Goal: Task Accomplishment & Management: Complete application form

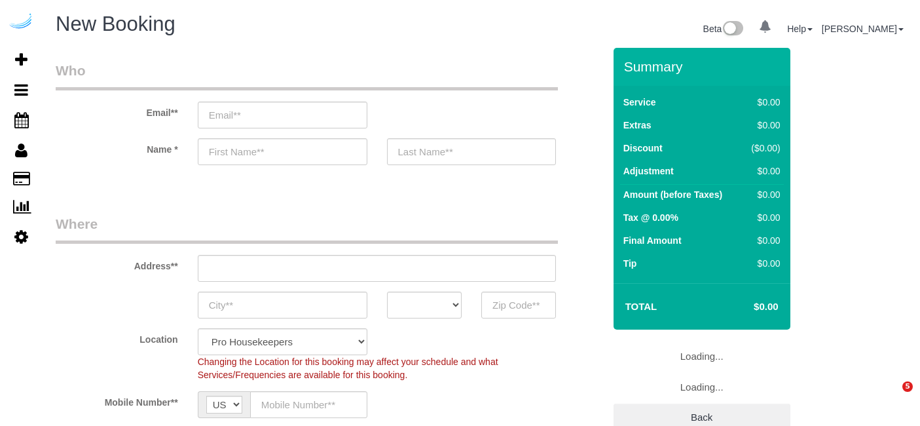
select select "4"
select select "number:9"
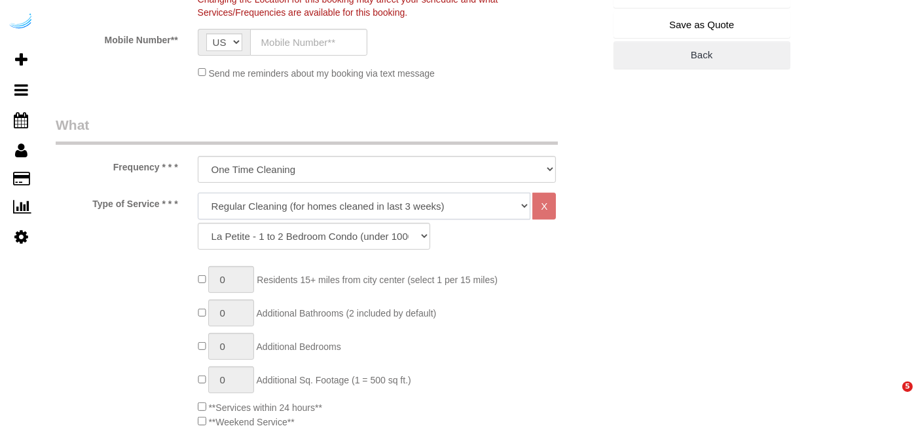
click at [367, 210] on select "Deep Cleaning (for homes that have not been cleaned in 3+ weeks) Spruce Regular…" at bounding box center [364, 206] width 333 height 27
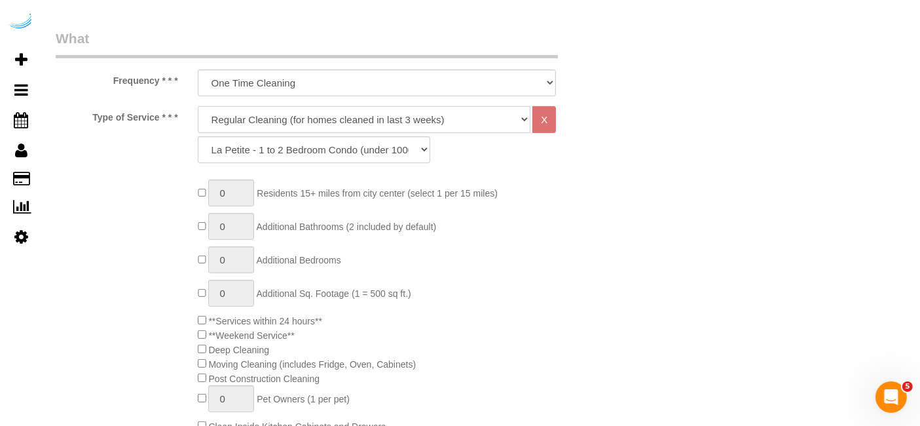
scroll to position [449, 0]
click at [368, 117] on select "Deep Cleaning (for homes that have not been cleaned in 3+ weeks) Spruce Regular…" at bounding box center [364, 118] width 333 height 27
click at [198, 105] on select "Deep Cleaning (for homes that have not been cleaned in 3+ weeks) Spruce Regular…" at bounding box center [364, 118] width 333 height 27
click at [374, 152] on select "La Petite - 1 to 2 Bedroom Condo (under 1000 sq. ft.) La Petite II - 2 Bedroom …" at bounding box center [314, 149] width 232 height 27
select select "90"
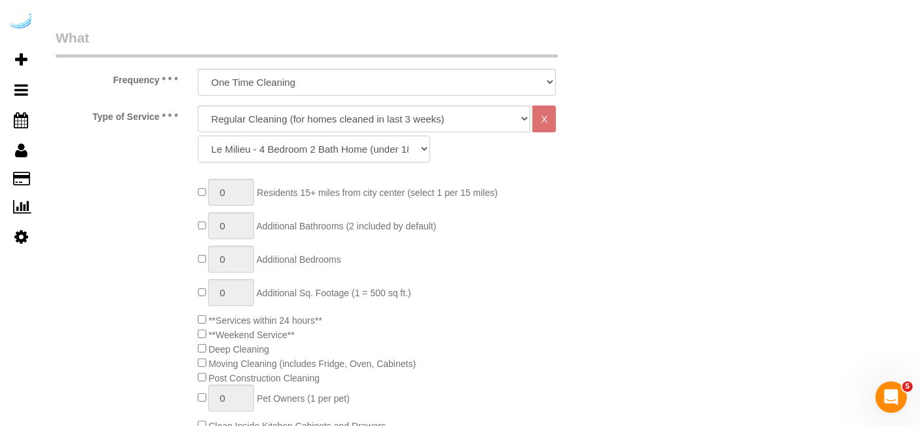
click at [198, 136] on select "La Petite - 1 to 2 Bedroom Condo (under 1000 sq. ft.) La Petite II - 2 Bedroom …" at bounding box center [314, 149] width 232 height 27
type input "1"
click at [304, 154] on select "La Petite - 1 to 2 Bedroom Condo (under 1000 sq. ft.) La Petite II - 2 Bedroom …" at bounding box center [314, 149] width 232 height 27
click at [501, 143] on div "La Petite - 1 to 2 Bedroom Condo (under 1000 sq. ft.) La Petite II - 2 Bedroom …" at bounding box center [377, 149] width 378 height 27
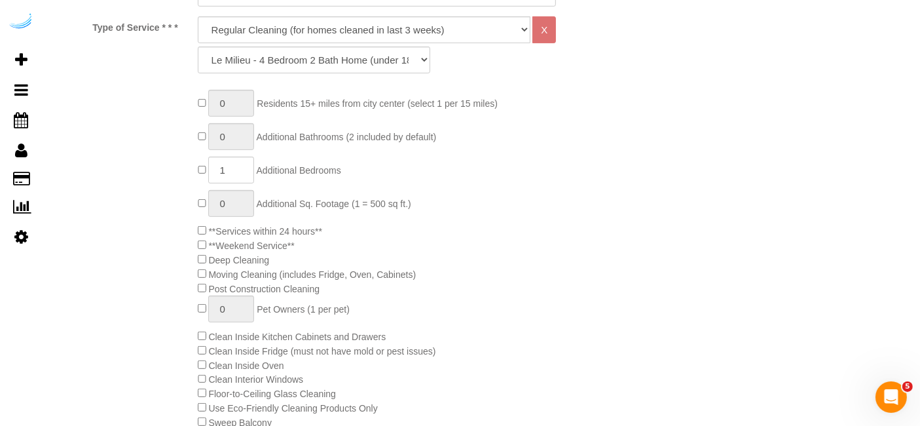
scroll to position [538, 0]
type input "1"
click at [226, 197] on input "1" at bounding box center [231, 204] width 46 height 27
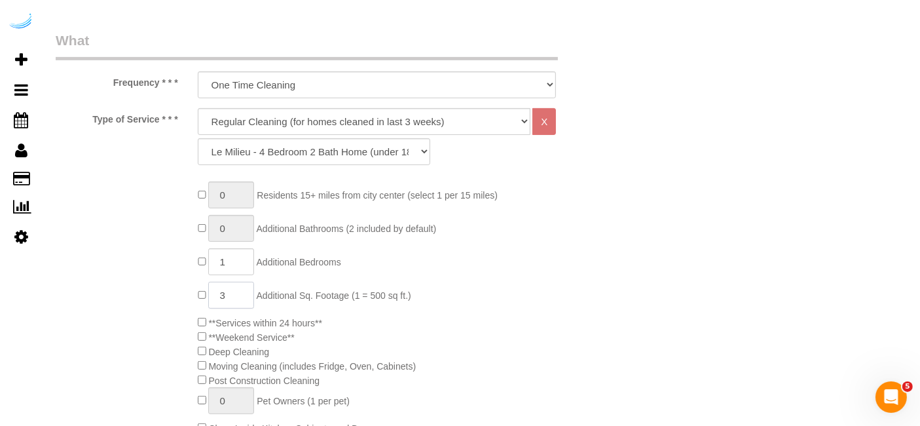
scroll to position [451, 0]
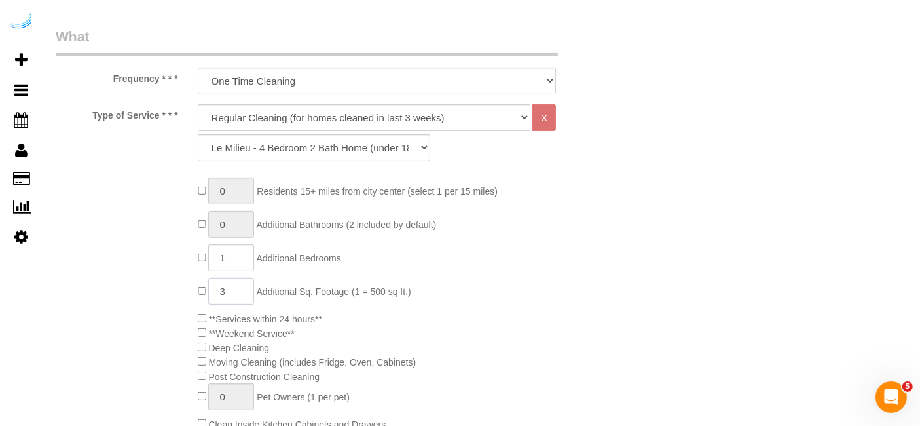
type input "3"
click at [479, 124] on select "Deep Cleaning (for homes that have not been cleaned in 3+ weeks) Spruce Regular…" at bounding box center [364, 117] width 333 height 27
select select "5"
click at [198, 104] on select "Deep Cleaning (for homes that have not been cleaned in 3+ weeks) Spruce Regular…" at bounding box center [364, 117] width 333 height 27
select select "93"
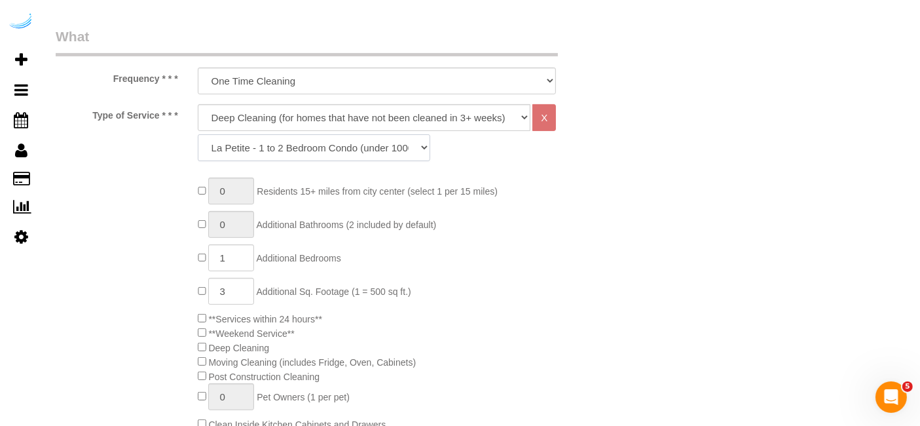
click at [391, 144] on select "La Petite - 1 to 2 Bedroom Condo (under 1000 sq. ft.) La Petite II - 2 Bedroom …" at bounding box center [314, 147] width 232 height 27
click at [574, 163] on div "Type of Service * * * Deep Cleaning (for homes that have not been cleaned in 3+…" at bounding box center [330, 136] width 568 height 64
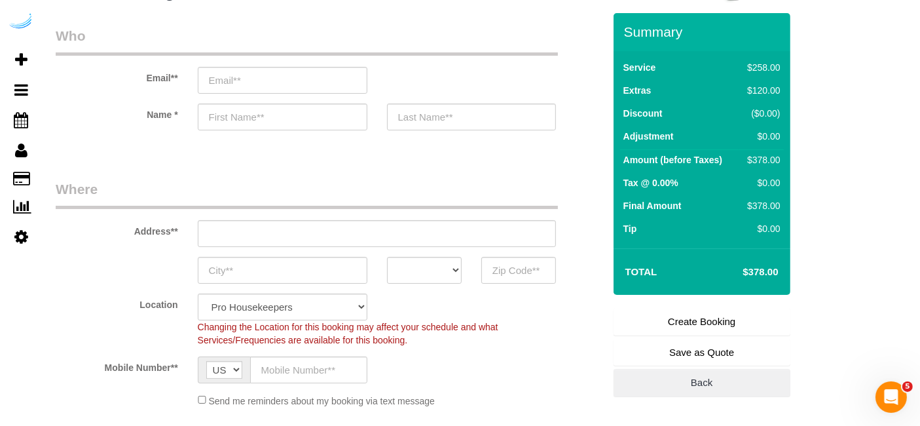
scroll to position [0, 0]
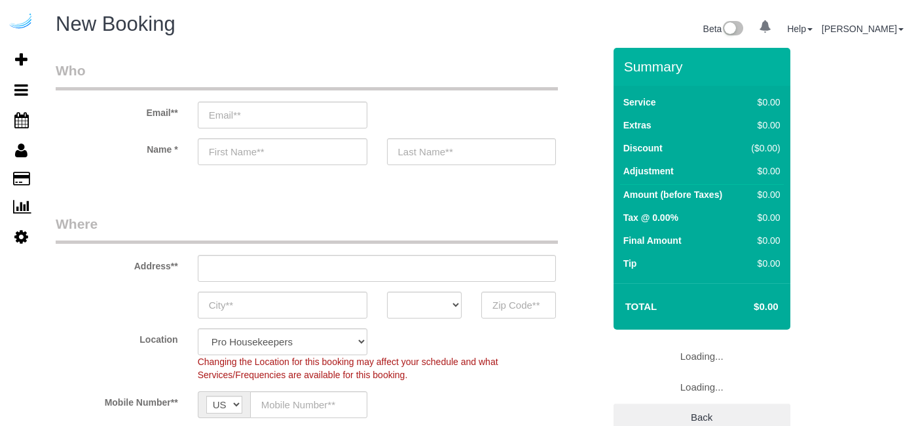
select select "4"
select select "number:9"
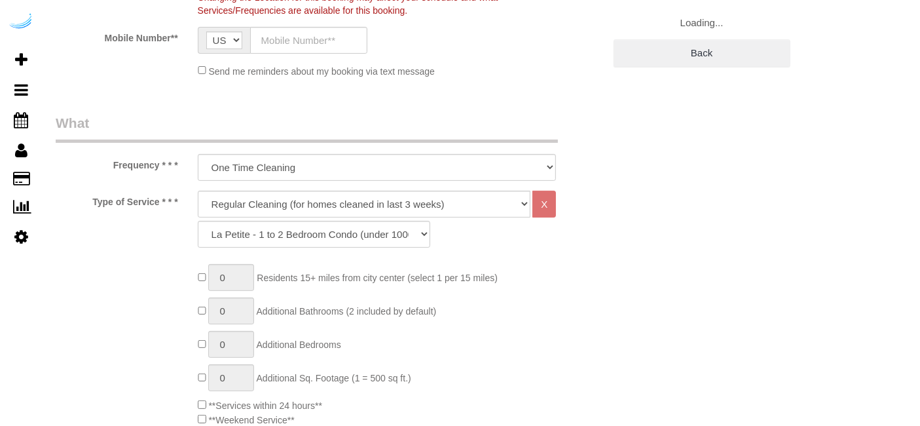
scroll to position [364, 0]
click at [462, 202] on select "Deep Cleaning (for homes that have not been cleaned in 3+ weeks) Spruce Regular…" at bounding box center [364, 204] width 333 height 27
select select "5"
click at [198, 191] on select "Deep Cleaning (for homes that have not been cleaned in 3+ weeks) Spruce Regular…" at bounding box center [364, 204] width 333 height 27
click at [382, 228] on select "La Petite - 1 to 2 Bedroom Condo (under 1000 sq. ft.) La Petite II - 2 Bedroom …" at bounding box center [314, 234] width 232 height 27
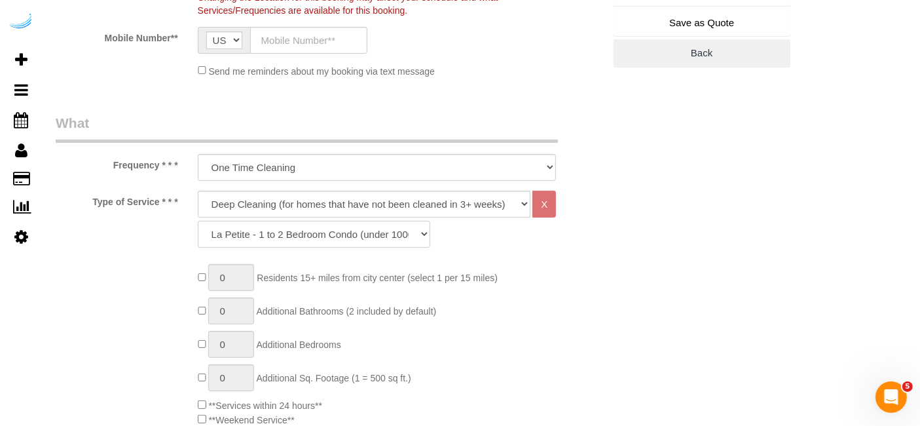
scroll to position [0, 0]
select select "94"
click at [198, 221] on select "La Petite - 1 to 2 Bedroom Condo (under 1000 sq. ft.) La Petite II - 2 Bedroom …" at bounding box center [314, 234] width 232 height 27
click at [358, 240] on select "La Petite - 1 to 2 Bedroom Condo (under 1000 sq. ft.) La Petite II - 2 Bedroom …" at bounding box center [314, 234] width 232 height 27
click at [132, 213] on div "Type of Service * * * Deep Cleaning (for homes that have not been cleaned in 3+…" at bounding box center [330, 223] width 568 height 64
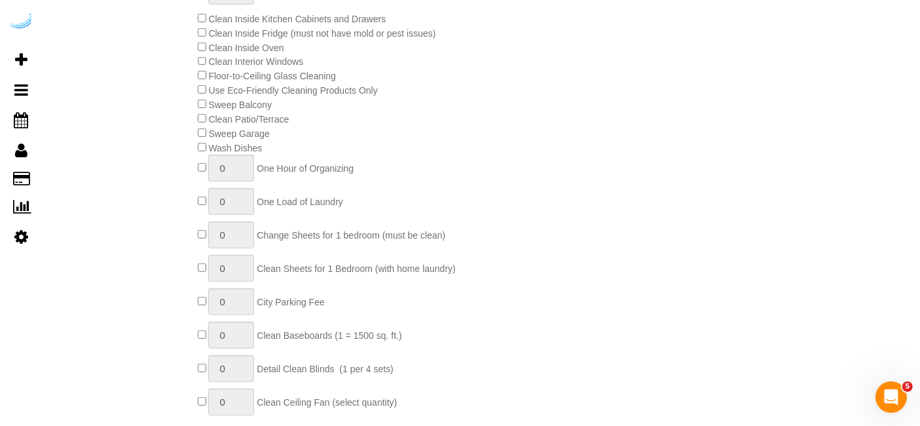
scroll to position [873, 0]
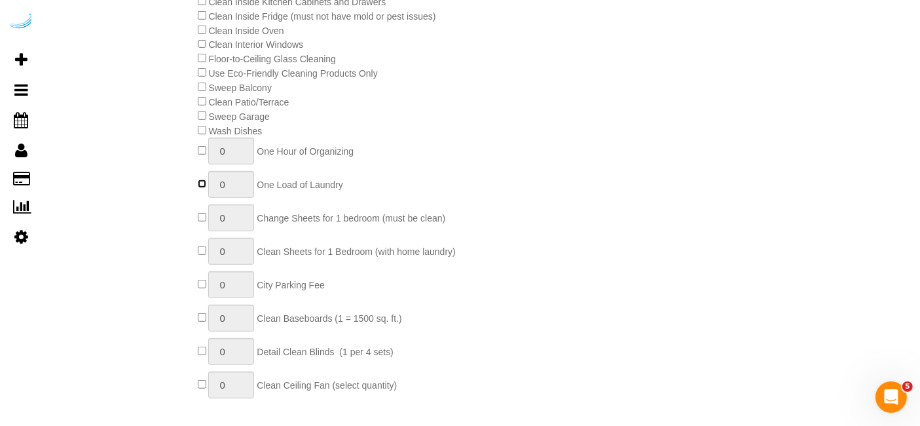
type input "1"
click at [230, 217] on input "1" at bounding box center [231, 217] width 46 height 27
type input "2"
type input "1"
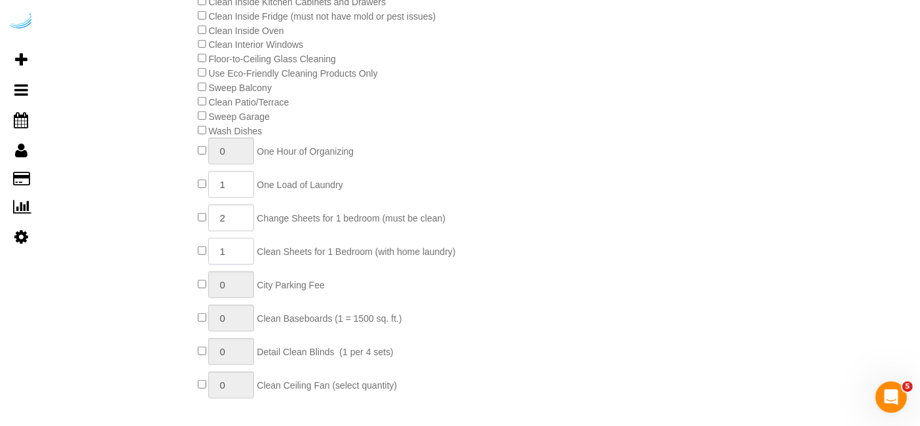
click at [231, 255] on input "1" at bounding box center [231, 251] width 46 height 27
type input "2"
click at [236, 193] on input "1" at bounding box center [231, 184] width 46 height 27
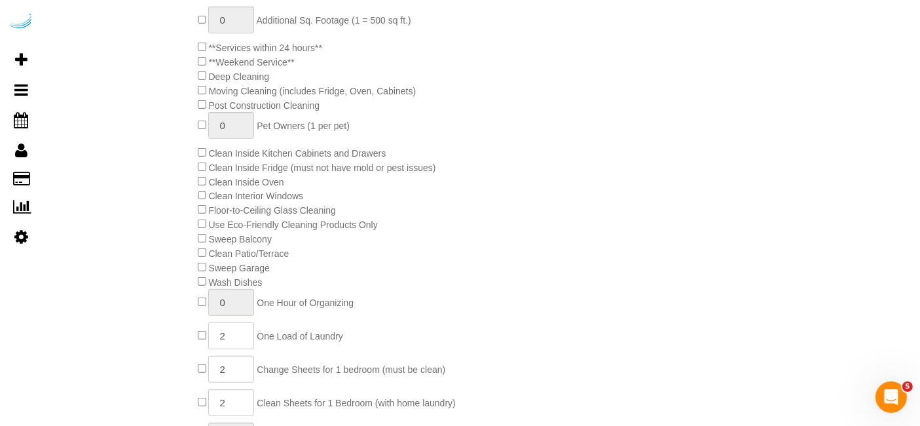
scroll to position [720, 0]
type input "2"
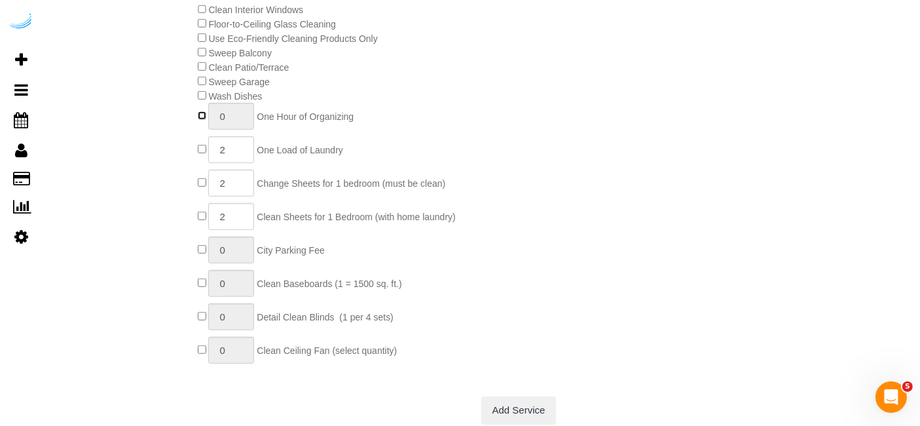
scroll to position [824, 0]
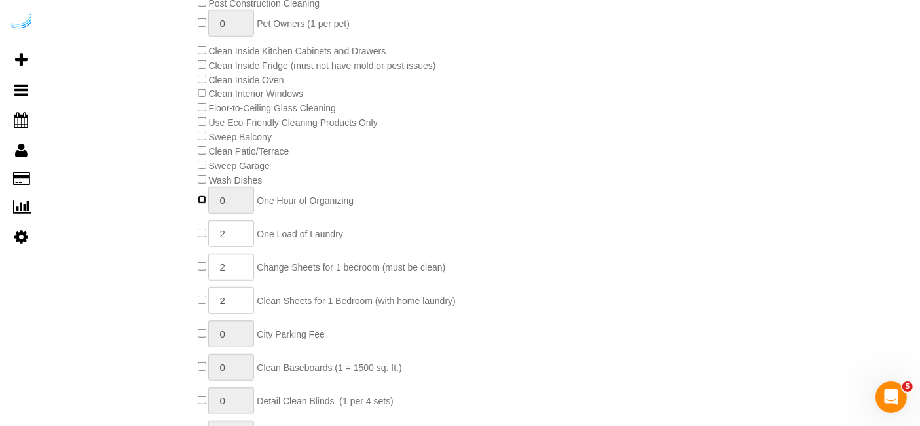
type input "1"
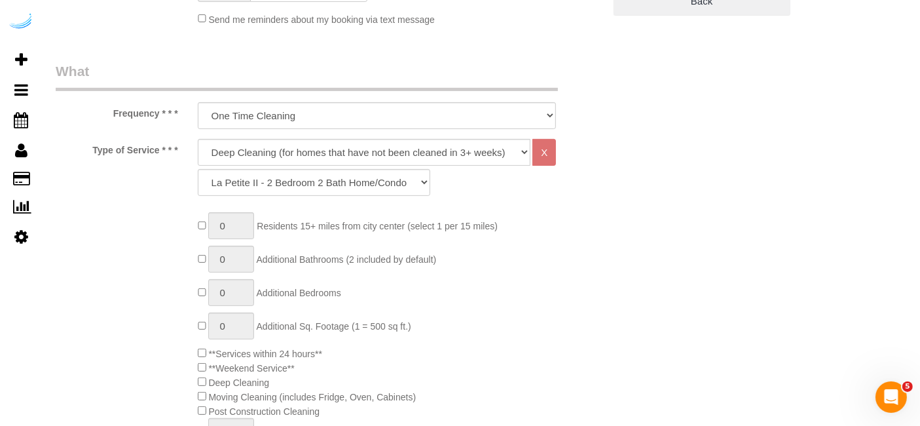
scroll to position [428, 0]
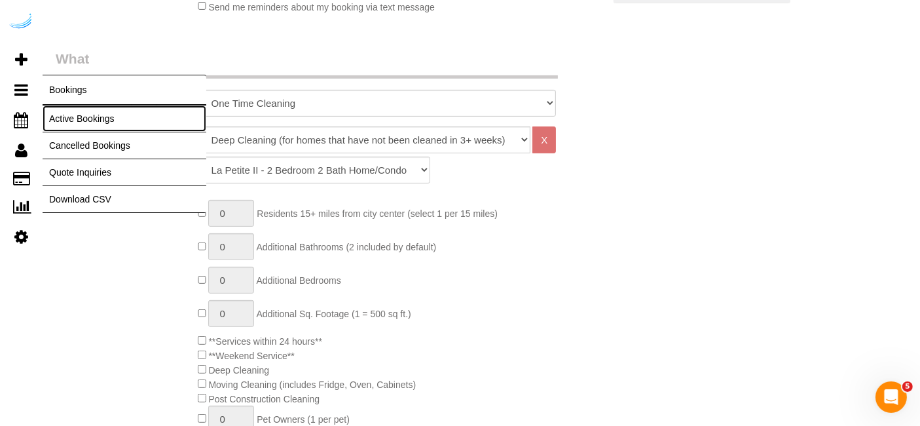
click at [100, 120] on link "Active Bookings" at bounding box center [125, 118] width 164 height 26
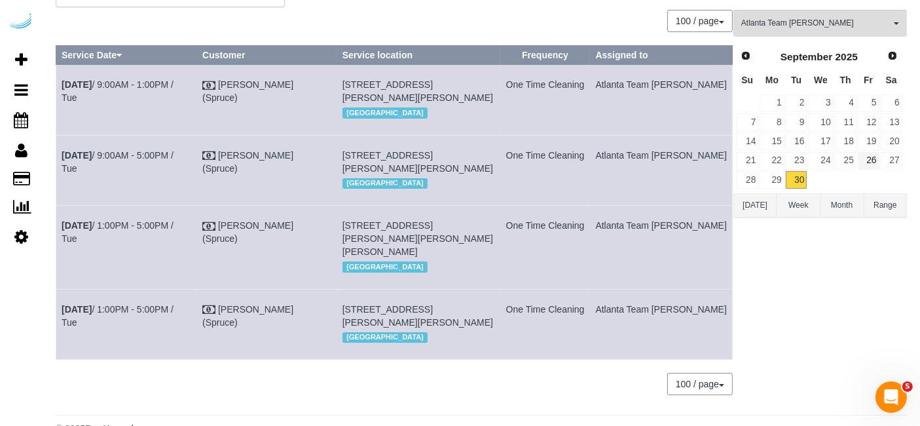
scroll to position [77, 0]
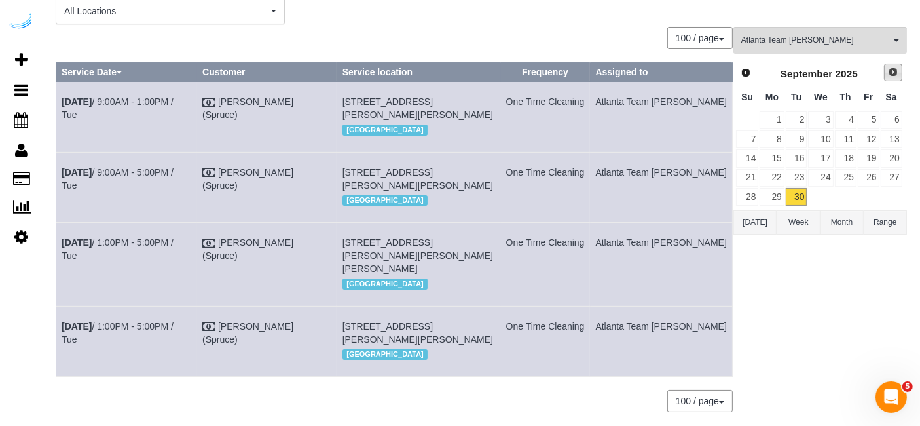
click at [889, 64] on link "Next" at bounding box center [893, 73] width 18 height 18
click at [830, 116] on link "1" at bounding box center [820, 120] width 25 height 18
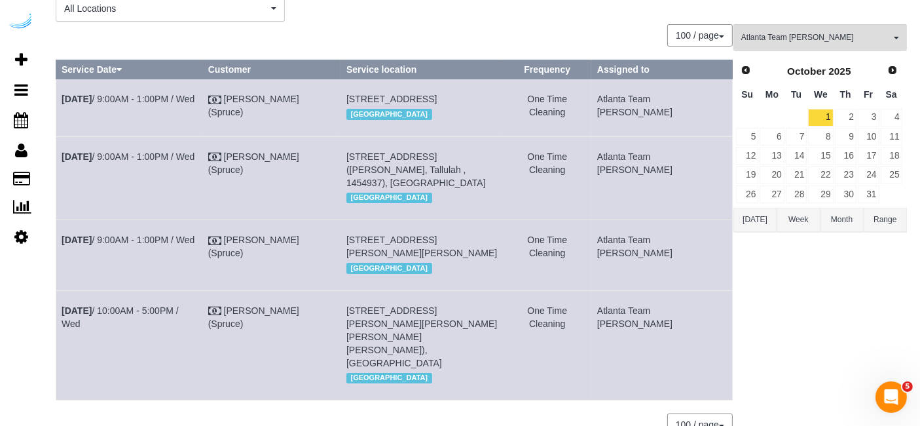
scroll to position [81, 0]
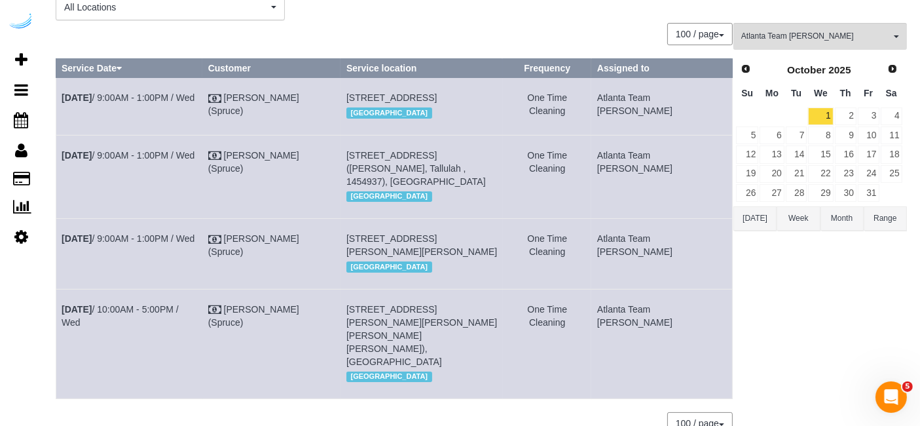
click at [509, 33] on div "100 / page 10 / page 20 / page 30 / page 40 / page 50 / page 100 / page" at bounding box center [394, 34] width 677 height 22
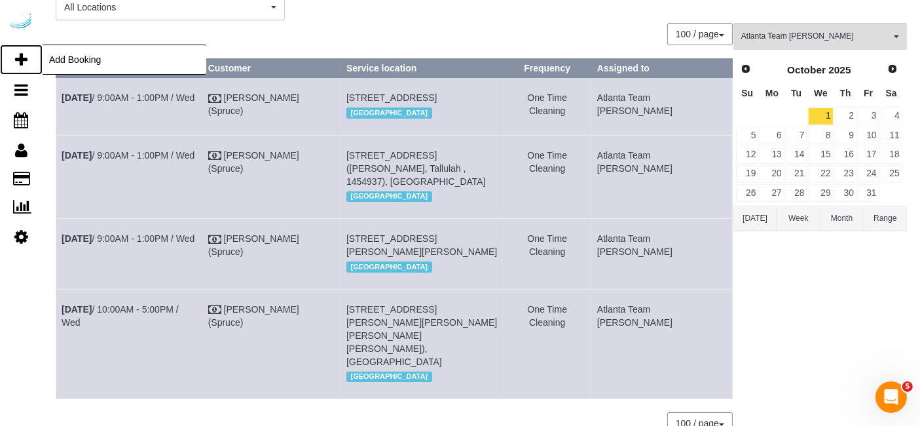
click at [28, 56] on link "Add Booking" at bounding box center [21, 60] width 43 height 30
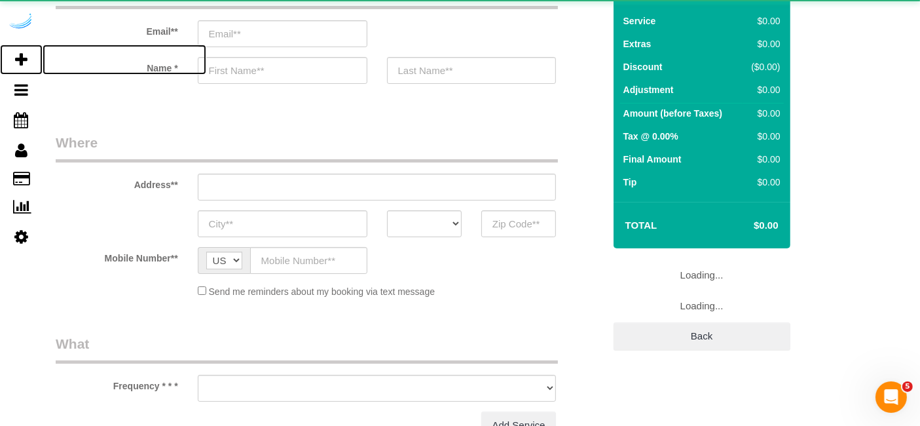
select select "number:9"
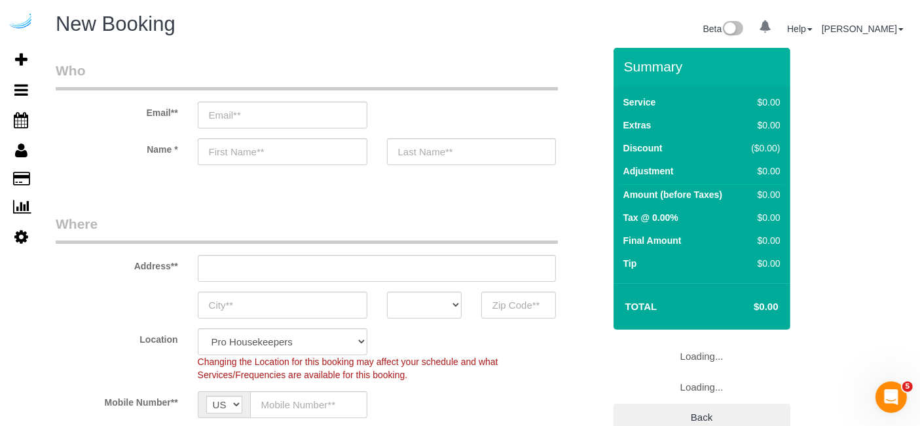
select select "object:2753"
select select "4"
click at [324, 115] on input "email" at bounding box center [283, 114] width 170 height 27
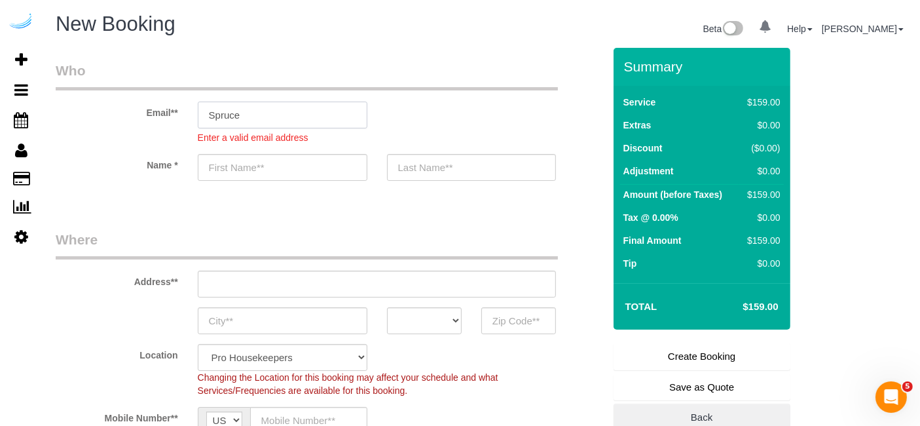
click at [252, 120] on input "Spruce" at bounding box center [283, 114] width 170 height 27
type input "S"
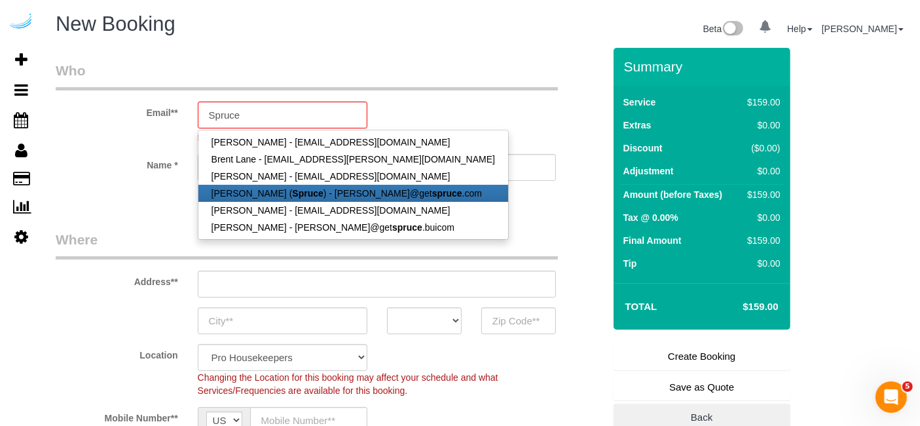
click at [264, 195] on link "Brandie Louck ( Spruce ) - brandie@get spruce .com" at bounding box center [353, 193] width 310 height 17
type input "[PERSON_NAME][EMAIL_ADDRESS][DOMAIN_NAME]"
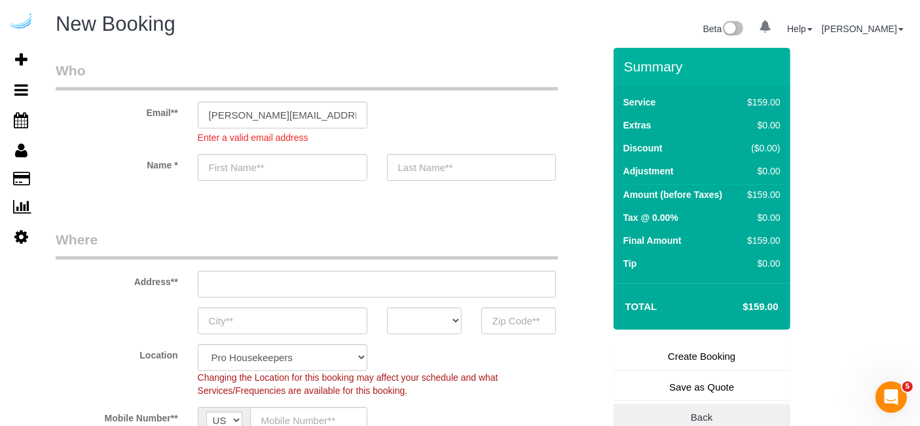
type input "[PERSON_NAME]"
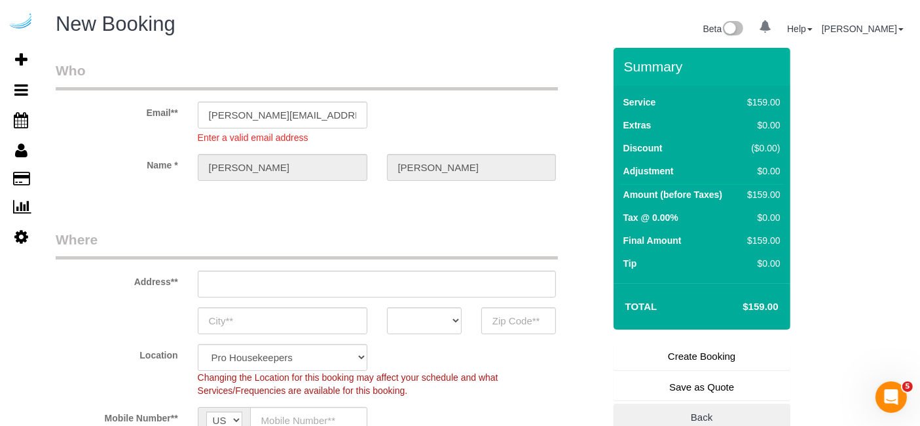
type input "3816 S Lamar Blvd"
type input "Austin"
select select "[GEOGRAPHIC_DATA]"
type input "78704"
select select "9"
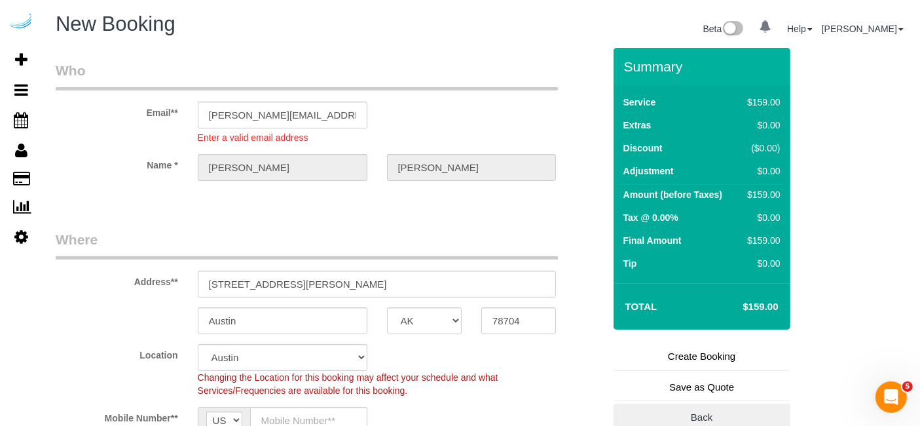
select select "object:2794"
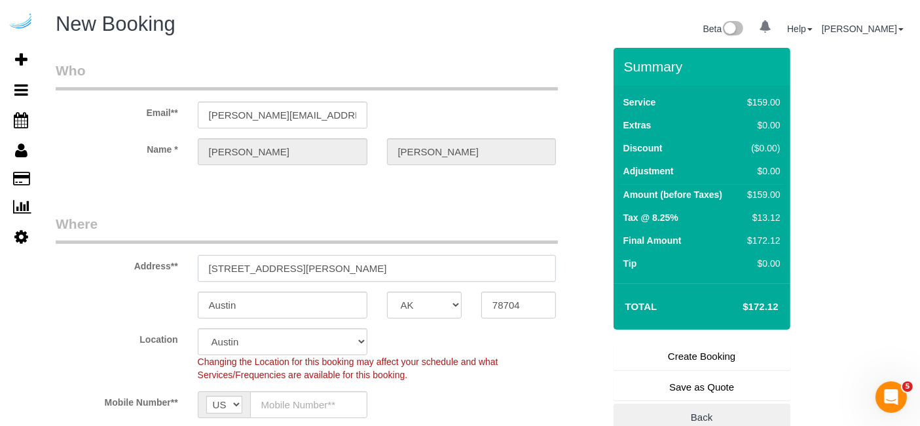
click at [331, 279] on input "3816 S Lamar Blvd" at bounding box center [377, 268] width 359 height 27
paste input "2945 Cumberland Mall, Atlanta, GA 30339"
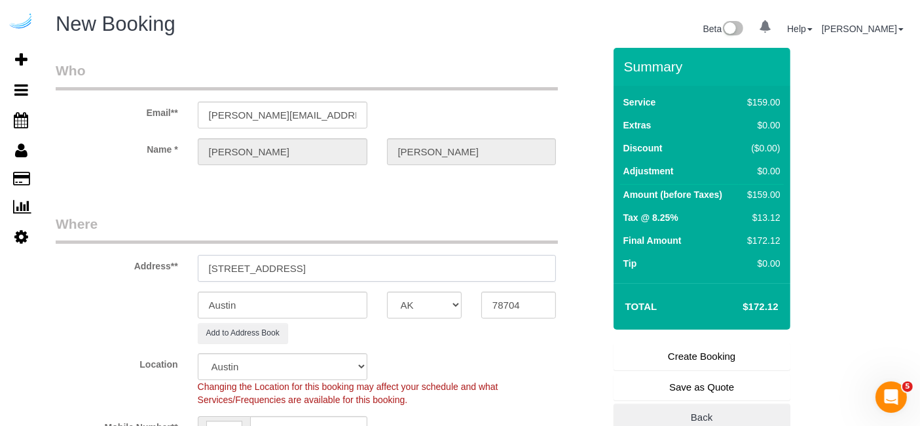
drag, startPoint x: 365, startPoint y: 269, endPoint x: 458, endPoint y: 260, distance: 94.1
click at [458, 260] on input "2945 Cumberland Mall, Atlanta, GA 30339" at bounding box center [377, 268] width 359 height 27
type input "2945 Cumberland Mall, Atlanta, GA 30339"
click at [515, 294] on input "78704" at bounding box center [518, 304] width 75 height 27
paste input "30339"
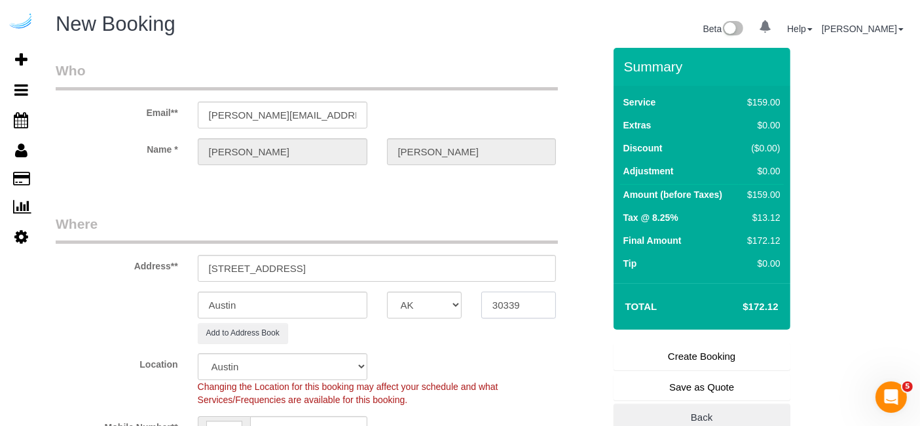
type input "30339"
click at [448, 300] on select "AK AL AR AZ CA CO CT DC DE FL GA HI IA ID IL IN KS KY LA MA MD ME MI MN MO MS M…" at bounding box center [424, 304] width 75 height 27
select select "8"
select select "GA"
click at [342, 299] on input "Austin" at bounding box center [283, 304] width 170 height 27
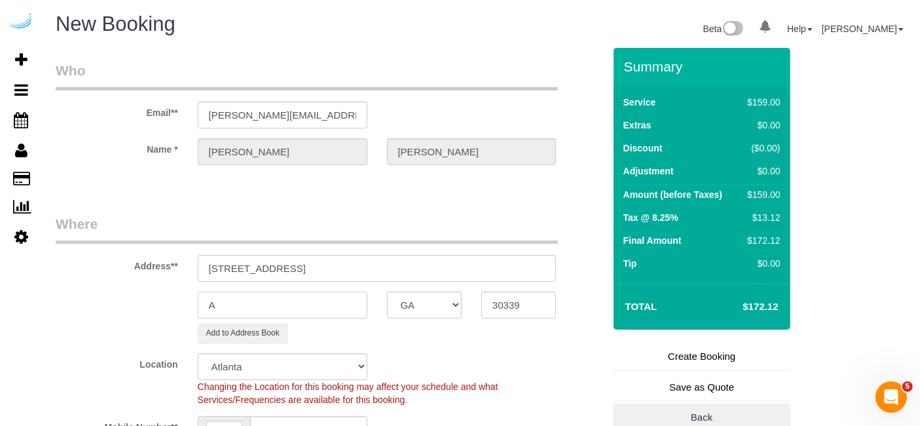
type input "At"
select select "object:2841"
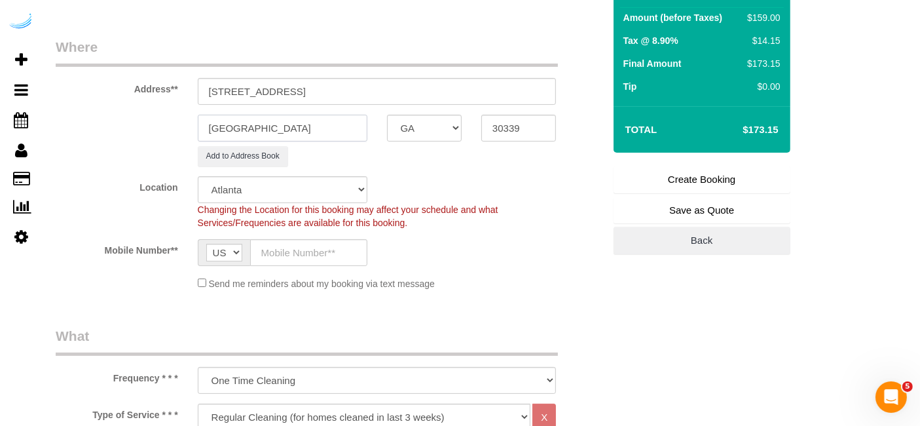
scroll to position [177, 0]
type input "[GEOGRAPHIC_DATA]"
drag, startPoint x: 309, startPoint y: 91, endPoint x: 464, endPoint y: 86, distance: 155.3
click at [464, 86] on input "2945 Cumberland Mall, Atlanta, GA 30339" at bounding box center [377, 90] width 359 height 27
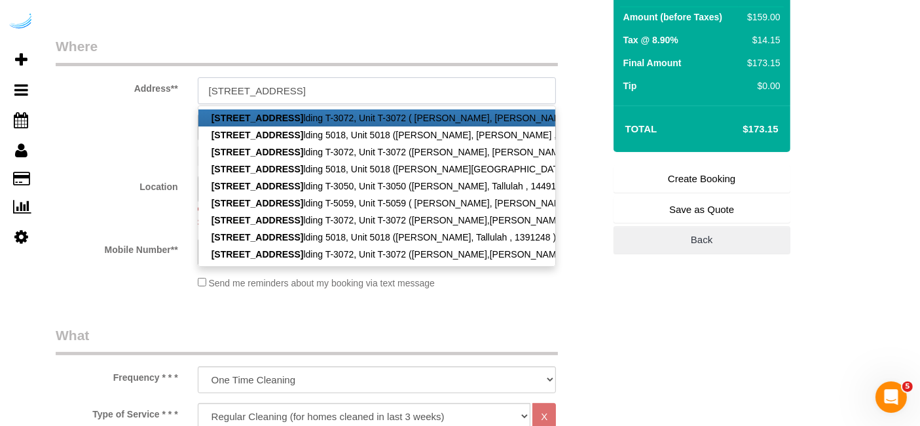
paste input "T-1020"
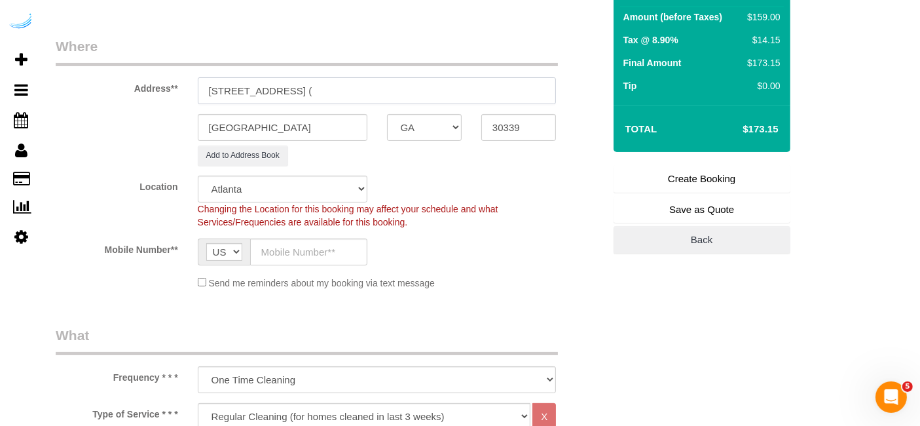
click at [405, 86] on input "2945 Cumberland Mall, Building T-1020, Unti T-1020 (" at bounding box center [377, 90] width 359 height 27
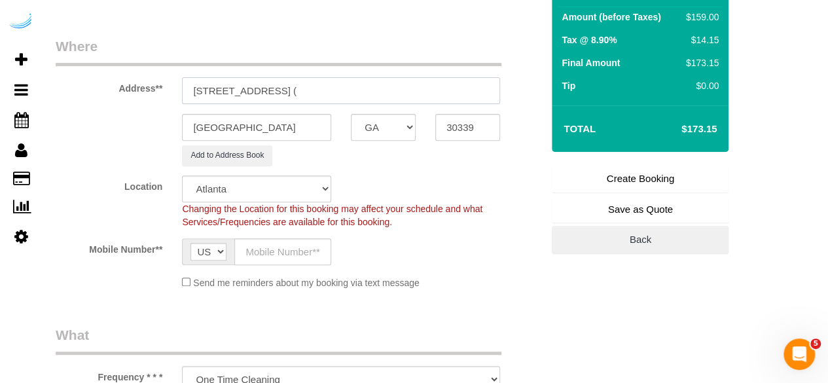
paste input "Rashida Morgan"
type input "2945 Cumberland Mall, Building T-1020, Unit T-1020 ("
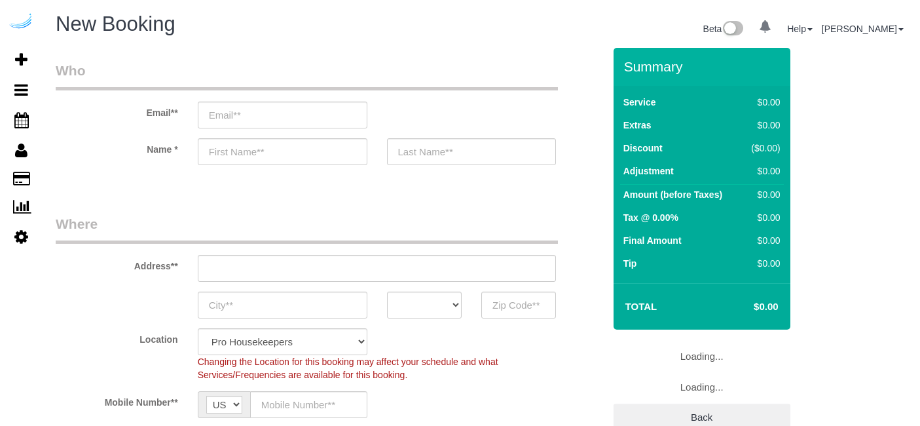
select select "4"
select select "number:9"
select select "object:1220"
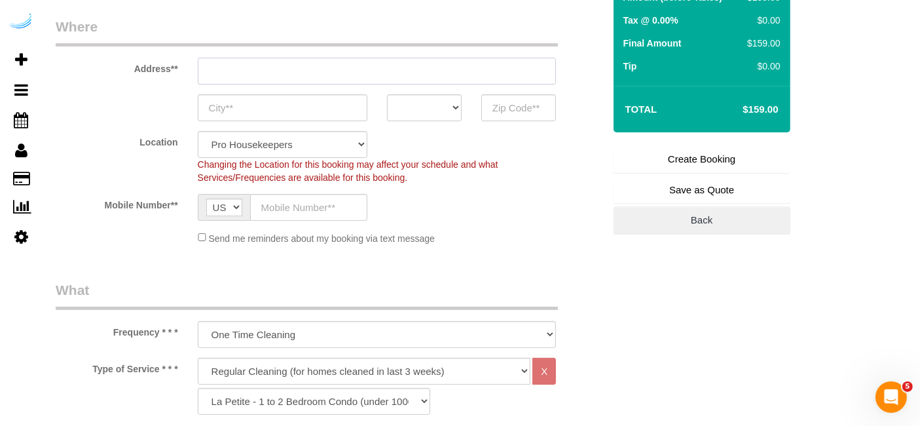
click at [370, 70] on input "text" at bounding box center [377, 71] width 359 height 27
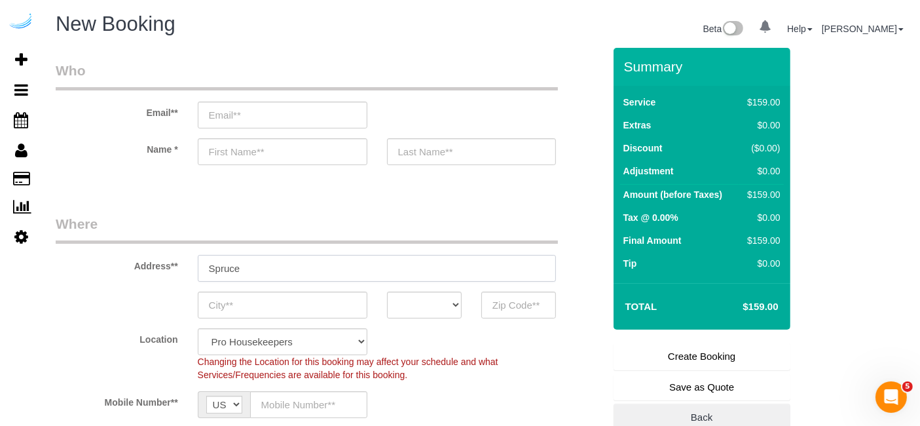
type input "Spruce"
click at [354, 118] on input "email" at bounding box center [283, 114] width 170 height 27
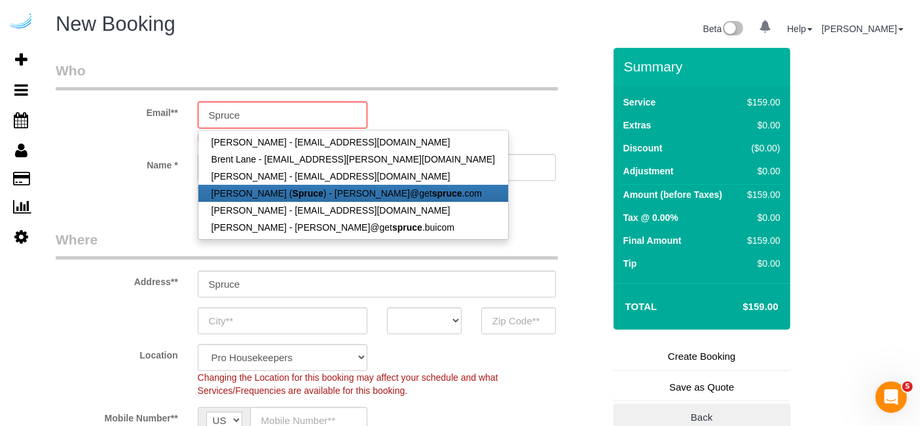
click at [306, 185] on link "Brandie Louck ( Spruce ) - brandie@get spruce .com" at bounding box center [353, 193] width 310 height 17
type input "[PERSON_NAME][EMAIL_ADDRESS][DOMAIN_NAME]"
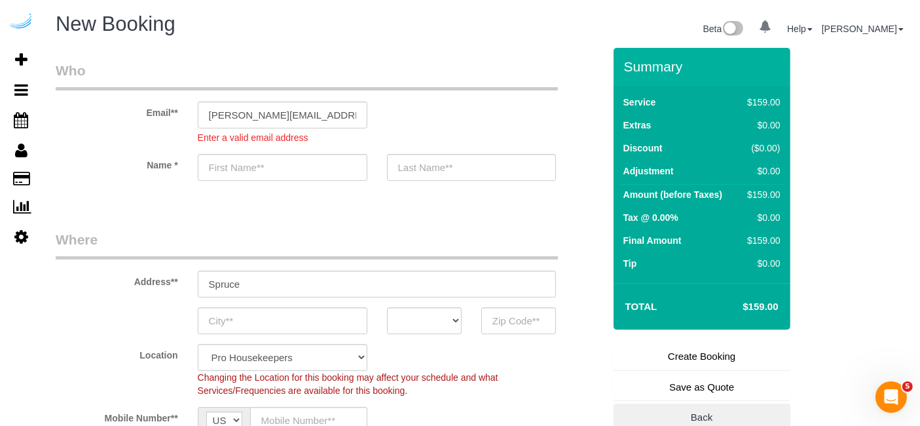
type input "[PERSON_NAME]"
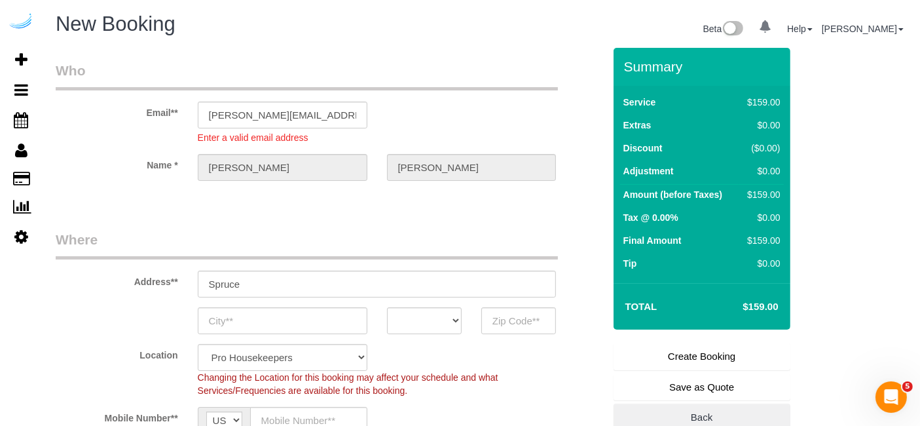
type input "3816 S Lamar Blvd"
type input "Austin"
select select "[GEOGRAPHIC_DATA]"
type input "78704"
select select "9"
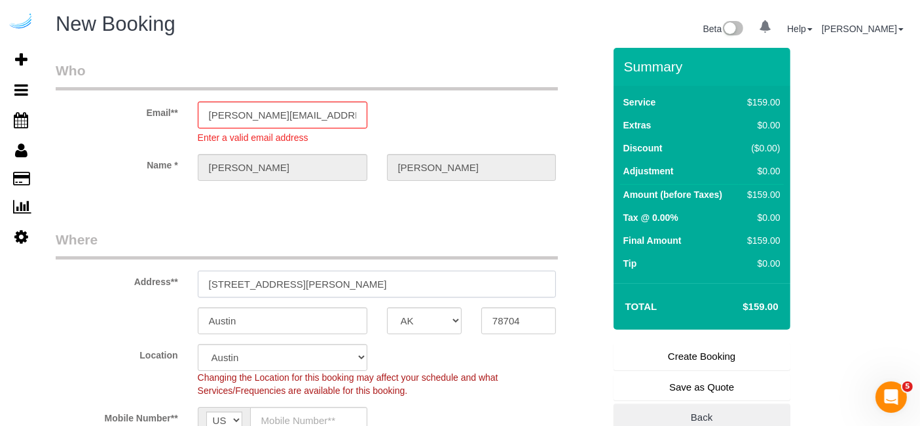
select select "object:1261"
click at [381, 278] on input "3816 S Lamar Blvd" at bounding box center [377, 283] width 359 height 27
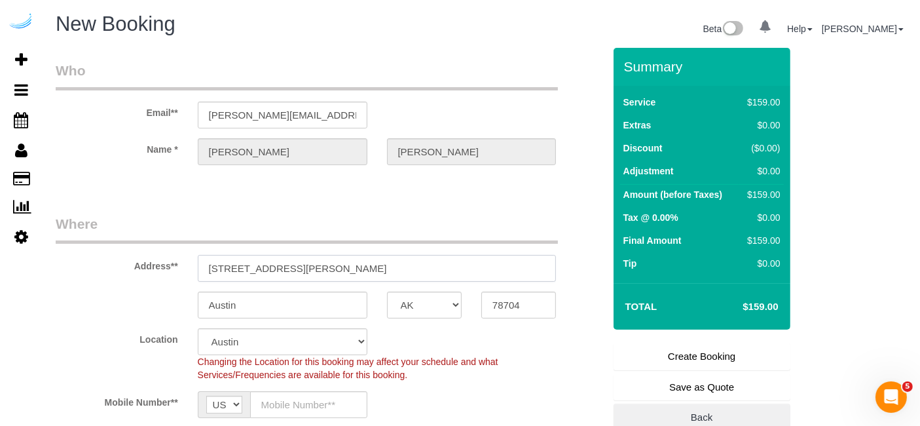
paste input "2945 Cumberland Mall, Atlanta, GA 30339"
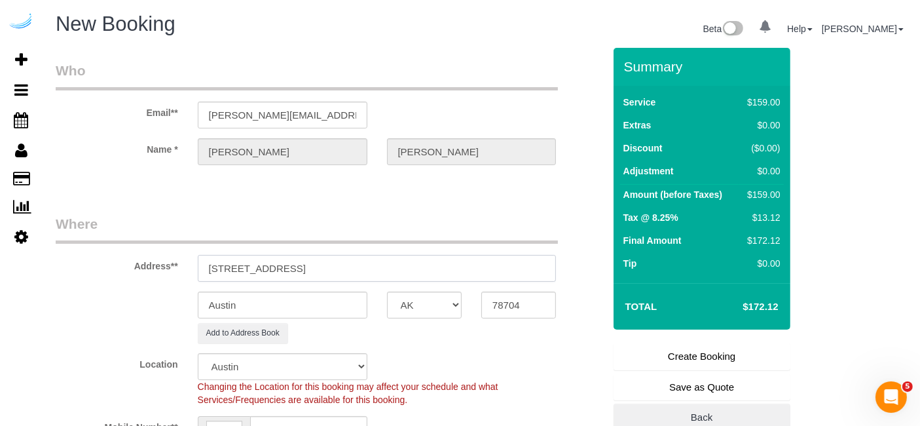
drag, startPoint x: 365, startPoint y: 268, endPoint x: 460, endPoint y: 261, distance: 95.2
click at [460, 261] on input "2945 Cumberland Mall, Atlanta, GA 30339" at bounding box center [377, 268] width 359 height 27
type input "2945 Cumberland Mall, Atlanta, GA 30339"
click at [509, 306] on input "78704" at bounding box center [518, 304] width 75 height 27
paste input "30339"
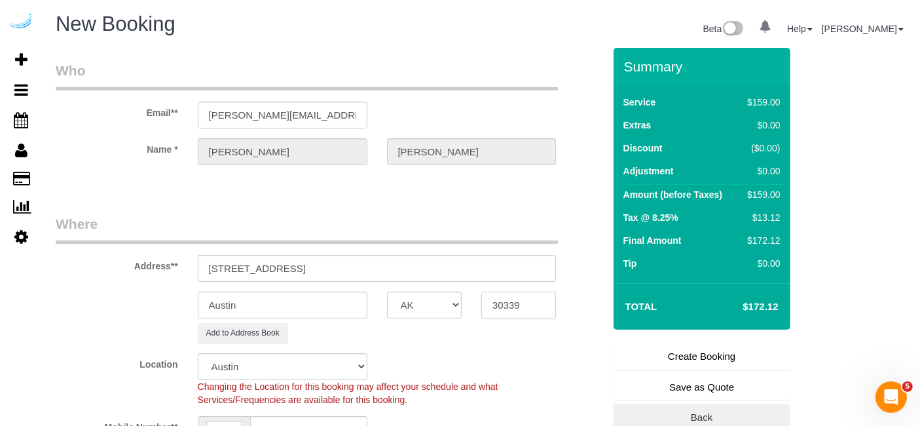
type input "30339"
click at [435, 304] on select "AK AL AR AZ CA CO CT DC DE FL GA HI IA ID IL IN KS KY LA MA MD ME MI MN MO MS M…" at bounding box center [424, 304] width 75 height 27
select select "8"
select select "object:1308"
click at [417, 300] on select "AK AL AR AZ CA CO CT DC DE FL GA HI IA ID IL IN KS KY LA MA MD ME MI MN MO MS M…" at bounding box center [424, 304] width 75 height 27
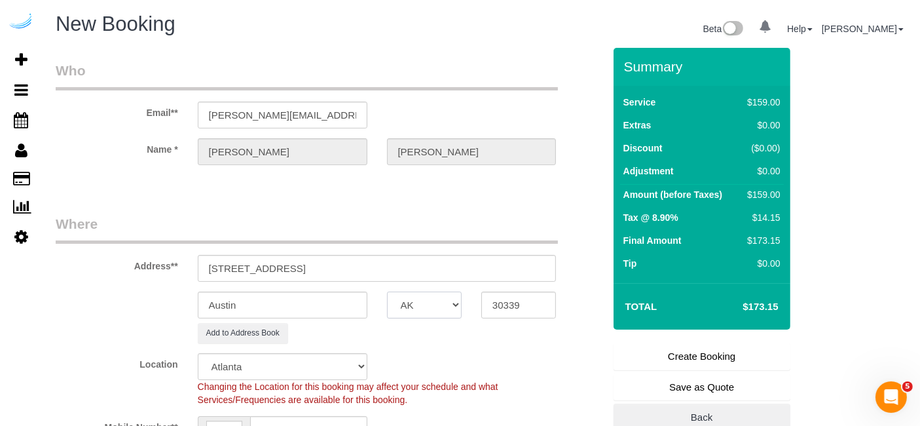
click at [417, 300] on select "AK AL AR AZ CA CO CT DC DE FL GA HI IA ID IL IN KS KY LA MA MD ME MI MN MO MS M…" at bounding box center [424, 304] width 75 height 27
select select "GA"
click at [309, 312] on input "Austin" at bounding box center [283, 304] width 170 height 27
type input "[GEOGRAPHIC_DATA]"
drag, startPoint x: 312, startPoint y: 267, endPoint x: 634, endPoint y: 294, distance: 322.7
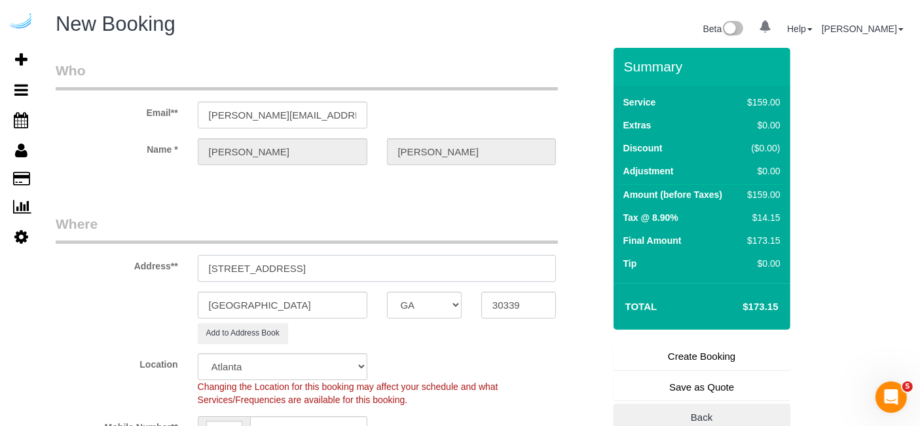
click at [634, 48] on form "Who Email** brandie@getspruce.com Name * Brandie Louck Where Address** 2945 Cum…" at bounding box center [481, 48] width 851 height 0
paste input "T-1020"
paste input "Rashida Morgan"
paste input "Tallulah"
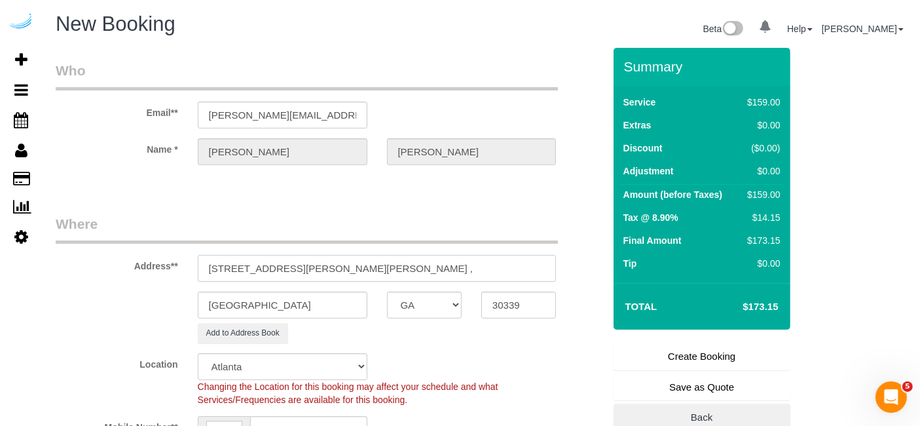
paste input "1491216"
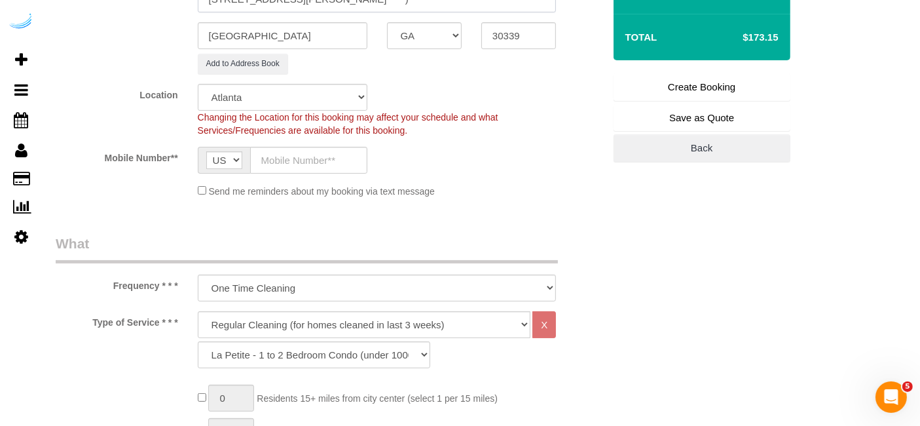
scroll to position [270, 0]
type input "2945 Cumberland Mall, Building T-1020, Unit T-1020 ( Rashida Morgan, Tallulah ,…"
click at [340, 158] on input "text" at bounding box center [308, 159] width 117 height 27
type input "[PHONE_NUMBER]"
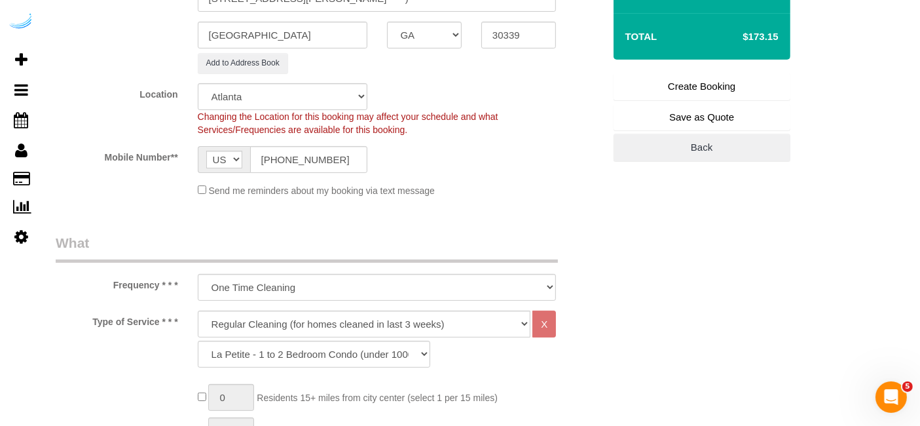
type input "Brandie Louck"
type input "[PHONE_NUMBER]"
click at [325, 319] on select "Deep Cleaning (for homes that have not been cleaned in 3+ weeks) Spruce Regular…" at bounding box center [364, 323] width 333 height 27
select select "282"
click at [198, 310] on select "Deep Cleaning (for homes that have not been cleaned in 3+ weeks) Spruce Regular…" at bounding box center [364, 323] width 333 height 27
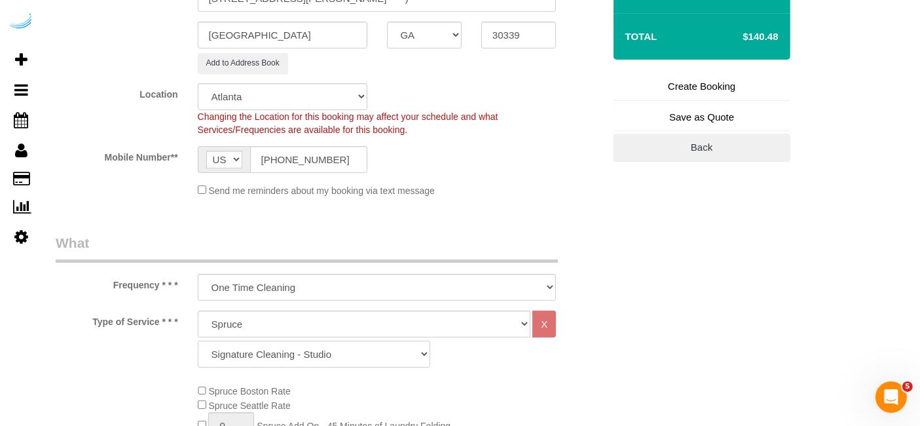
click at [291, 361] on select "Signature Cleaning - Studio Signature Cleaning - 1 Bed 1 Bath Signature Cleanin…" at bounding box center [314, 353] width 232 height 27
click at [331, 356] on select "Signature Cleaning - Studio Signature Cleaning - 1 Bed 1 Bath Signature Cleanin…" at bounding box center [314, 353] width 232 height 27
select select "309"
click at [198, 340] on select "Signature Cleaning - Studio Signature Cleaning - 1 Bed 1 Bath Signature Cleanin…" at bounding box center [314, 353] width 232 height 27
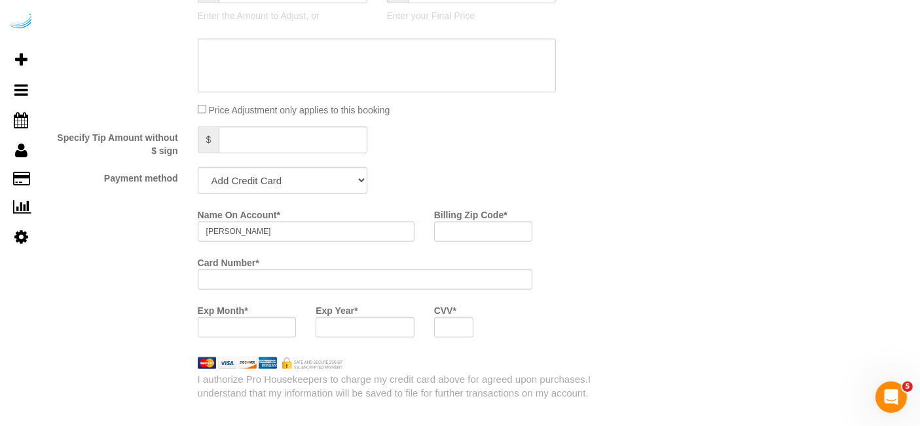
scroll to position [1168, 0]
click at [312, 172] on select "Add Credit Card Cash Check Paypal" at bounding box center [283, 179] width 170 height 27
select select "string:check"
click at [198, 166] on select "Add Credit Card Cash Check Paypal" at bounding box center [283, 179] width 170 height 27
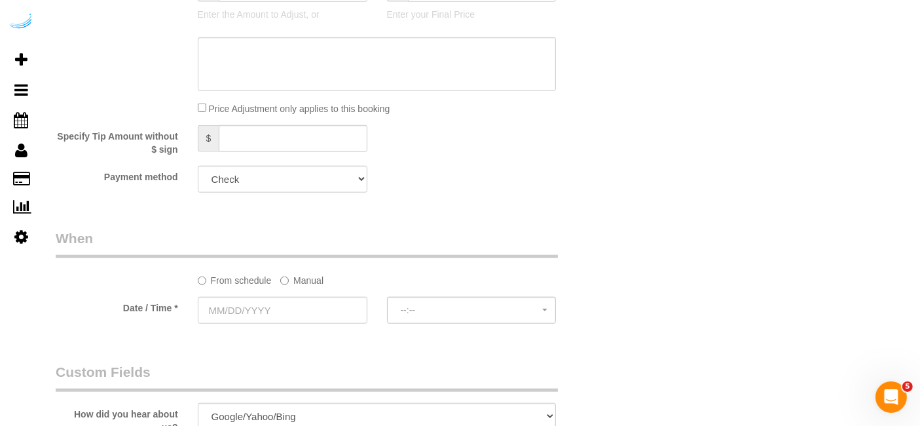
click at [306, 283] on label "Manual" at bounding box center [301, 278] width 43 height 18
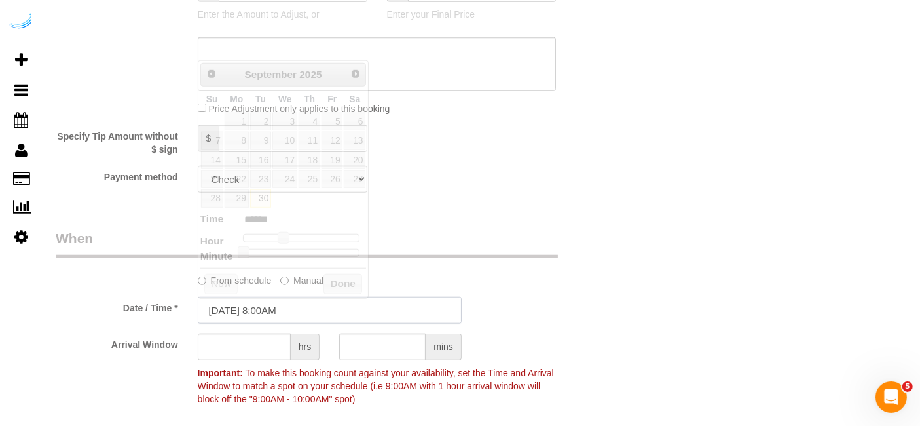
click at [282, 299] on input "09/30/2025 8:00AM" at bounding box center [330, 310] width 264 height 27
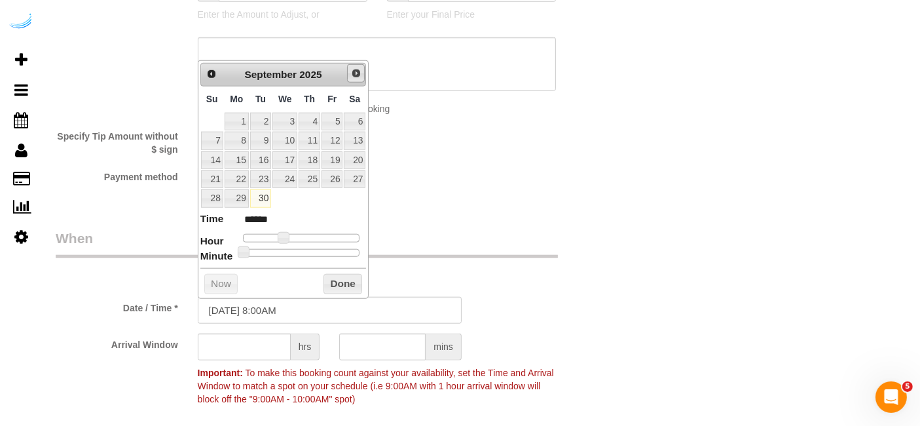
click at [354, 71] on span "Next" at bounding box center [356, 73] width 10 height 10
click at [285, 115] on link "1" at bounding box center [284, 122] width 25 height 18
type input "10/01/2025 9:00AM"
type input "******"
click at [284, 232] on span at bounding box center [289, 238] width 12 height 12
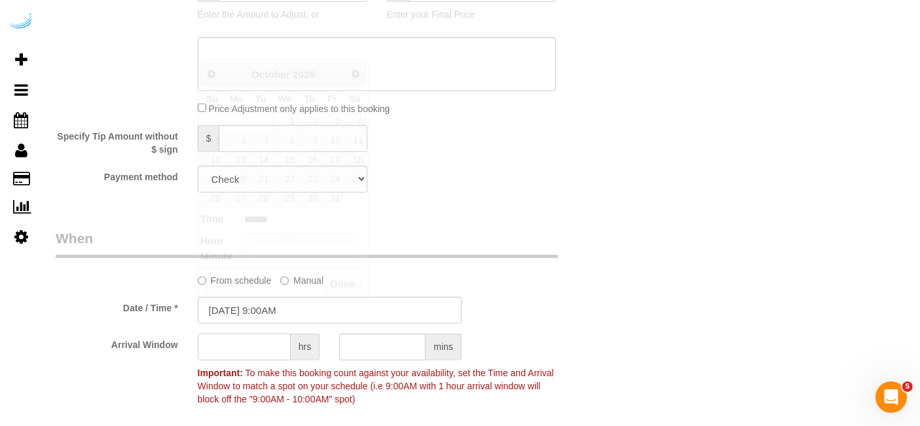
click at [279, 347] on input "text" at bounding box center [244, 346] width 93 height 27
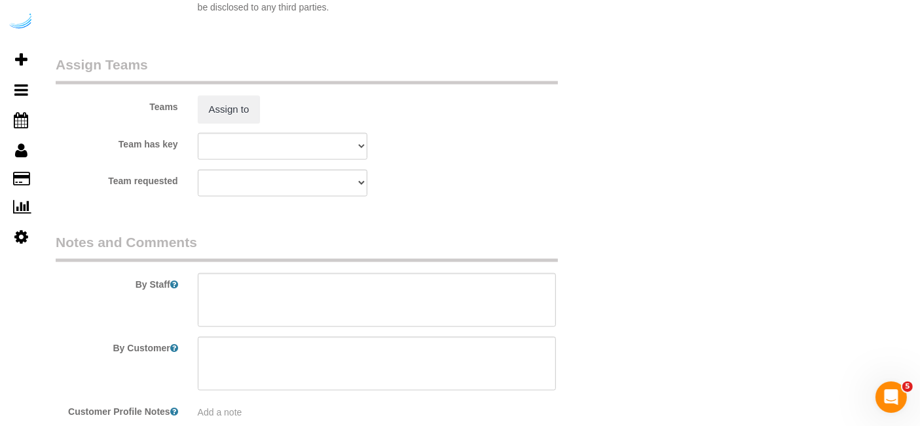
scroll to position [1922, 0]
type input "4"
click at [232, 101] on button "Assign to" at bounding box center [229, 108] width 63 height 28
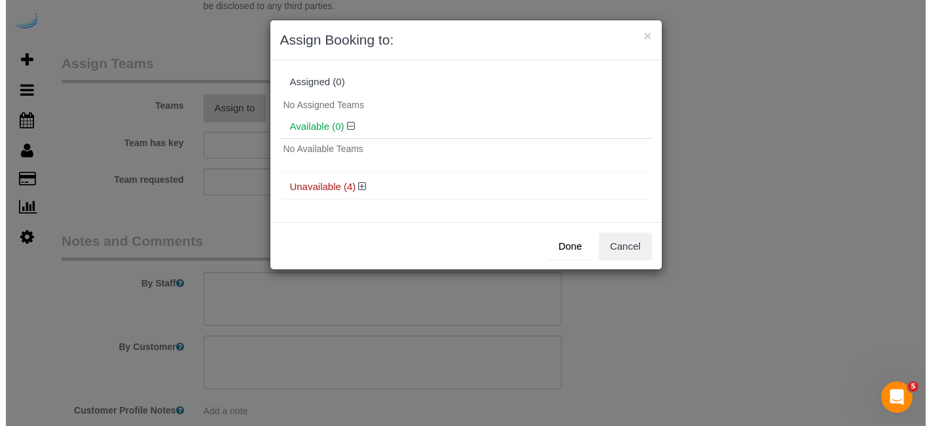
scroll to position [1921, 0]
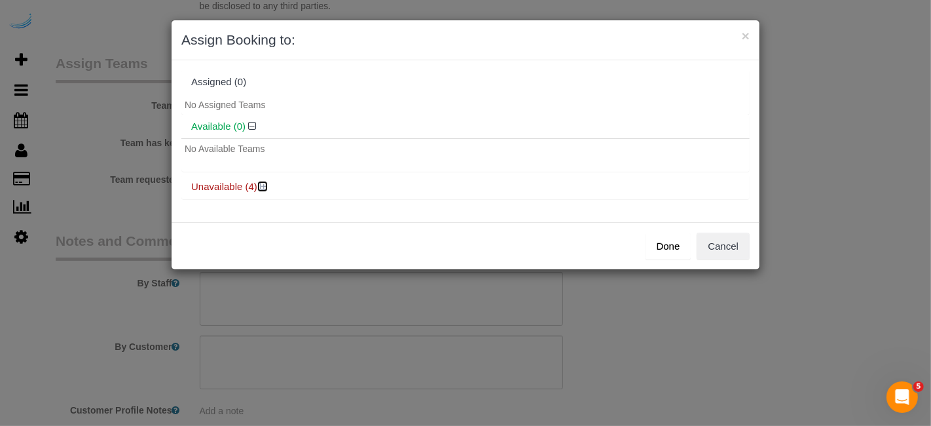
click at [261, 185] on icon at bounding box center [264, 186] width 8 height 10
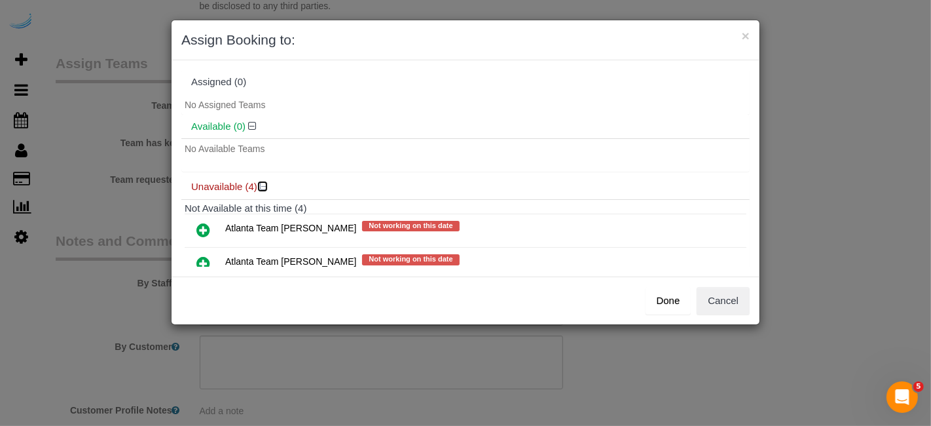
scroll to position [84, 0]
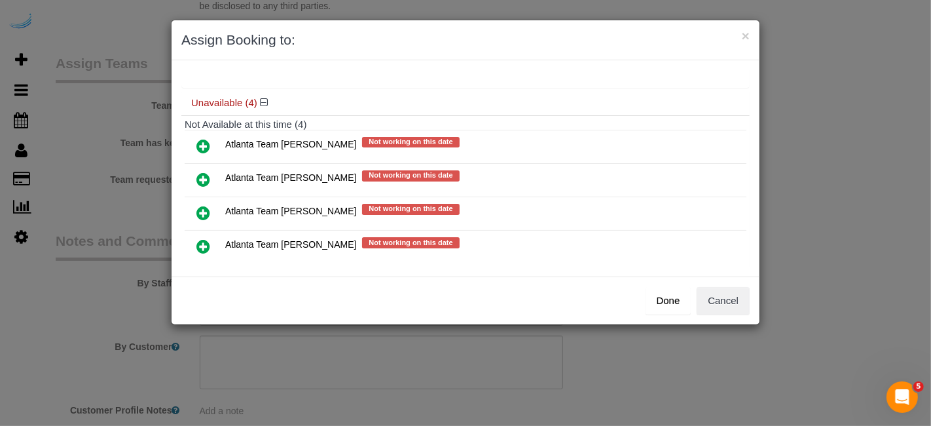
click at [206, 175] on icon at bounding box center [203, 180] width 14 height 16
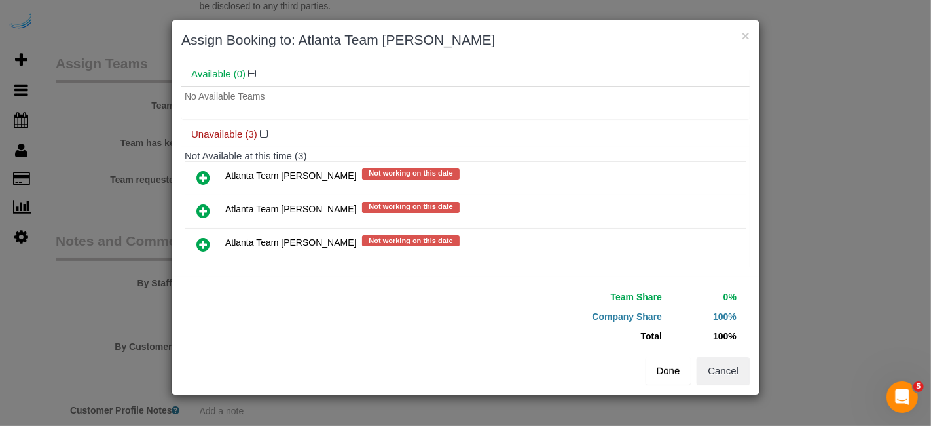
scroll to position [99, 0]
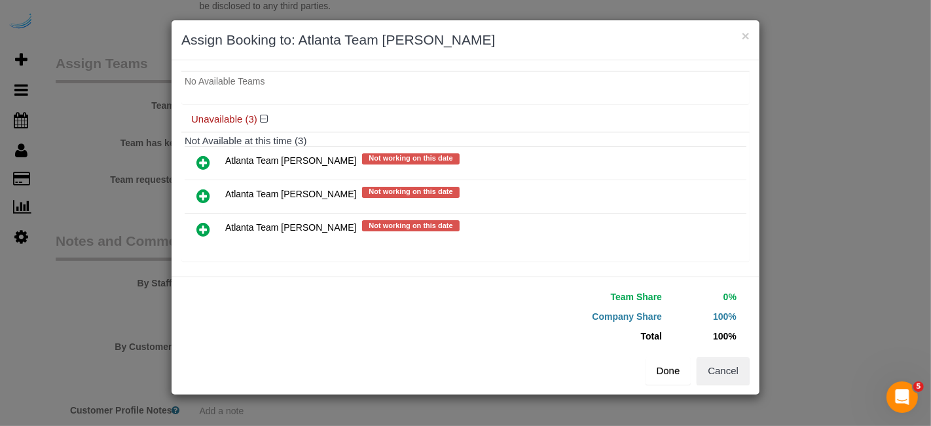
click at [654, 365] on button "Done" at bounding box center [669, 371] width 46 height 28
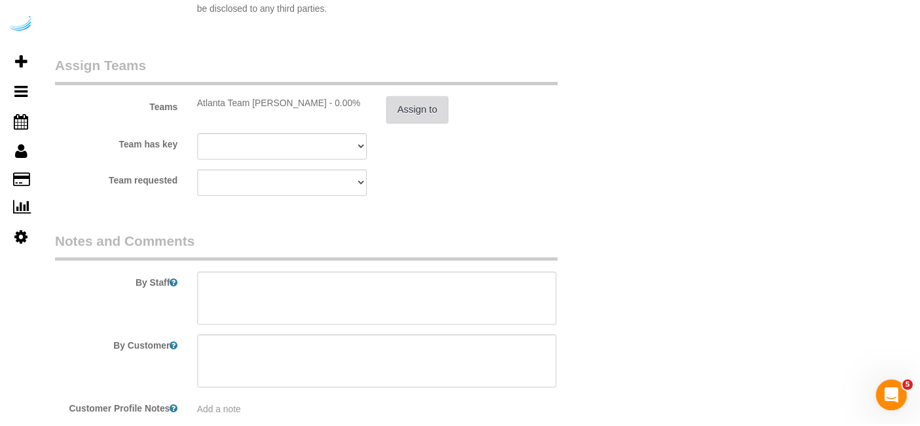
scroll to position [1922, 0]
click at [451, 293] on textarea at bounding box center [377, 299] width 359 height 54
click at [267, 291] on textarea at bounding box center [377, 299] width 359 height 54
click at [372, 289] on textarea at bounding box center [377, 299] width 359 height 54
paste textarea "Permanent Notes:No notes from this customer.Today's Notes:Please make sure you …"
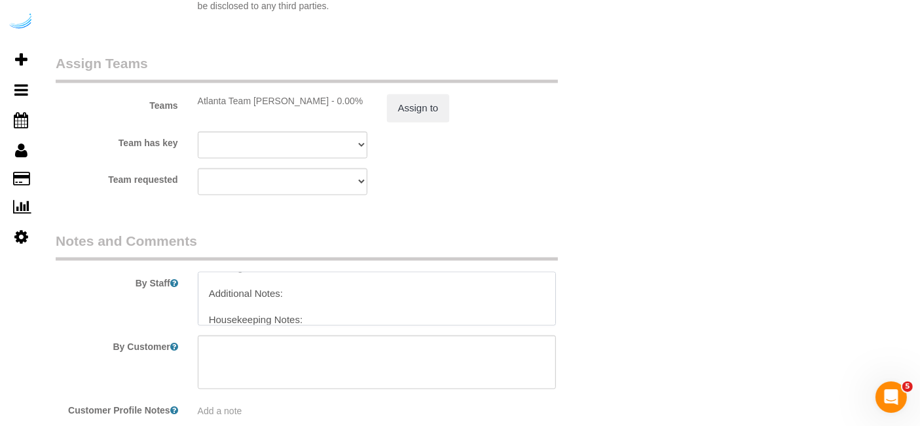
scroll to position [0, 0]
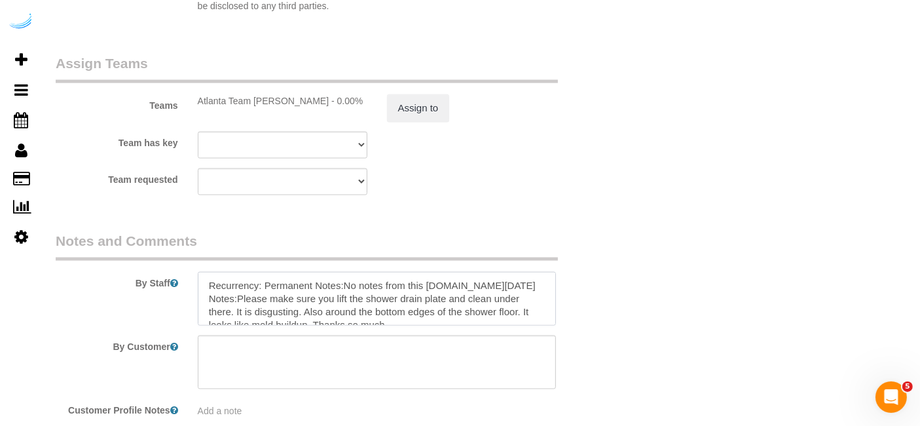
click at [263, 281] on textarea at bounding box center [377, 299] width 359 height 54
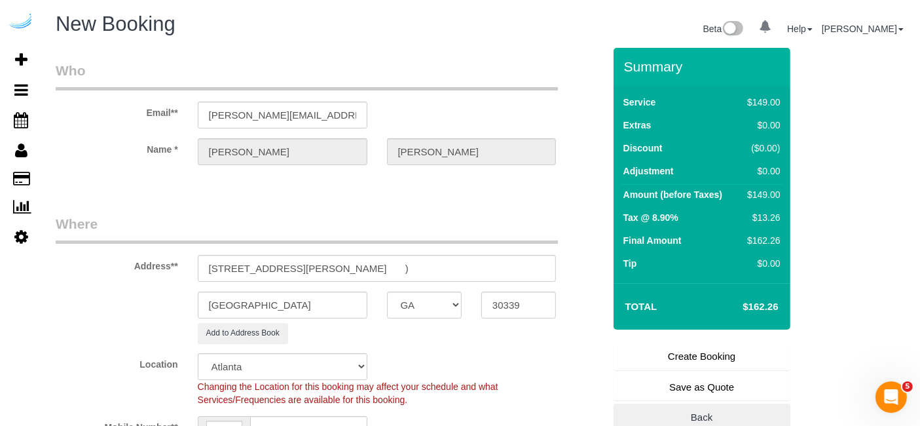
type textarea "Recurrency: One time service Permanent Notes:No notes from this customer.Today'…"
click at [693, 352] on link "Create Booking" at bounding box center [702, 356] width 177 height 28
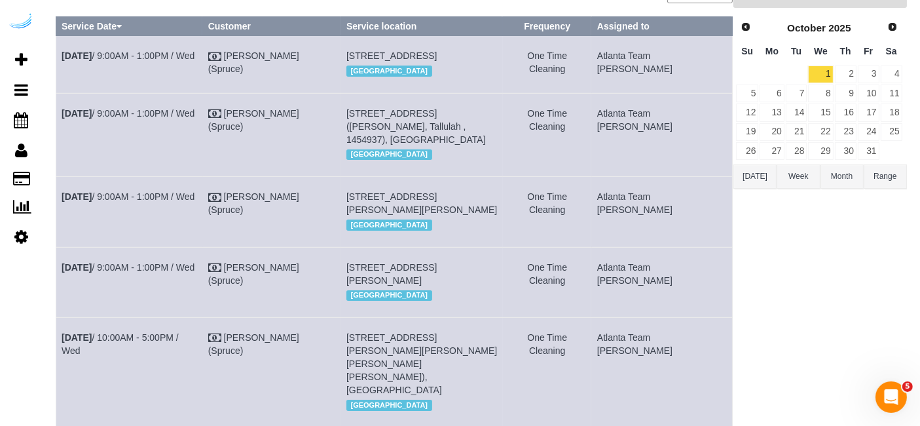
scroll to position [126, 0]
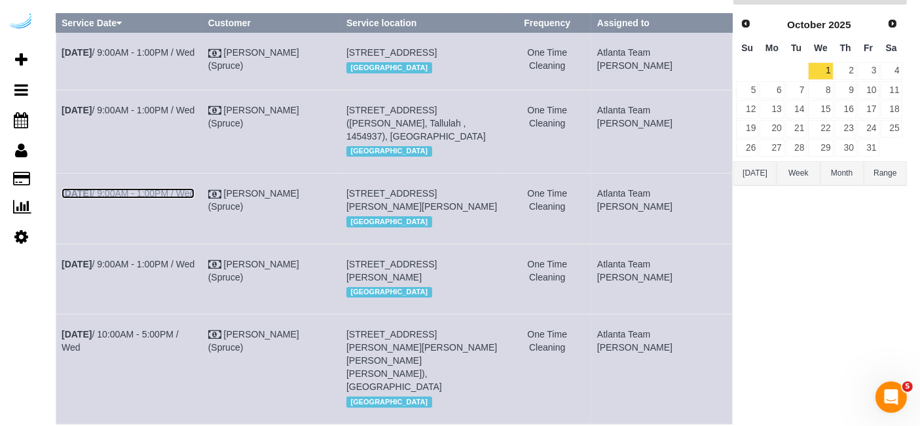
click at [146, 198] on link "Oct 1st / 9:00AM - 1:00PM / Wed" at bounding box center [128, 193] width 133 height 10
click at [172, 49] on link "Oct 1st / 9:00AM - 1:00PM / Wed" at bounding box center [128, 52] width 133 height 10
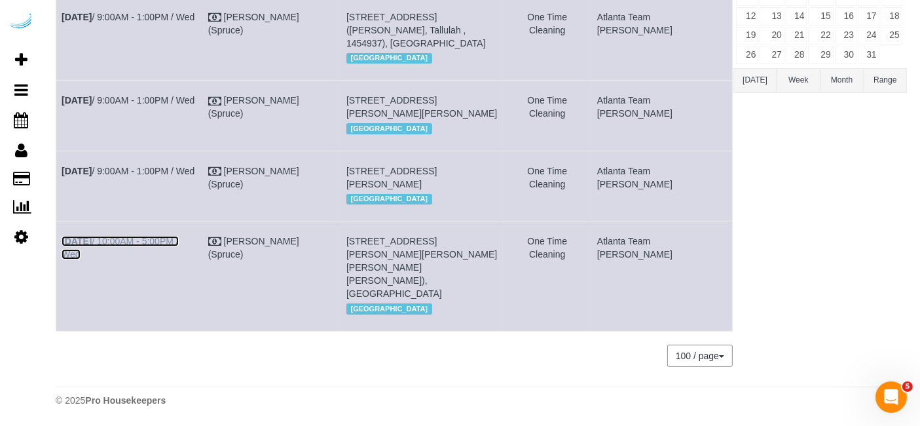
click at [174, 259] on link "Oct 1st / 10:00AM - 5:00PM / Wed" at bounding box center [120, 248] width 117 height 24
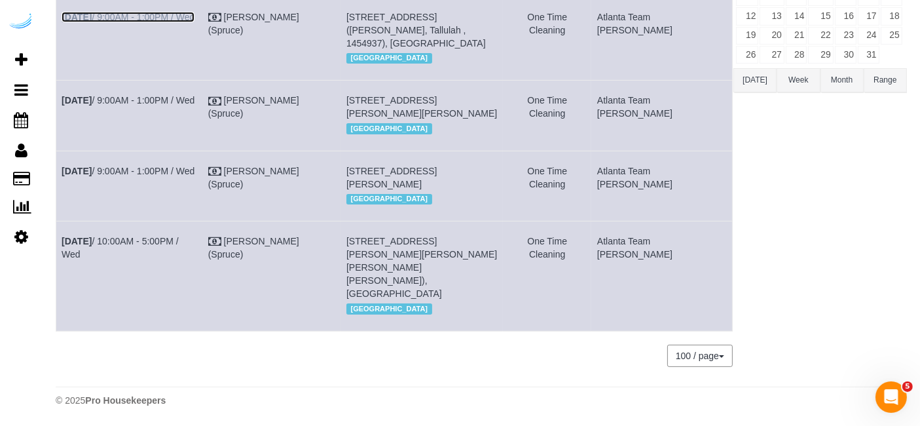
click at [175, 14] on link "Oct 1st / 9:00AM - 1:00PM / Wed" at bounding box center [128, 17] width 133 height 10
copy tbody "Oct 1st / 9:00AM - 1:00PM / Wed Brandie Louck (Spruce) 3372 Peachtree Rd Ne, Bu…"
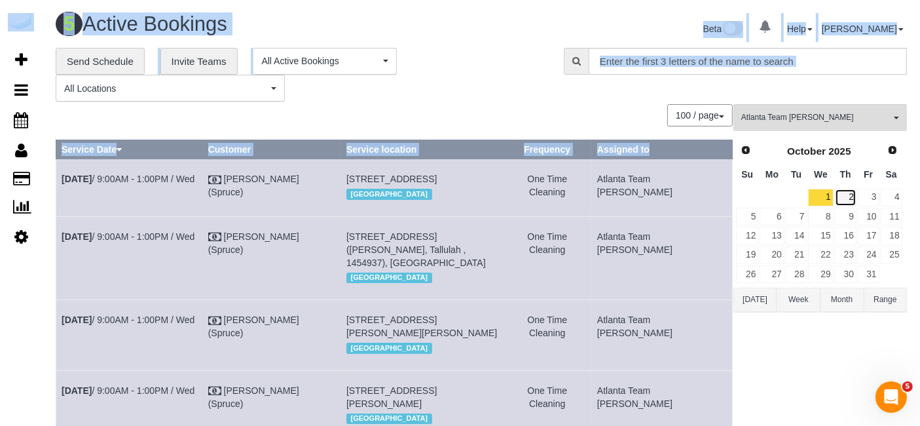
click at [845, 192] on link "2" at bounding box center [846, 198] width 22 height 18
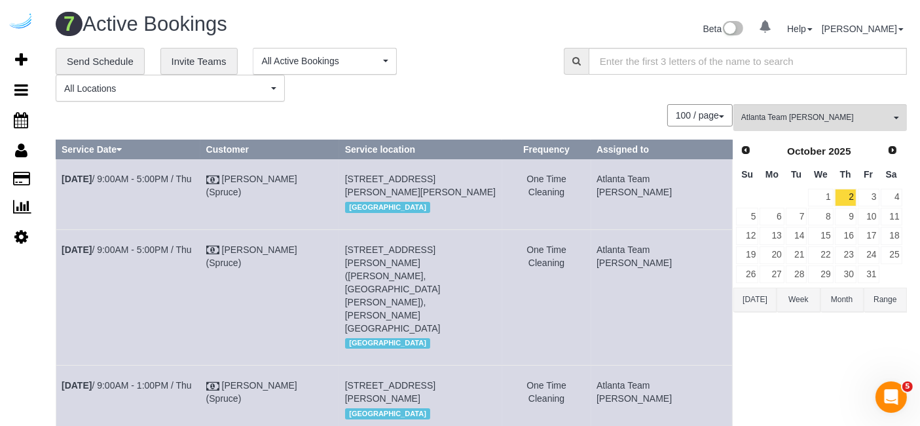
click at [240, 187] on td "Brandie Louck (Spruce)" at bounding box center [269, 194] width 139 height 70
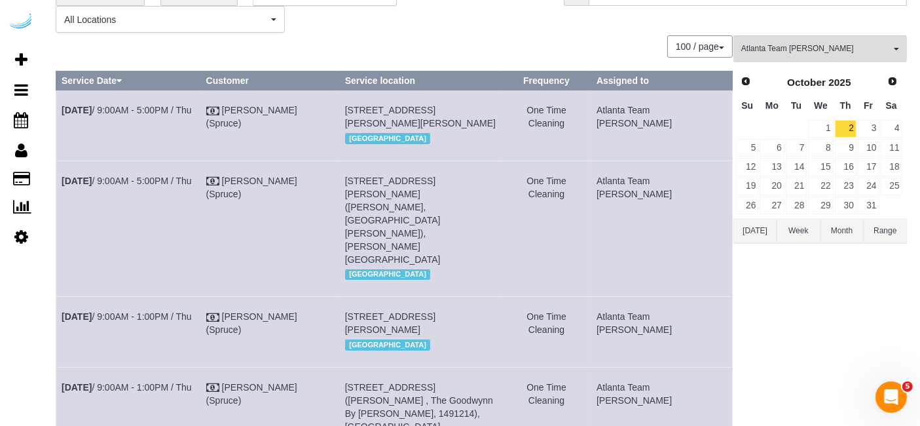
scroll to position [73, 0]
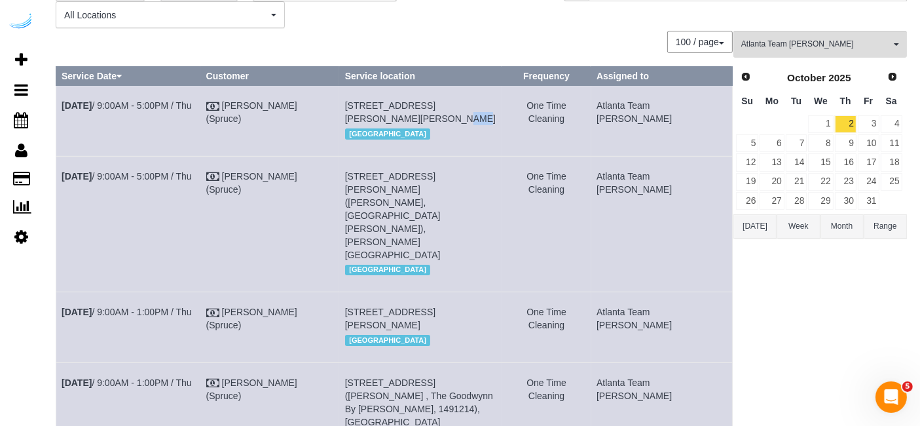
drag, startPoint x: 377, startPoint y: 119, endPoint x: 363, endPoint y: 119, distance: 13.8
click at [363, 119] on span "3097 Maple Dr Ne, Building 345, Unit 345 ( Erin Flagg, Camden Buckhead Square ,…" at bounding box center [420, 112] width 151 height 24
copy span "345"
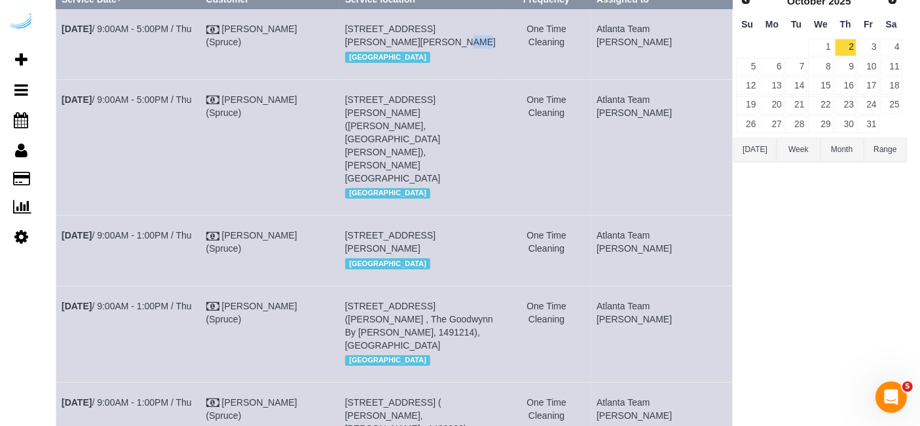
scroll to position [151, 0]
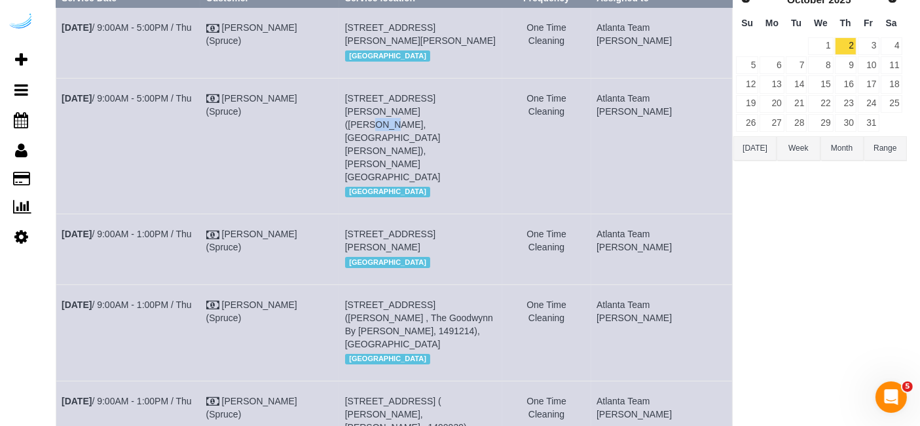
drag, startPoint x: 528, startPoint y: 110, endPoint x: 504, endPoint y: 111, distance: 23.6
click at [502, 111] on td "8085 Adair Ln, Building 4920, Unit 4920 (Debra Richie, Arium Morgan Falls , 145…" at bounding box center [420, 146] width 162 height 136
copy span "4920"
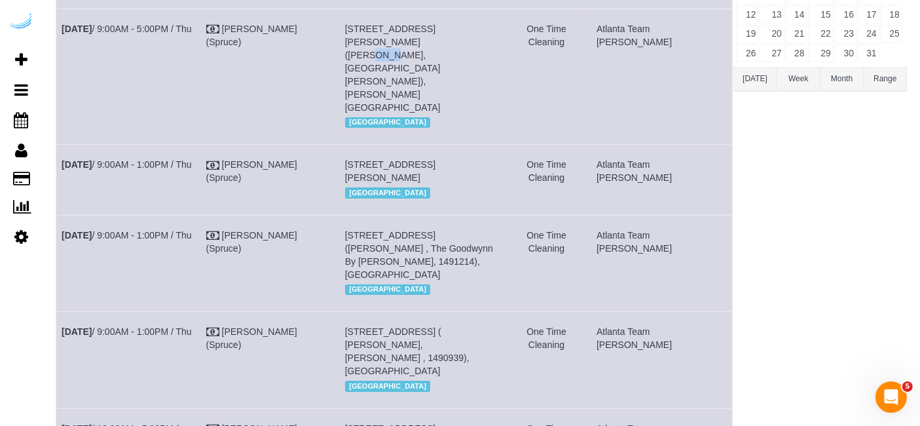
scroll to position [221, 0]
drag, startPoint x: 409, startPoint y: 136, endPoint x: 381, endPoint y: 136, distance: 28.2
click at [381, 158] on span "2945 Cumberland Mall, Building T-1020, Unit T-1020 ( Rashida Morgan, Tallulah ,…" at bounding box center [390, 170] width 90 height 24
copy span "T-1020"
click at [162, 158] on link "Oct 2nd / 9:00AM - 1:00PM / Thu" at bounding box center [127, 163] width 130 height 10
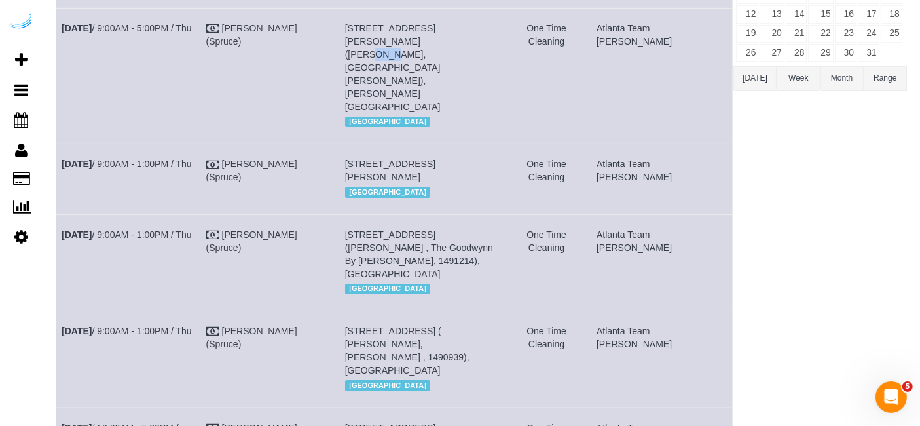
copy tr "Oct 2nd / 9:00AM - 1:00PM / Thu Brandie Louck (Spruce) 2945 Cumberland Mall, Bu…"
drag, startPoint x: 459, startPoint y: 206, endPoint x: 443, endPoint y: 206, distance: 15.7
click at [443, 229] on span "705 Town Blvd, Unit 719 (Megan Helmey , The Goodwynn By Arium, 1491214), Atlant…" at bounding box center [419, 254] width 148 height 50
copy span "719"
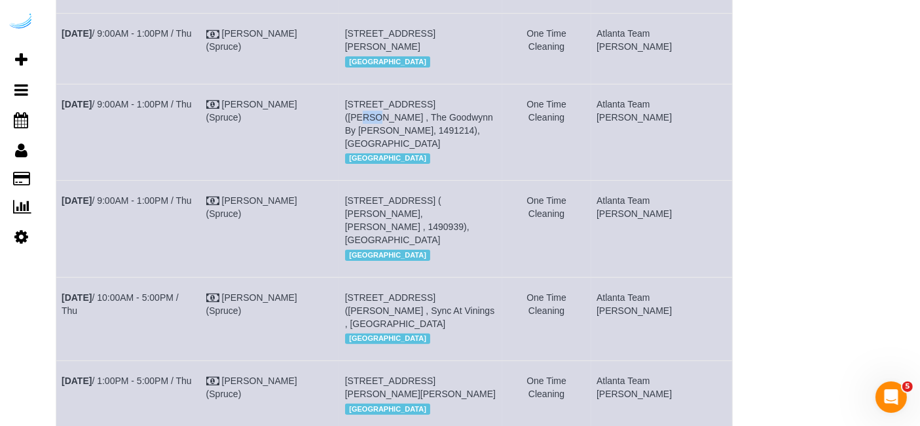
scroll to position [352, 0]
drag, startPoint x: 409, startPoint y: 172, endPoint x: 380, endPoint y: 172, distance: 28.2
click at [380, 194] on span "2945 Cumberland Mall, Building T-3072, Unit T-3072 ( Sheila Simmons, Tallulah ,…" at bounding box center [407, 219] width 124 height 50
copy span "T-3072"
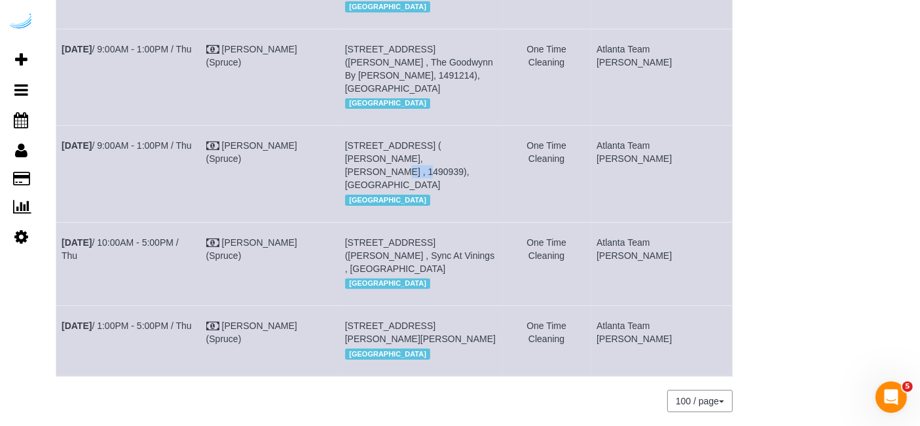
scroll to position [409, 0]
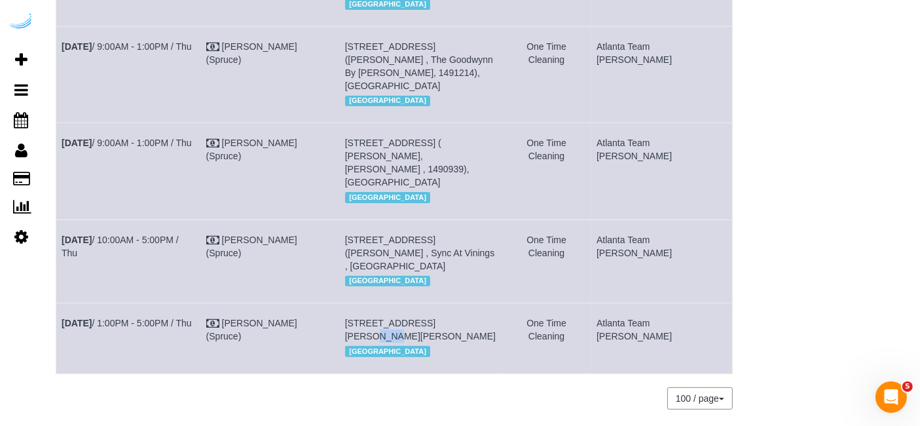
drag, startPoint x: 470, startPoint y: 270, endPoint x: 452, endPoint y: 270, distance: 17.7
click at [452, 318] on span "6125 Roswell Rd, Unit 538 (Eron Moore, The Morgan Sandy Springs , 1436594), Atl…" at bounding box center [420, 330] width 151 height 24
copy span "538"
click at [177, 318] on link "Oct 2nd / 1:00PM - 5:00PM / Thu" at bounding box center [127, 323] width 130 height 10
click at [523, 387] on div "100 / page 10 / page 20 / page 30 / page 40 / page 50 / page 100 / page" at bounding box center [394, 398] width 677 height 22
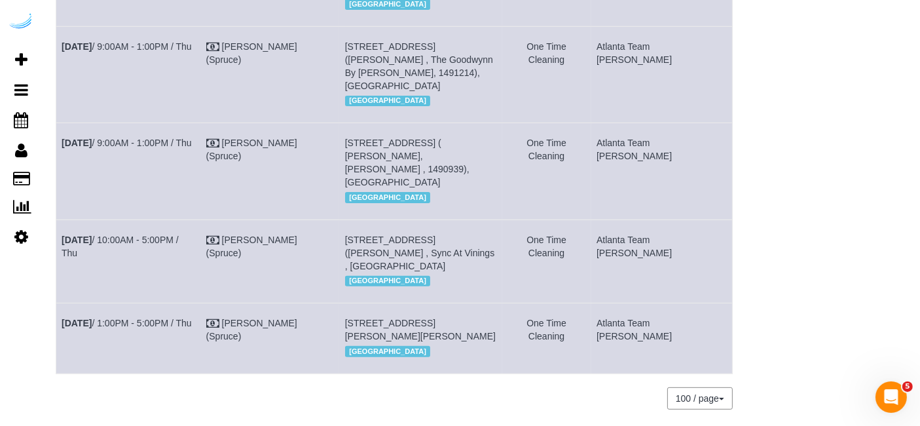
copy tr "Oct 2nd / 1:00PM - 5:00PM / Thu Brandie Louck (Spruce) 6125 Roswell Rd, Unit 53…"
drag, startPoint x: 720, startPoint y: 274, endPoint x: 439, endPoint y: 278, distance: 281.6
click at [439, 303] on tr "Oct 2nd / 1:00PM - 5:00PM / Thu Brandie Louck (Spruce) 6125 Roswell Rd, Unit 53…" at bounding box center [394, 338] width 676 height 70
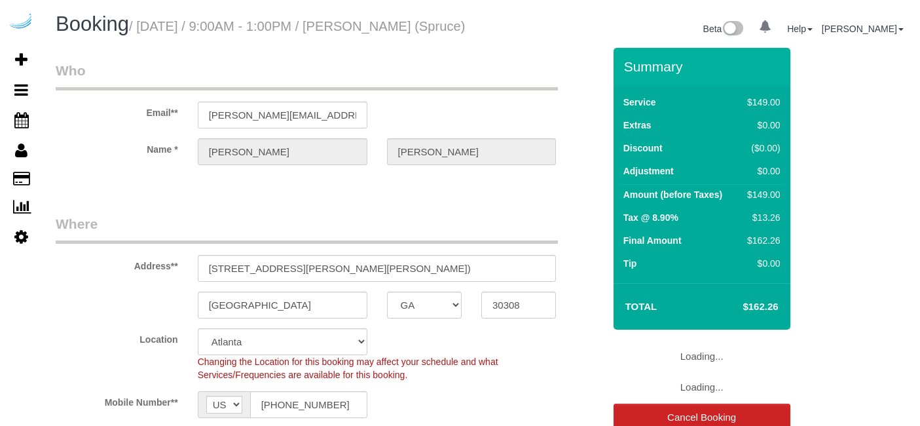
select select "GA"
select select "number:9"
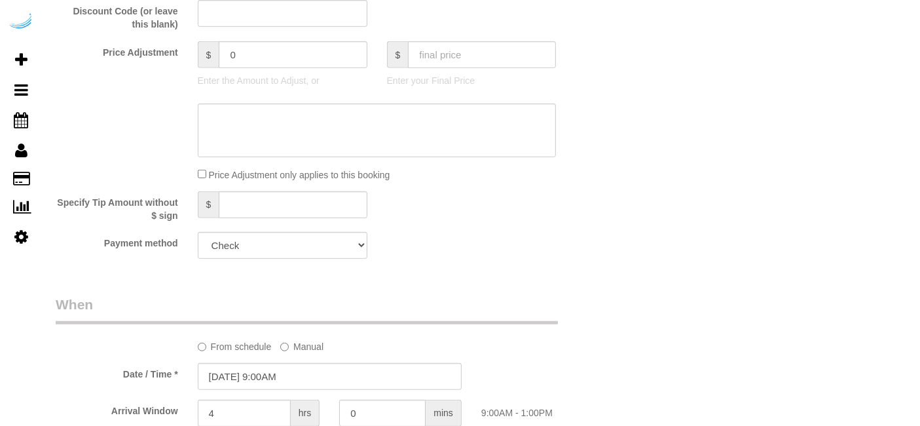
select select "282"
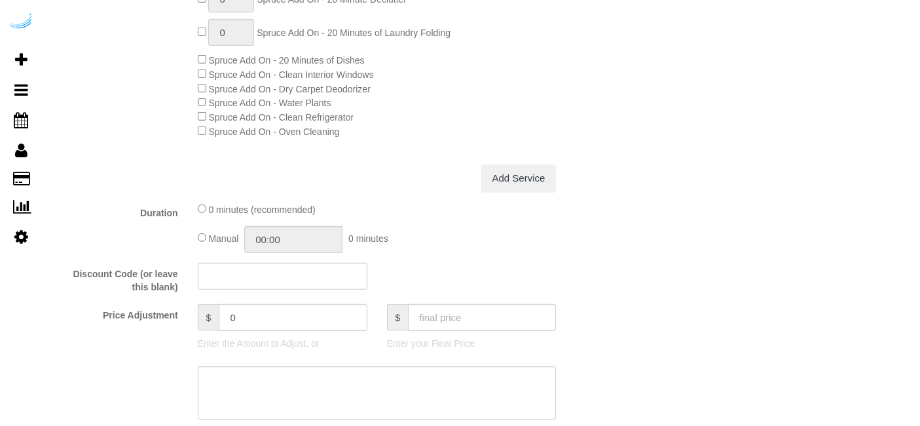
select select "object:779"
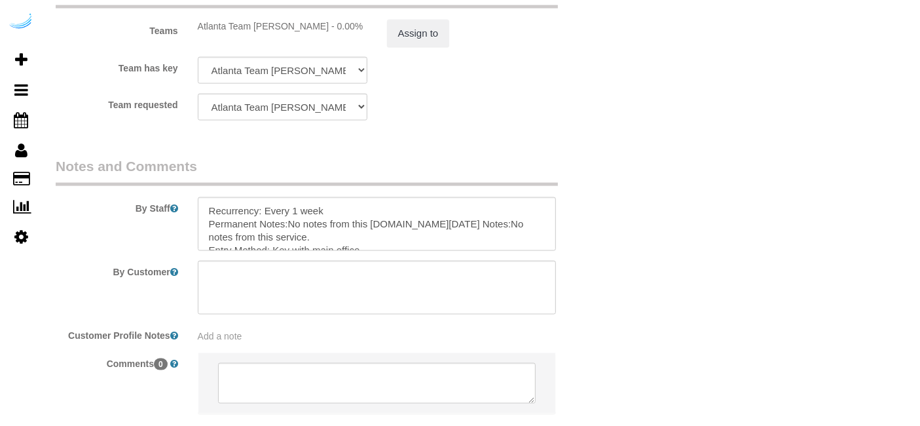
scroll to position [2067, 0]
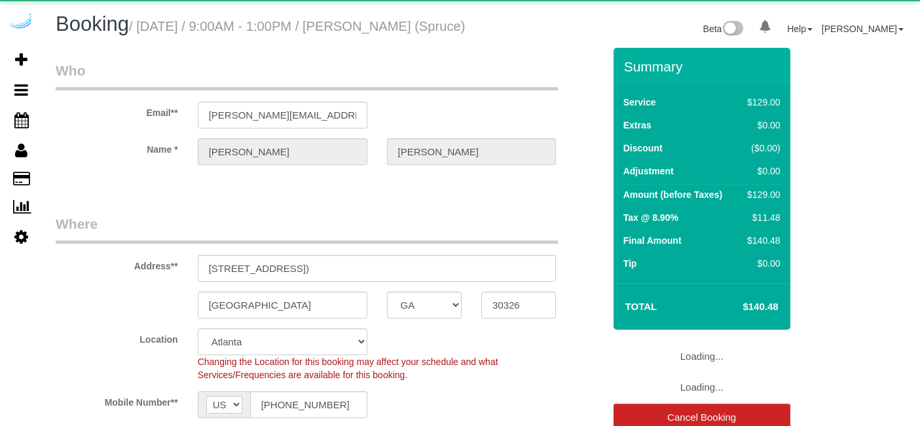
select select "GA"
select select "282"
select select "number:9"
select select "object:779"
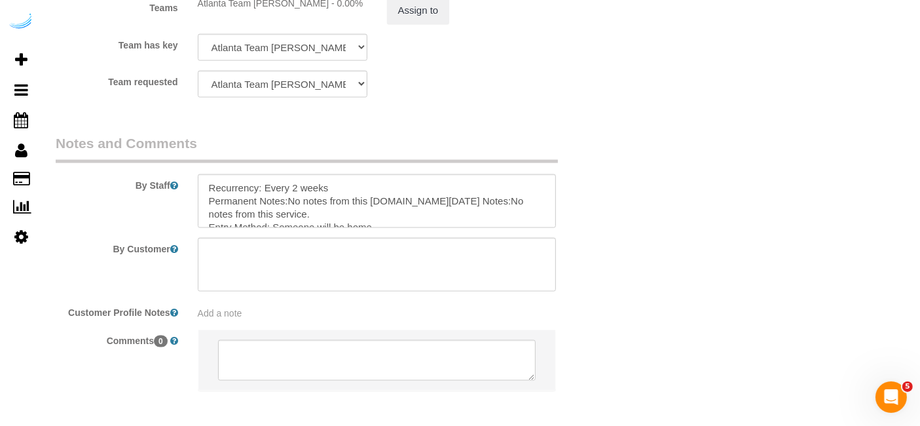
scroll to position [104, 0]
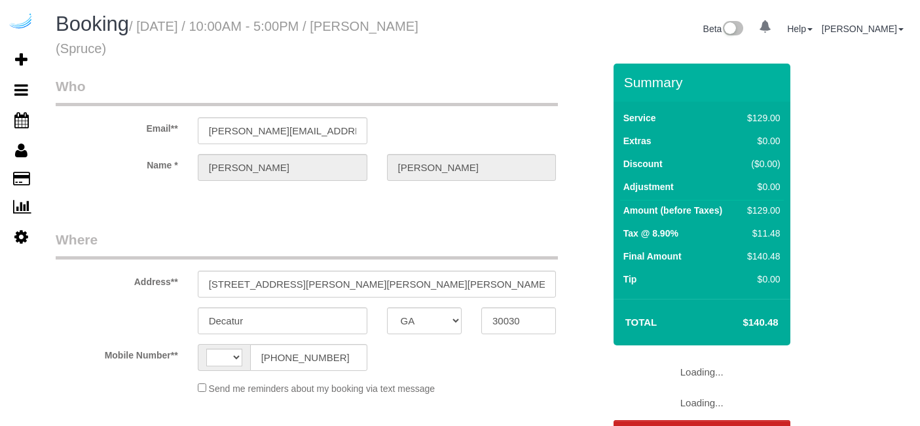
select select "GA"
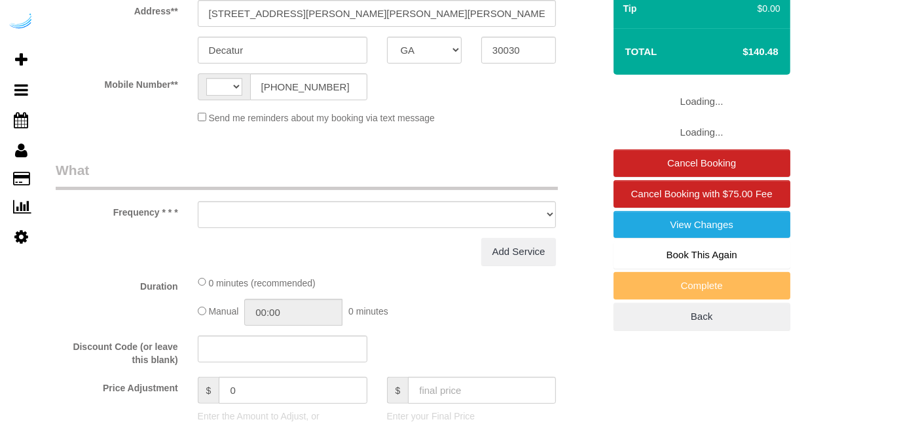
select select "number:9"
select select "string:[GEOGRAPHIC_DATA]"
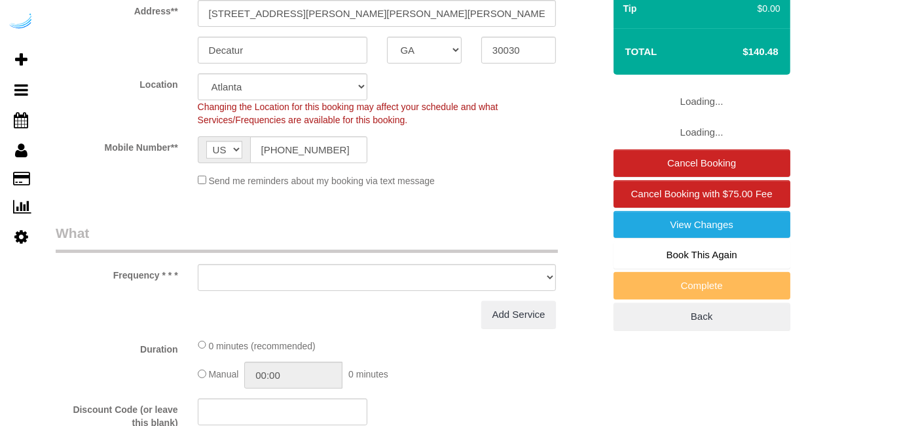
select select "object:695"
select select "282"
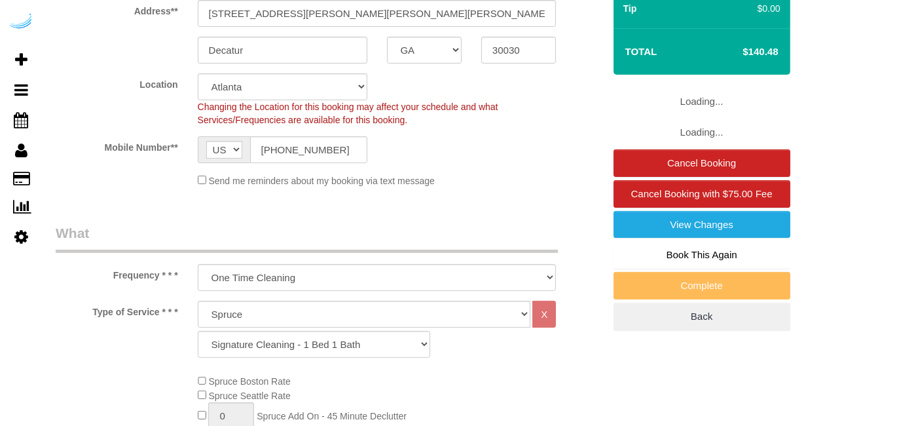
select select "object:779"
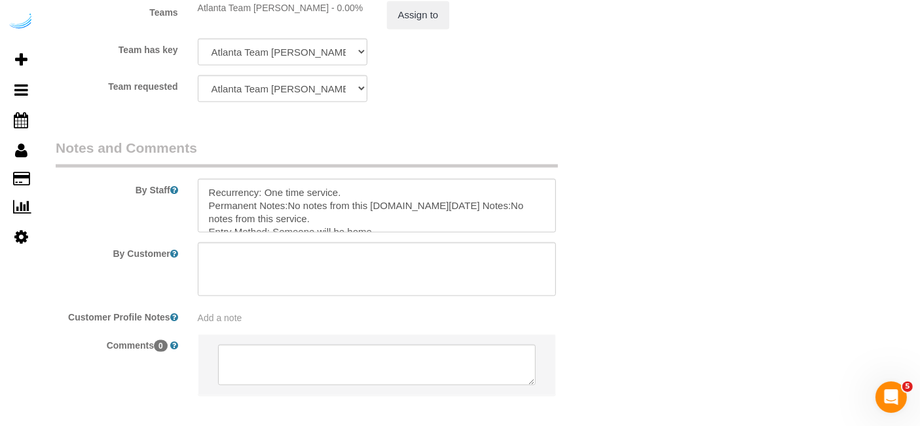
scroll to position [2067, 0]
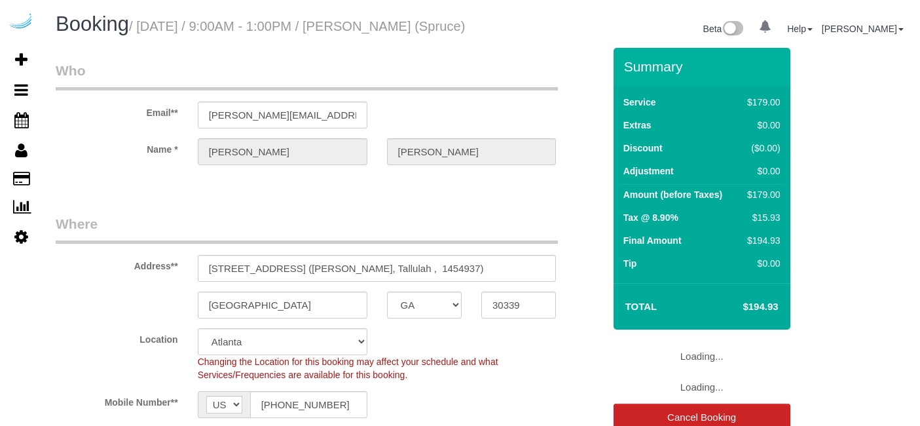
select select "GA"
select select "282"
select select "number:9"
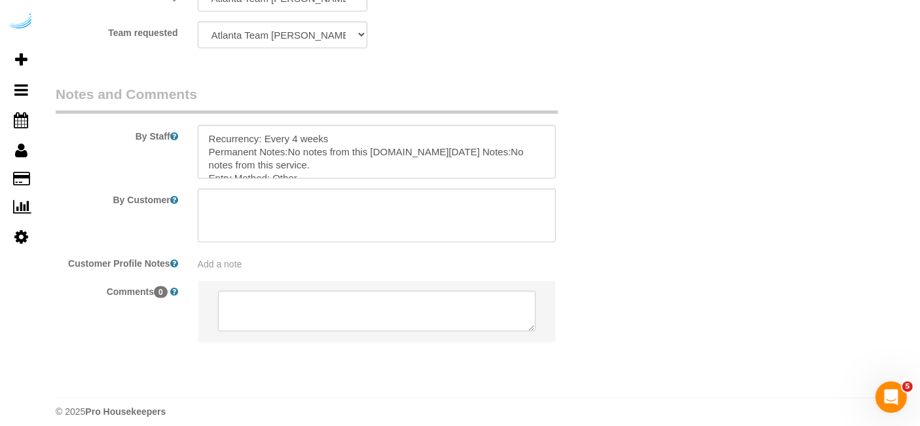
scroll to position [117, 0]
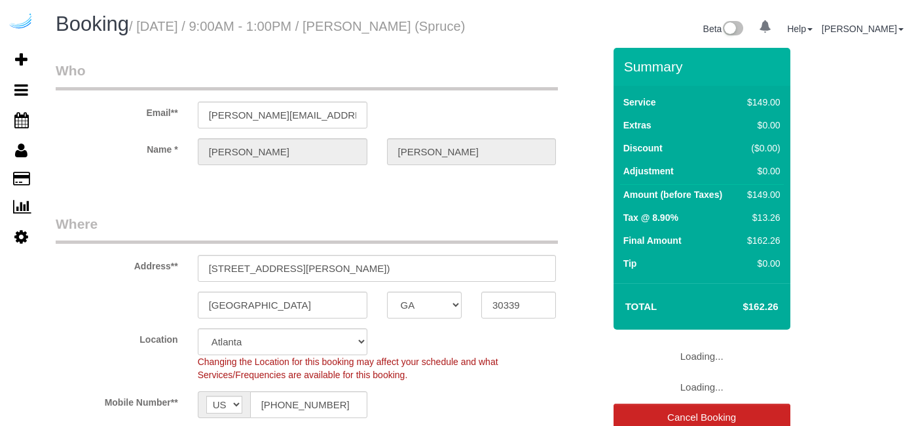
select select "GA"
select select "282"
select select "number:9"
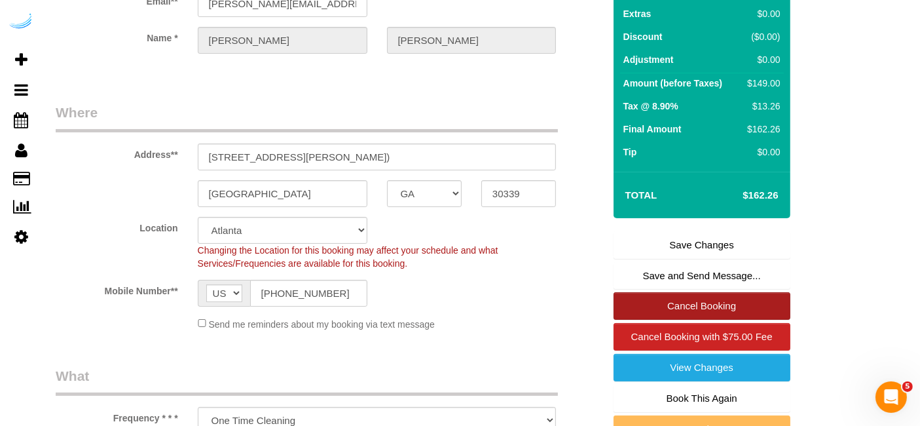
click at [688, 320] on link "Cancel Booking" at bounding box center [702, 306] width 177 height 28
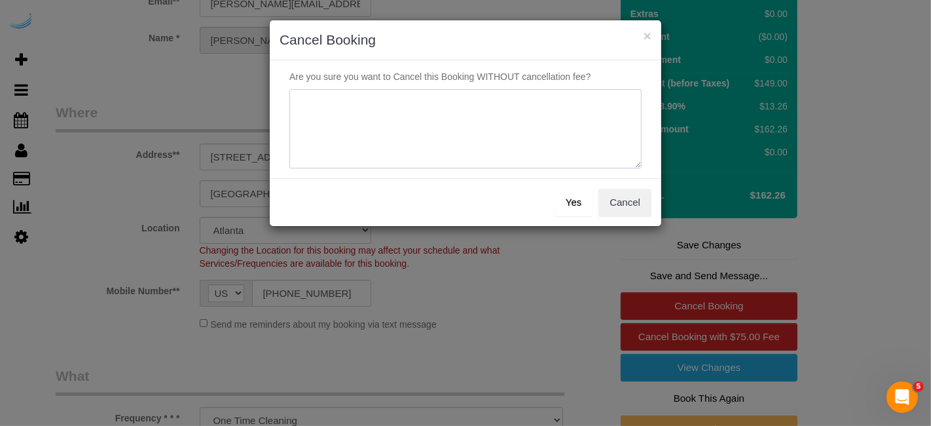
click at [492, 115] on textarea at bounding box center [465, 129] width 352 height 80
type textarea "Not on spruce."
click at [566, 200] on button "Yes" at bounding box center [574, 203] width 38 height 28
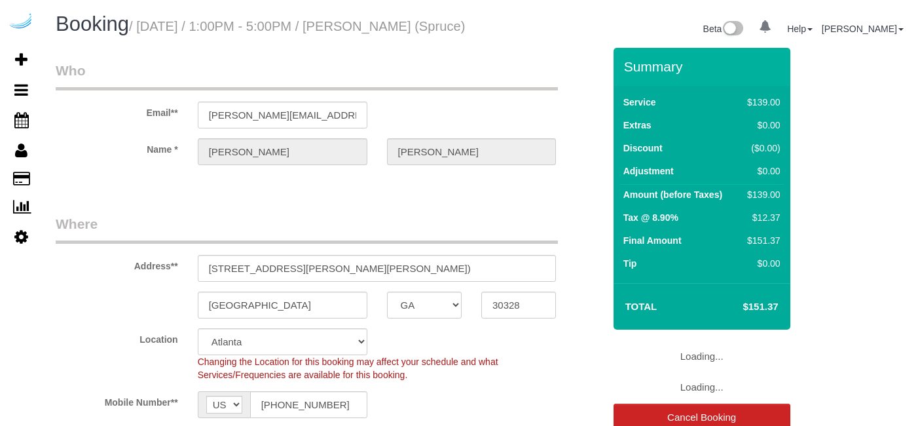
select select "GA"
select select "282"
select select "number:9"
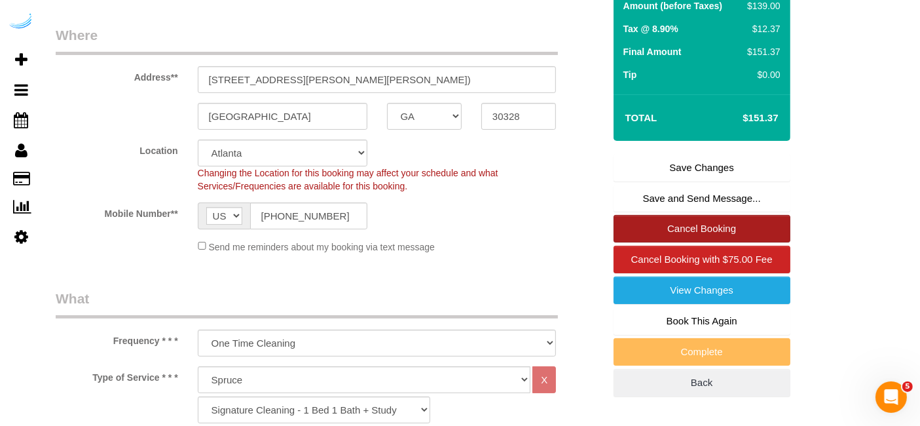
click at [673, 242] on link "Cancel Booking" at bounding box center [702, 229] width 177 height 28
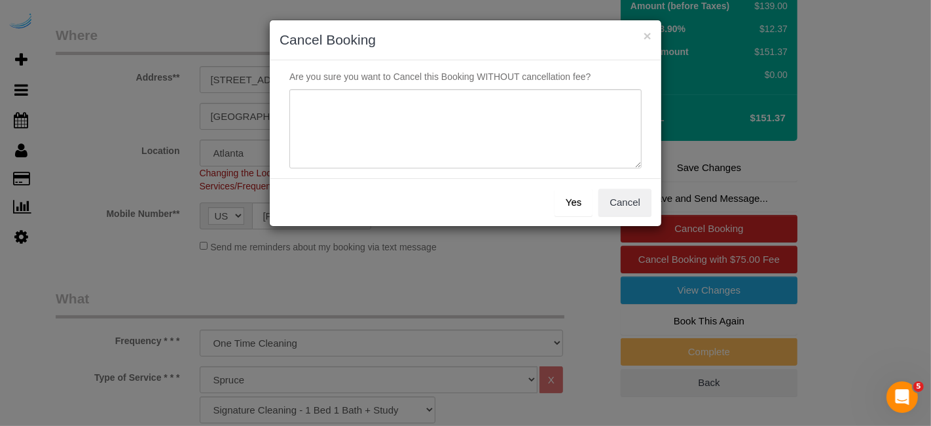
click at [515, 130] on div "× Cancel Booking Are you sure you want to Cancel this Booking WITHOUT cancellat…" at bounding box center [465, 213] width 931 height 426
paste textarea "Not on spruce."
click at [515, 130] on textarea at bounding box center [465, 129] width 352 height 80
type textarea "Not on spruce."
click at [568, 203] on button "Yes" at bounding box center [574, 203] width 38 height 28
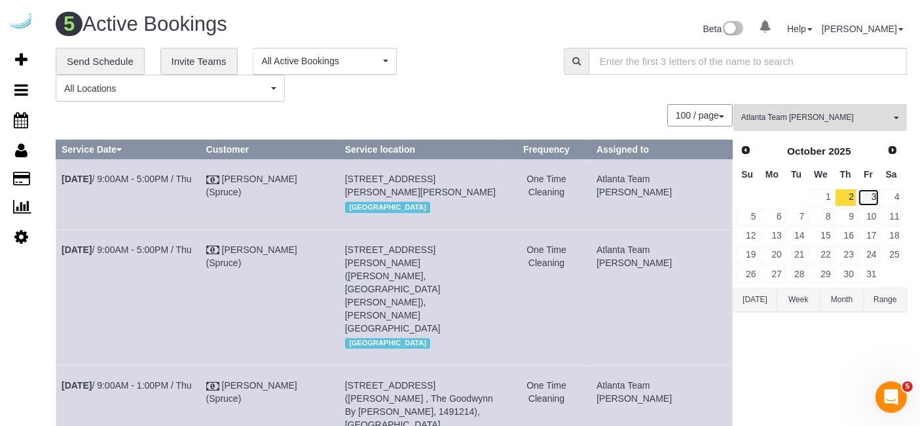
click at [874, 196] on link "3" at bounding box center [869, 198] width 22 height 18
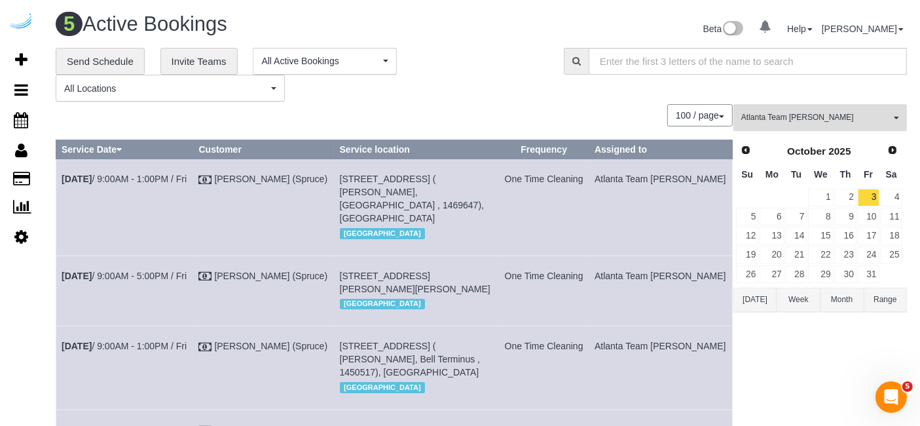
drag, startPoint x: 844, startPoint y: 119, endPoint x: 831, endPoint y: 128, distance: 16.0
click at [831, 128] on button "Atlanta Team Eliane All Teams" at bounding box center [820, 117] width 174 height 27
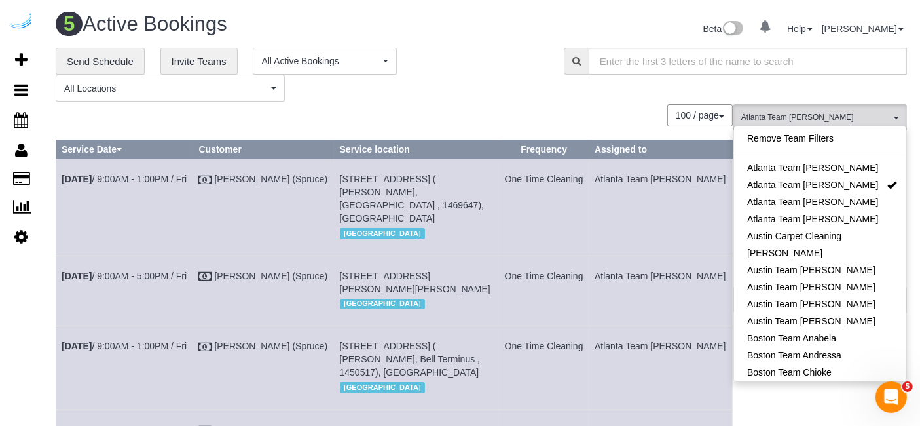
click at [831, 128] on div "Remove Team Filters Atlanta Team Andrea Atlanta Team Eliane Atlanta Team Latash…" at bounding box center [820, 253] width 174 height 255
click at [830, 183] on link "Atlanta Team [PERSON_NAME]" at bounding box center [820, 184] width 172 height 17
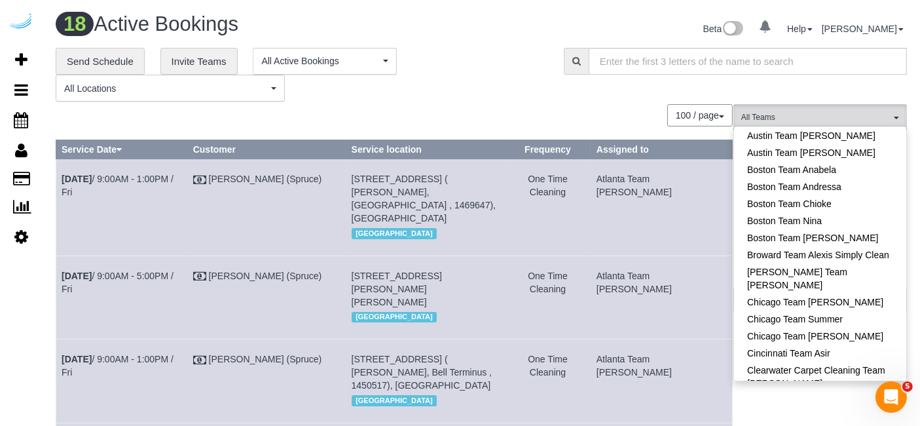
scroll to position [158, 0]
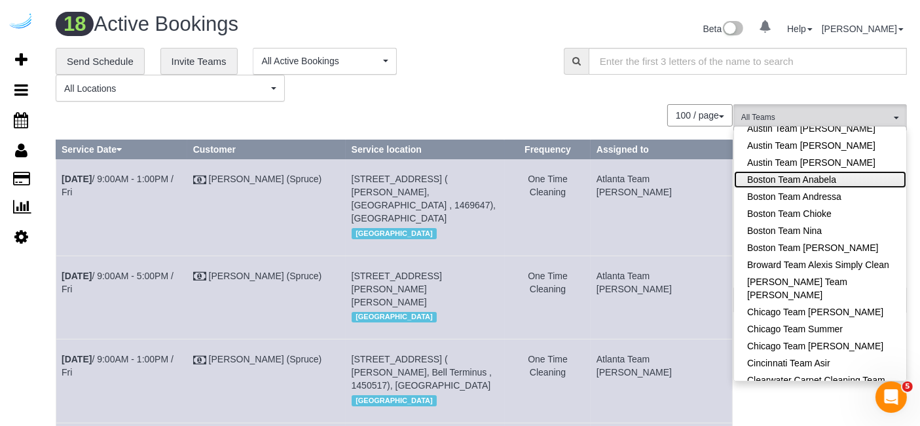
click at [834, 183] on link "Boston Team Anabela" at bounding box center [820, 179] width 172 height 17
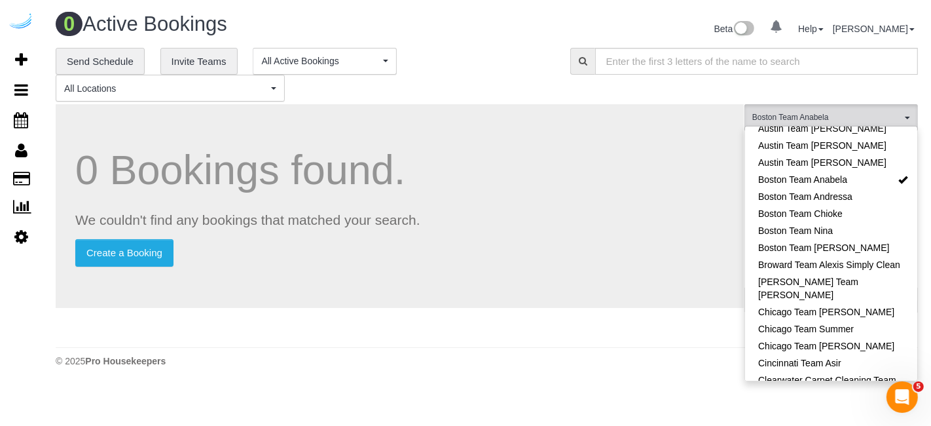
click at [593, 105] on div "0 Bookings found. We couldn't find any bookings that matched your search. Creat…" at bounding box center [400, 206] width 688 height 204
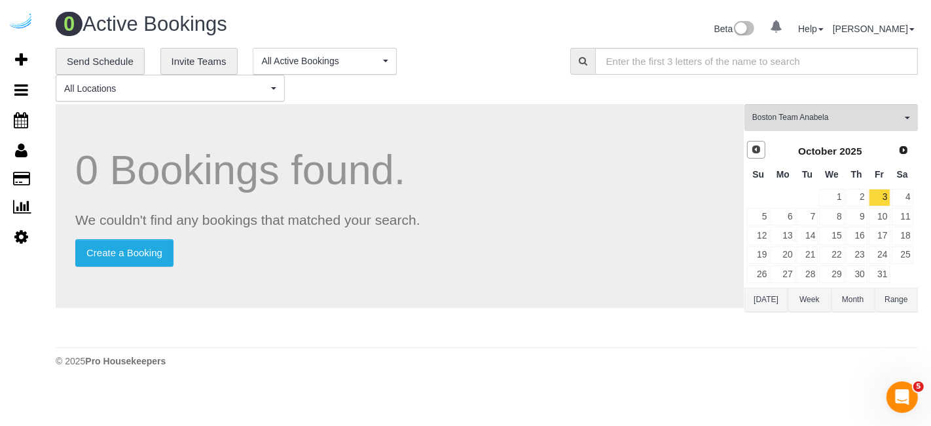
click at [758, 146] on span "Prev" at bounding box center [756, 149] width 10 height 10
click at [798, 266] on link "30" at bounding box center [808, 274] width 22 height 18
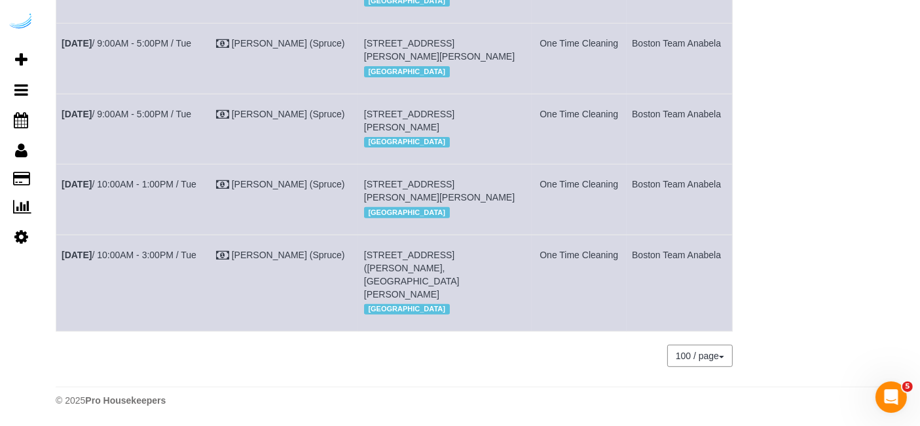
scroll to position [267, 0]
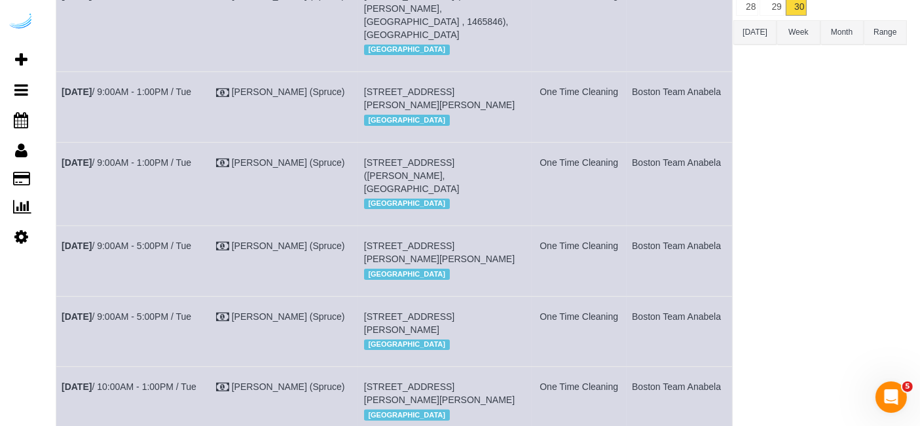
click at [602, 180] on td "One Time Cleaning" at bounding box center [579, 183] width 95 height 83
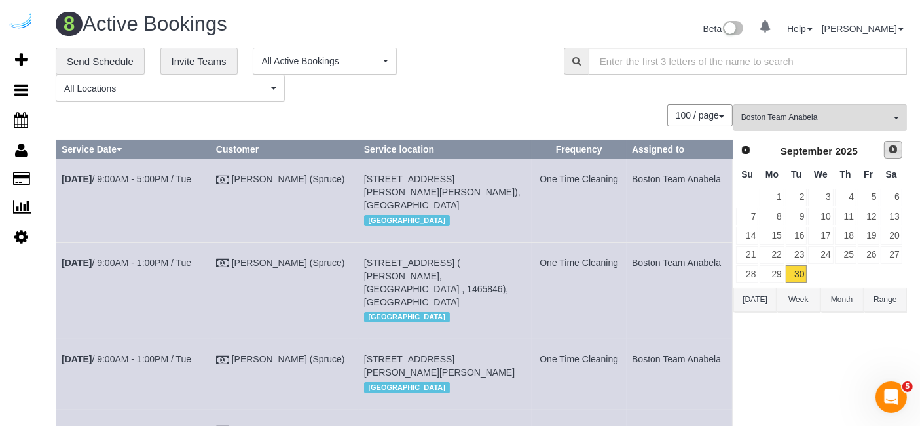
click at [889, 149] on span "Next" at bounding box center [893, 149] width 10 height 10
click at [831, 194] on link "1" at bounding box center [820, 198] width 25 height 18
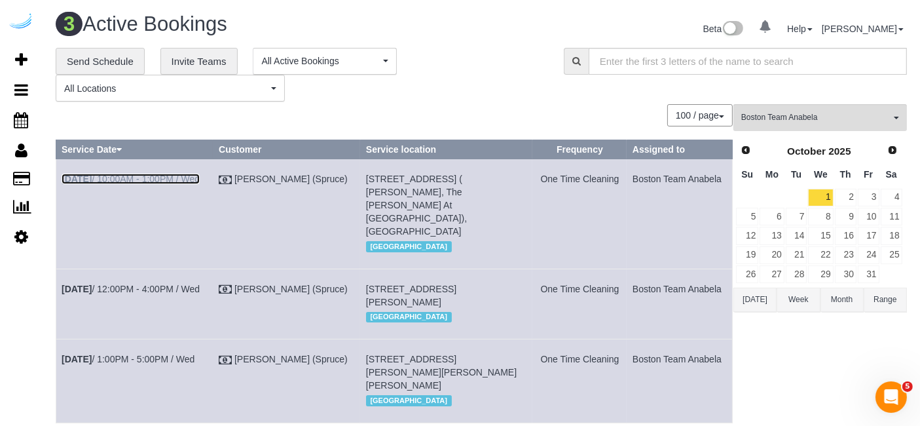
click at [178, 174] on link "Oct 1st / 10:00AM - 1:00PM / Wed" at bounding box center [131, 179] width 138 height 10
click at [168, 364] on link "Oct 1st / 1:00PM - 5:00PM / Wed" at bounding box center [128, 359] width 133 height 10
click at [168, 284] on link "Oct 1st / 12:00PM - 4:00PM / Wed" at bounding box center [131, 289] width 138 height 10
drag, startPoint x: 409, startPoint y: 292, endPoint x: 375, endPoint y: 291, distance: 33.4
click at [375, 291] on span "100 Heard St, Building 100 Heard St , Unit 100-436 ( Matteo Caligiuri, One Nort…" at bounding box center [411, 296] width 90 height 24
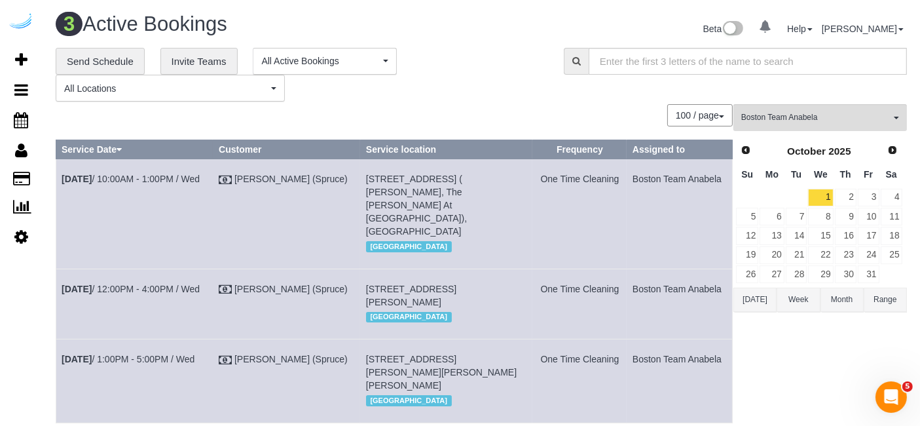
copy span "100-436"
copy tr "Oct 1st / 12:00PM - 4:00PM / Wed Brandie Louck (Spruce) 100 Heard St, Building …"
drag, startPoint x: 725, startPoint y: 282, endPoint x: 478, endPoint y: -64, distance: 424.3
click at [478, 0] on html "0 Beta Your Notifications You have 0 alerts Add Booking Bookings Active Booking…" at bounding box center [460, 213] width 920 height 426
click at [428, 76] on div "**********" at bounding box center [300, 75] width 488 height 54
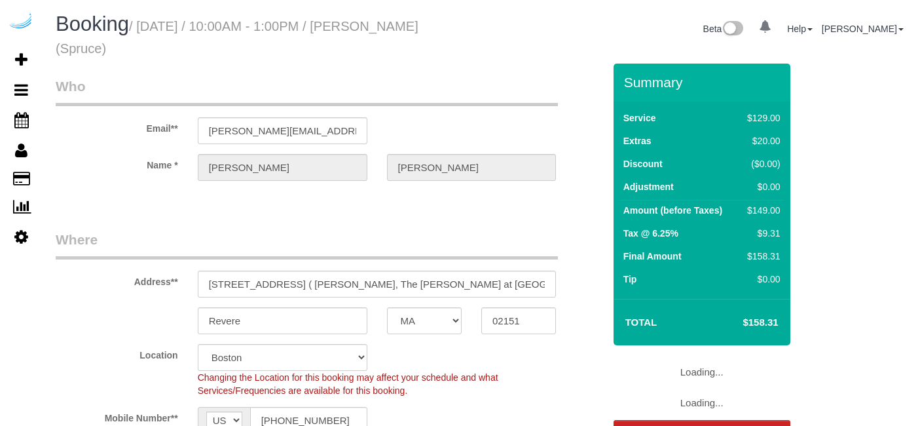
select select "MA"
select select "number:9"
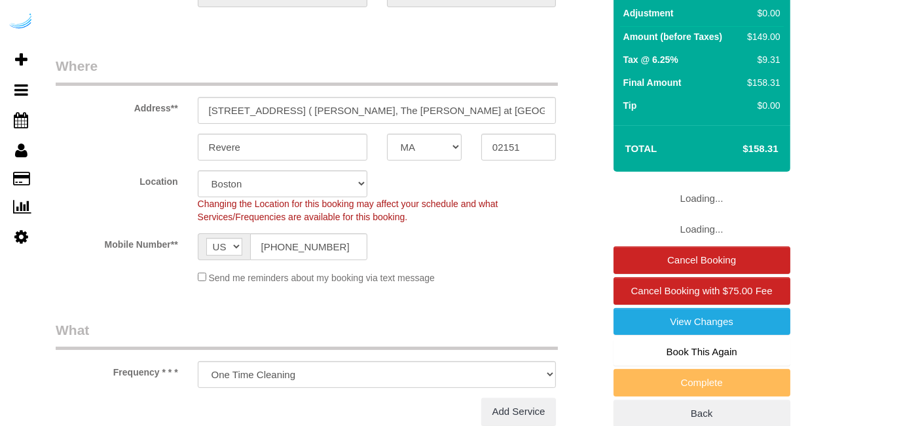
select select "282"
select select "object:779"
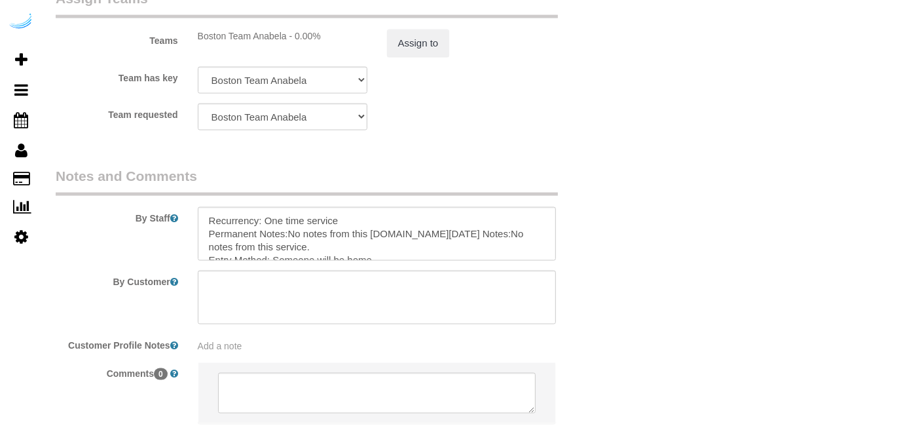
scroll to position [1981, 0]
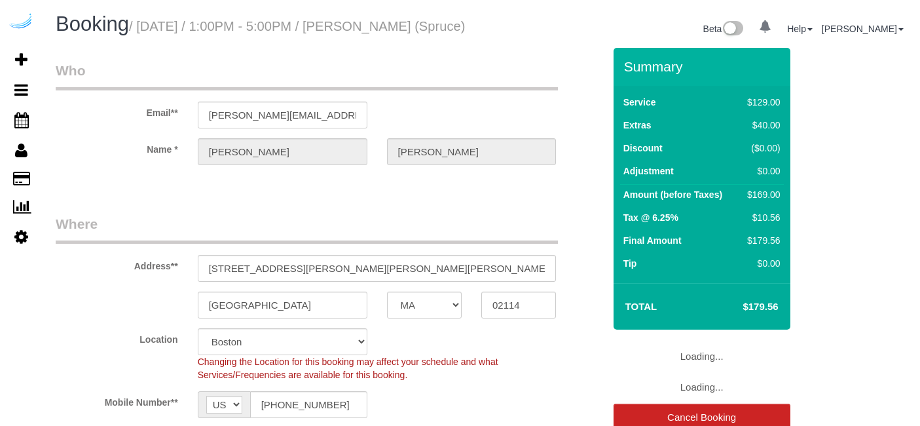
select select "MA"
select select "282"
select select "number:9"
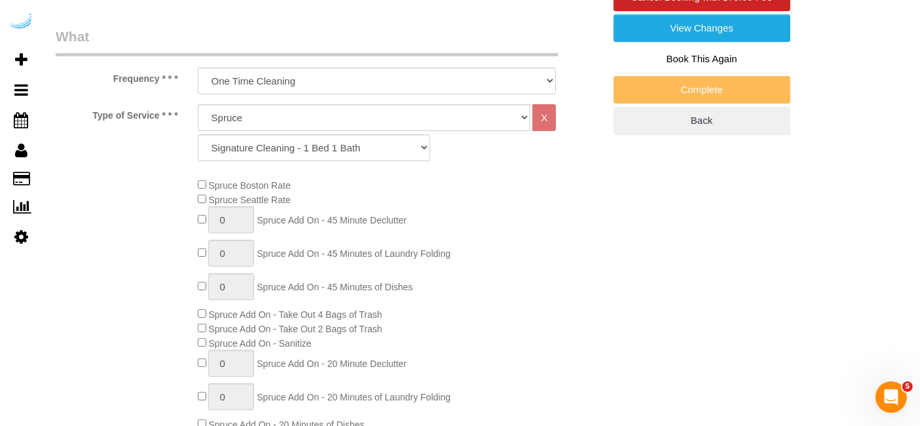
scroll to position [541, 0]
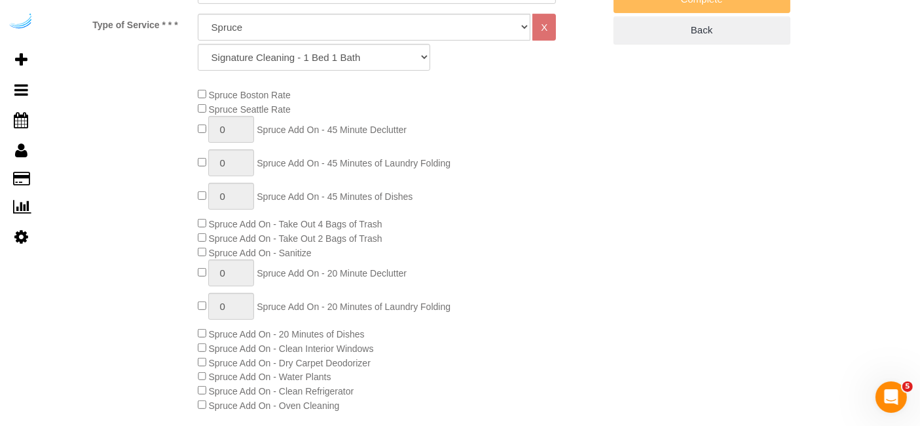
click at [404, 189] on div "Spruce Boston Rate Spruce Seattle Rate 0 Spruce Add On - 45 Minute Declutter 0 …" at bounding box center [401, 249] width 426 height 325
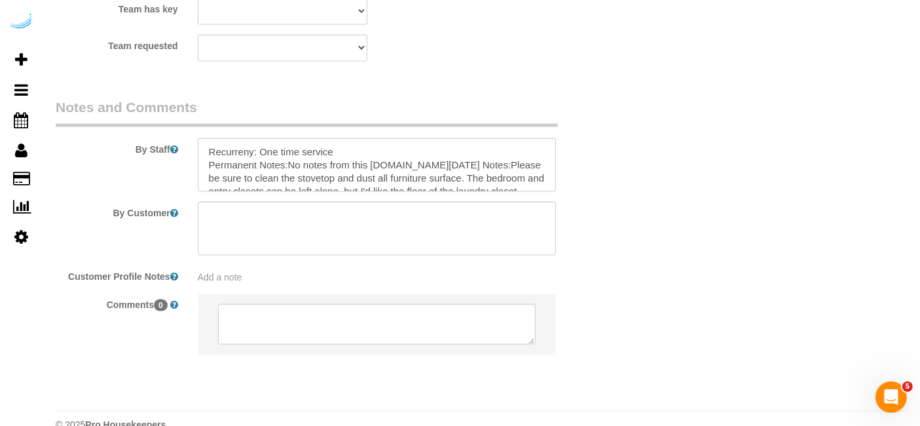
scroll to position [2031, 0]
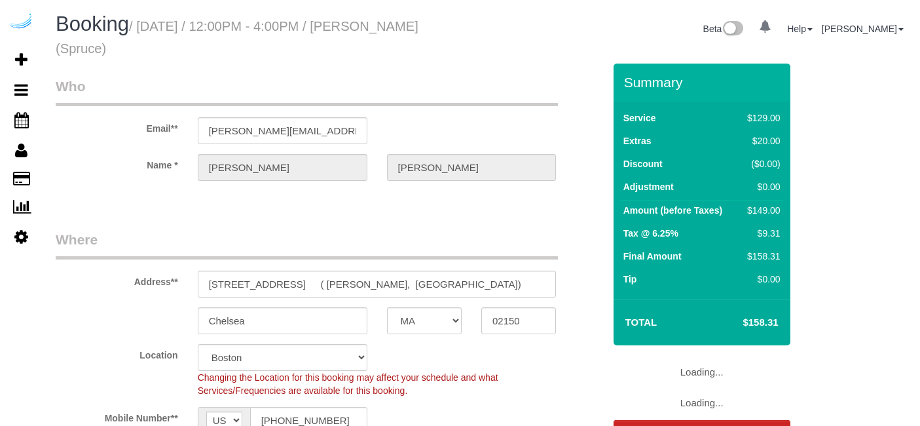
select select "MA"
select select "282"
select select "number:9"
select select "object:779"
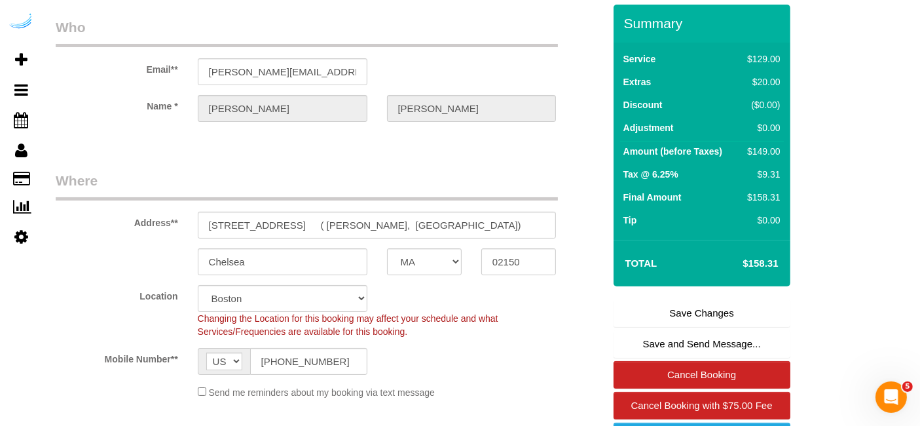
scroll to position [58, 0]
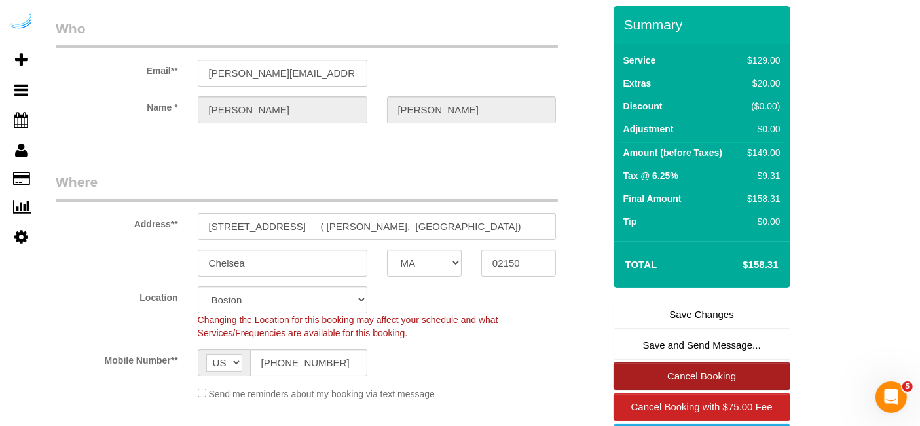
click at [693, 373] on link "Cancel Booking" at bounding box center [702, 376] width 177 height 28
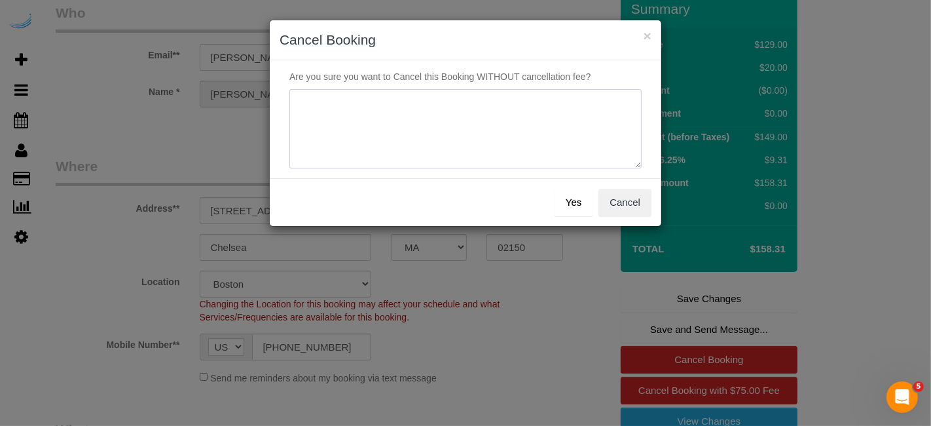
click at [481, 107] on textarea at bounding box center [465, 129] width 352 height 80
type textarea "Not on spruce."
click at [572, 206] on button "Yes" at bounding box center [574, 203] width 38 height 28
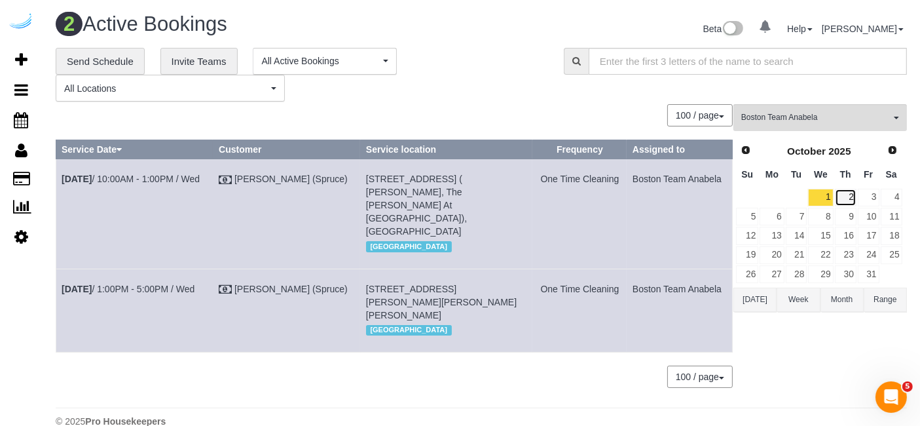
click at [848, 201] on link "2" at bounding box center [846, 198] width 22 height 18
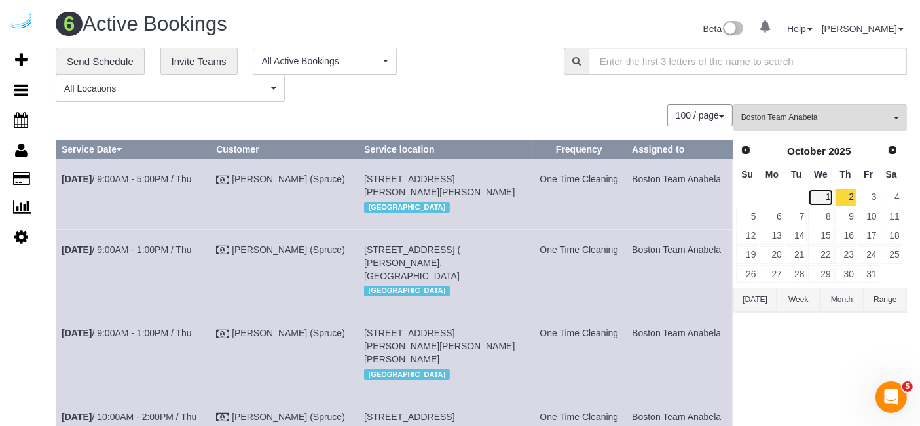
click at [820, 194] on link "1" at bounding box center [820, 198] width 25 height 18
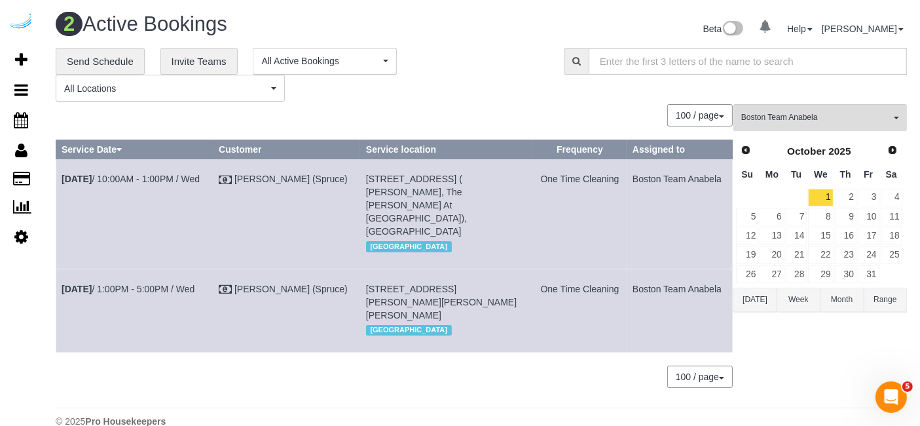
drag, startPoint x: 707, startPoint y: 290, endPoint x: 724, endPoint y: 289, distance: 16.4
click at [724, 289] on td "Boston Team Anabela" at bounding box center [679, 309] width 105 height 83
click at [710, 301] on td "Boston Team Anabela" at bounding box center [679, 309] width 105 height 83
copy tbody "[DATE] 10:00AM - 1:00PM / Wed [PERSON_NAME] (Spruce) [STREET_ADDRESS] ( [PERSON…"
click at [853, 196] on link "2" at bounding box center [846, 198] width 22 height 18
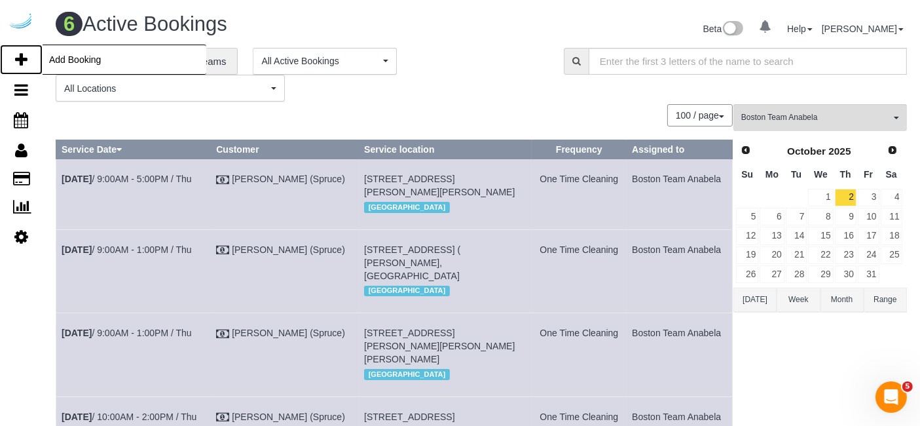
click at [19, 59] on icon at bounding box center [21, 60] width 12 height 16
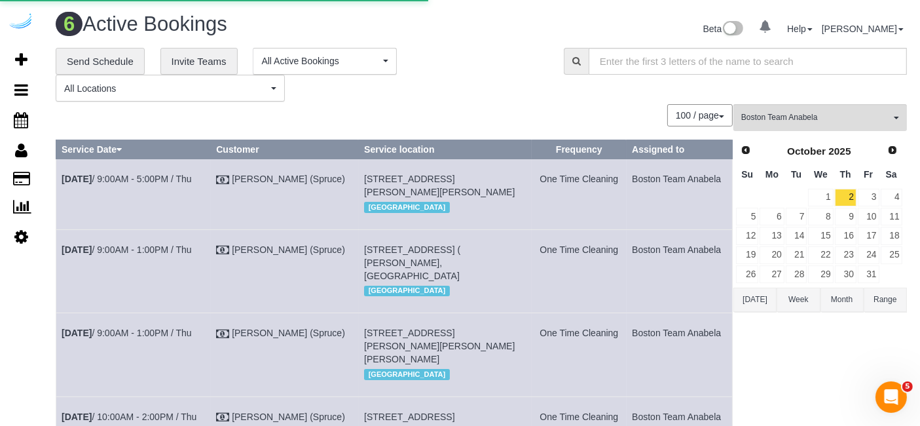
select select "number:9"
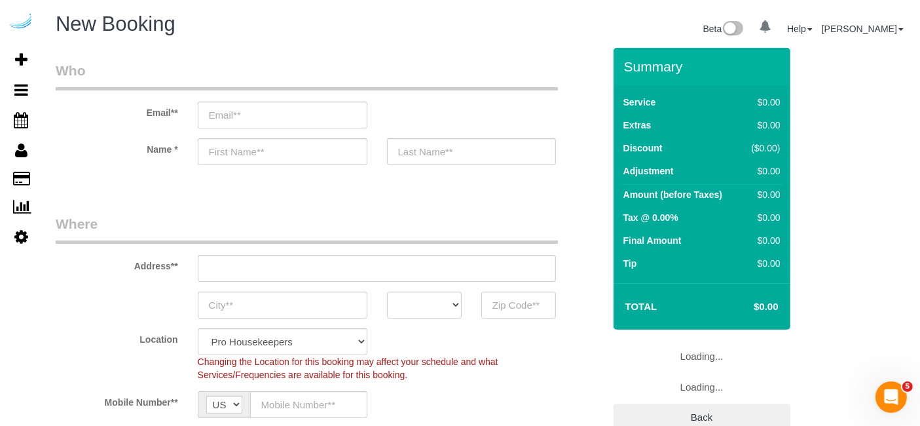
select select "object:2013"
select select "4"
select select "object:2149"
click at [295, 113] on input "email" at bounding box center [283, 114] width 170 height 27
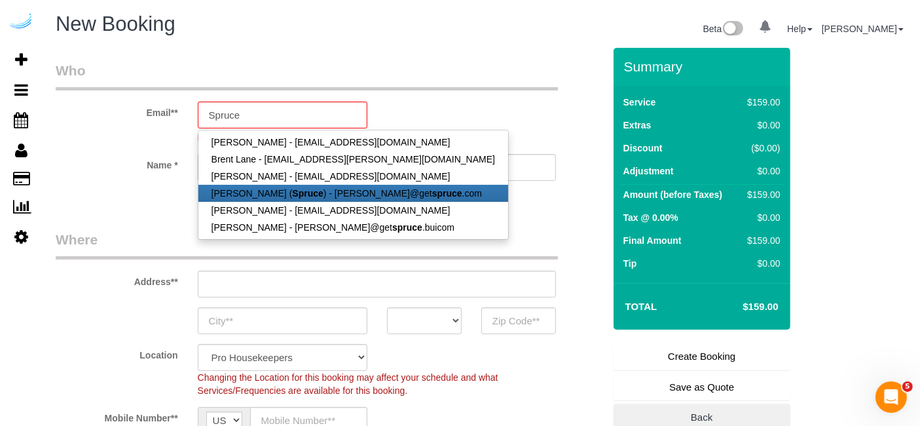
click at [262, 196] on link "Brandie Louck ( Spruce ) - brandie@get spruce .com" at bounding box center [353, 193] width 310 height 17
type input "[PERSON_NAME][EMAIL_ADDRESS][DOMAIN_NAME]"
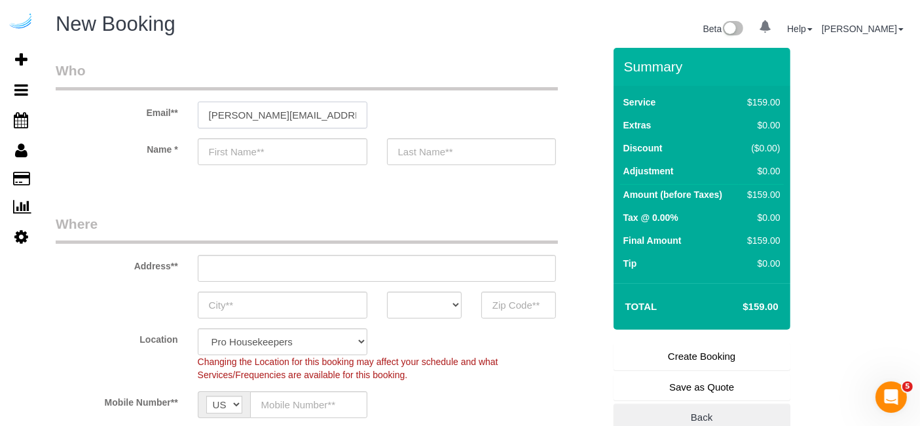
type input "[PERSON_NAME]"
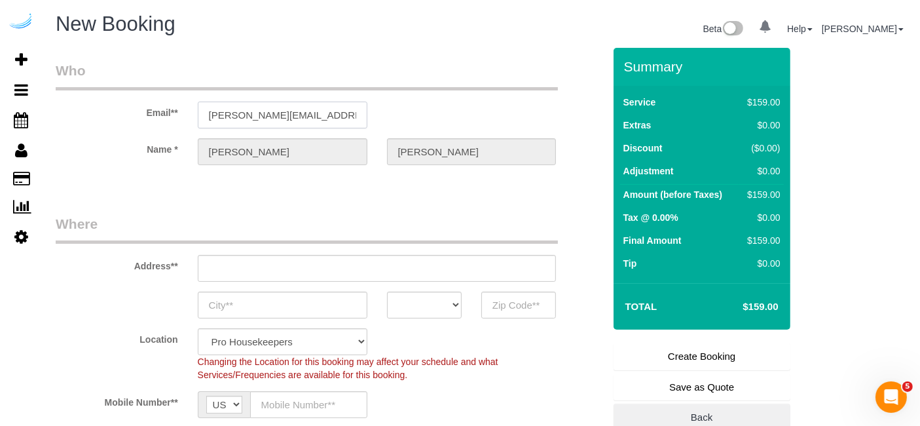
type input "3816 S Lamar Blvd"
type input "Austin"
select select "[GEOGRAPHIC_DATA]"
type input "78704"
click at [407, 261] on input "3816 S Lamar Blvd" at bounding box center [377, 268] width 359 height 27
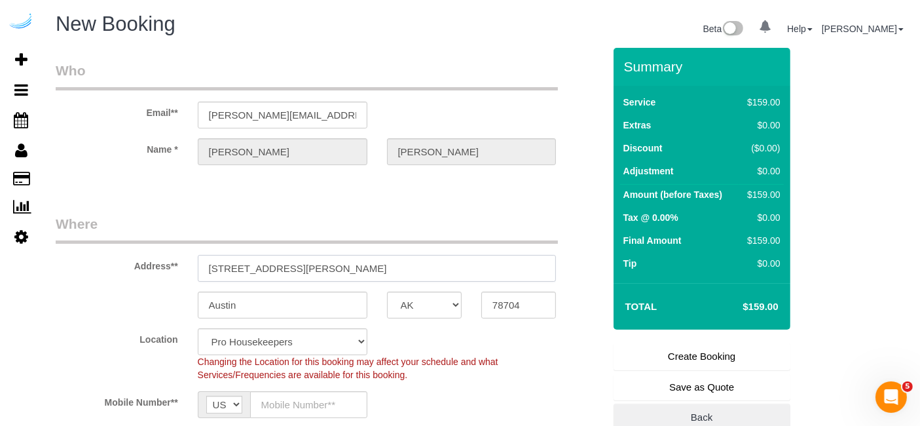
select select "9"
paste input "100 Heard St, Chelsea, MA 02150"
type input "100 Heard St, Chelsea, MA 02150"
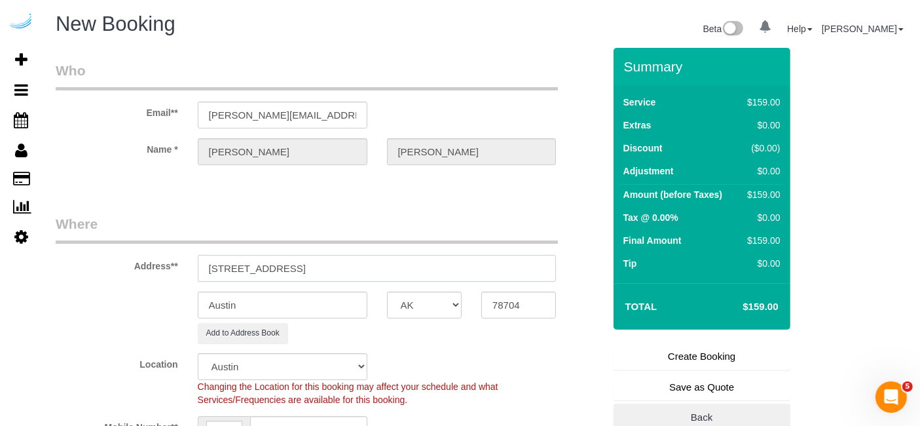
select select "object:2193"
drag, startPoint x: 331, startPoint y: 267, endPoint x: 439, endPoint y: 289, distance: 110.2
click at [439, 289] on sui-booking-address "Address** 100 Heard St, Chelsea, MA 02150 Austin AK AL AR AZ CA CO CT DC DE FL …" at bounding box center [330, 278] width 548 height 129
type input "100 Heard St, Chelsea, MA 02150"
click at [512, 306] on input "78704" at bounding box center [518, 304] width 75 height 27
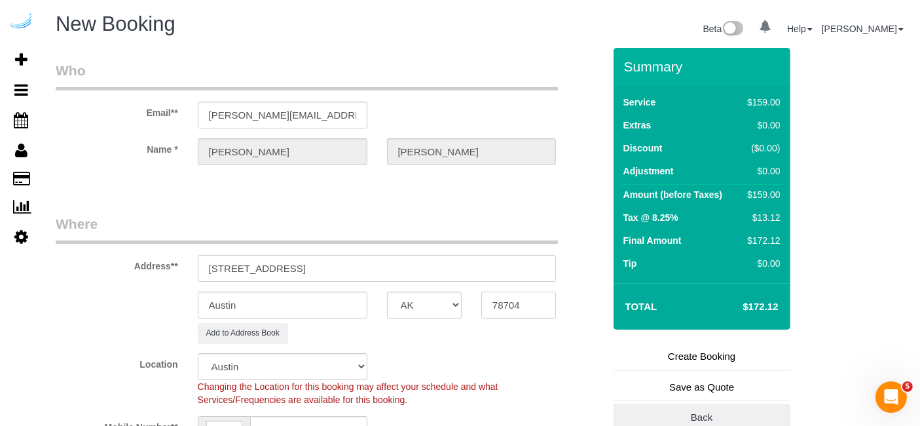
paste input "02150"
type input "02150"
click at [452, 302] on select "AK AL AR AZ CA CO CT DC DE FL GA HI IA ID IL IN KS KY LA MA MD ME MI MN MO MS M…" at bounding box center [424, 304] width 75 height 27
select select "7"
select select "object:2235"
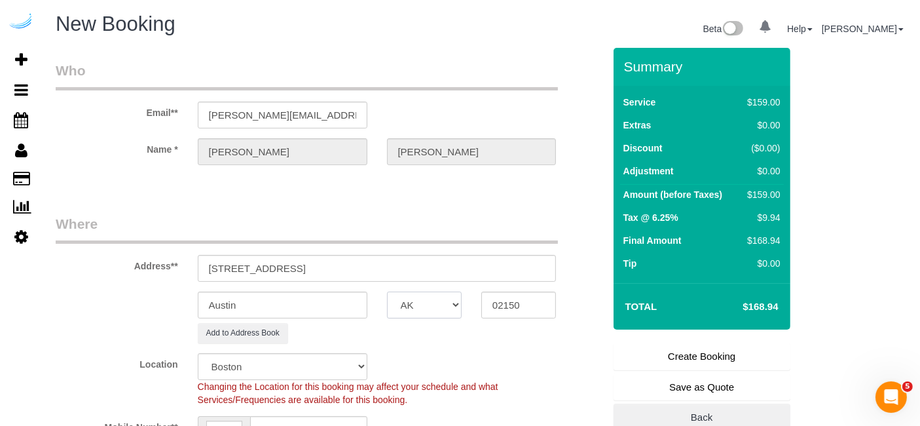
click at [437, 302] on select "AK AL AR AZ CA CO CT DC DE FL GA HI IA ID IL IN KS KY LA MA MD ME MI MN MO MS M…" at bounding box center [424, 304] width 75 height 27
select select "MA"
click at [350, 308] on input "Austin" at bounding box center [283, 304] width 170 height 27
type input "Chelsea"
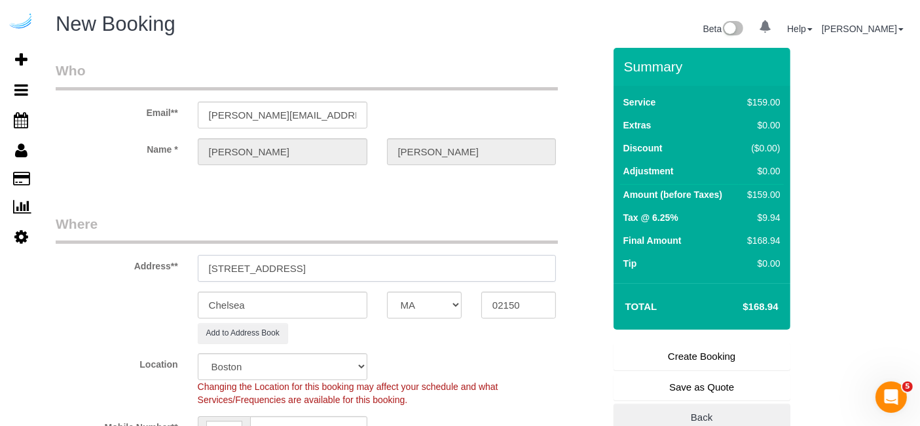
drag, startPoint x: 274, startPoint y: 264, endPoint x: 559, endPoint y: 257, distance: 284.9
click at [559, 257] on div "100 Heard St, Chelsea, MA 02150" at bounding box center [377, 268] width 378 height 27
paste input "100 Heard St"
paste input "100-436"
paste input "Matteo Caligiuri"
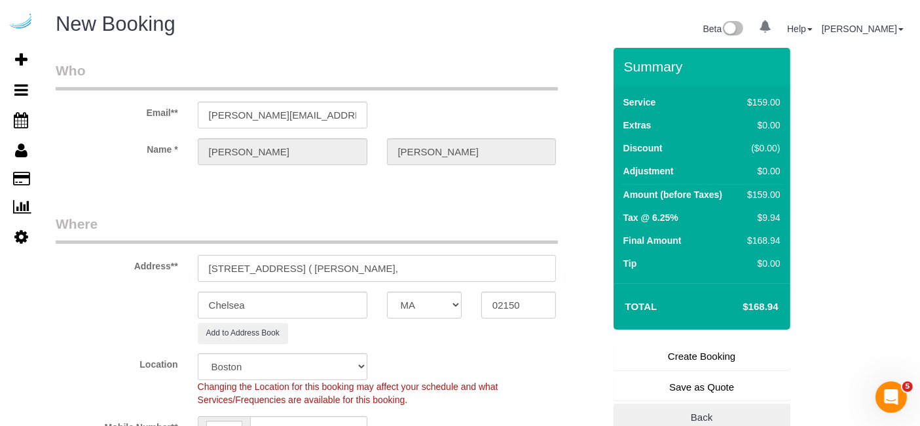
paste input "One North of Boston"
paste input "1451124"
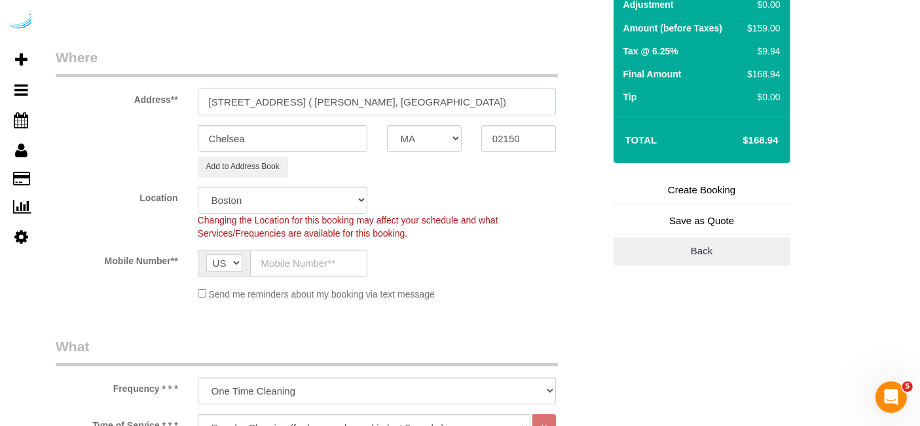
scroll to position [167, 0]
type input "100 Heard St, Building 100 Heard St, Unit 100-436 ( Matteo Caligiuri, One North…"
click at [275, 258] on input "text" at bounding box center [308, 262] width 117 height 27
type input "[PHONE_NUMBER]"
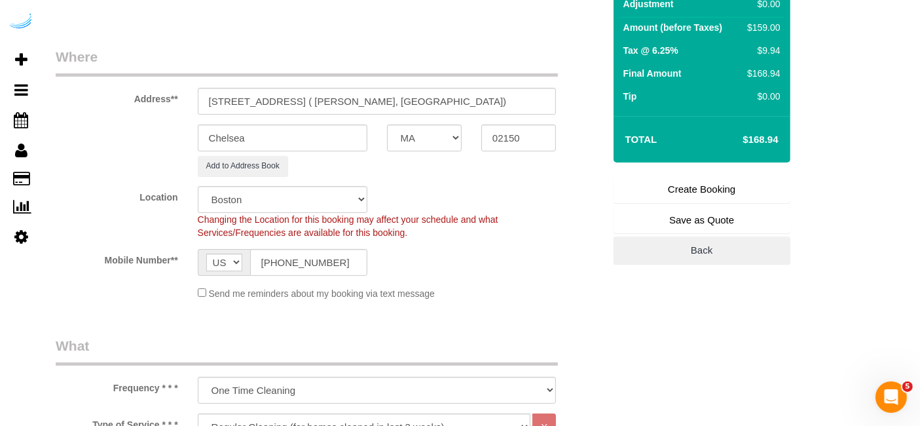
type input "Brandie Louck"
type input "[PHONE_NUMBER]"
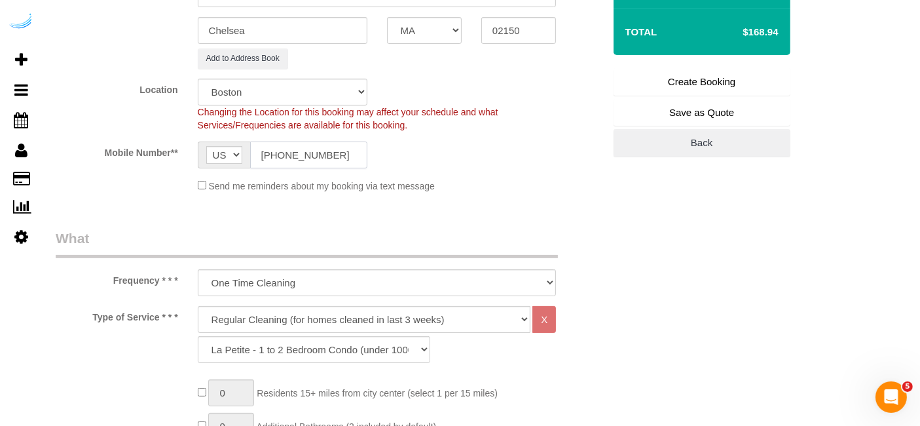
scroll to position [277, 0]
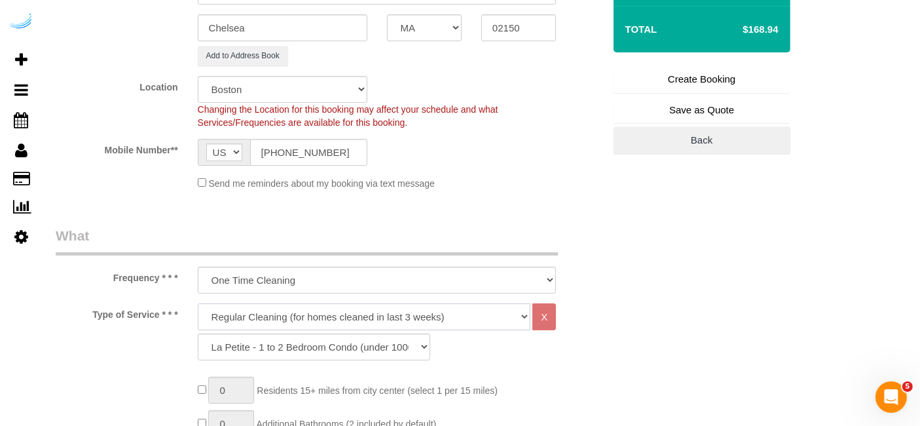
click at [350, 312] on select "Deep Cleaning (for homes that have not been cleaned in 3+ weeks) Spruce Regular…" at bounding box center [364, 316] width 333 height 27
select select "282"
click at [198, 303] on select "Deep Cleaning (for homes that have not been cleaned in 3+ weeks) Spruce Regular…" at bounding box center [364, 316] width 333 height 27
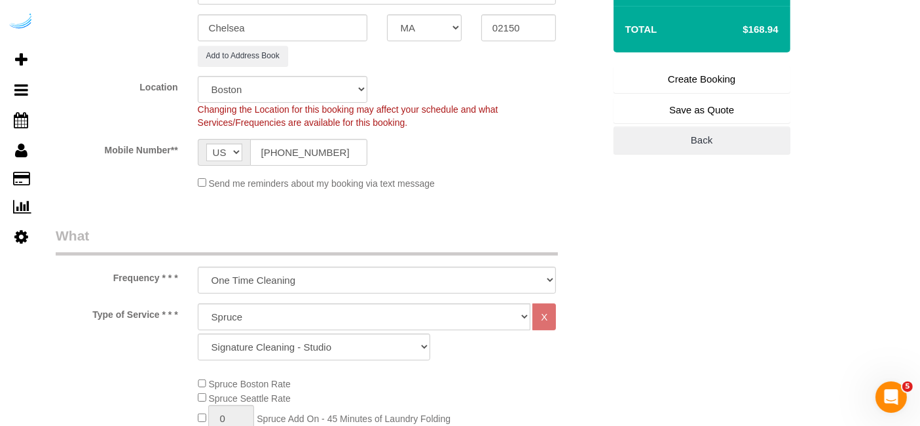
click at [311, 344] on select "Signature Cleaning - Studio Signature Cleaning - 1 Bed 1 Bath Signature Cleanin…" at bounding box center [314, 346] width 232 height 27
select select "304"
click at [198, 333] on select "Signature Cleaning - Studio Signature Cleaning - 1 Bed 1 Bath Signature Cleanin…" at bounding box center [314, 346] width 232 height 27
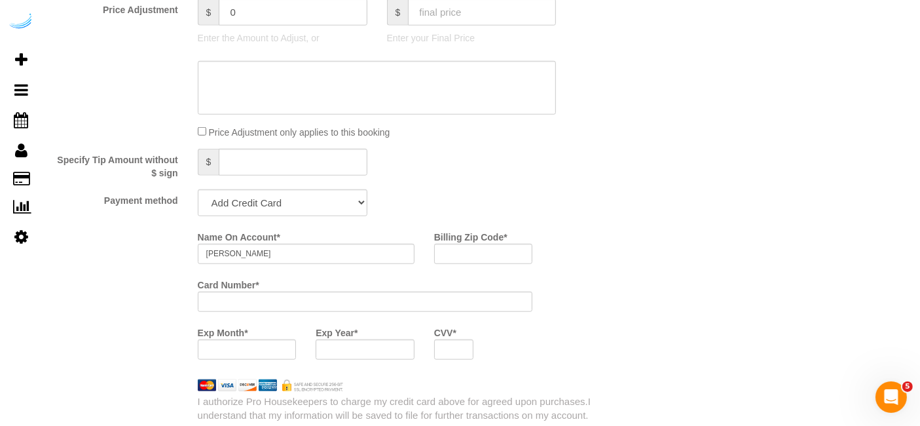
scroll to position [1164, 0]
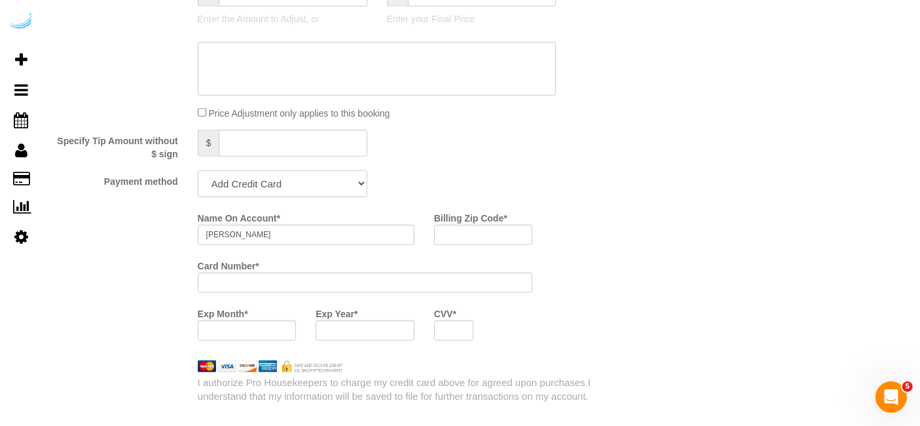
click at [308, 179] on select "Add Credit Card Cash Check Paypal" at bounding box center [283, 183] width 170 height 27
select select "string:check"
click at [198, 170] on select "Add Credit Card Cash Check Paypal" at bounding box center [283, 183] width 170 height 27
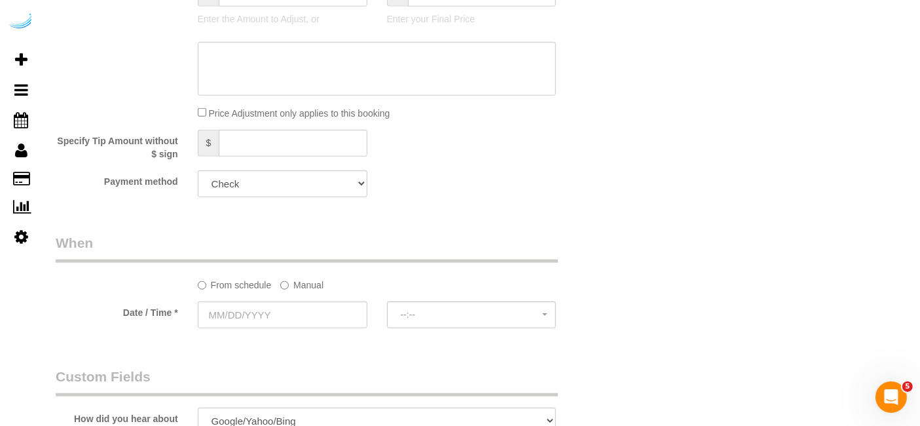
click at [301, 278] on label "Manual" at bounding box center [301, 283] width 43 height 18
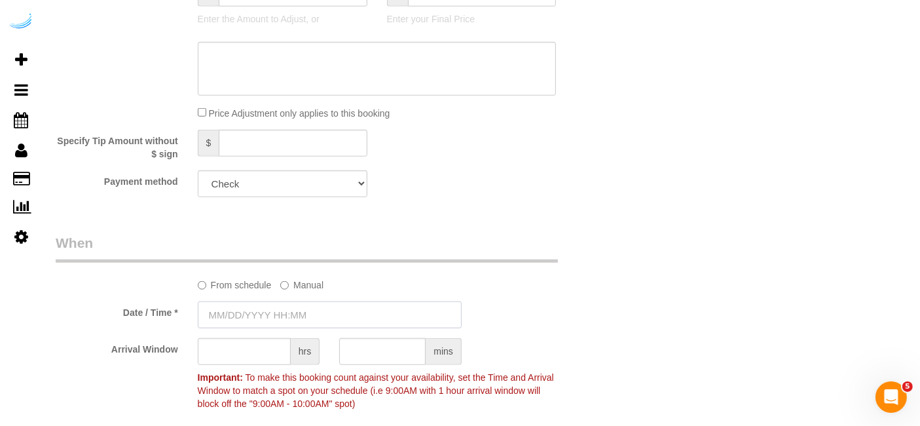
click at [275, 317] on input "text" at bounding box center [330, 314] width 264 height 27
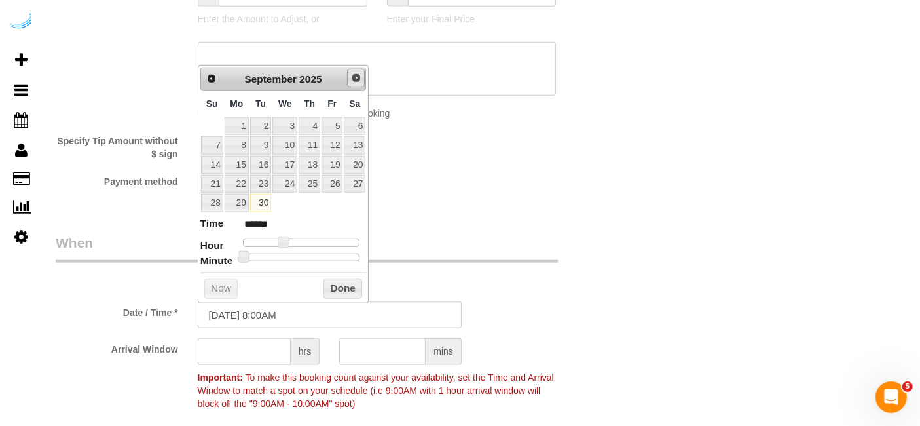
click at [358, 79] on span "Next" at bounding box center [356, 78] width 10 height 10
click at [333, 130] on link "3" at bounding box center [332, 126] width 21 height 18
type input "10/03/2025 9:00AM"
type input "******"
type input "10/03/2025 10:00AM"
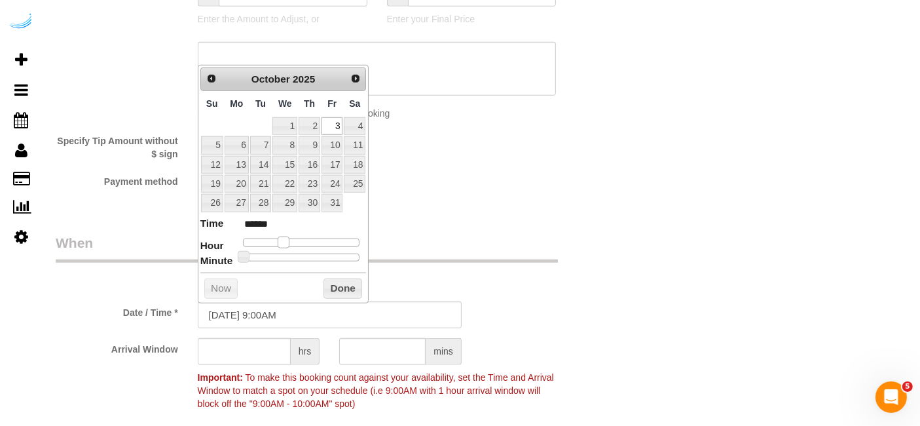
type input "*******"
drag, startPoint x: 284, startPoint y: 244, endPoint x: 297, endPoint y: 244, distance: 12.4
click at [297, 244] on span at bounding box center [293, 242] width 12 height 12
click at [241, 348] on input "text" at bounding box center [244, 351] width 93 height 27
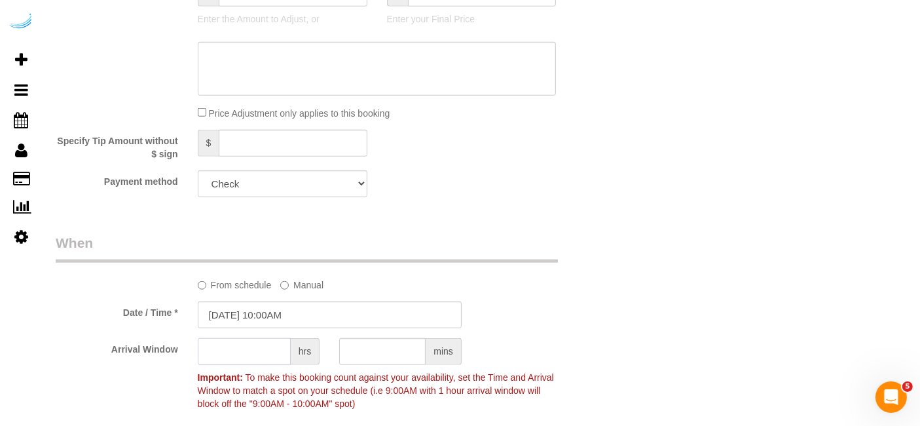
type input "7"
type input "6"
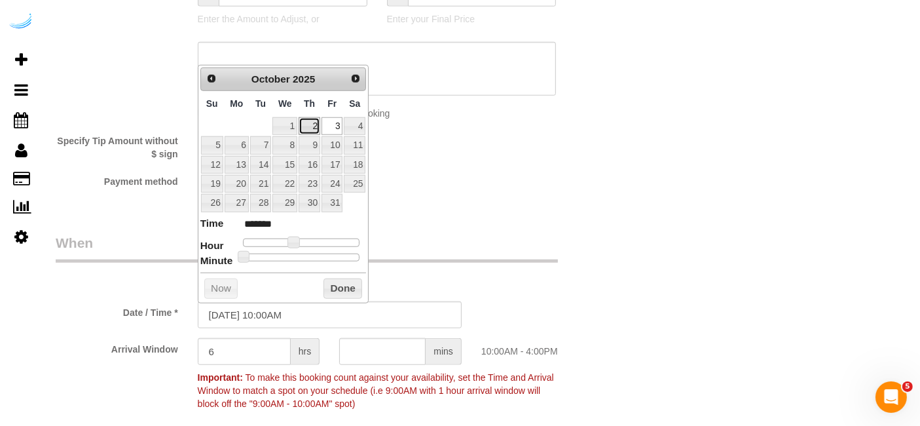
click at [318, 122] on link "2" at bounding box center [310, 126] width 22 height 18
type input "10/02/2025 10:00AM"
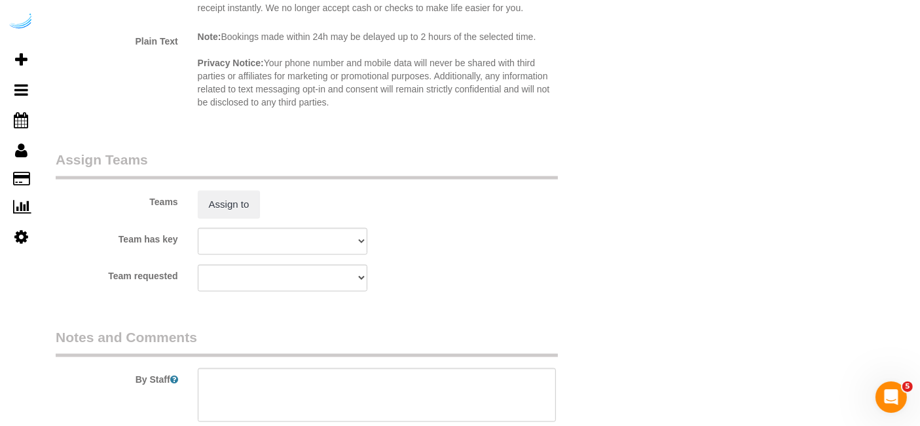
scroll to position [1824, 0]
click at [232, 208] on button "Assign to" at bounding box center [229, 207] width 63 height 28
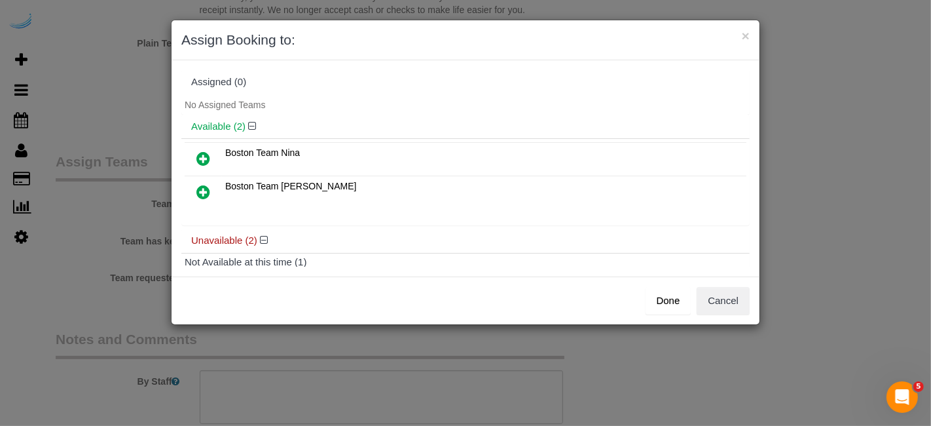
scroll to position [110, 0]
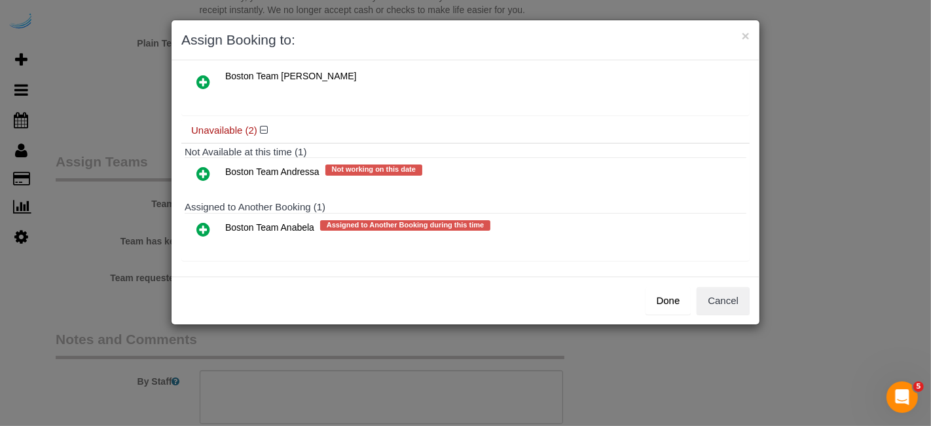
click at [207, 223] on icon at bounding box center [203, 229] width 14 height 16
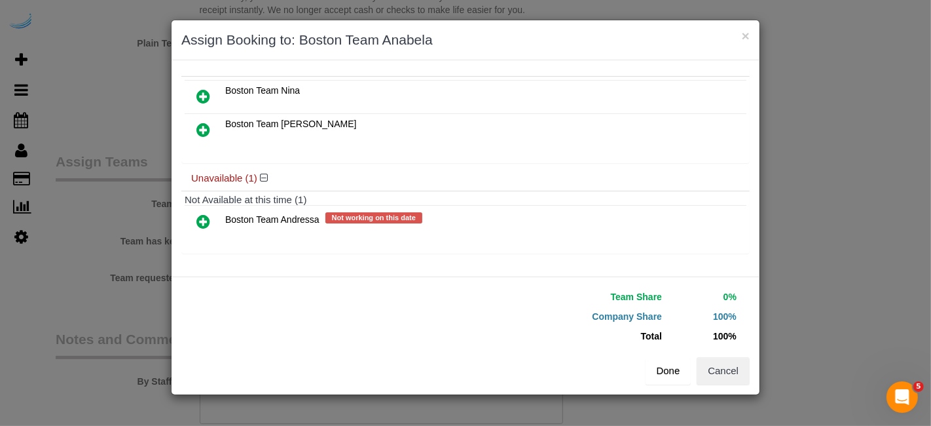
scroll to position [86, 0]
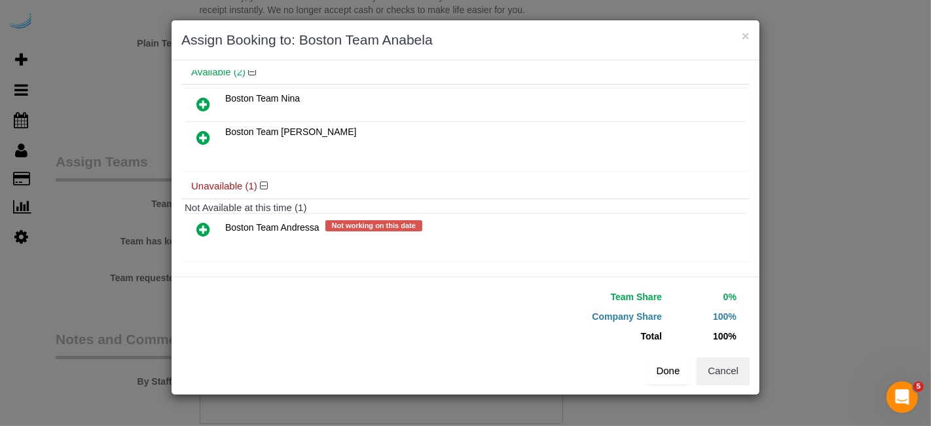
click at [675, 365] on button "Done" at bounding box center [669, 371] width 46 height 28
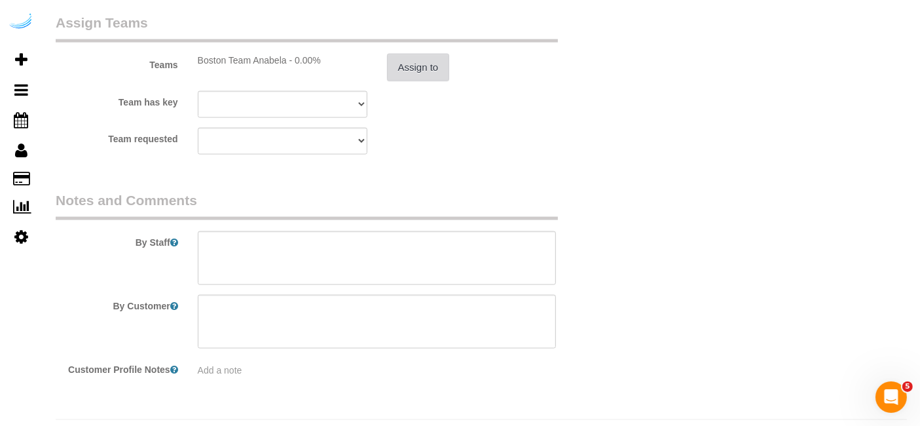
scroll to position [1964, 0]
click at [437, 285] on sui-booking-comments "By Staff By Customer Customer Profile Notes Add a note" at bounding box center [330, 282] width 548 height 186
click at [438, 274] on textarea at bounding box center [377, 257] width 359 height 54
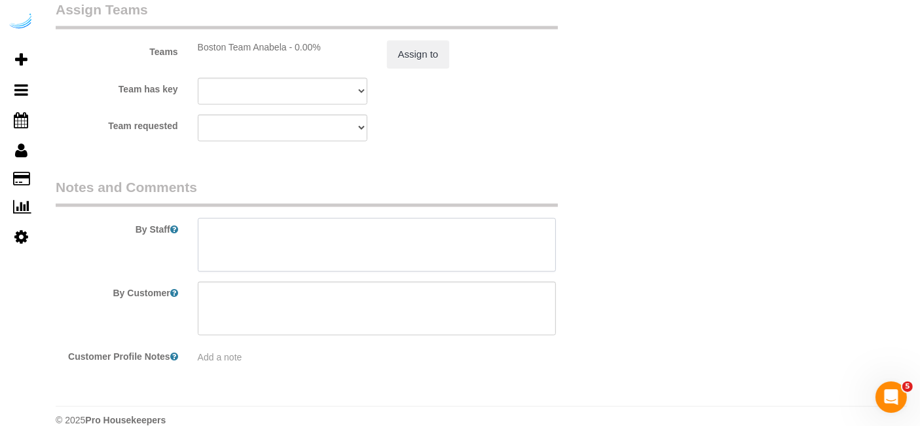
scroll to position [1992, 0]
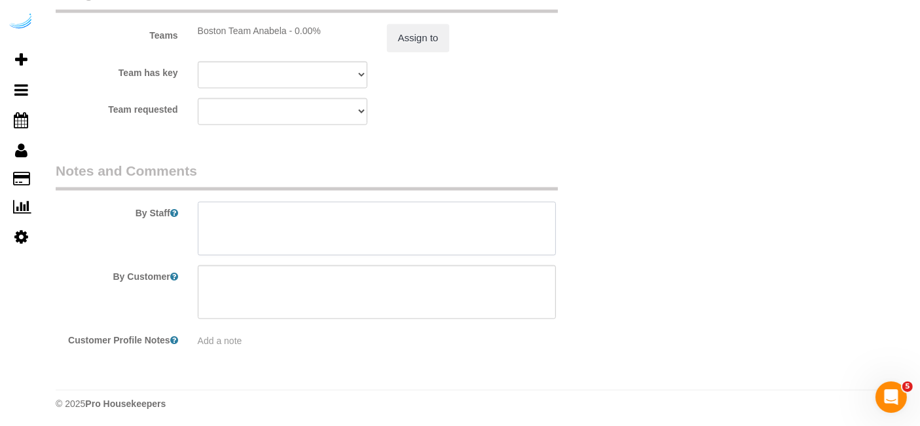
click at [348, 223] on textarea at bounding box center [377, 229] width 359 height 54
paste textarea "Permanent Notes:No notes from this customer.Today's Notes:No notes from this se…"
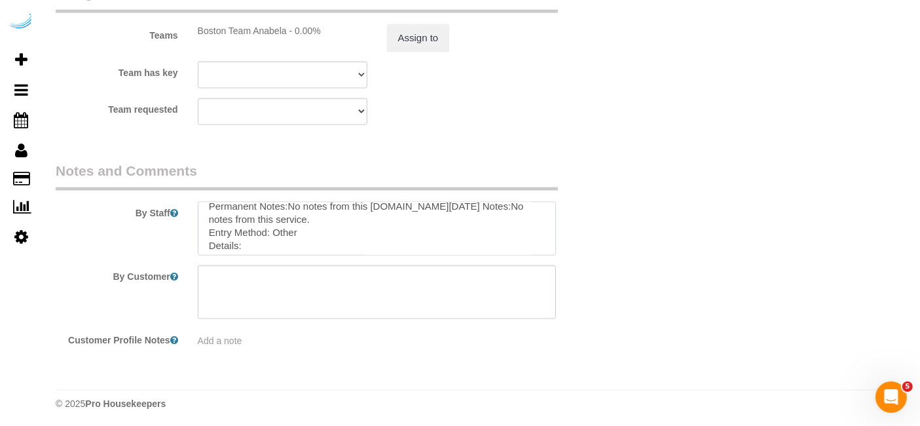
scroll to position [0, 0]
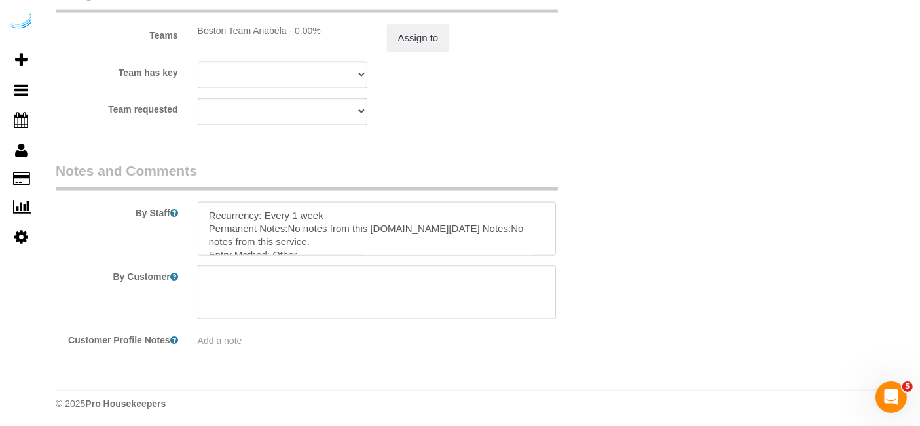
type textarea "Recurrency: Every 1 week Permanent Notes:No notes from this customer.Today's No…"
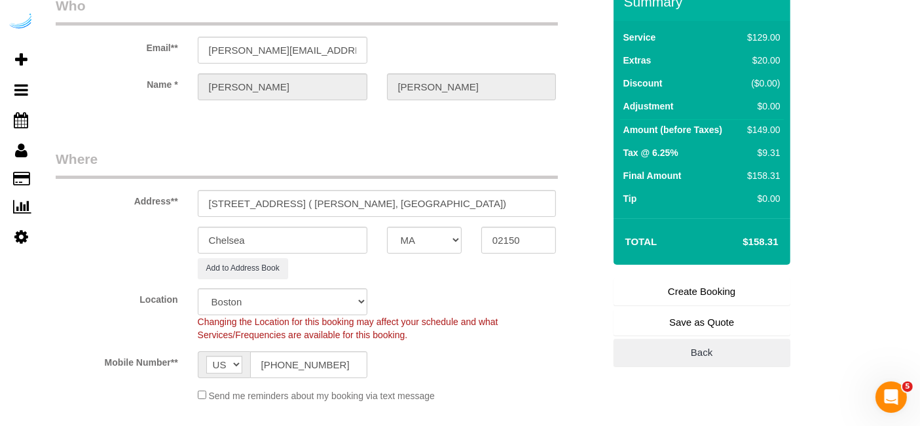
scroll to position [64, 0]
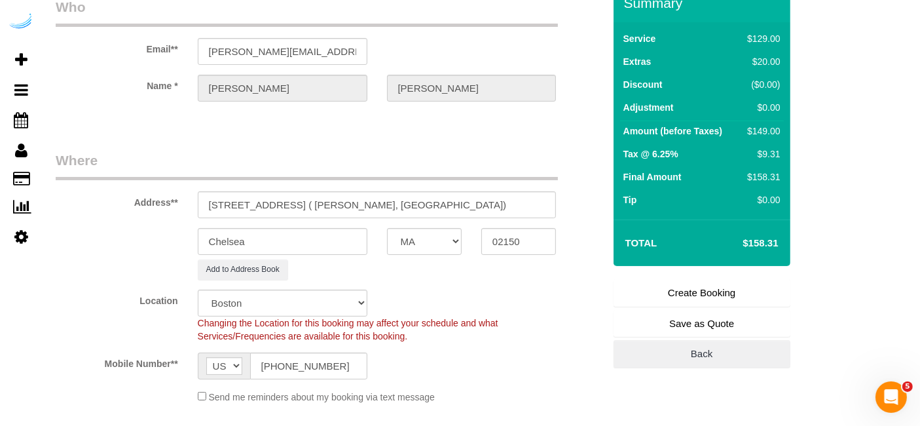
click at [714, 285] on link "Create Booking" at bounding box center [702, 293] width 177 height 28
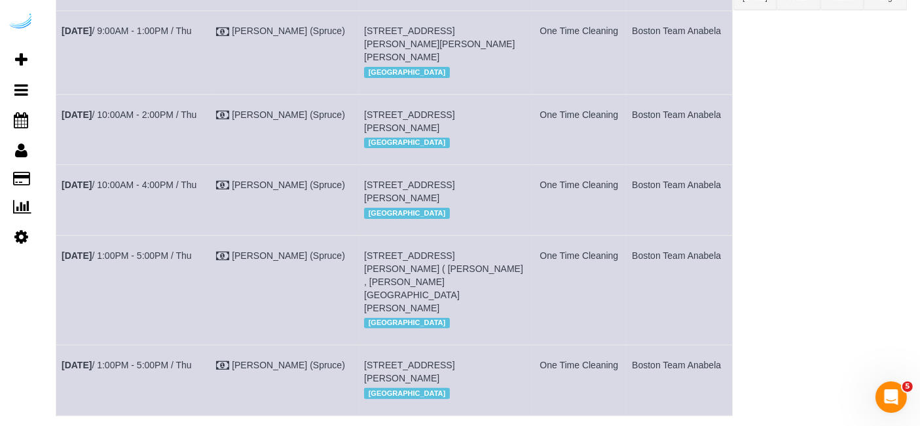
scroll to position [298, 0]
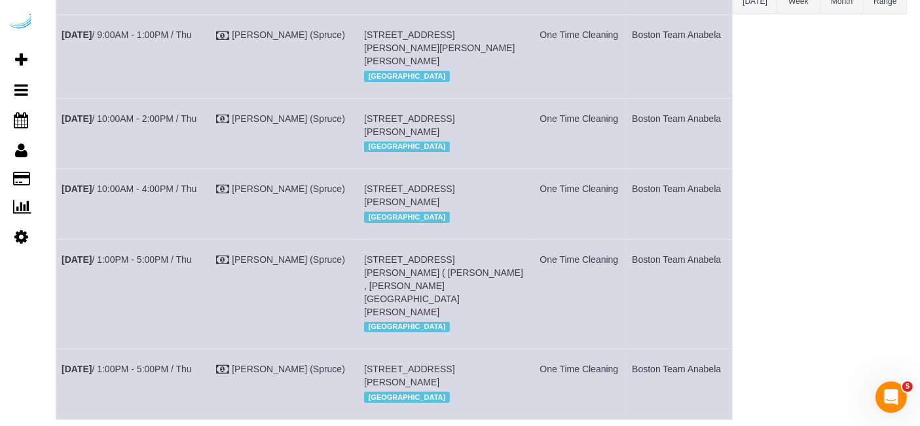
copy tr "Oct 2nd / 10:00AM - 4:00PM / Thu Brandie Louck (Spruce) 100 Heard St, Building …"
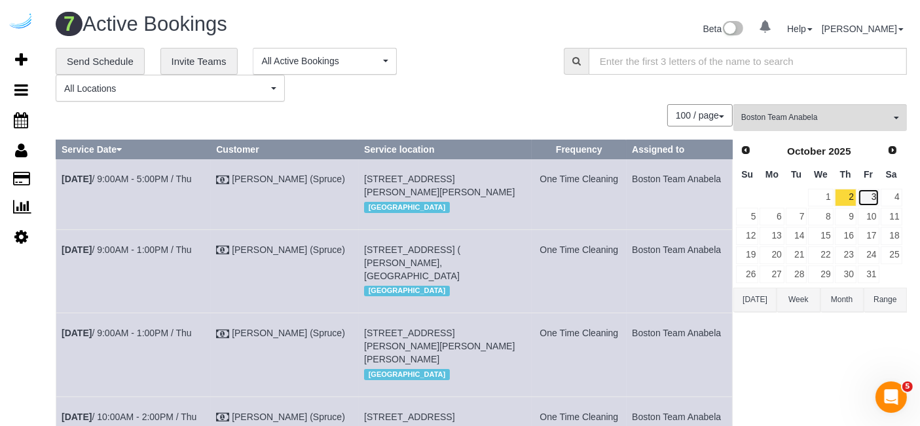
click at [866, 193] on link "3" at bounding box center [869, 198] width 22 height 18
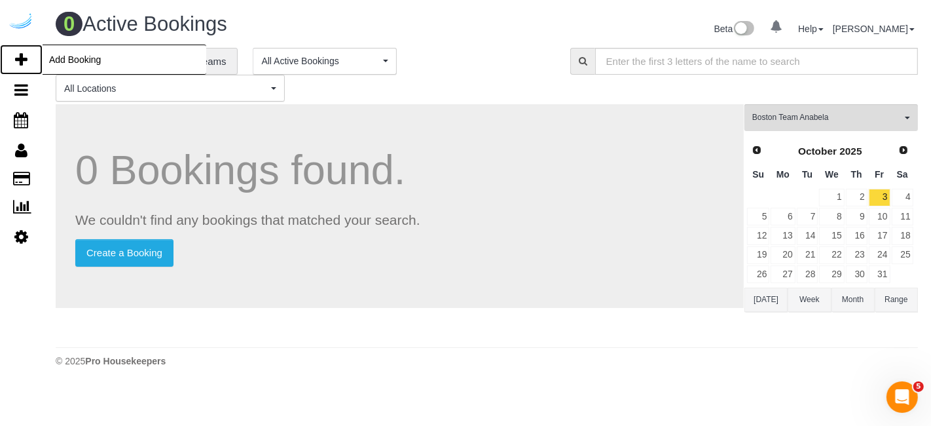
click at [22, 58] on icon at bounding box center [21, 60] width 12 height 16
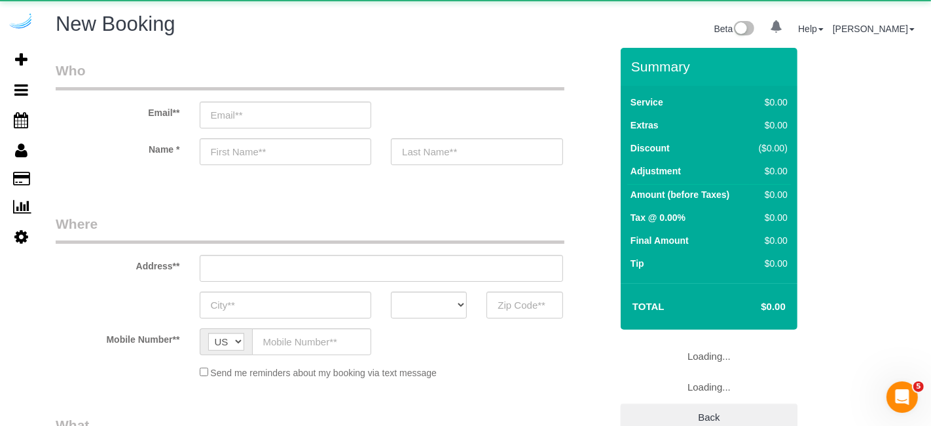
select select "object:3749"
select select "4"
select select "number:9"
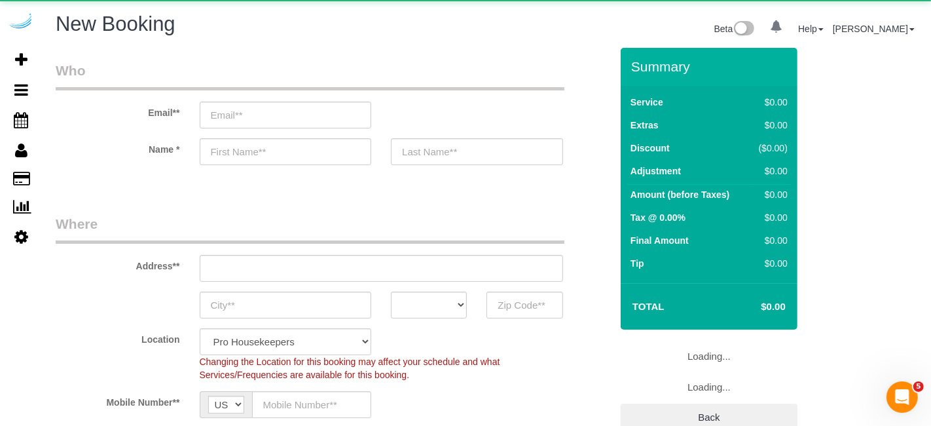
select select "object:3885"
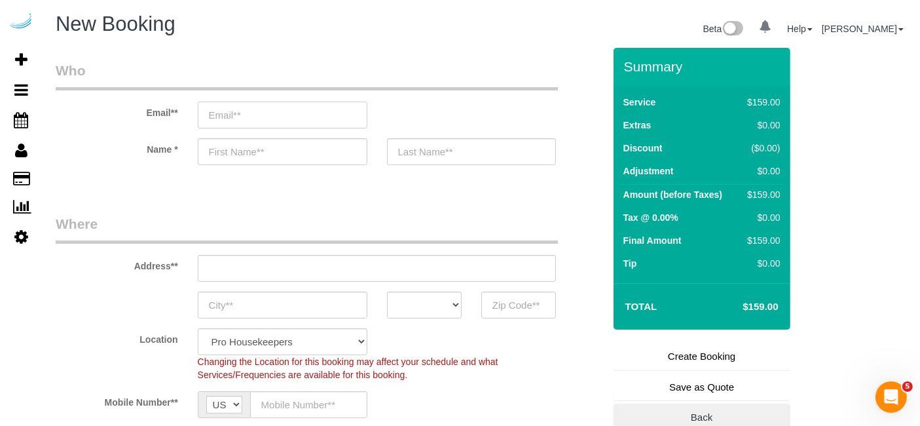
click at [298, 108] on input "email" at bounding box center [283, 114] width 170 height 27
click at [298, 108] on input "S" at bounding box center [283, 114] width 170 height 27
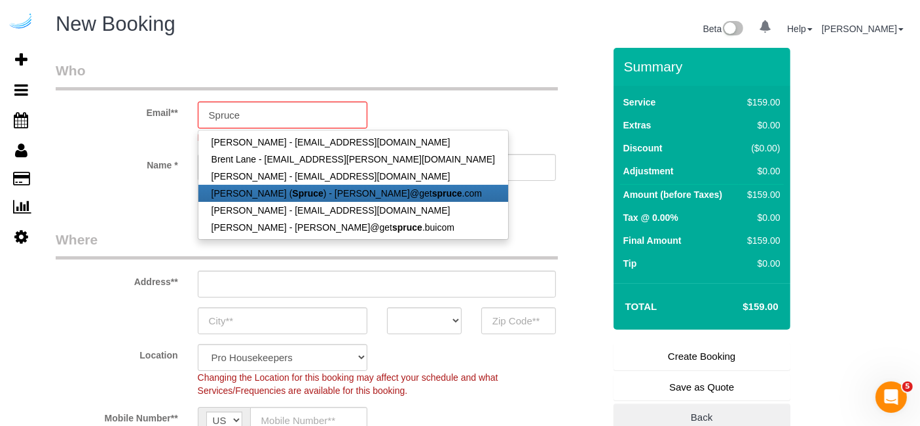
click at [293, 188] on strong "Spruce" at bounding box center [307, 193] width 31 height 10
type input "[PERSON_NAME][EMAIL_ADDRESS][DOMAIN_NAME]"
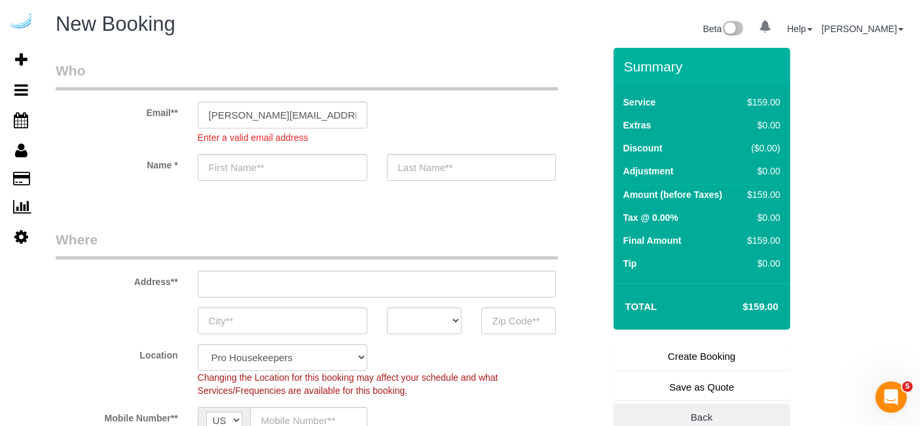
type input "[PERSON_NAME]"
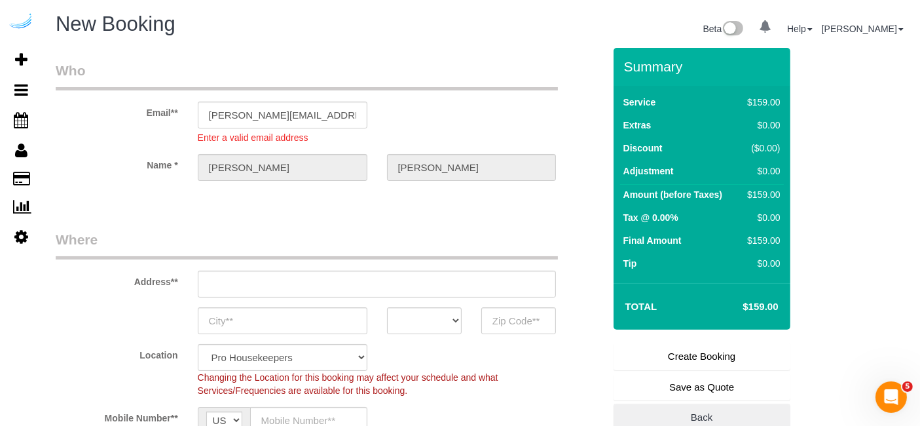
type input "3816 S Lamar Blvd"
type input "Austin"
select select "[GEOGRAPHIC_DATA]"
type input "78704"
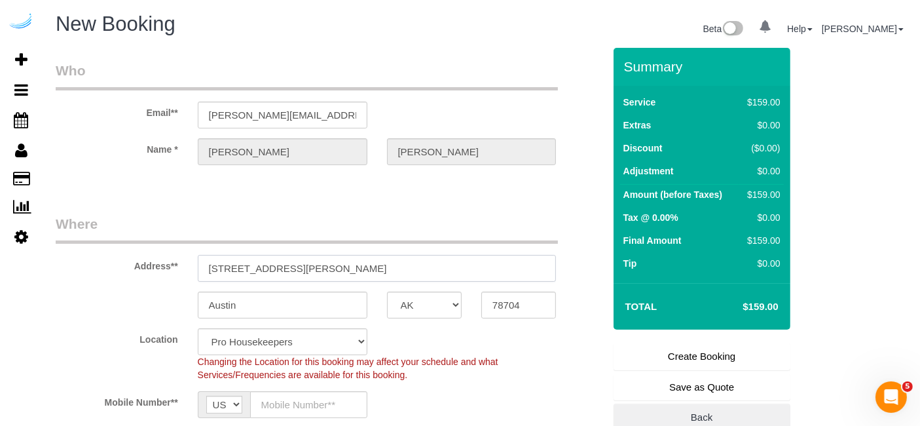
click at [318, 288] on sui-booking-address "Address** 3816 S Lamar Blvd Austin AK AL AR AZ CA CO CT DC DE FL GA HI IA ID IL…" at bounding box center [330, 266] width 548 height 104
paste input "425 Massachusetts Ave, Cambridge, MA 02139"
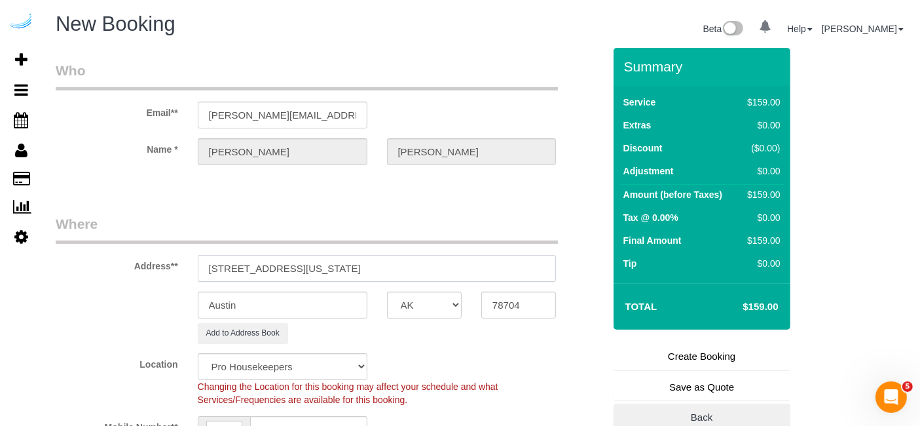
drag, startPoint x: 385, startPoint y: 262, endPoint x: 494, endPoint y: 262, distance: 108.7
click at [494, 262] on input "425 Massachusetts Ave, Cambridge, MA 02139" at bounding box center [377, 268] width 359 height 27
type input "425 Massachusetts Ave, Cambridge, MA 02139"
click at [508, 297] on input "78704" at bounding box center [518, 304] width 75 height 27
select select "9"
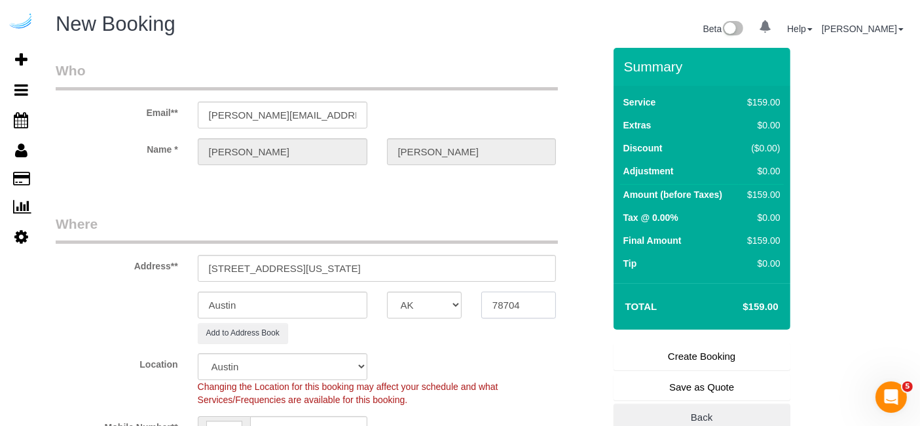
paste input "02139"
type input "02139"
click at [434, 302] on select "AK AL AR AZ CA CO CT DC DE FL GA HI IA ID IL IN KS KY LA MA MD ME MI MN MO MS M…" at bounding box center [424, 304] width 75 height 27
select select "MA"
click at [289, 320] on sui-booking-address "Address** 425 Massachusetts Ave, Cambridge, MA 02139 Austin AK AL AR AZ CA CO C…" at bounding box center [330, 278] width 548 height 129
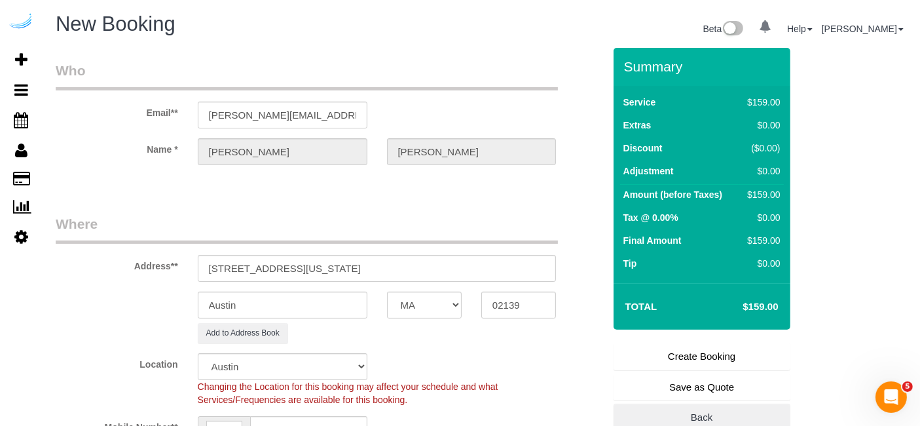
select select "object:3931"
click at [310, 306] on input "Austin" at bounding box center [283, 304] width 170 height 27
type input "C"
select select "1"
type input "Camb"
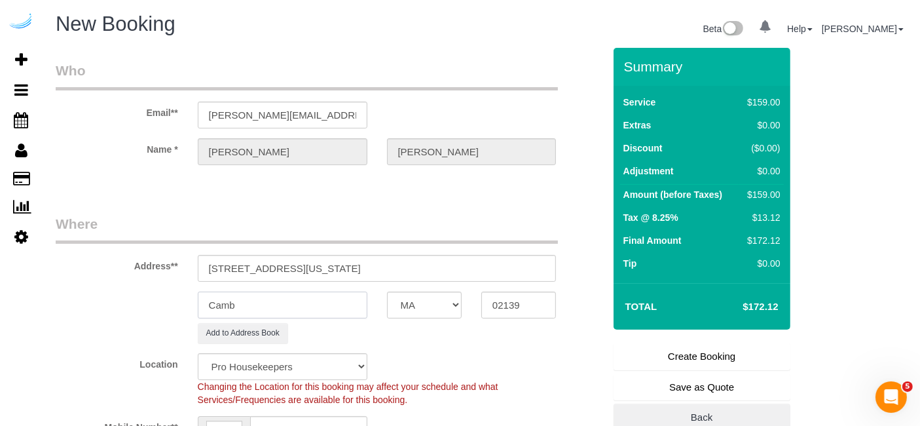
select select "object:3973"
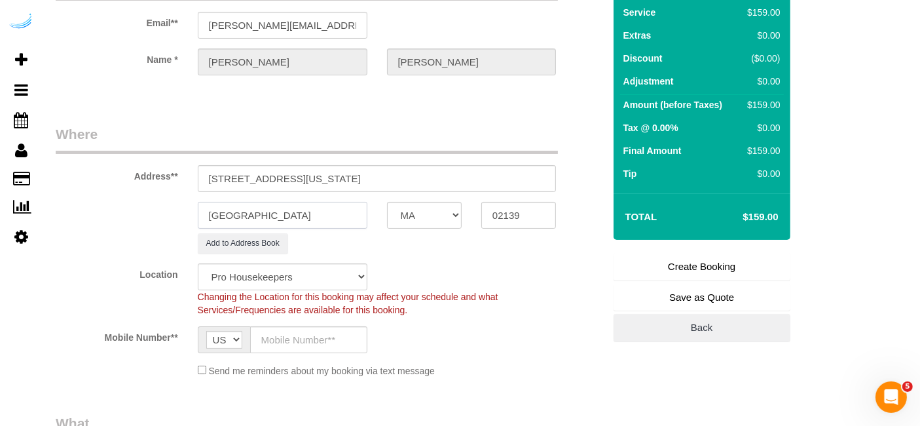
scroll to position [132, 0]
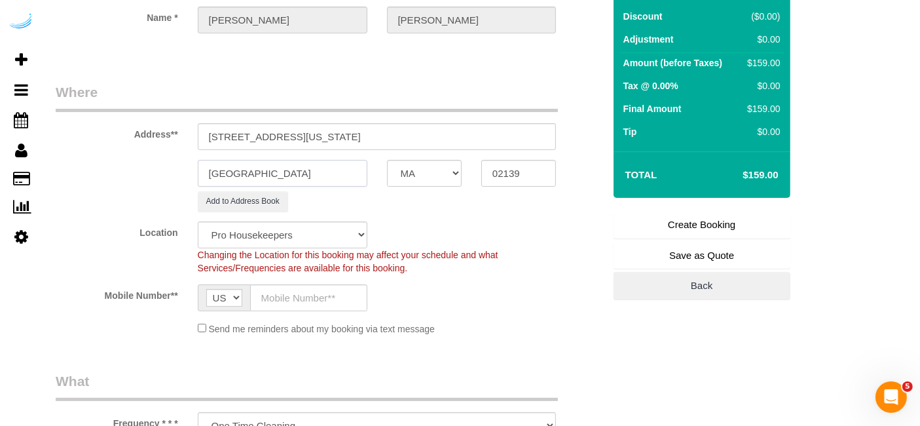
type input "Cambridge"
drag, startPoint x: 317, startPoint y: 136, endPoint x: 595, endPoint y: 212, distance: 287.8
click at [595, 212] on fieldset "Where Address** 425 Massachusetts Ave, Cambridge, MA 02139 Cambridge AK AL AR A…" at bounding box center [330, 214] width 548 height 263
paste input "Noa Margalit Haliva"
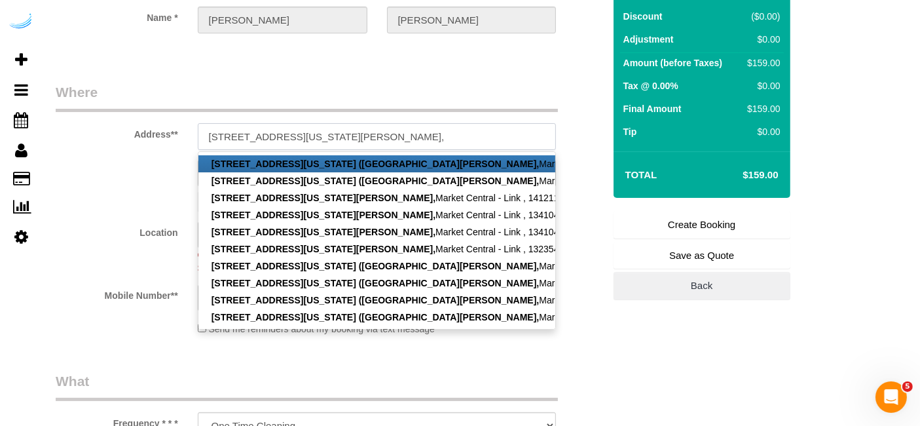
scroll to position [0, 0]
click at [435, 141] on input "425 Massachusetts Ave, Building Watermarket, Unit 1111 (Noa Margalit Haliva," at bounding box center [377, 136] width 359 height 27
click at [517, 136] on input "425 Massachusetts Ave, Building Watermarket, Unit 1111 (Noa Margalit Haliva," at bounding box center [377, 136] width 359 height 27
paste input "Market Central - Link"
paste input "1491460"
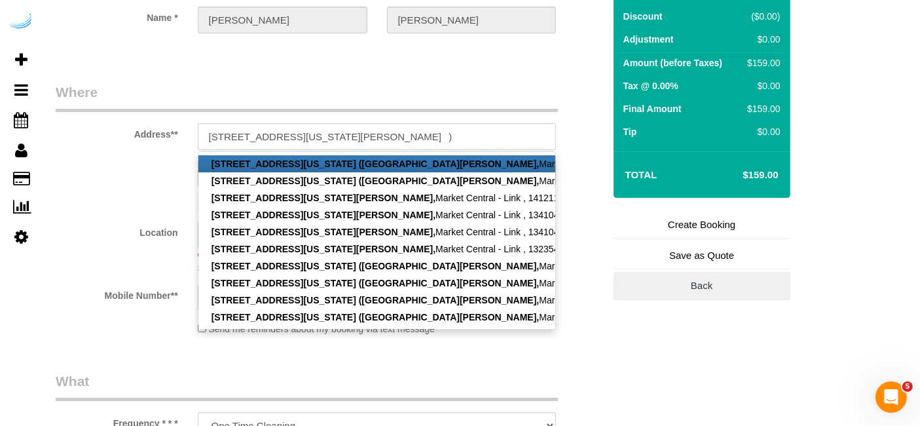
scroll to position [0, 168]
type input "425 Massachusetts Ave, Building Watermarket, Unit 1111 (Noa Margalit Haliva, Ma…"
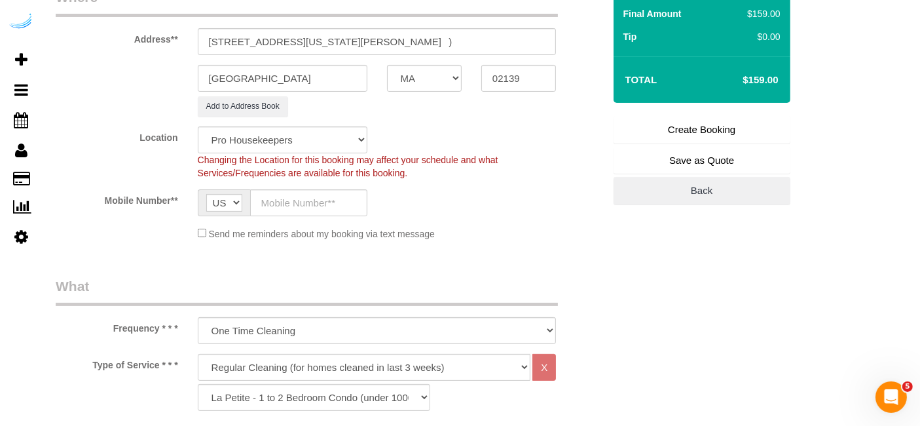
scroll to position [230, 0]
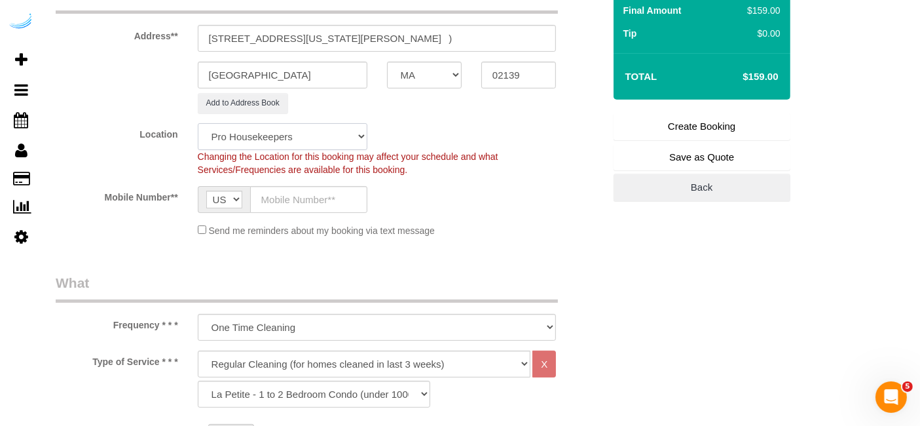
click at [309, 138] on select "Pro Housekeepers Atlanta Austin Boston Chicago Cincinnati Clearwater Denver Ft …" at bounding box center [283, 136] width 170 height 27
select select "7"
click at [198, 123] on select "Pro Housekeepers Atlanta Austin Boston Chicago Cincinnati Clearwater Denver Ft …" at bounding box center [283, 136] width 170 height 27
select select "object:4457"
click at [320, 200] on input "text" at bounding box center [308, 199] width 117 height 27
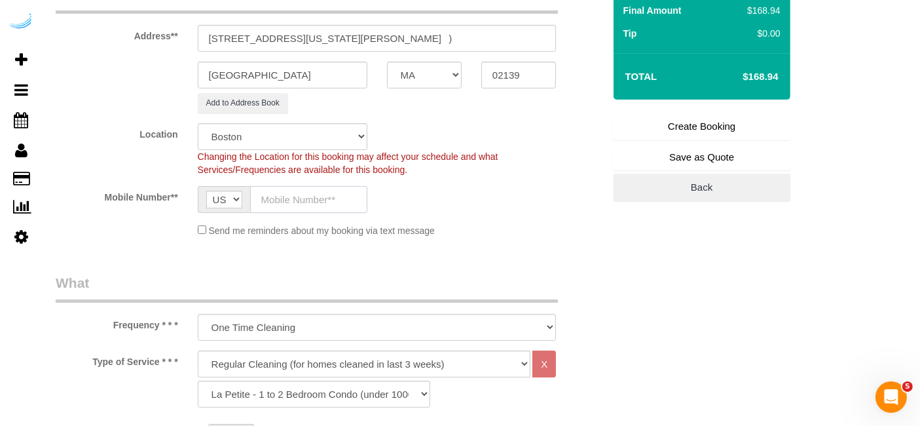
type input "[PHONE_NUMBER]"
type input "Brandie Louck"
type input "[PHONE_NUMBER]"
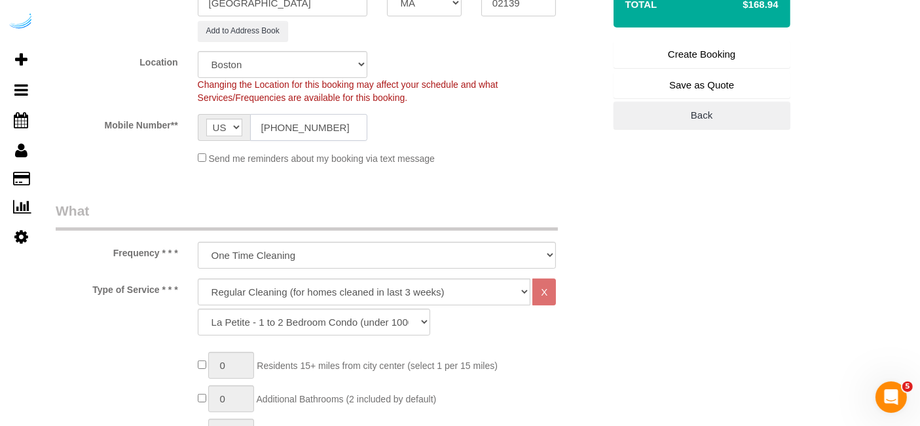
scroll to position [303, 0]
click at [368, 283] on select "Deep Cleaning (for homes that have not been cleaned in 3+ weeks) Spruce Regular…" at bounding box center [364, 291] width 333 height 27
select select "282"
click at [198, 278] on select "Deep Cleaning (for homes that have not been cleaned in 3+ weeks) Spruce Regular…" at bounding box center [364, 291] width 333 height 27
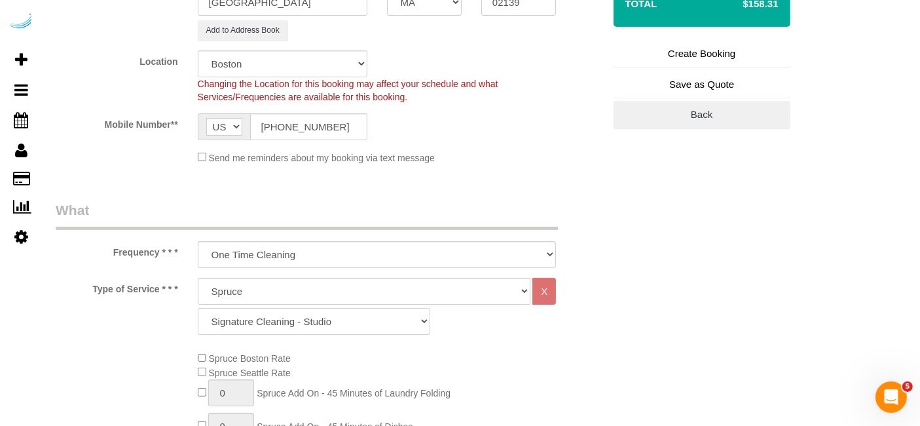
click at [251, 323] on select "Signature Cleaning - Studio Signature Cleaning - 1 Bed 1 Bath Signature Cleanin…" at bounding box center [314, 321] width 232 height 27
select select "304"
click at [198, 308] on select "Signature Cleaning - Studio Signature Cleaning - 1 Bed 1 Bath Signature Cleanin…" at bounding box center [314, 321] width 232 height 27
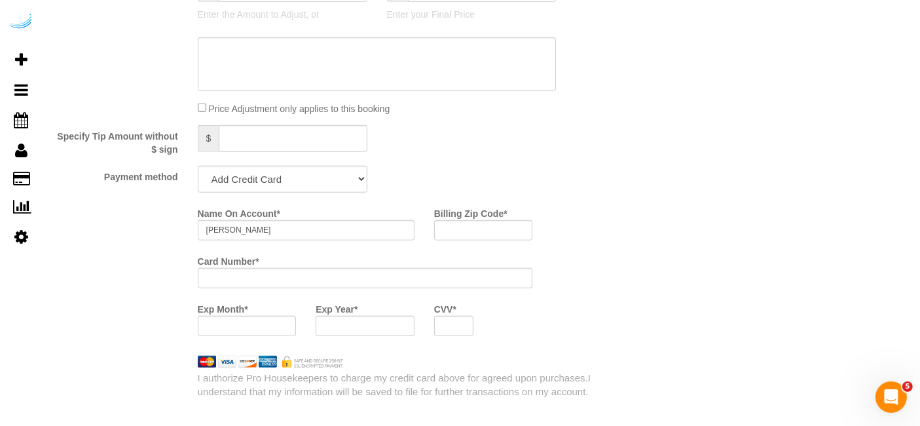
scroll to position [1169, 0]
click at [317, 181] on select "Add Credit Card Cash Check Paypal" at bounding box center [283, 178] width 170 height 27
select select "string:check"
click at [198, 165] on select "Add Credit Card Cash Check Paypal" at bounding box center [283, 178] width 170 height 27
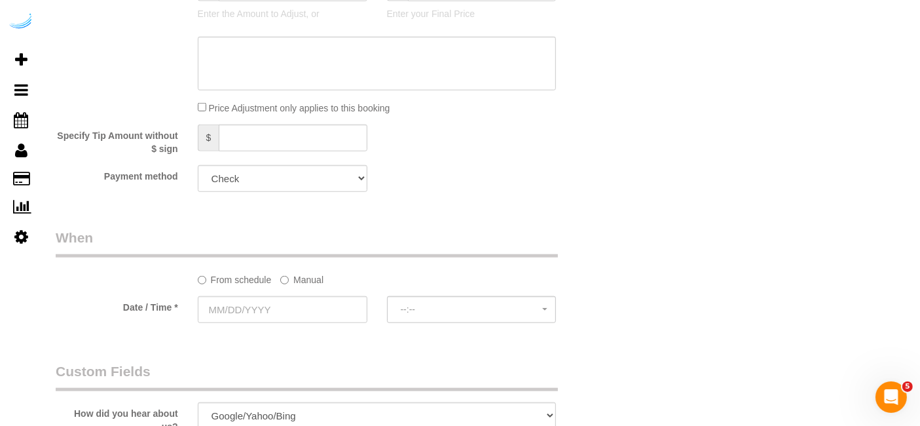
click at [299, 278] on label "Manual" at bounding box center [301, 277] width 43 height 18
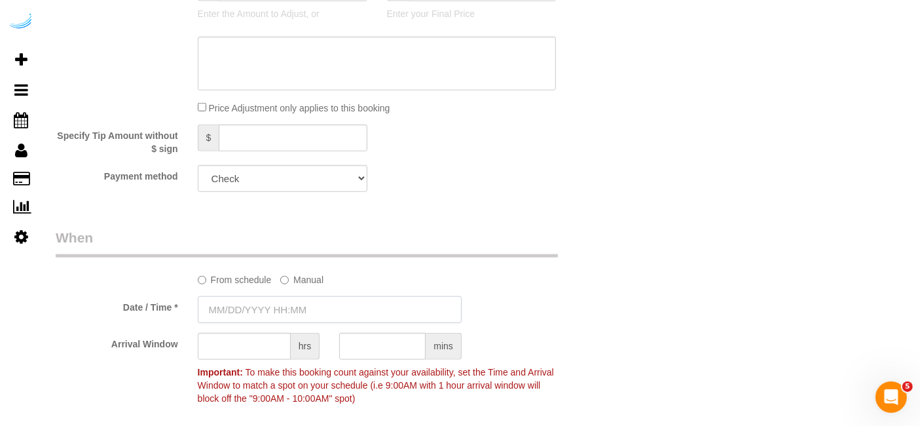
click at [267, 313] on input "text" at bounding box center [330, 309] width 264 height 27
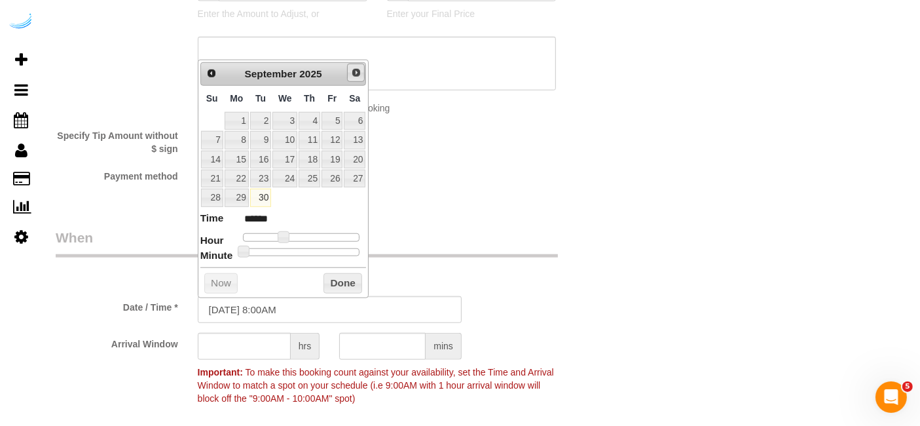
click at [357, 77] on link "Next" at bounding box center [356, 73] width 18 height 18
click at [334, 120] on link "3" at bounding box center [332, 121] width 21 height 18
type input "10/03/2025 9:00AM"
type input "******"
click at [284, 236] on span at bounding box center [289, 237] width 12 height 12
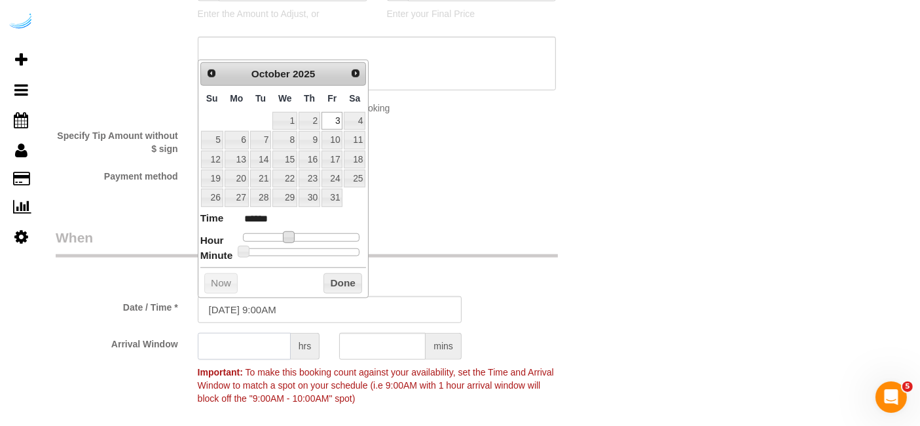
click at [257, 352] on input "text" at bounding box center [244, 346] width 93 height 27
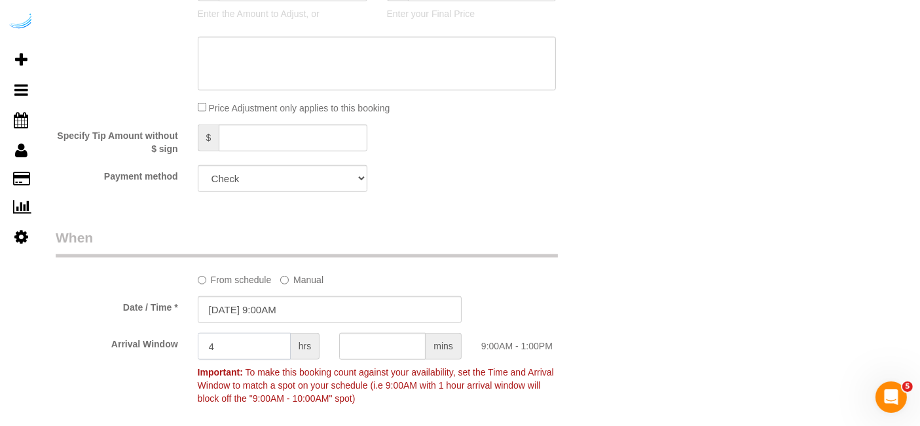
type input "4"
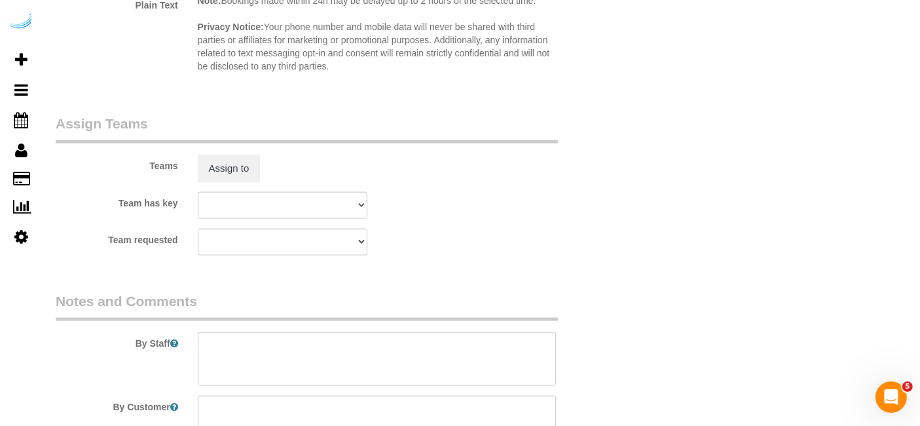
scroll to position [1863, 0]
click at [241, 167] on button "Assign to" at bounding box center [229, 167] width 63 height 28
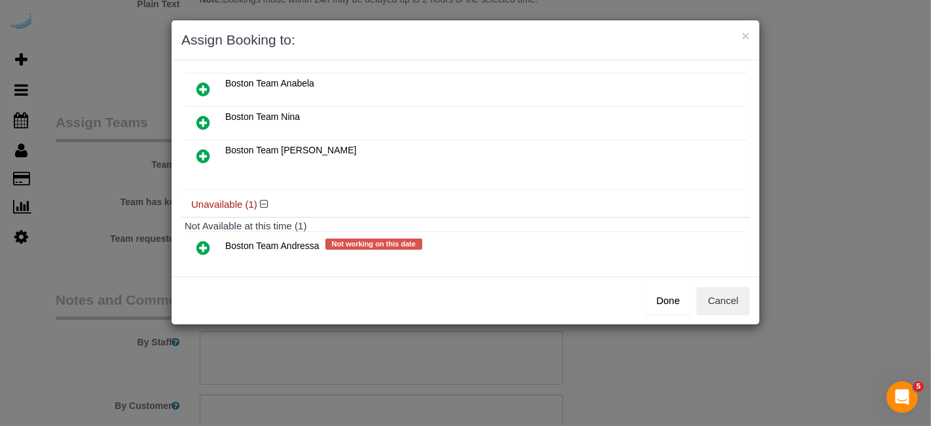
scroll to position [0, 0]
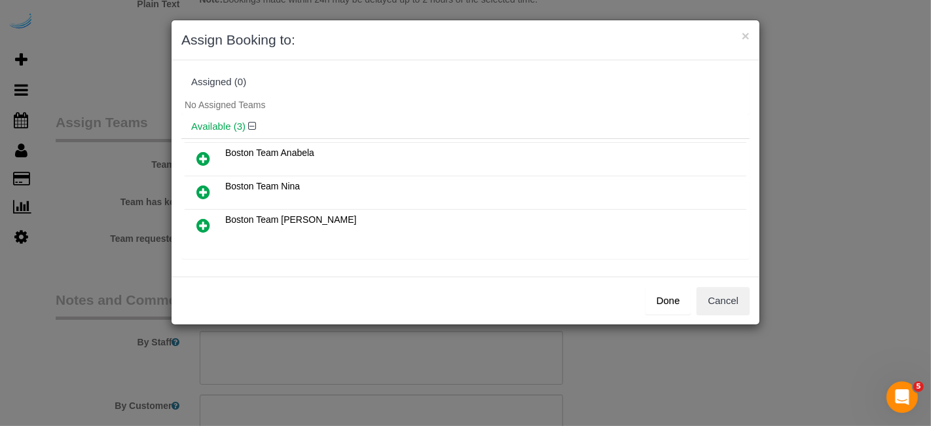
click at [209, 154] on icon at bounding box center [203, 159] width 14 height 16
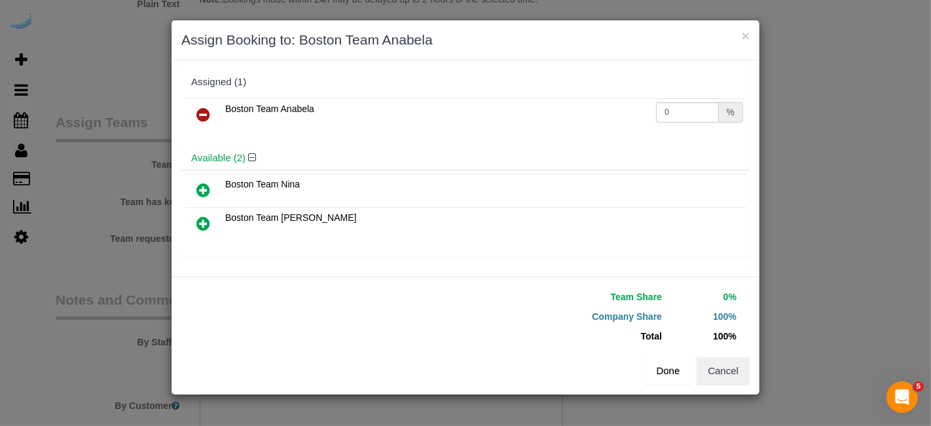
scroll to position [86, 0]
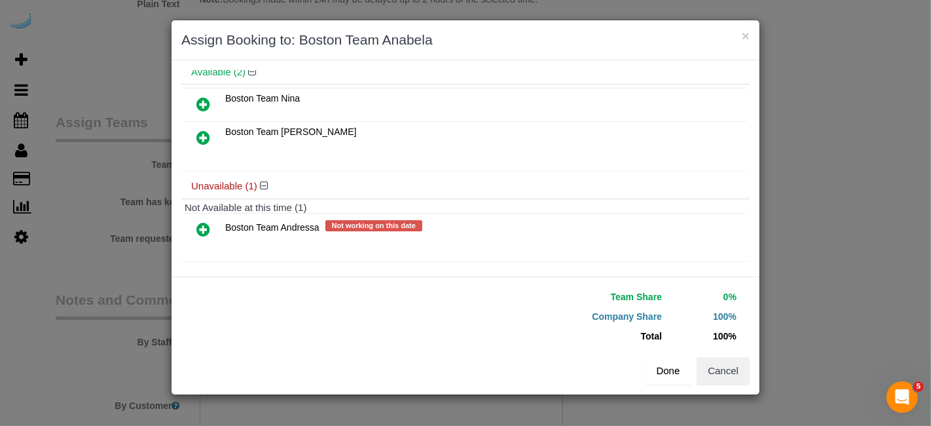
click at [668, 371] on button "Done" at bounding box center [669, 371] width 46 height 28
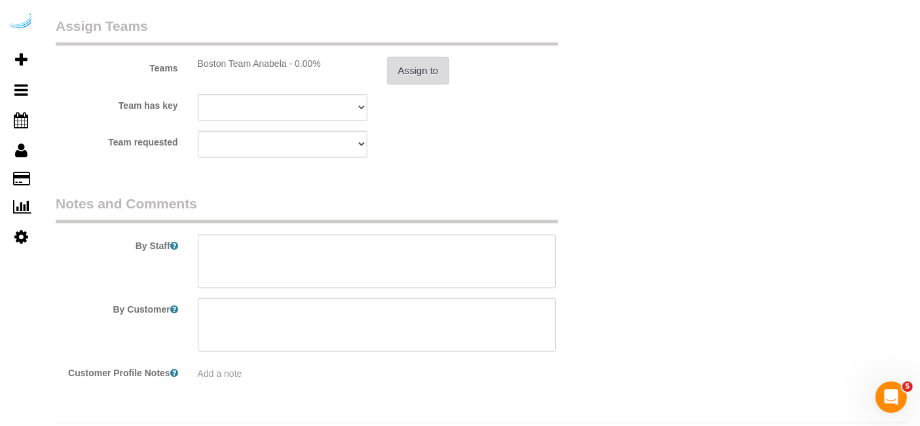
scroll to position [1961, 0]
click at [458, 263] on textarea at bounding box center [377, 259] width 359 height 54
paste textarea "Permanent Notes:No notes from this customer.Today's Notes:No notes from this se…"
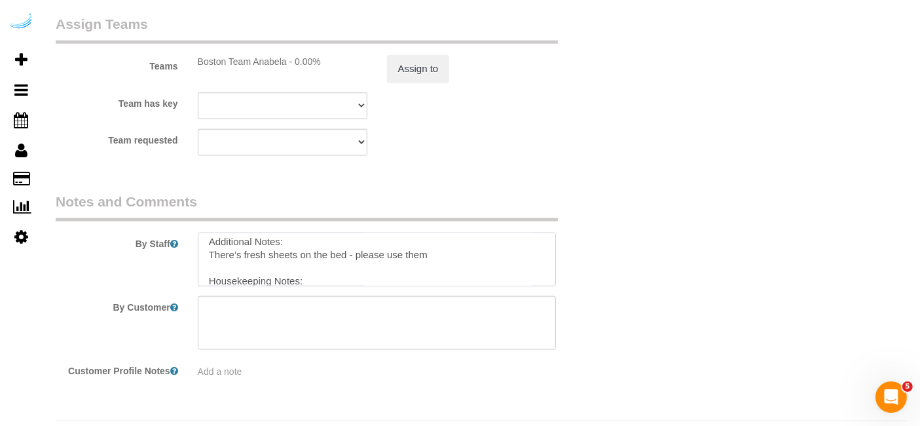
scroll to position [0, 0]
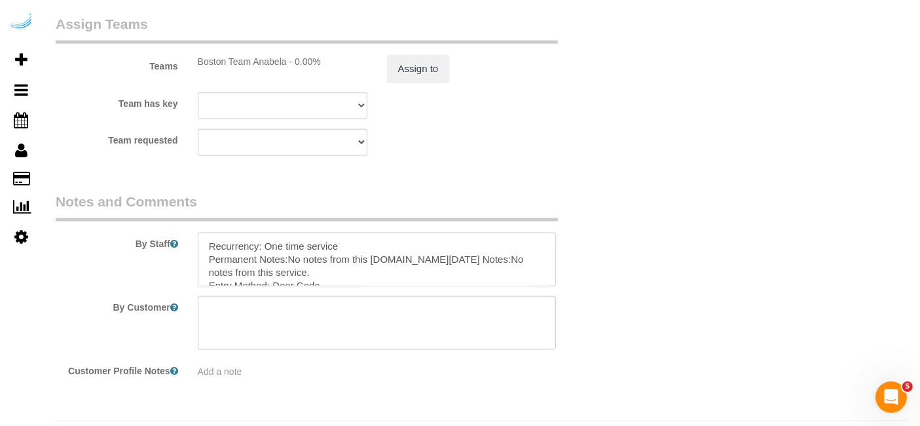
type textarea "Recurrency: One time service Permanent Notes:No notes from this customer.Today'…"
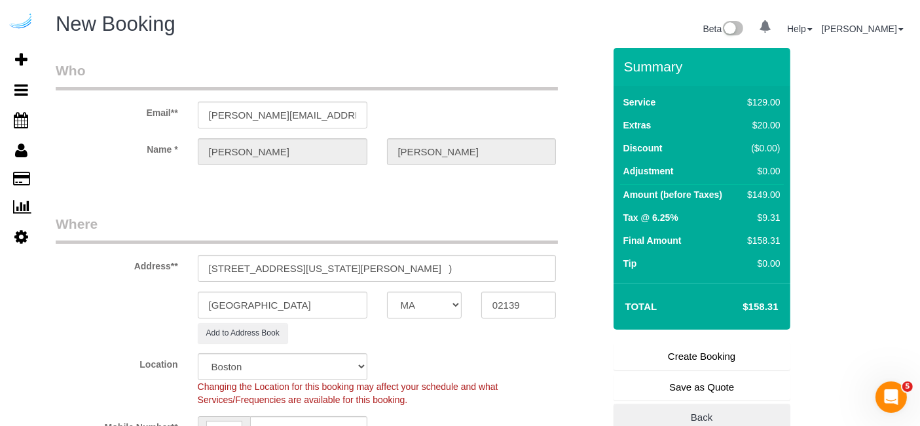
click at [733, 357] on link "Create Booking" at bounding box center [702, 356] width 177 height 28
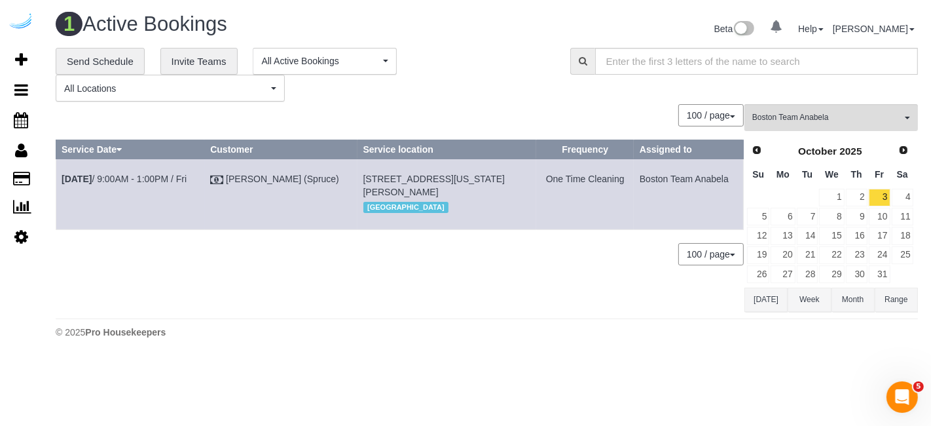
copy tr "Oct 3rd / 9:00AM - 1:00PM / Fri Brandie Louck (Spruce) 425 Massachusetts Ave, B…"
click at [841, 113] on span "Boston Team Anabela" at bounding box center [826, 117] width 149 height 11
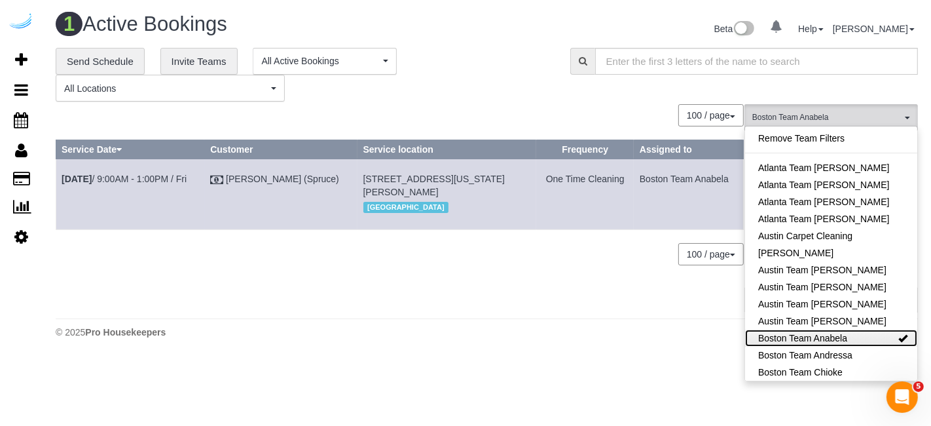
click at [834, 335] on link "Boston Team Anabela" at bounding box center [831, 337] width 172 height 17
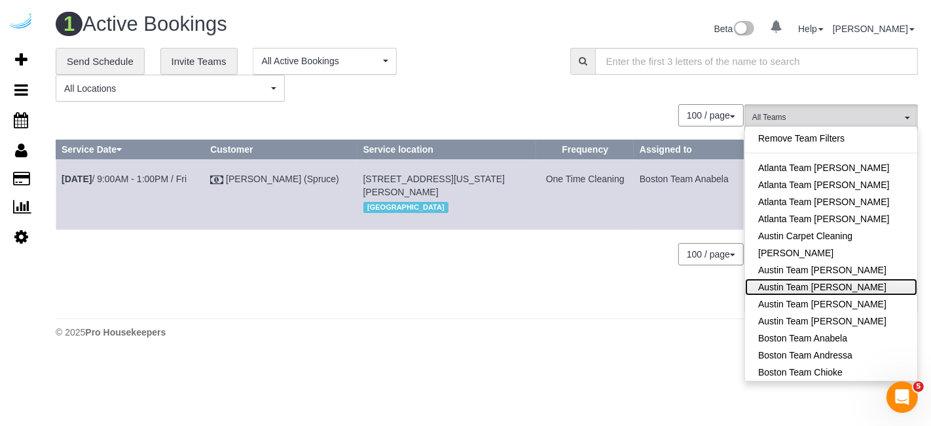
click at [844, 285] on link "Austin Team Isabel" at bounding box center [831, 286] width 172 height 17
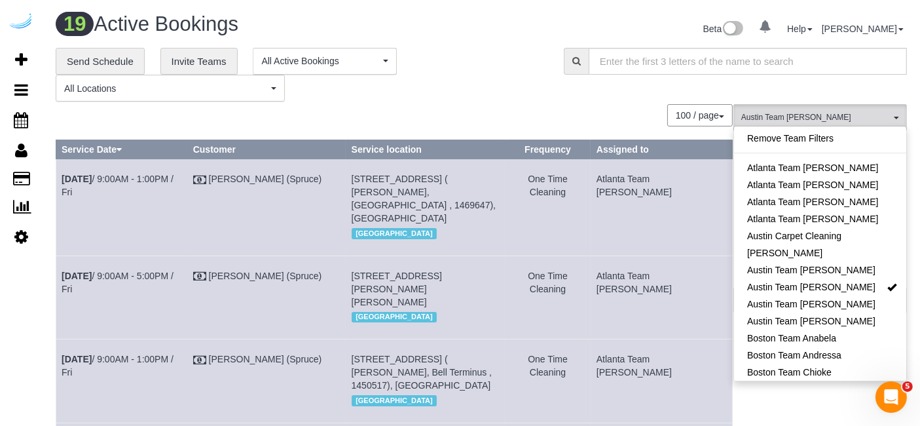
click at [591, 314] on td "One Time Cleaning" at bounding box center [548, 296] width 86 height 83
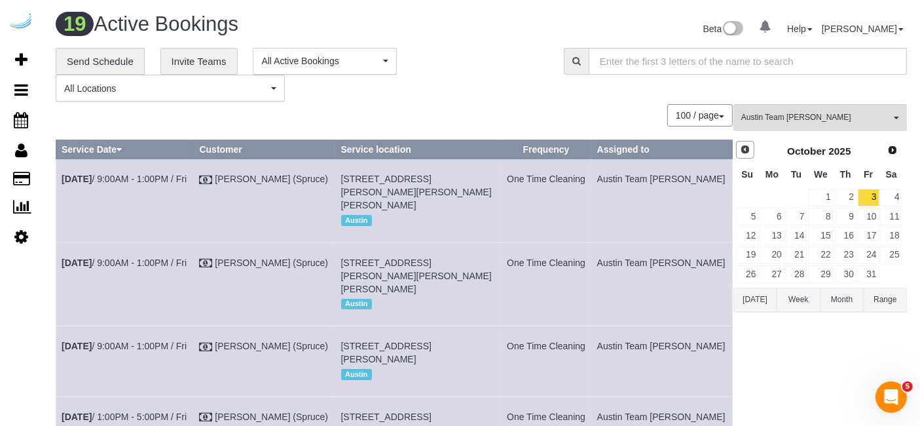
click at [738, 149] on link "Prev" at bounding box center [745, 150] width 18 height 18
click at [800, 275] on link "30" at bounding box center [797, 274] width 22 height 18
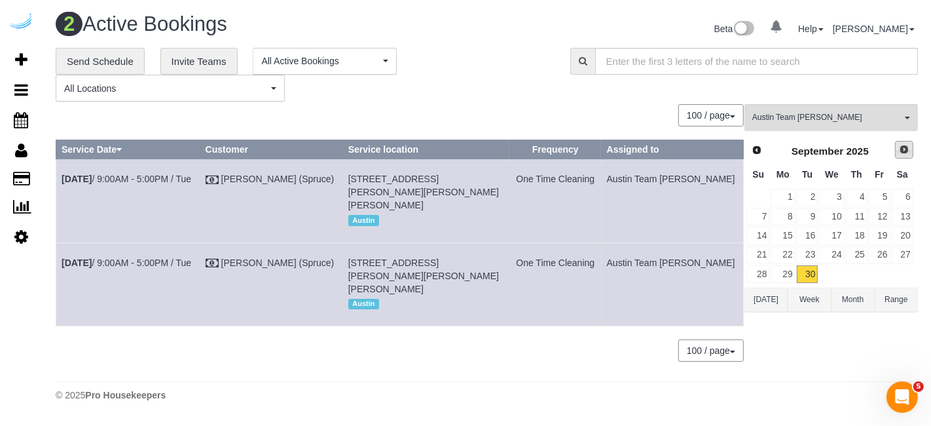
click at [907, 149] on span "Next" at bounding box center [904, 149] width 10 height 10
click at [841, 197] on link "1" at bounding box center [831, 198] width 25 height 18
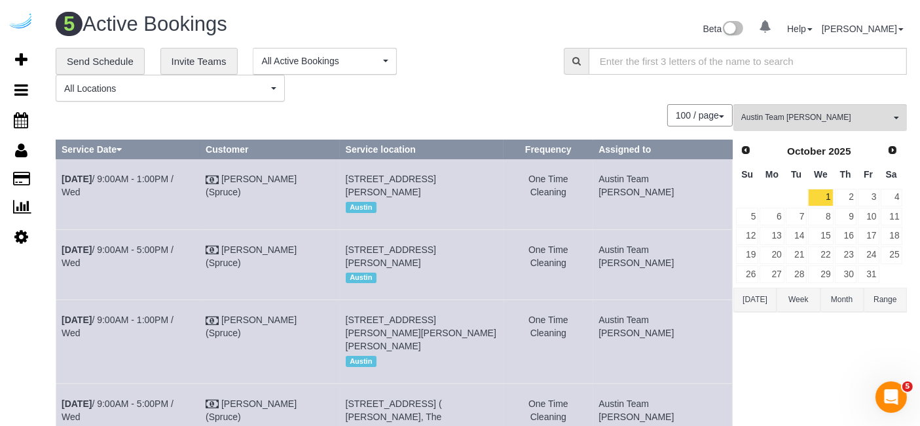
scroll to position [241, 0]
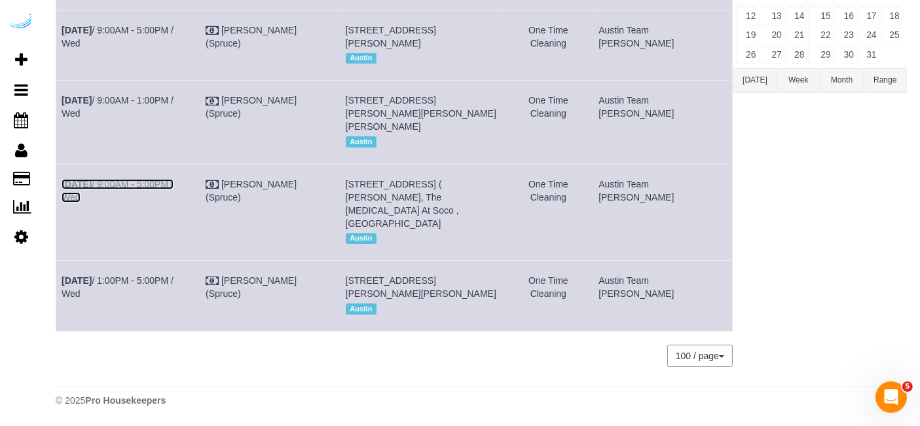
click at [166, 187] on link "Oct 1st / 9:00AM - 5:00PM / Wed" at bounding box center [118, 191] width 112 height 24
click at [160, 99] on link "[DATE] 9:00AM - 1:00PM / Wed" at bounding box center [118, 107] width 112 height 24
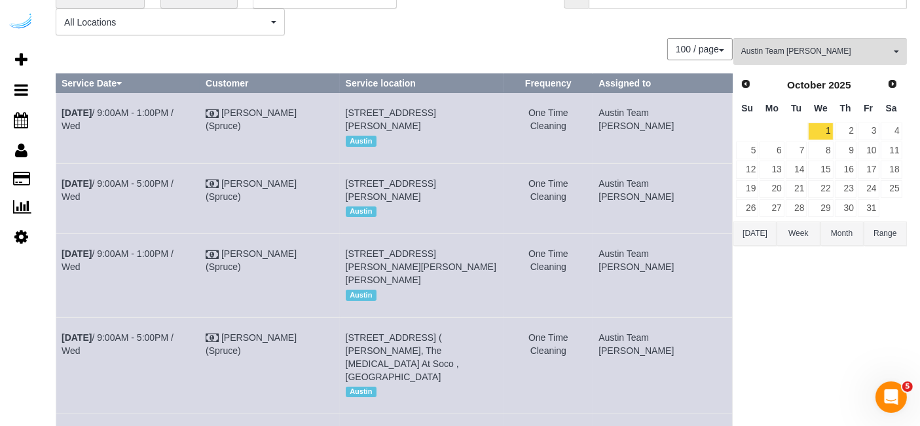
scroll to position [60, 0]
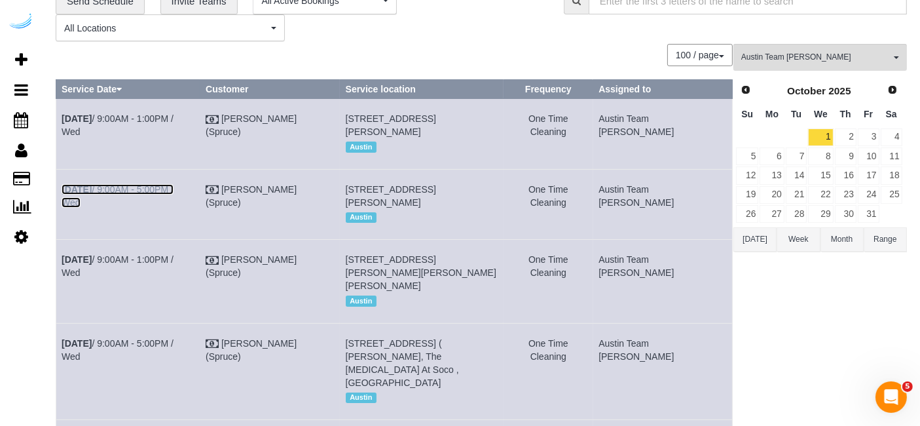
click at [173, 206] on link "Oct 1st / 9:00AM - 5:00PM / Wed" at bounding box center [118, 196] width 112 height 24
click at [174, 120] on link "[DATE] 9:00AM - 1:00PM / Wed" at bounding box center [118, 125] width 112 height 24
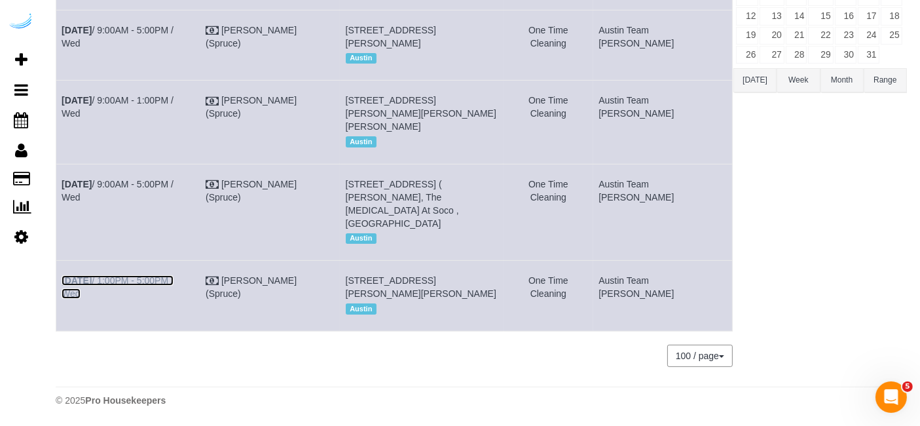
click at [103, 275] on link "Oct 1st / 1:00PM - 5:00PM / Wed" at bounding box center [118, 287] width 112 height 24
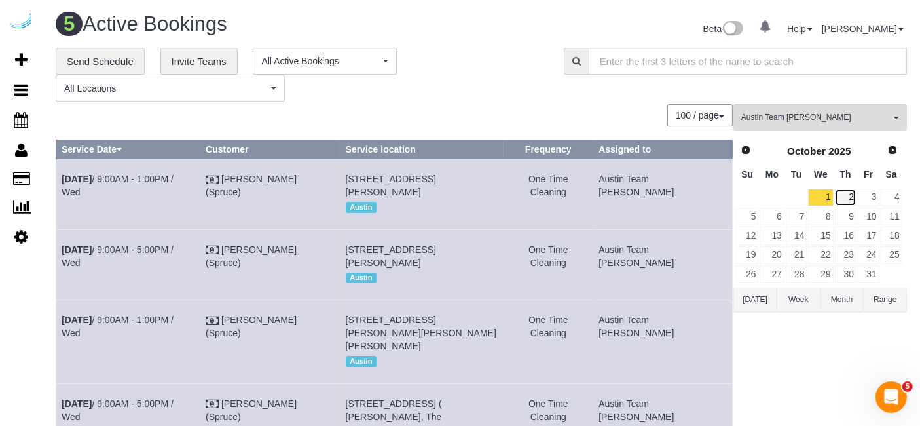
click at [845, 191] on link "2" at bounding box center [846, 198] width 22 height 18
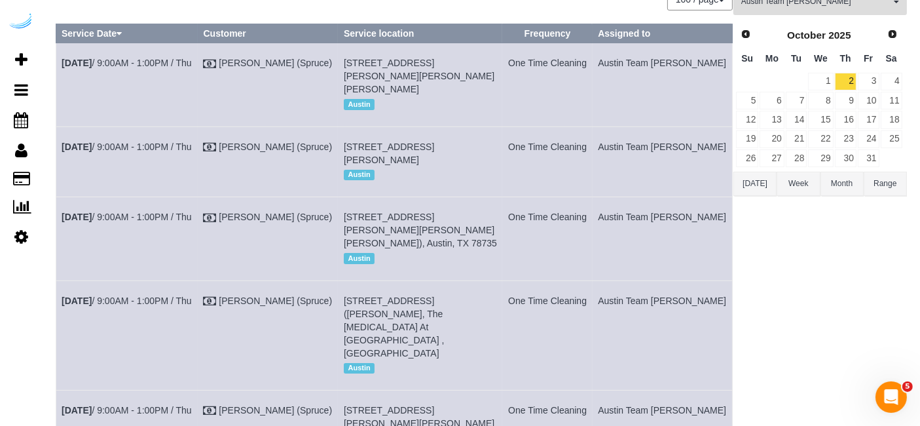
scroll to position [115, 0]
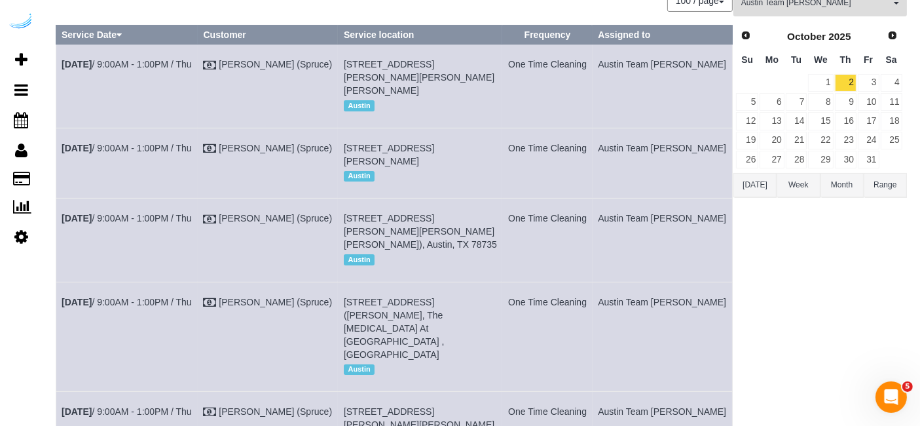
drag, startPoint x: 525, startPoint y: 143, endPoint x: 504, endPoint y: 146, distance: 21.9
click at [502, 146] on td "201 Lavaca St, Building 0338, Unit 0338 (Zachary Fors, Amli Downtown ,1472014 )…" at bounding box center [420, 163] width 164 height 70
copy span "0338"
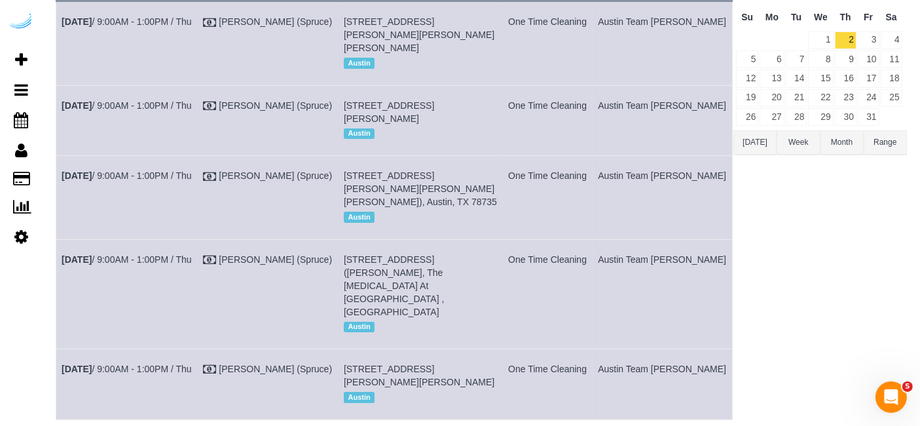
scroll to position [155, 0]
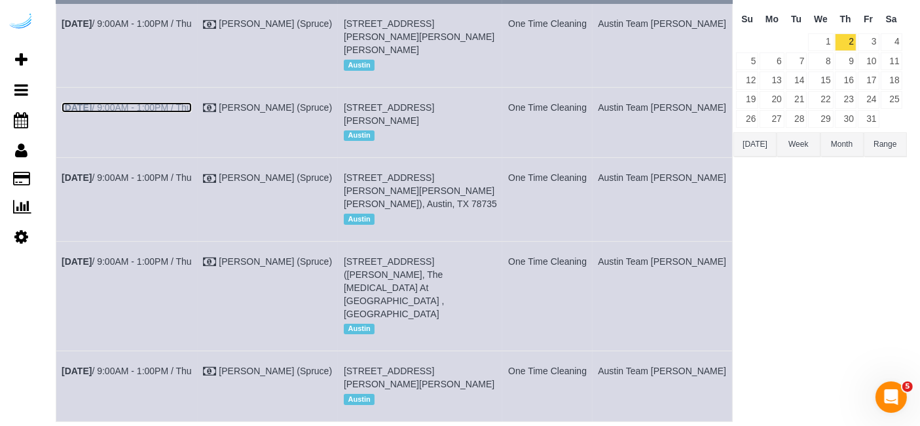
click at [151, 102] on link "Oct 2nd / 9:00AM - 1:00PM / Thu" at bounding box center [127, 107] width 130 height 10
copy span "0338"
drag, startPoint x: 393, startPoint y: 204, endPoint x: 380, endPoint y: 204, distance: 13.1
click at [380, 204] on span "4424 Gaines Ranch Loop, Building 422, Unit 422 ( Ronald Landis, Camden Gaines R…" at bounding box center [420, 190] width 153 height 37
copy span "422"
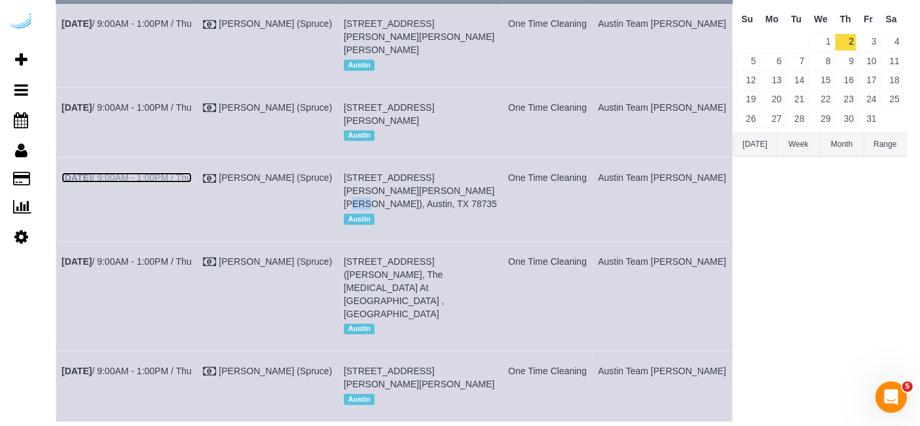
click at [166, 183] on link "Oct 2nd / 9:00AM - 1:00PM / Thu" at bounding box center [127, 177] width 130 height 10
copy tbody "Oct 2nd / 9:00AM - 1:00PM / Thu Brandie Louck (Spruce) 201 Lavaca St, Building …"
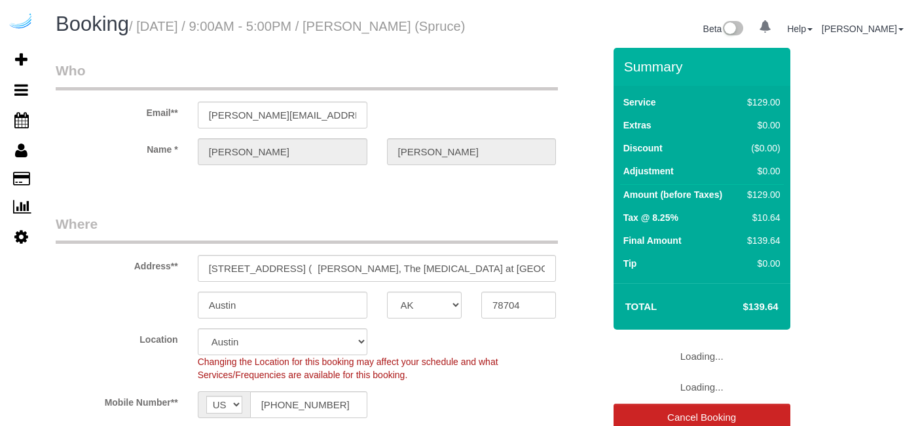
select select "[GEOGRAPHIC_DATA]"
select select "number:9"
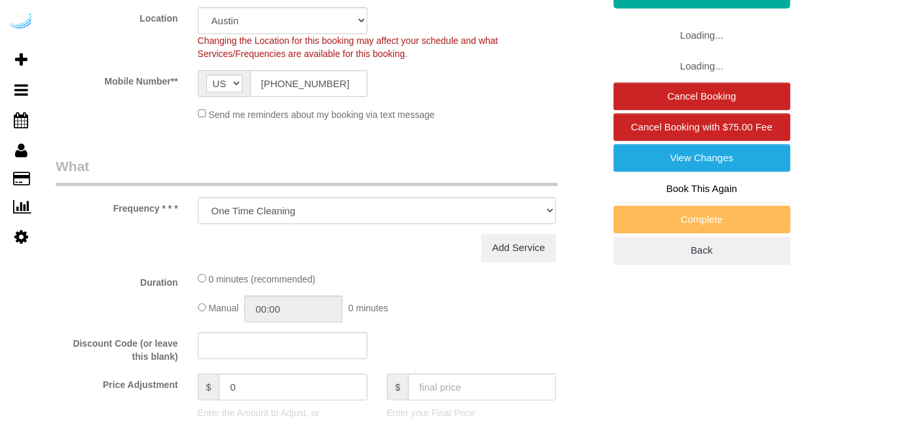
select select "282"
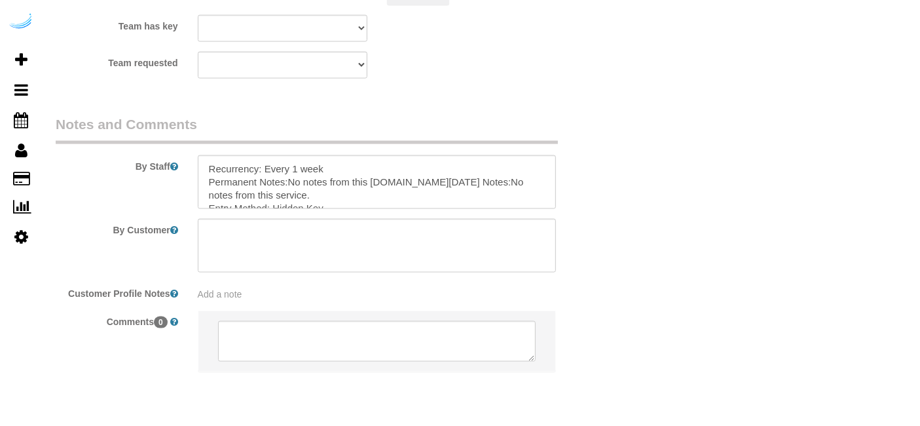
scroll to position [2067, 0]
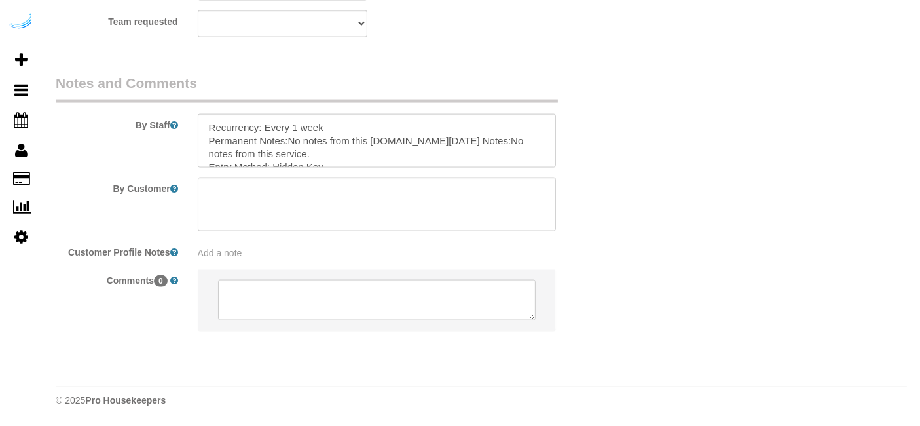
select select "object:794"
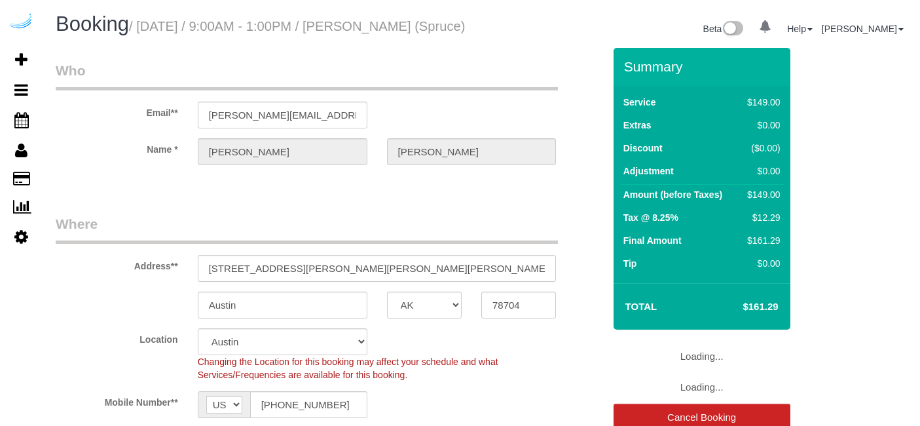
select select "[GEOGRAPHIC_DATA]"
select select "282"
select select "number:9"
select select "object:794"
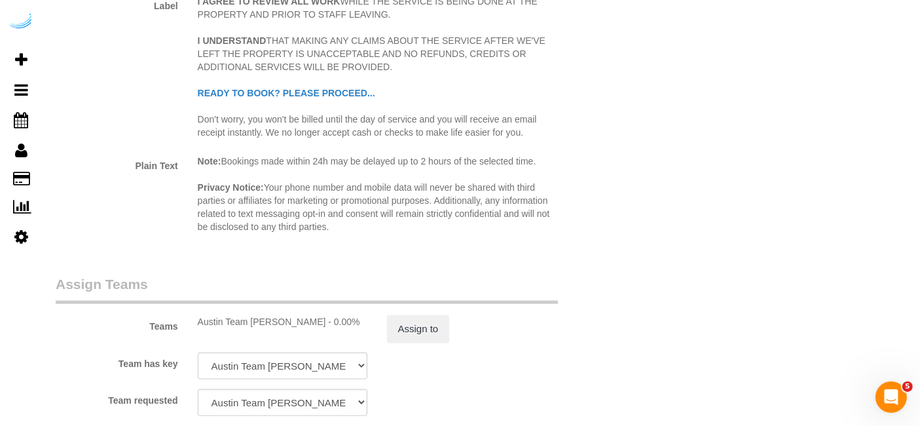
scroll to position [2067, 0]
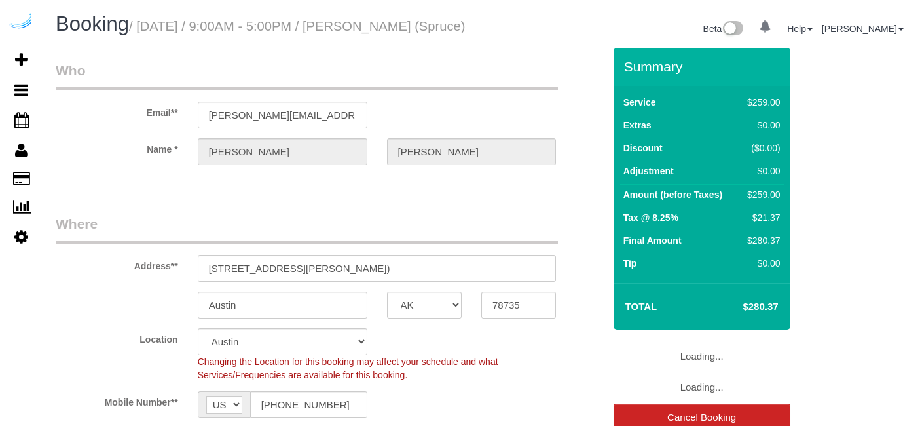
select select "[GEOGRAPHIC_DATA]"
select select "282"
select select "number:9"
select select "[GEOGRAPHIC_DATA]"
select select "282"
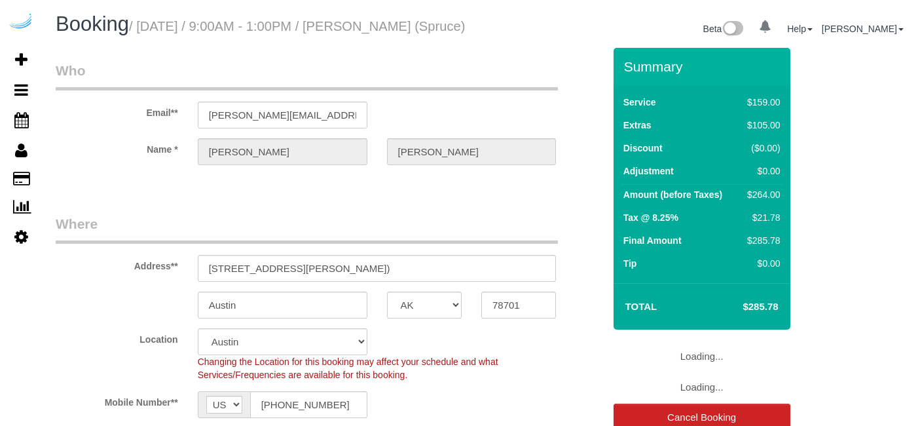
select select "number:9"
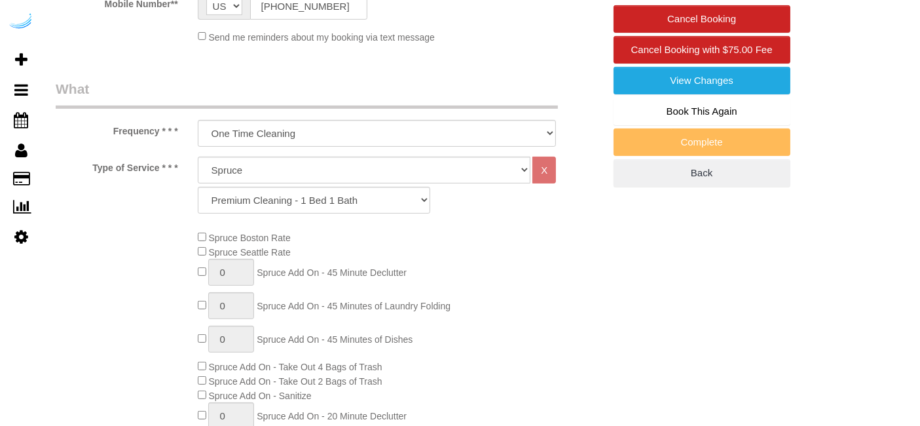
select select "object:794"
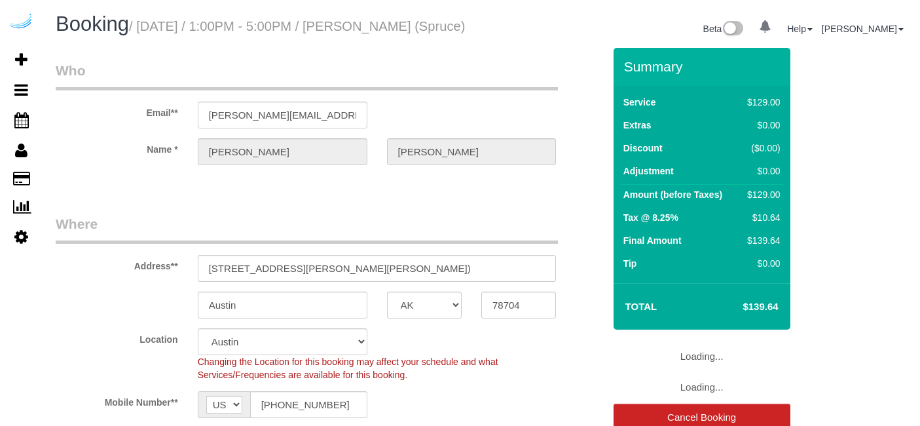
select select "[GEOGRAPHIC_DATA]"
select select "282"
select select "number:9"
select select "object:824"
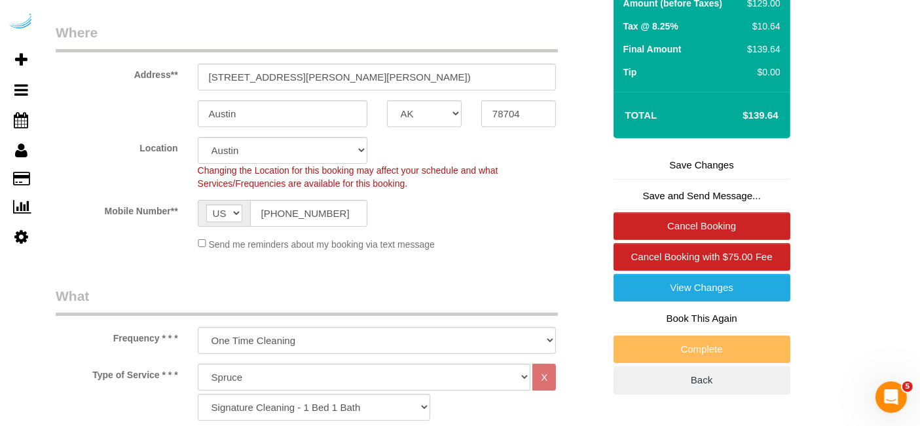
click at [469, 145] on fieldset "Where Address** [STREET_ADDRESS][PERSON_NAME][PERSON_NAME]) [GEOGRAPHIC_DATA] A…" at bounding box center [330, 142] width 548 height 238
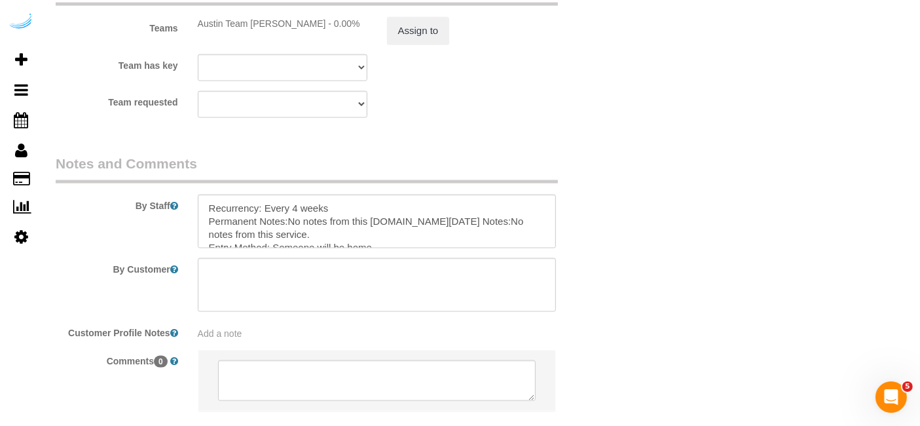
scroll to position [2067, 0]
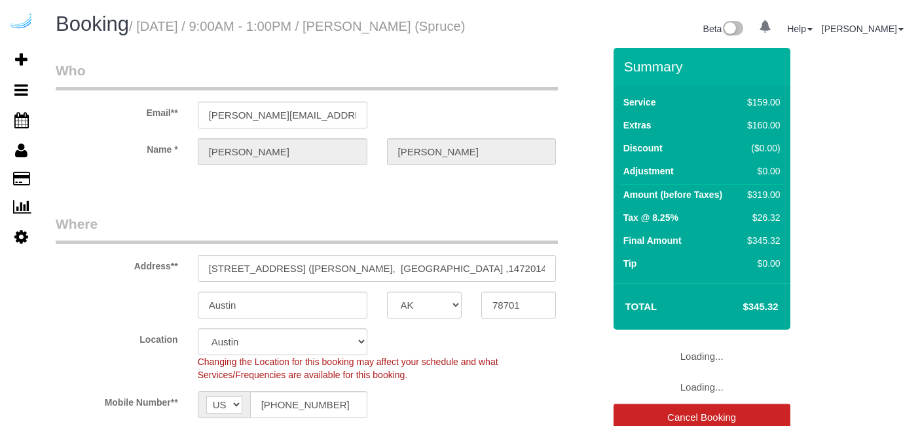
select select "[GEOGRAPHIC_DATA]"
select select "282"
select select "number:9"
select select "object:794"
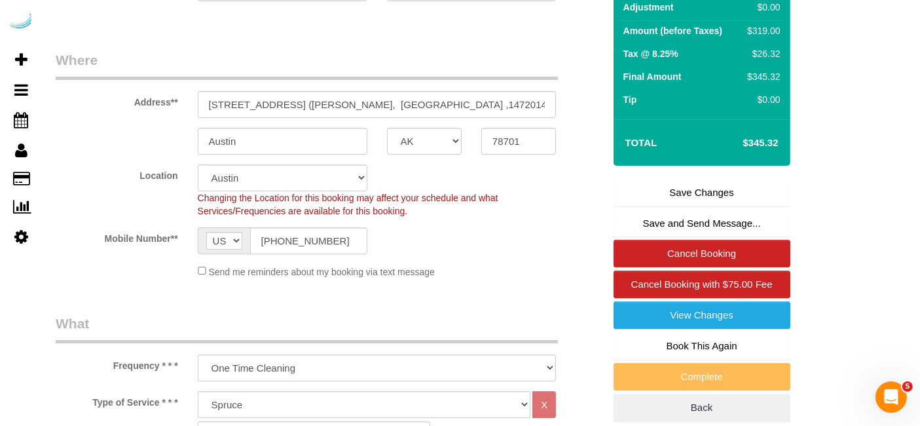
scroll to position [167, 0]
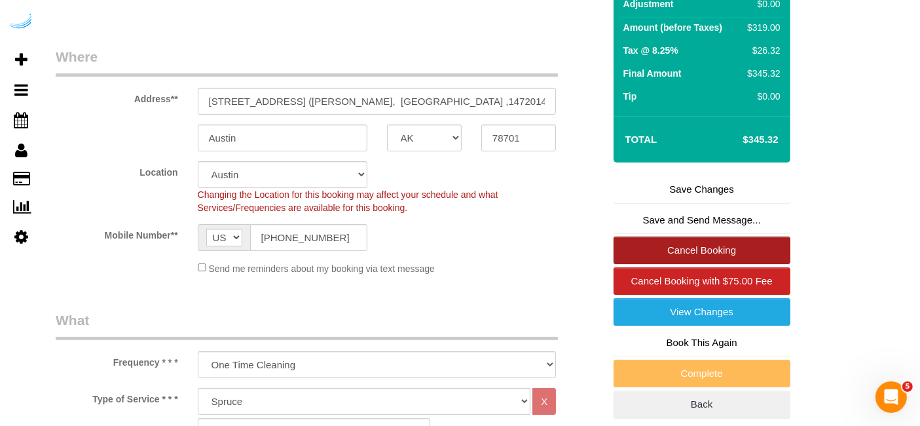
click at [677, 261] on link "Cancel Booking" at bounding box center [702, 250] width 177 height 28
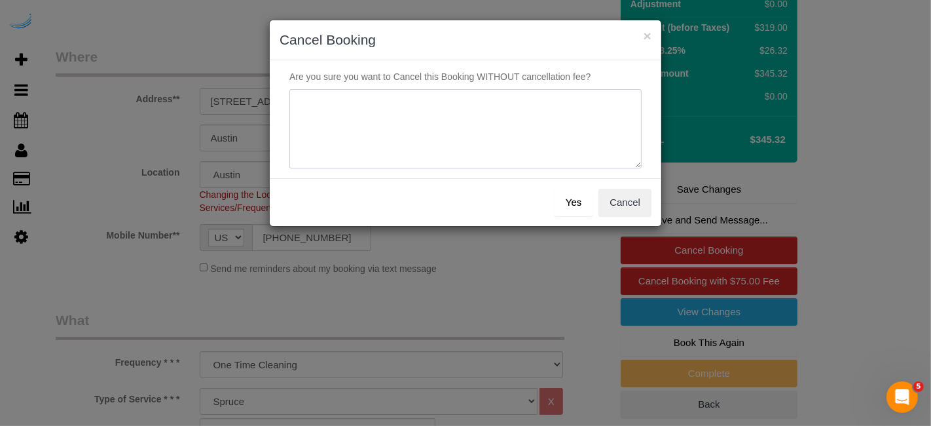
click at [496, 129] on textarea at bounding box center [465, 129] width 352 height 80
type textarea "Not on spruce."
click at [581, 202] on button "Yes" at bounding box center [574, 203] width 38 height 28
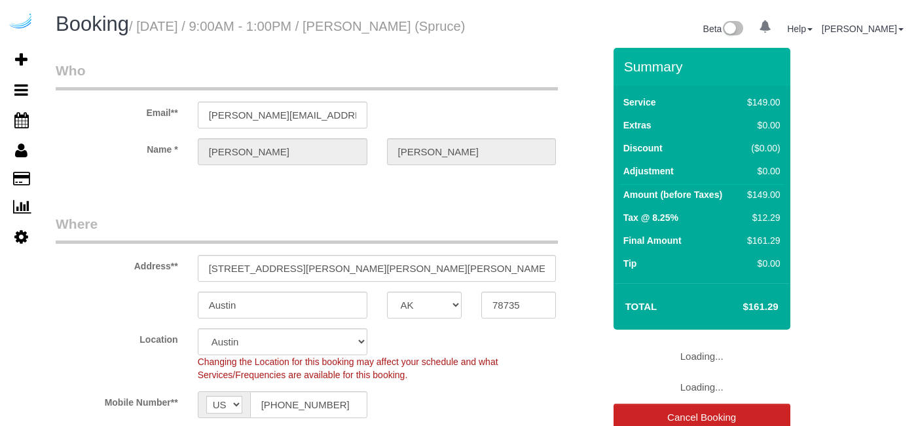
select select "[GEOGRAPHIC_DATA]"
select select "282"
select select "number:9"
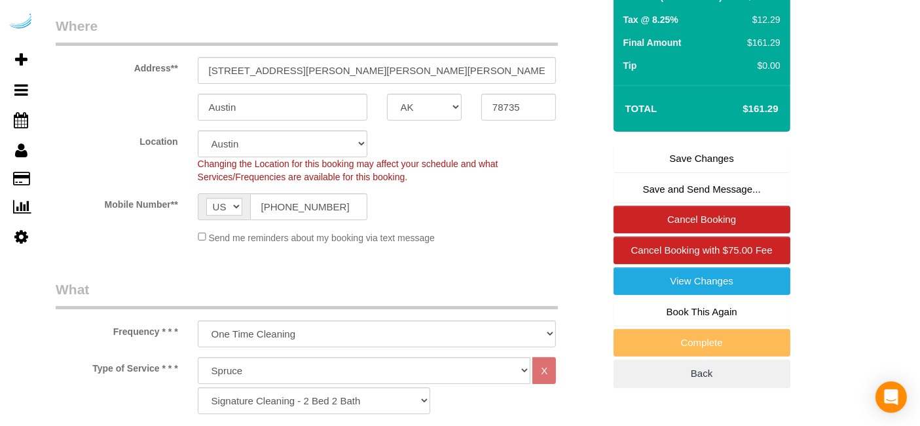
scroll to position [200, 0]
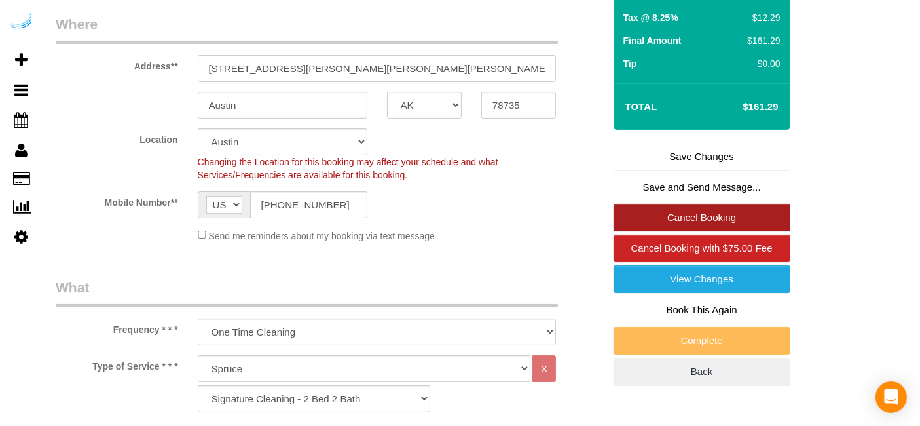
click at [682, 231] on link "Cancel Booking" at bounding box center [702, 218] width 177 height 28
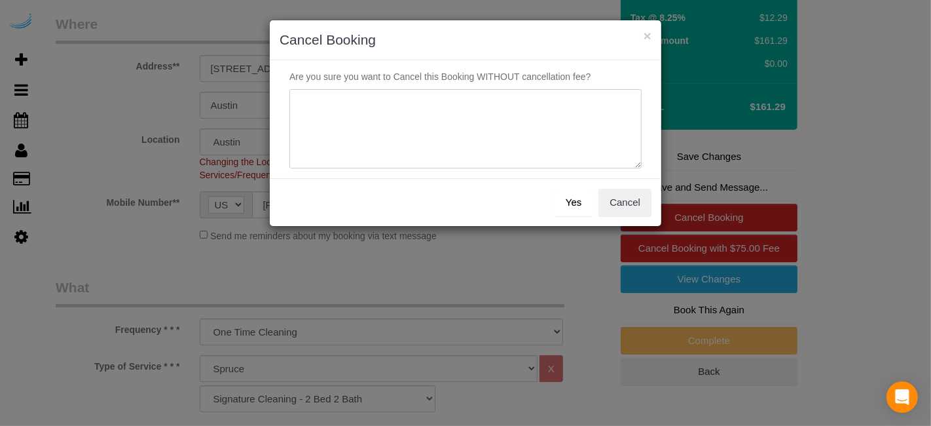
click at [522, 139] on textarea at bounding box center [465, 129] width 352 height 80
paste textarea "Not on spruce."
type textarea "Not on spruce."
click at [568, 201] on button "Yes" at bounding box center [574, 203] width 38 height 28
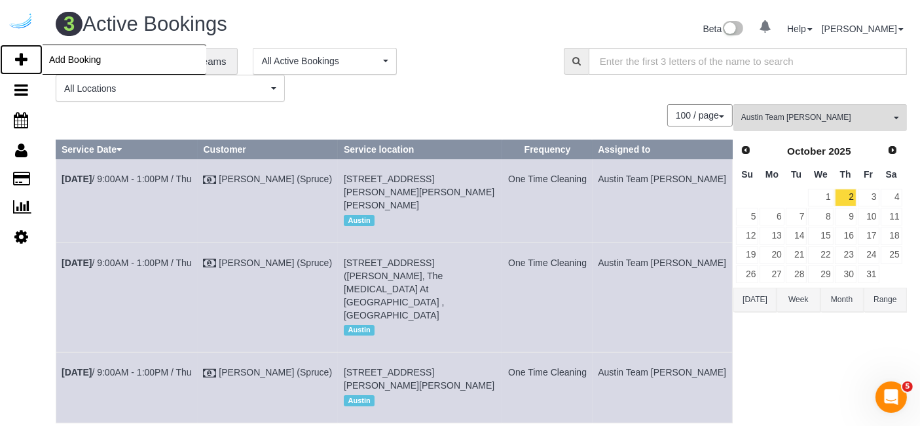
click at [29, 57] on link "Add Booking" at bounding box center [21, 60] width 43 height 30
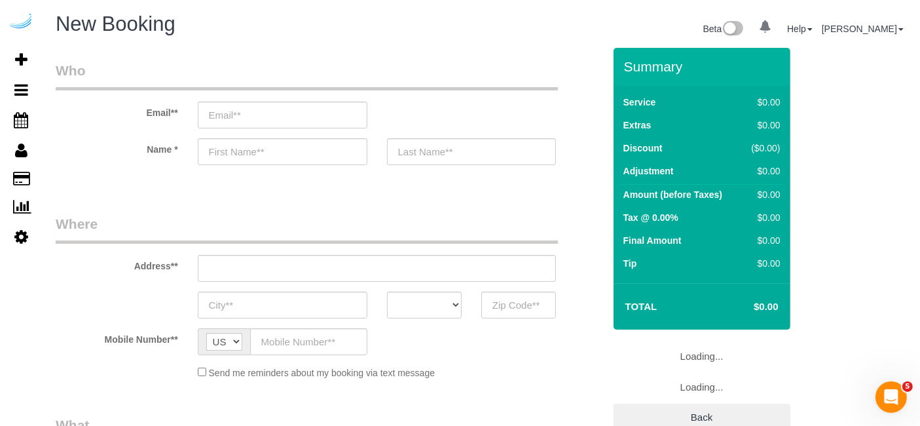
select select "number:9"
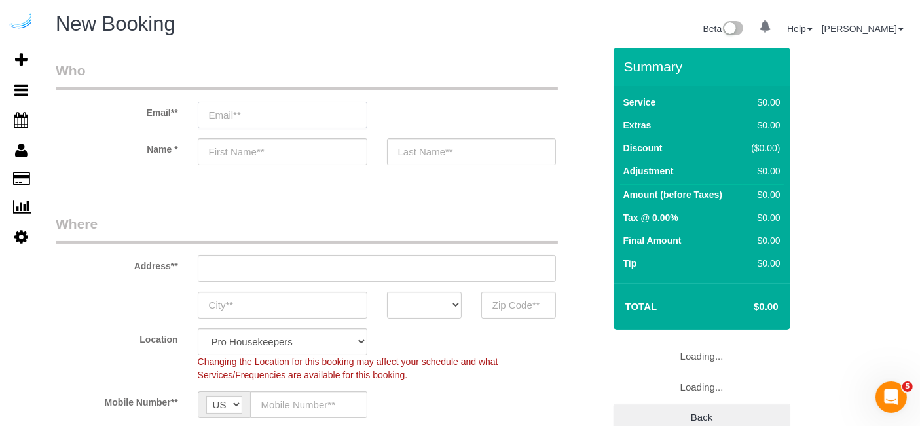
click at [303, 111] on input "email" at bounding box center [283, 114] width 170 height 27
type input "Spruce"
select select "object:1886"
select select "4"
select select "object:2040"
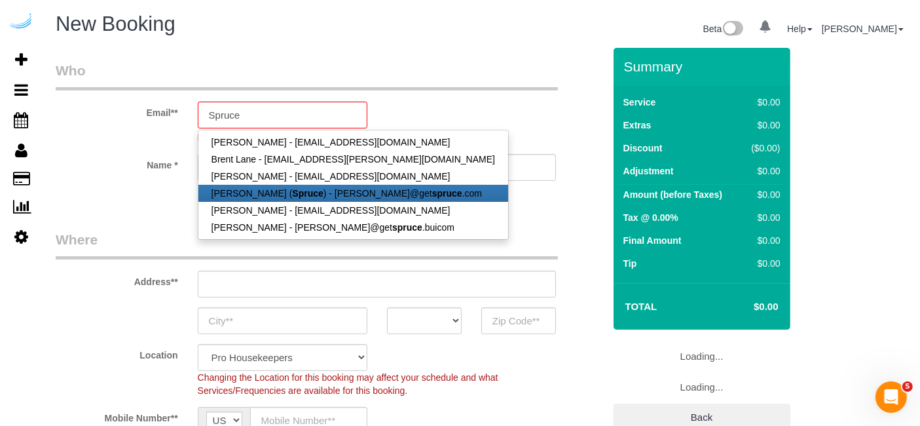
click at [325, 194] on link "Brandie Louck ( Spruce ) - brandie@get spruce .com" at bounding box center [353, 193] width 310 height 17
type input "[PERSON_NAME][EMAIL_ADDRESS][DOMAIN_NAME]"
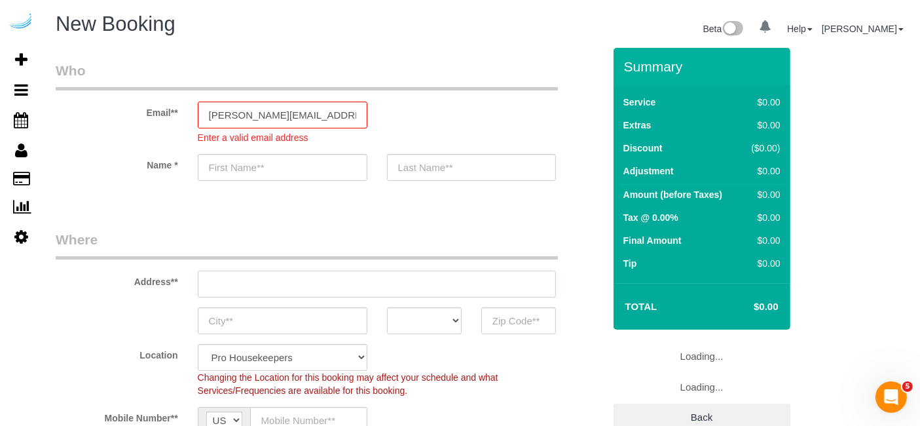
click at [416, 275] on input "text" at bounding box center [377, 283] width 359 height 27
type input "[PERSON_NAME]"
paste input "1100 S Lamar Blvd, Austin, TX 78704"
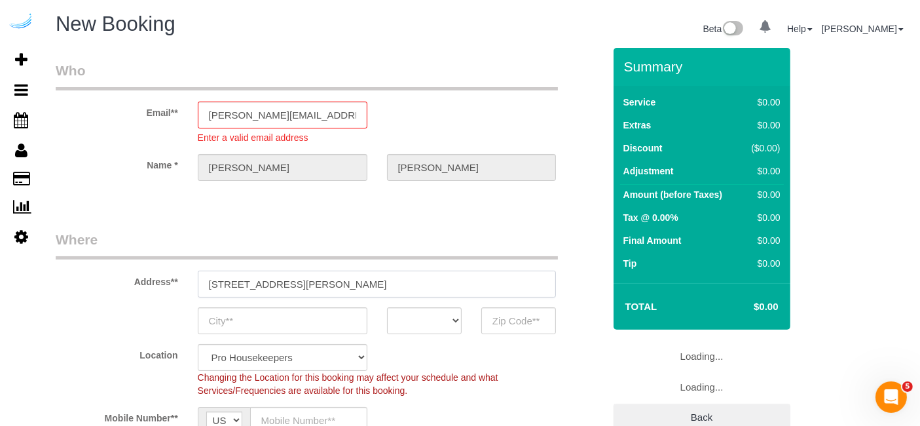
type input "3816 S Lamar Blvd"
type input "Austin"
select select "[GEOGRAPHIC_DATA]"
type input "78704"
select select "9"
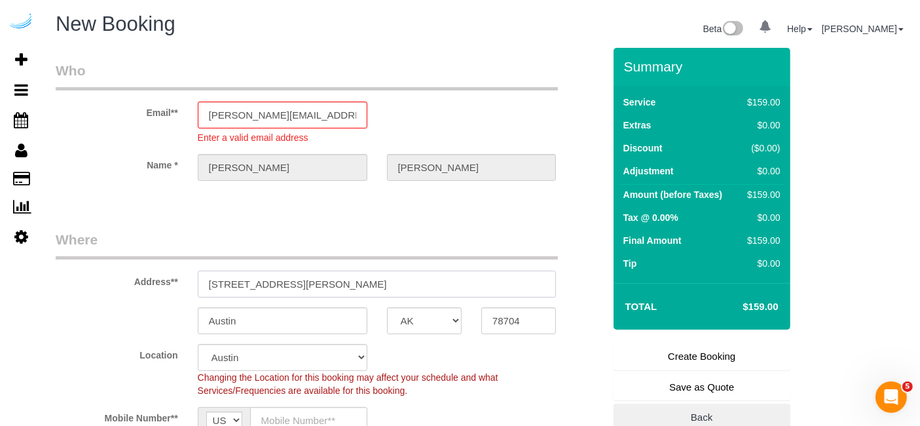
select select "object:2063"
paste input "1100 S Lamar Blvd, Austin, TX 78704"
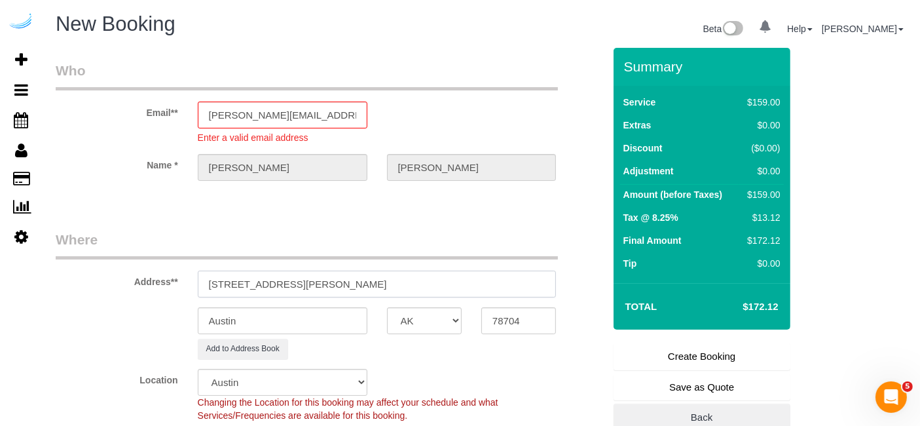
drag, startPoint x: 342, startPoint y: 280, endPoint x: 443, endPoint y: 290, distance: 102.0
click at [443, 290] on input "1100 S Lamar Blvd, Austin, TX 78704" at bounding box center [377, 283] width 359 height 27
type input "1100 S Lamar Blvd, Austin, TX 78704"
click at [488, 307] on input "78704" at bounding box center [518, 320] width 75 height 27
paste input "text"
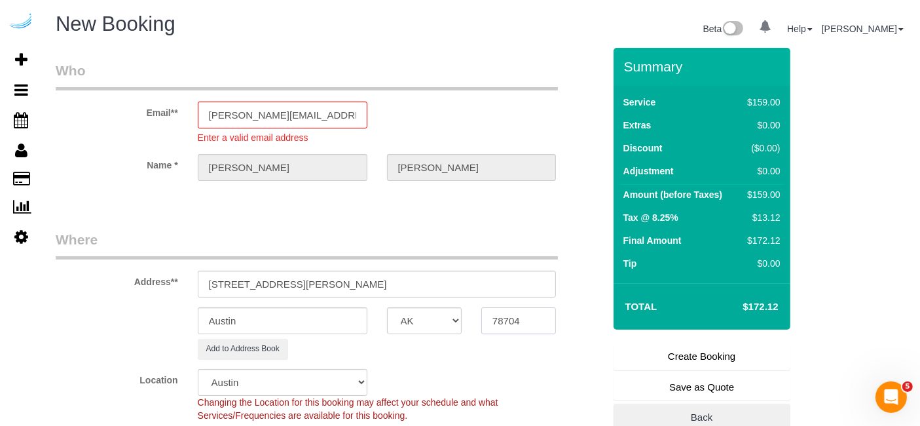
type input "78704"
drag, startPoint x: 296, startPoint y: 282, endPoint x: 653, endPoint y: 328, distance: 360.5
click at [653, 48] on form "Who Email** brandie@getspruce.com Enter a valid email address Name * Brandie Lo…" at bounding box center [481, 48] width 851 height 0
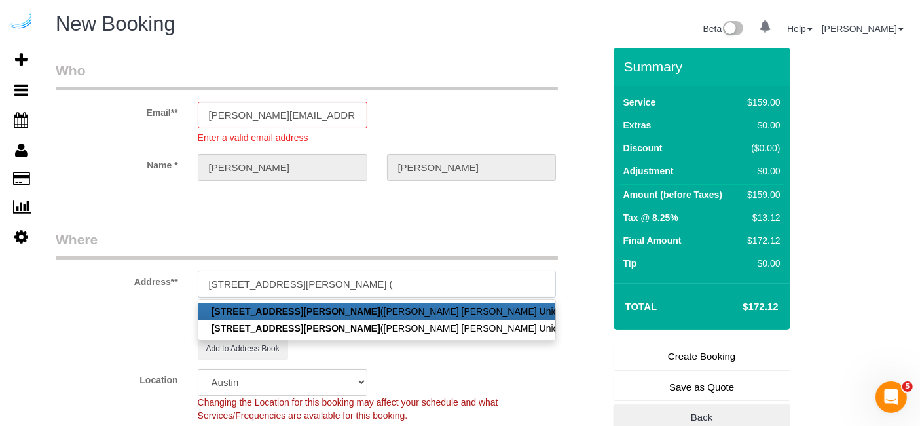
paste input "Hailey Culhane"
paste input "Lamar Union"
paste input "1491359"
type input "1100 S Lamar Blvd, Building 1, Unit 1341 (Hailey Culhane, Lamar Union , 1491359…"
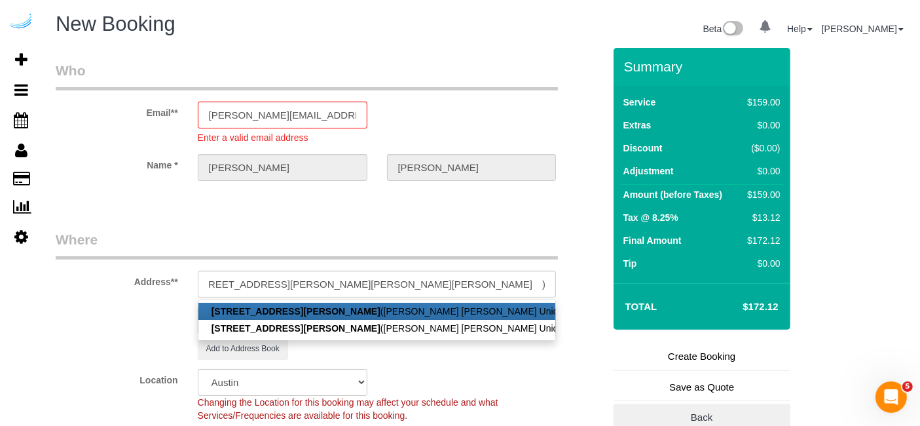
scroll to position [0, 0]
click at [384, 230] on legend "Where" at bounding box center [307, 244] width 502 height 29
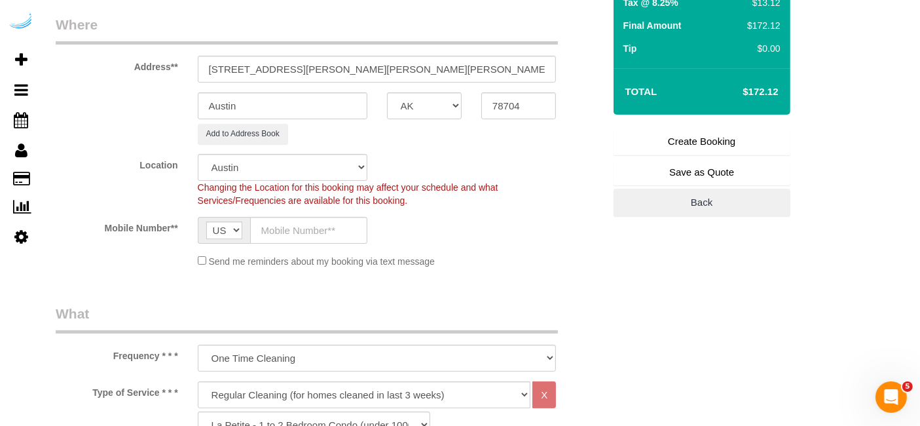
scroll to position [217, 0]
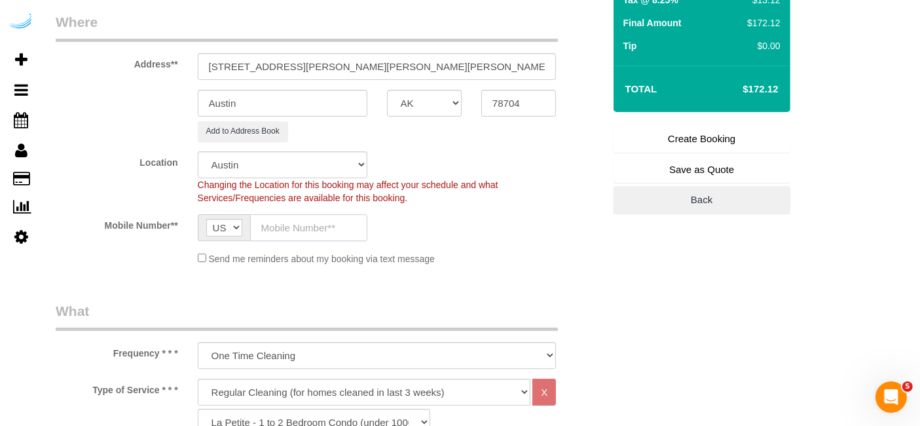
click at [323, 221] on input "text" at bounding box center [308, 227] width 117 height 27
click at [479, 241] on sui-booking-location "Location Pro Housekeepers Atlanta Austin Boston Chicago Cincinnati Clearwater D…" at bounding box center [330, 208] width 548 height 114
click at [337, 232] on input "text" at bounding box center [308, 227] width 117 height 27
paste input "[PHONE_NUMBER]"
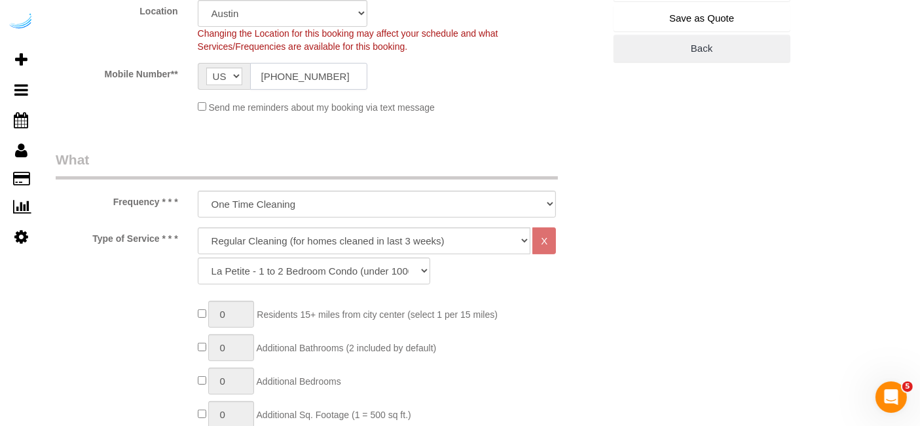
scroll to position [376, 0]
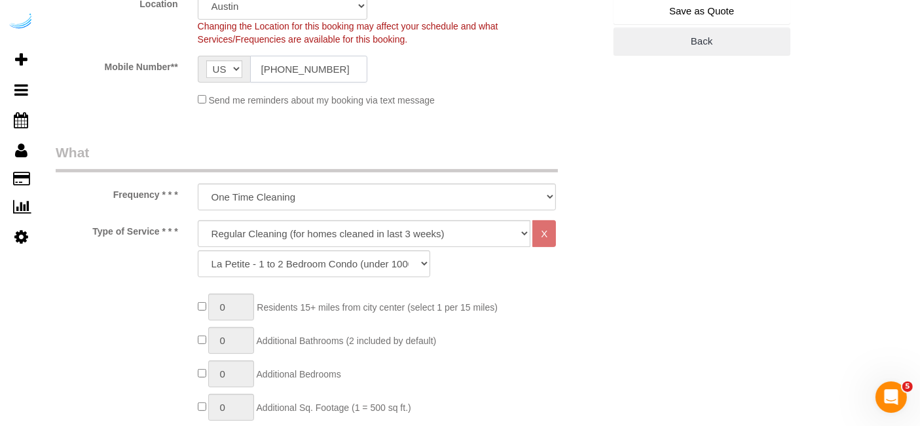
type input "[PHONE_NUMBER]"
click at [337, 232] on select "Deep Cleaning (for homes that have not been cleaned in 3+ weeks) Spruce Regular…" at bounding box center [364, 233] width 333 height 27
select select "282"
click at [198, 220] on select "Deep Cleaning (for homes that have not been cleaned in 3+ weeks) Spruce Regular…" at bounding box center [364, 233] width 333 height 27
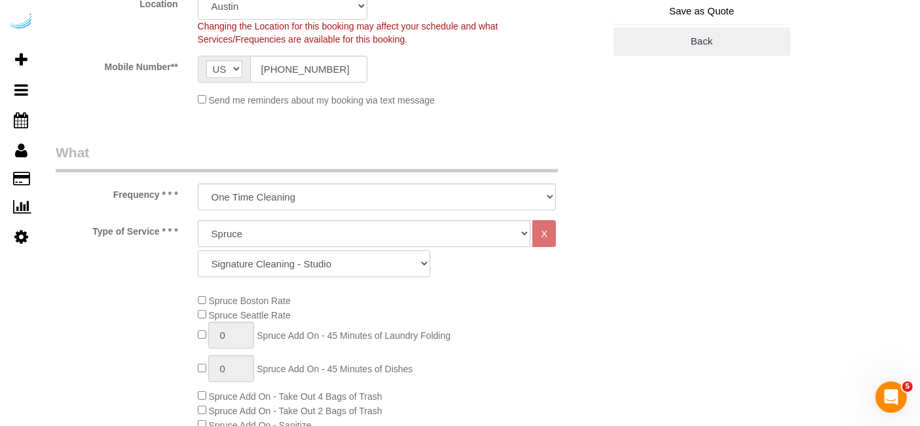
click at [350, 261] on select "Signature Cleaning - Studio Signature Cleaning - 1 Bed 1 Bath Signature Cleanin…" at bounding box center [314, 263] width 232 height 27
select select "320"
click at [198, 250] on select "Signature Cleaning - Studio Signature Cleaning - 1 Bed 1 Bath Signature Cleanin…" at bounding box center [314, 263] width 232 height 27
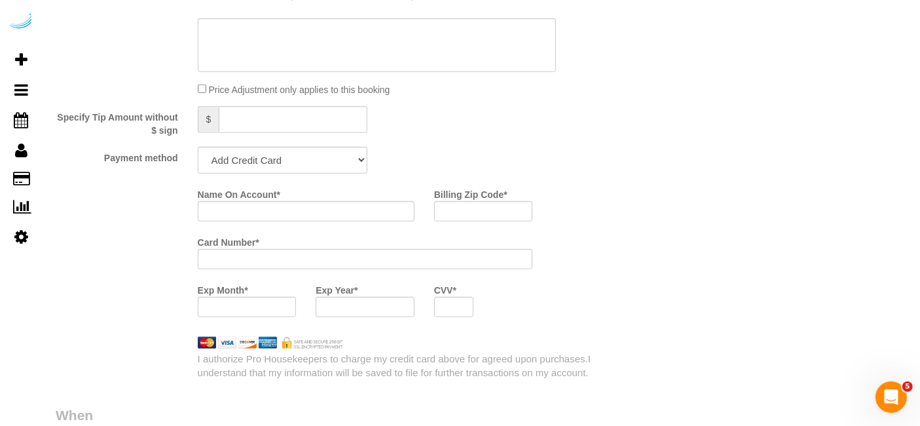
scroll to position [1207, 0]
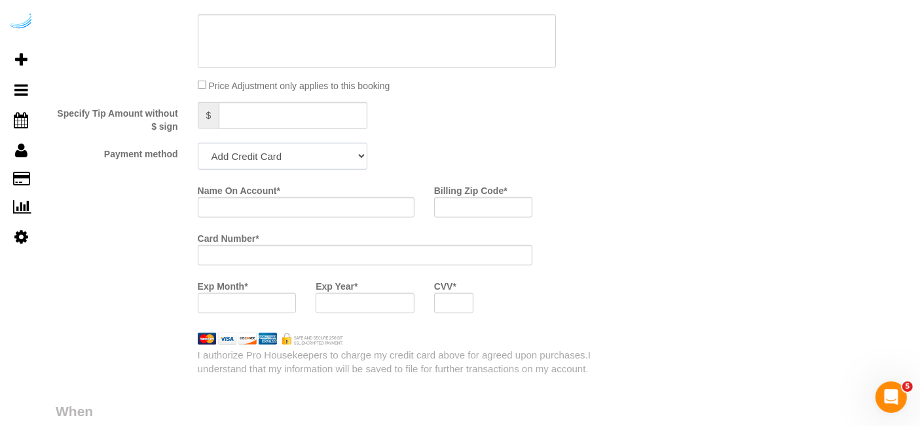
click at [327, 153] on select "Add Credit Card Cash Check Paypal" at bounding box center [283, 156] width 170 height 27
select select "string:check"
click at [198, 143] on select "Add Credit Card Cash Check Paypal" at bounding box center [283, 156] width 170 height 27
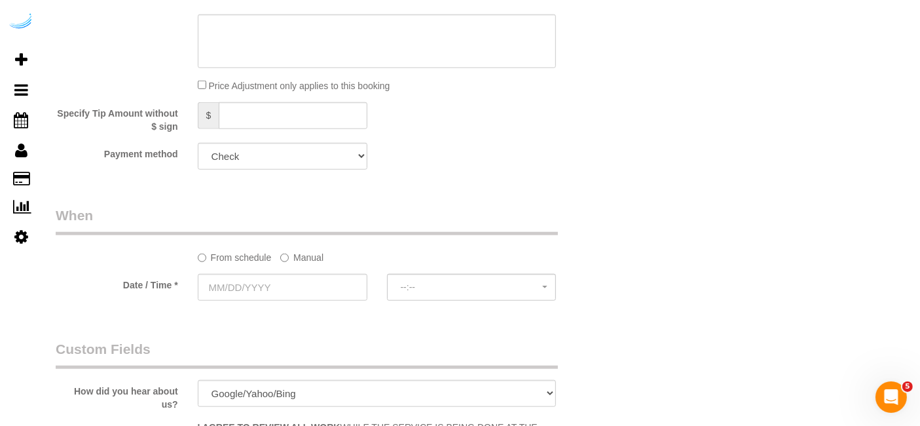
click at [323, 257] on div "From schedule Manual" at bounding box center [377, 255] width 378 height 18
click at [312, 257] on label "Manual" at bounding box center [301, 255] width 43 height 18
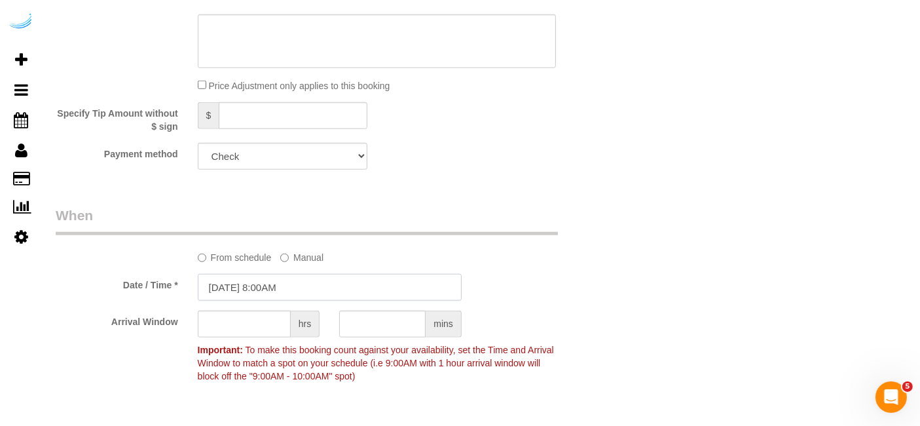
click at [306, 285] on input "[DATE] 8:00AM" at bounding box center [330, 287] width 264 height 27
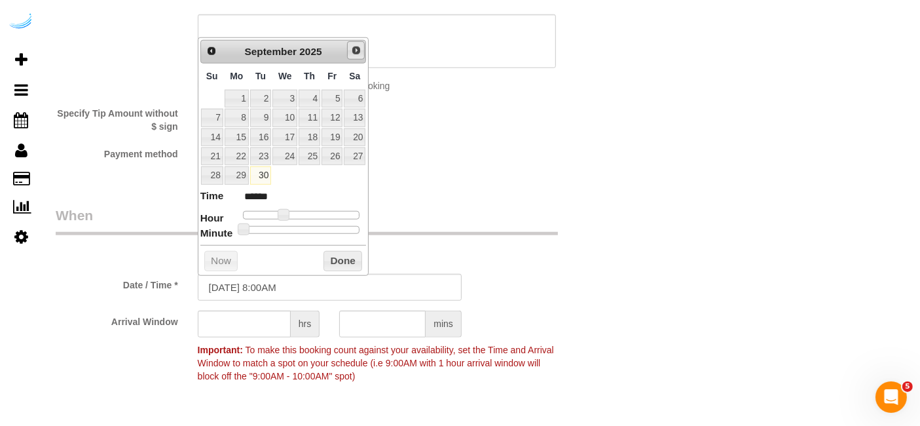
click at [352, 49] on span "Next" at bounding box center [356, 50] width 10 height 10
click at [312, 97] on link "2" at bounding box center [310, 99] width 22 height 18
type input "[DATE] 9:00AM"
type input "******"
click at [286, 210] on span at bounding box center [289, 215] width 12 height 12
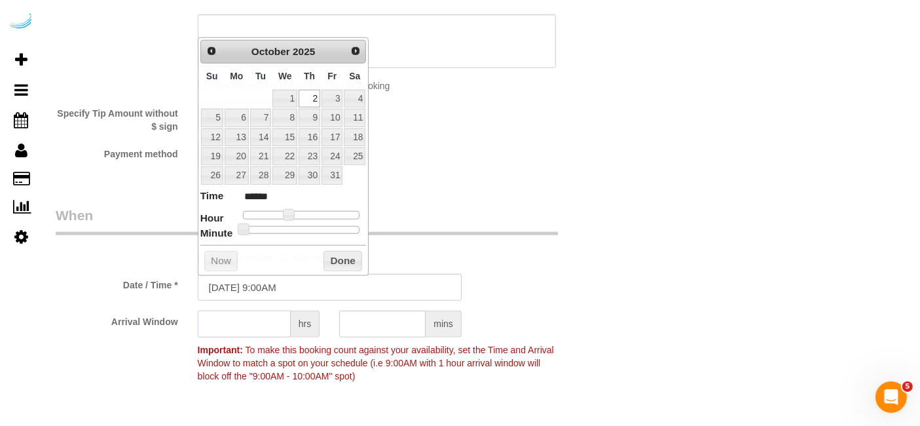
click at [253, 319] on input "text" at bounding box center [244, 323] width 93 height 27
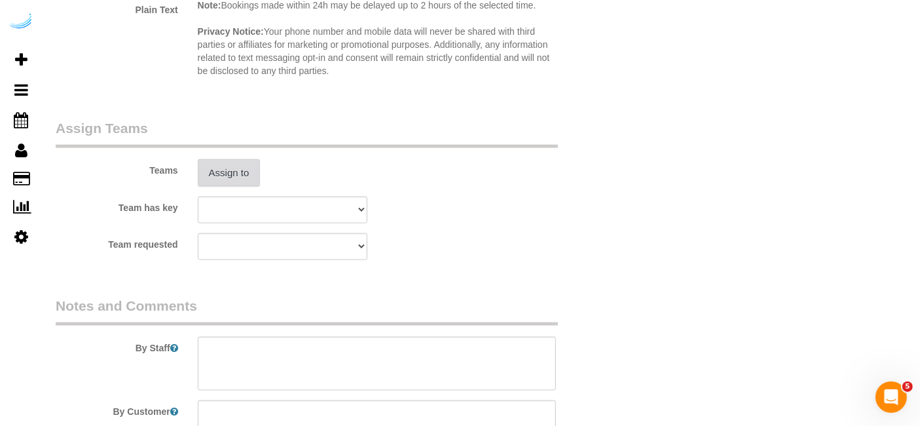
type input "4"
click at [243, 170] on button "Assign to" at bounding box center [229, 173] width 63 height 28
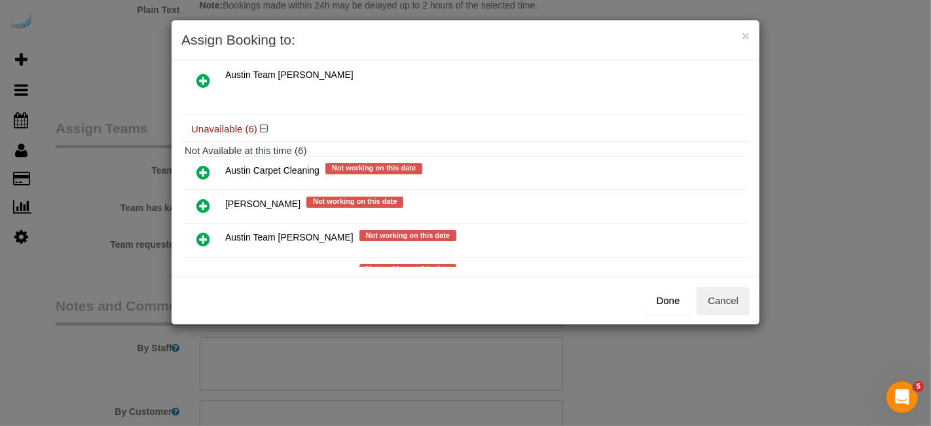
scroll to position [98, 0]
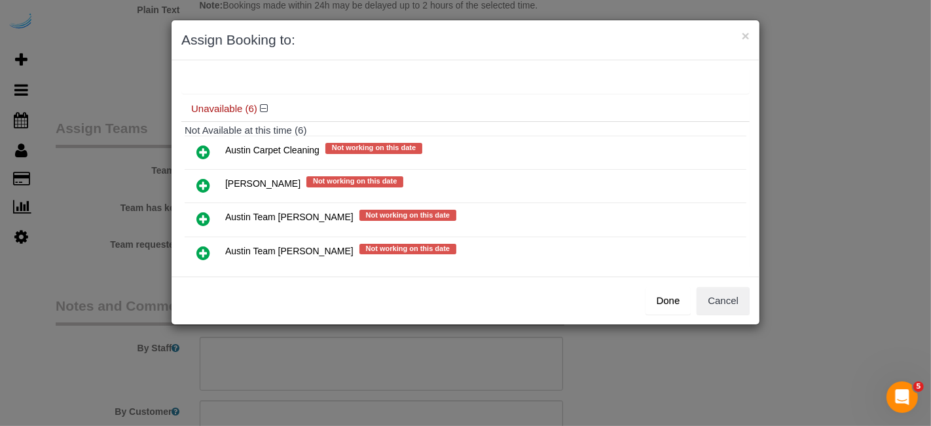
click at [206, 246] on icon at bounding box center [203, 253] width 14 height 16
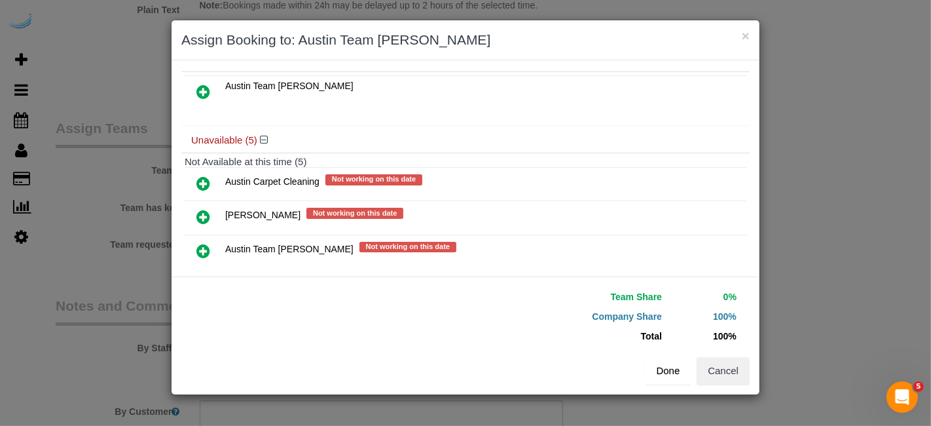
scroll to position [128, 0]
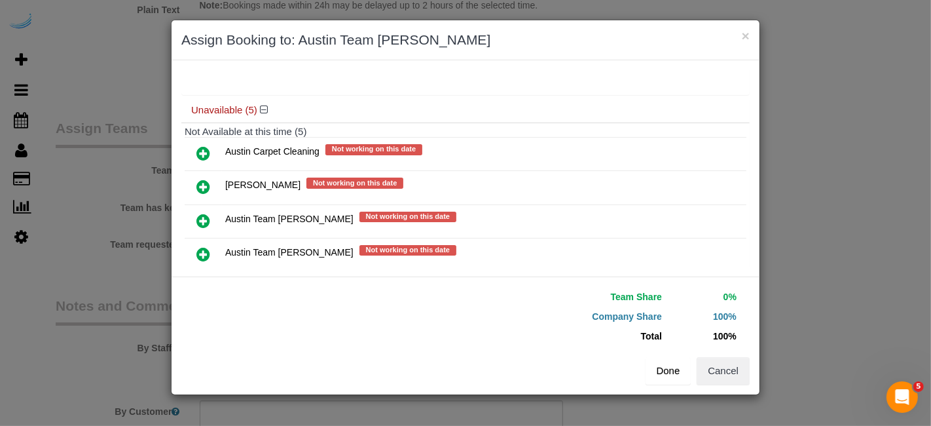
click at [663, 369] on button "Done" at bounding box center [669, 371] width 46 height 28
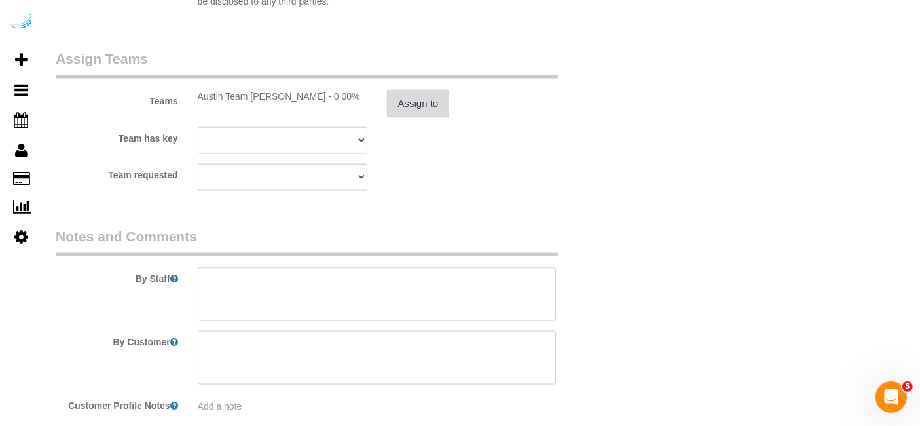
scroll to position [1955, 0]
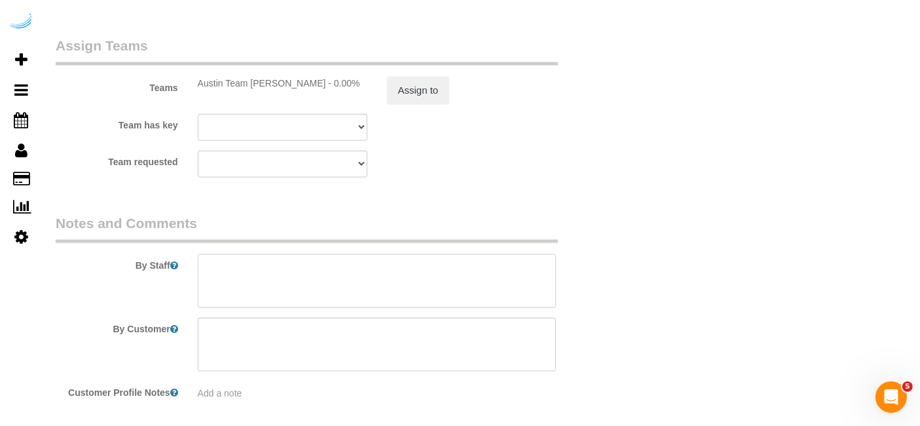
click at [501, 276] on textarea at bounding box center [377, 281] width 359 height 54
click at [344, 270] on textarea at bounding box center [377, 281] width 359 height 54
paste textarea "Permanent Notes:No notes from this customer.Today's Notes:No notes from this se…"
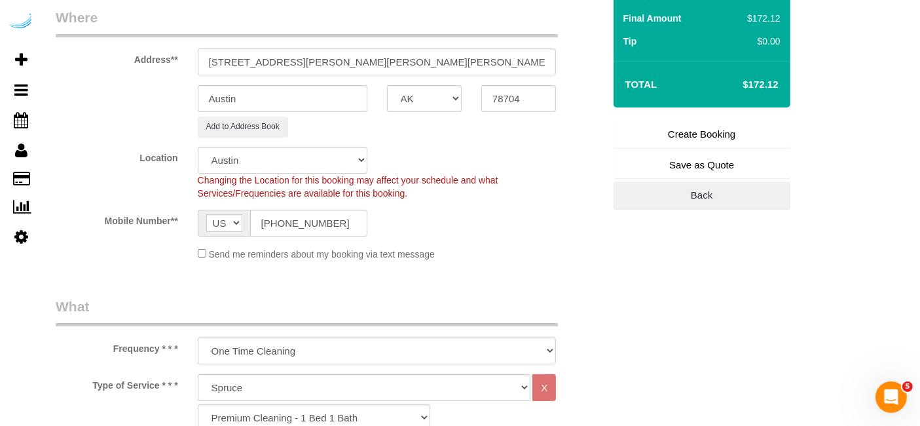
scroll to position [219, 0]
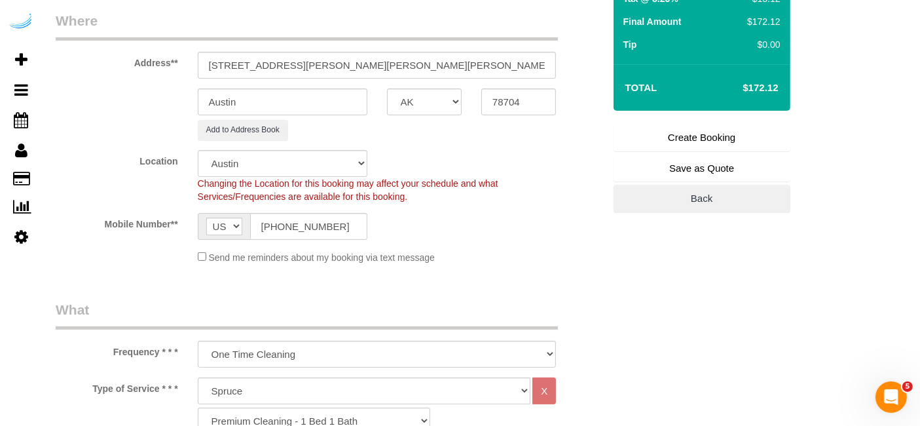
type textarea "Recurrency: One time service Permanent Notes:No notes from this customer.Today'…"
click at [705, 137] on link "Create Booking" at bounding box center [702, 138] width 177 height 28
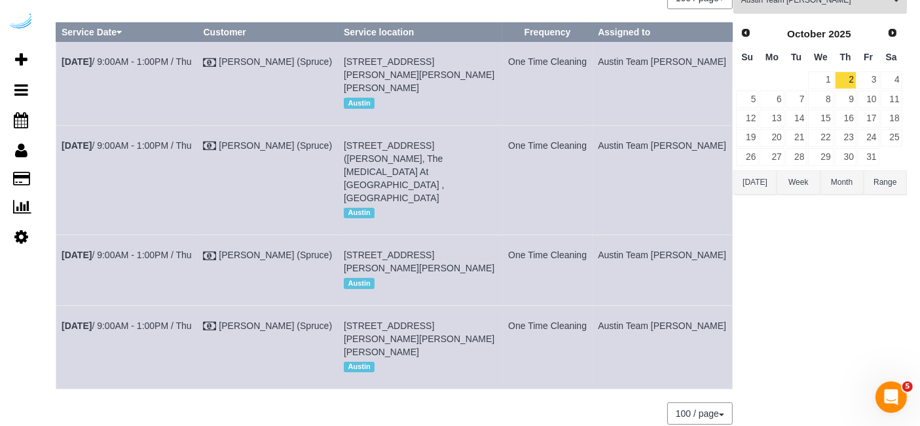
scroll to position [120, 0]
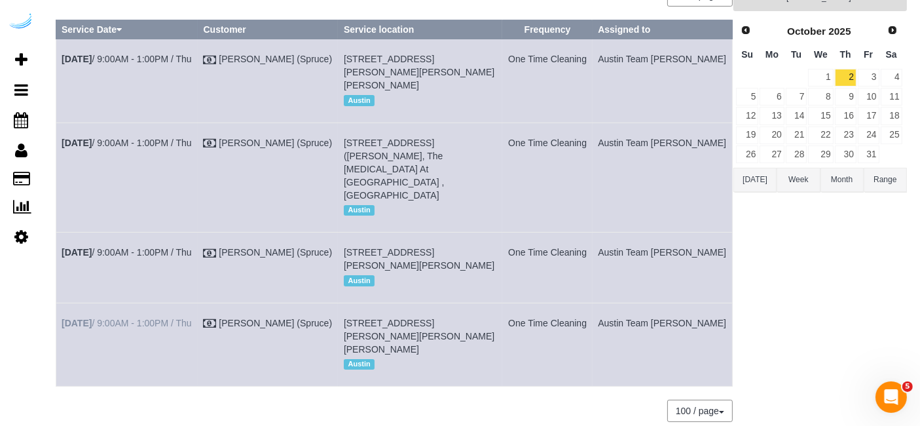
copy tr "Oct 2nd / 9:00AM - 1:00PM / Thu Brandie Louck (Spruce) 1100 S Lamar Blvd, Build…"
click at [872, 81] on link "3" at bounding box center [869, 78] width 22 height 18
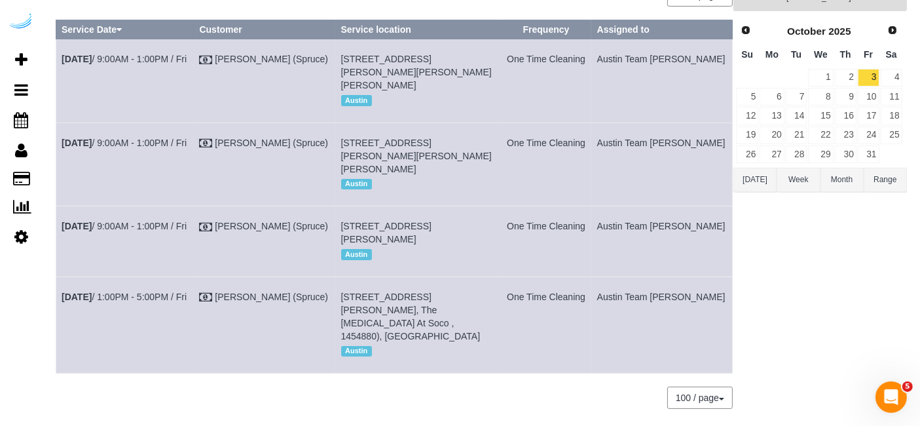
scroll to position [0, 0]
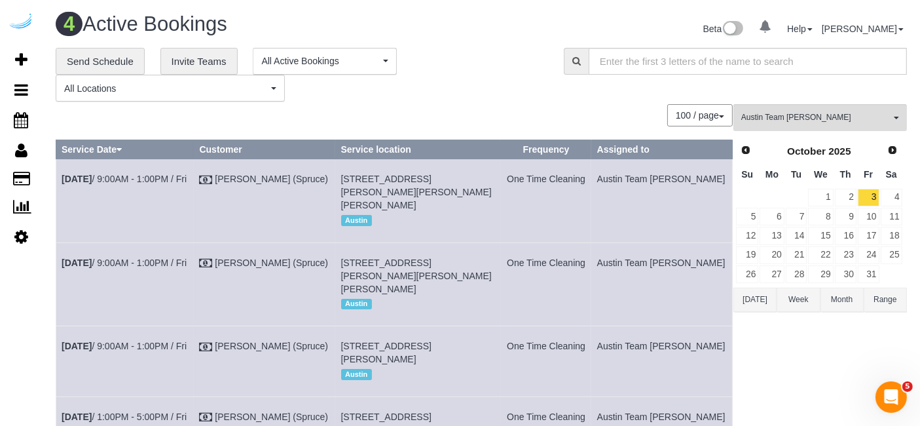
click at [814, 133] on div "Austin Team Isabel All Teams Remove Team Filters Atlanta Team Andrea Atlanta Te…" at bounding box center [820, 322] width 174 height 437
click at [823, 122] on button "Austin Team Isabel All Teams" at bounding box center [820, 117] width 174 height 27
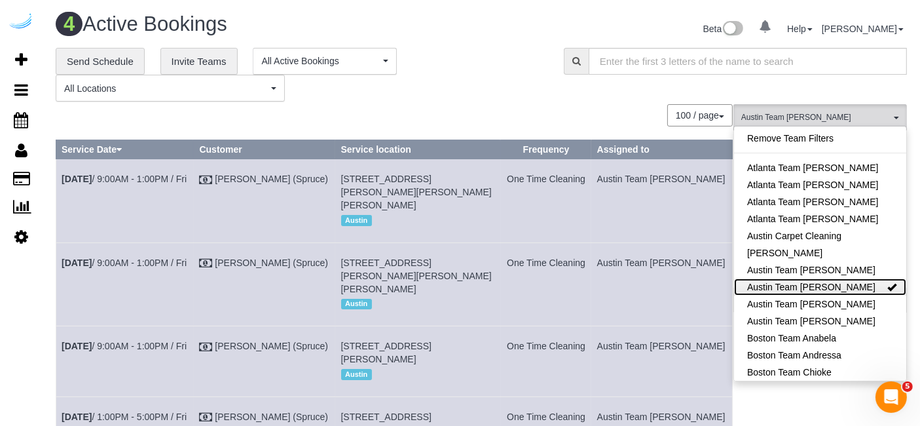
click at [832, 291] on link "Austin Team [PERSON_NAME]" at bounding box center [820, 286] width 172 height 17
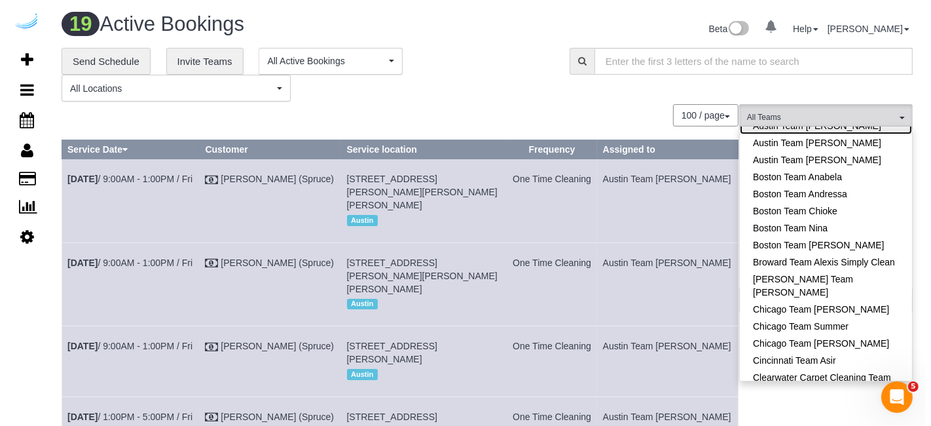
scroll to position [162, 0]
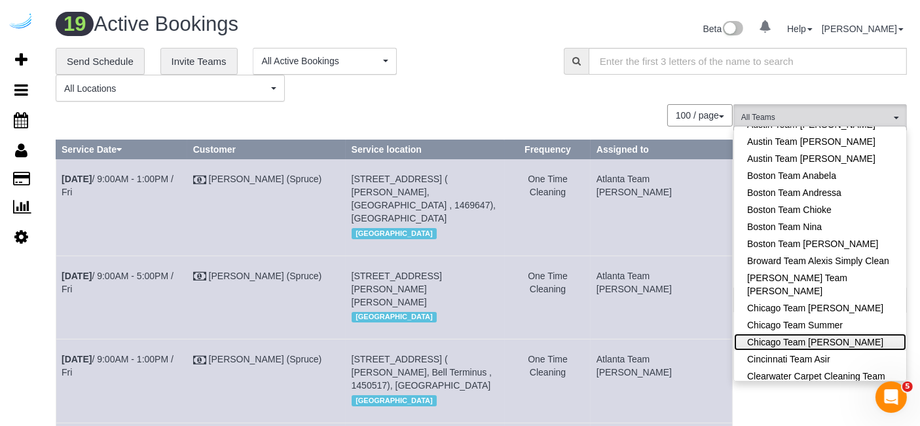
click at [831, 340] on link "Chicago Team [PERSON_NAME]" at bounding box center [820, 341] width 172 height 17
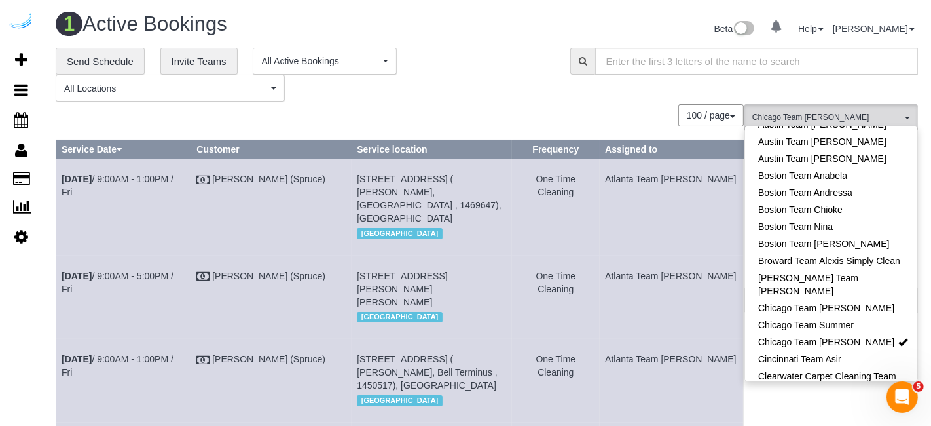
click at [580, 94] on div "**********" at bounding box center [487, 75] width 882 height 54
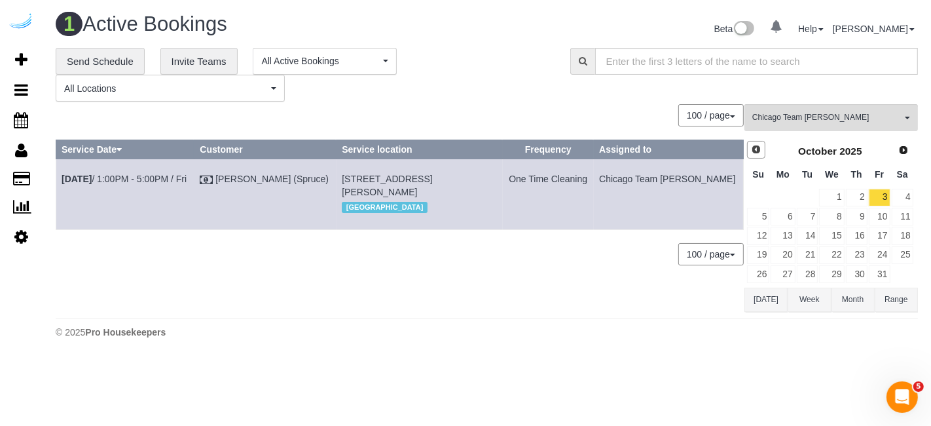
click at [759, 152] on span "Prev" at bounding box center [756, 149] width 10 height 10
click at [805, 274] on link "30" at bounding box center [808, 274] width 22 height 18
click at [900, 158] on link "Next" at bounding box center [904, 150] width 18 height 18
click at [832, 193] on link "1" at bounding box center [831, 198] width 25 height 18
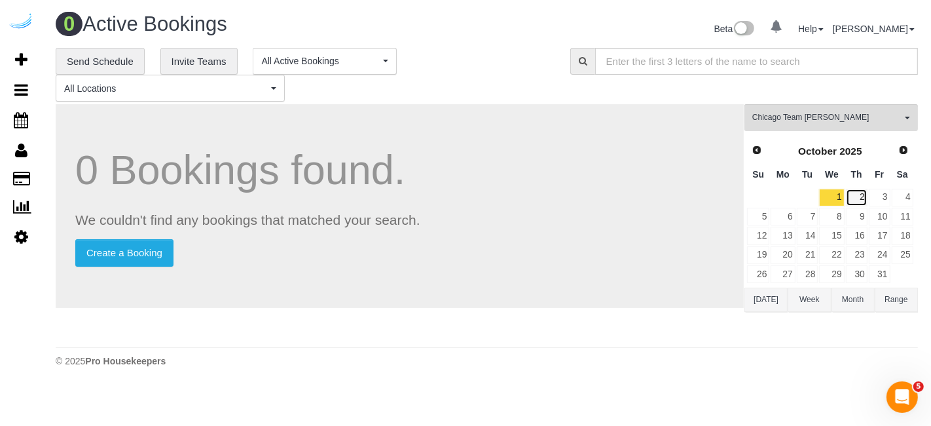
click at [865, 194] on link "2" at bounding box center [857, 198] width 22 height 18
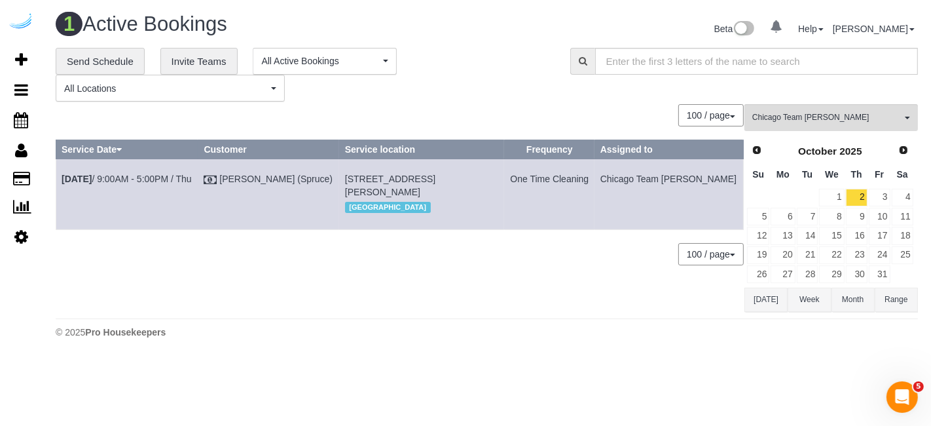
drag, startPoint x: 373, startPoint y: 188, endPoint x: 359, endPoint y: 189, distance: 14.5
click at [359, 189] on span "808 W Van Buren St, Building 808, Unit 902 (Gabrielle Nicholson, The Van Buren …" at bounding box center [390, 186] width 90 height 24
copy span "902"
click at [155, 175] on link "Oct 2nd / 9:00AM - 5:00PM / Thu" at bounding box center [127, 179] width 130 height 10
copy tr "Oct 2nd / 9:00AM - 5:00PM / Thu Brandie Louck (Spruce) 808 W Van Buren St, Buil…"
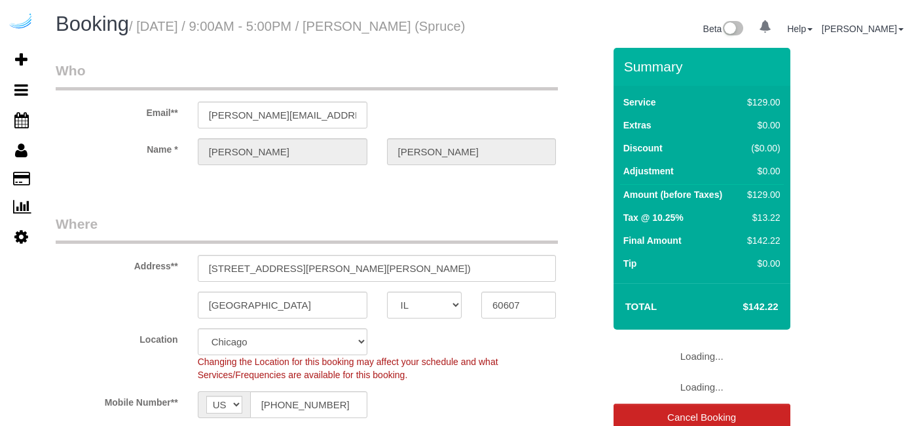
select select "IL"
select select "282"
select select "number:9"
select select "object:774"
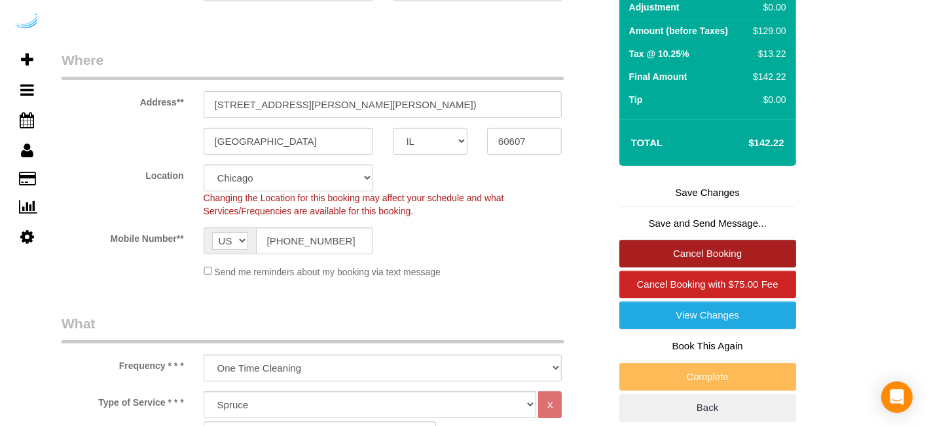
scroll to position [164, 0]
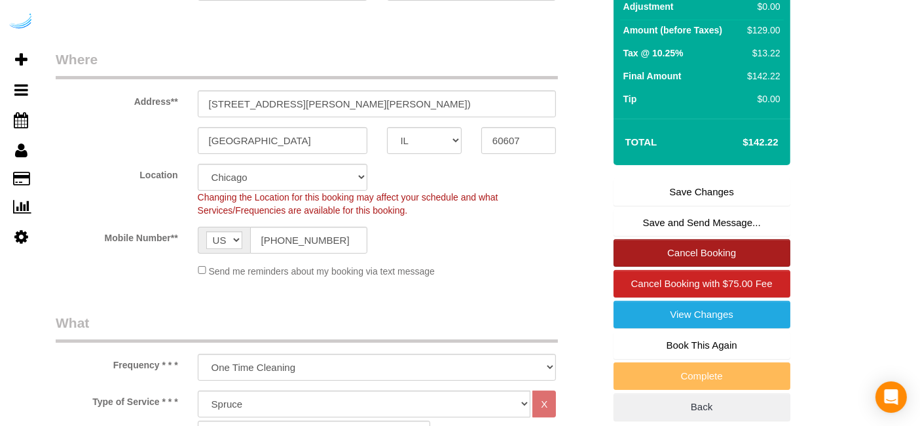
click at [680, 263] on link "Cancel Booking" at bounding box center [702, 253] width 177 height 28
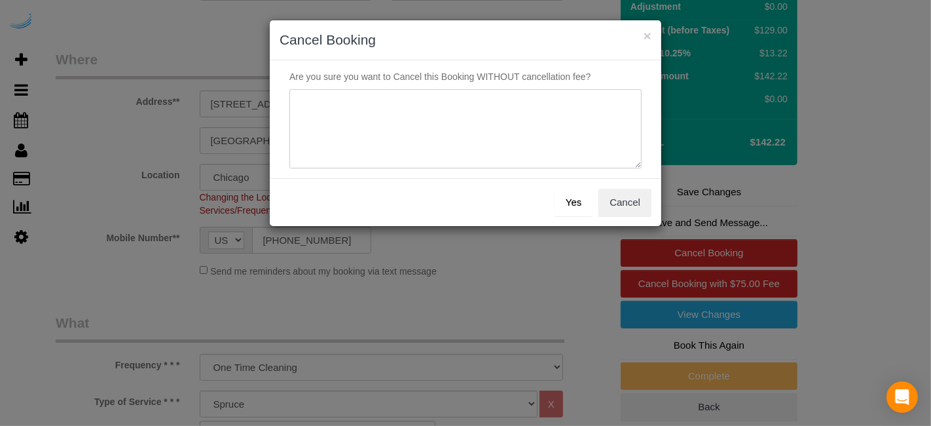
click at [492, 111] on textarea at bounding box center [465, 129] width 352 height 80
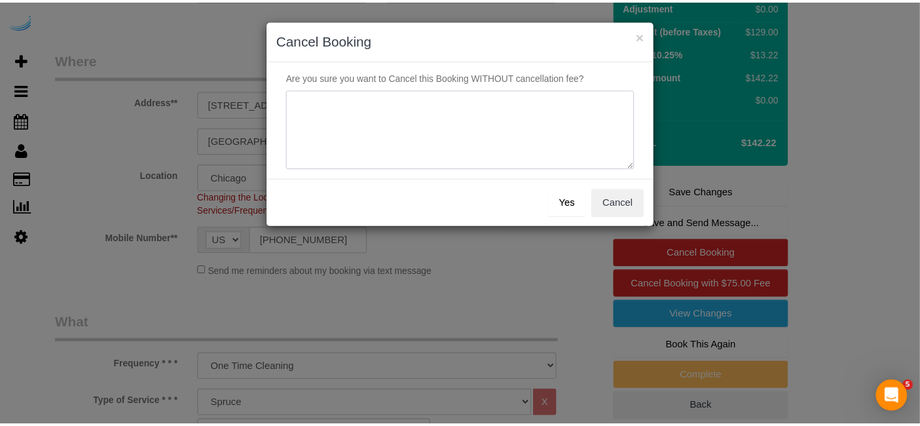
scroll to position [0, 0]
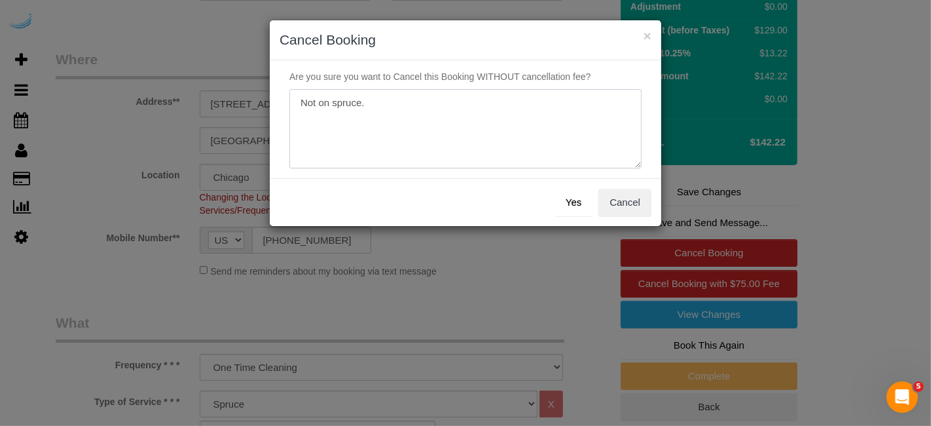
type textarea "Not on spruce."
click at [564, 208] on button "Yes" at bounding box center [574, 203] width 38 height 28
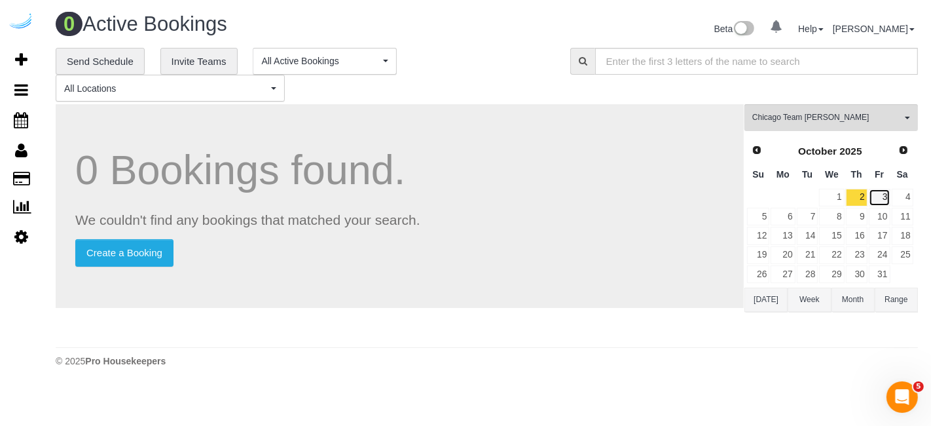
click at [883, 204] on link "3" at bounding box center [880, 198] width 22 height 18
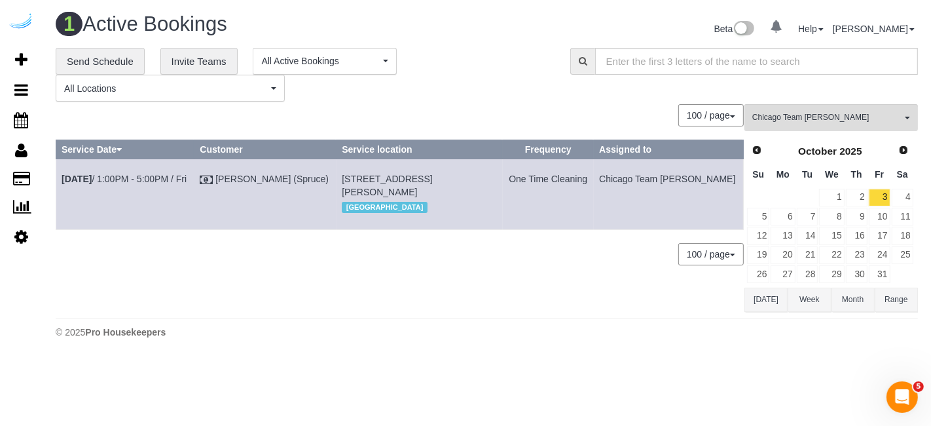
drag, startPoint x: 532, startPoint y: 173, endPoint x: 506, endPoint y: 177, distance: 26.5
click at [506, 177] on tr "[DATE] 1:00PM - 5:00PM / Fri [PERSON_NAME] (Spruce) [STREET_ADDRESS][PERSON_NAM…" at bounding box center [400, 194] width 688 height 70
click at [432, 177] on span "[STREET_ADDRESS][PERSON_NAME]" at bounding box center [387, 186] width 90 height 24
drag, startPoint x: 522, startPoint y: 179, endPoint x: 498, endPoint y: 179, distance: 23.6
click at [498, 179] on td "[STREET_ADDRESS][PERSON_NAME] [GEOGRAPHIC_DATA]" at bounding box center [420, 194] width 166 height 70
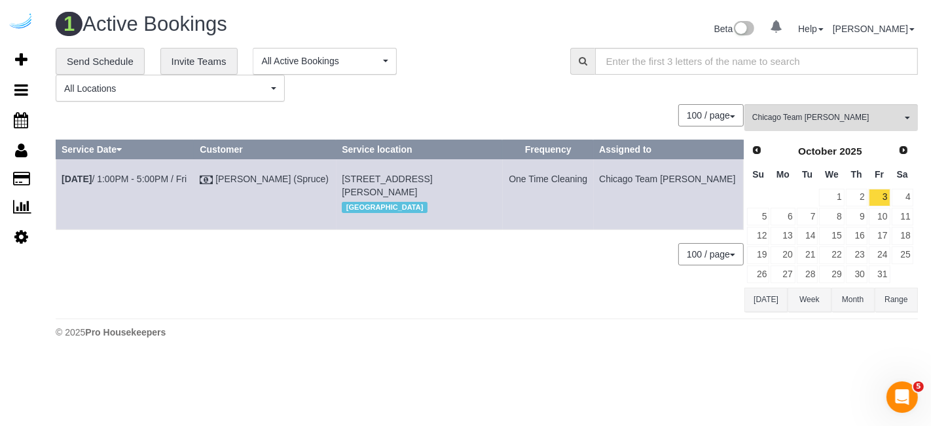
copy span "2405"
click at [135, 174] on link "[DATE] 1:00PM - 5:00PM / Fri" at bounding box center [124, 179] width 125 height 10
copy tr "[DATE] 1:00PM - 5:00PM / Fri [PERSON_NAME] (Spruce) [STREET_ADDRESS][PERSON_NAM…"
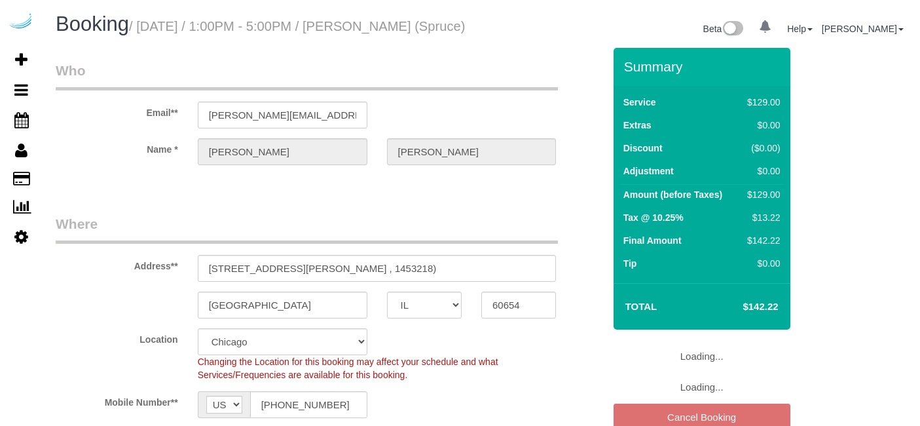
select select "IL"
select select "282"
select select "number:9"
select select "object:770"
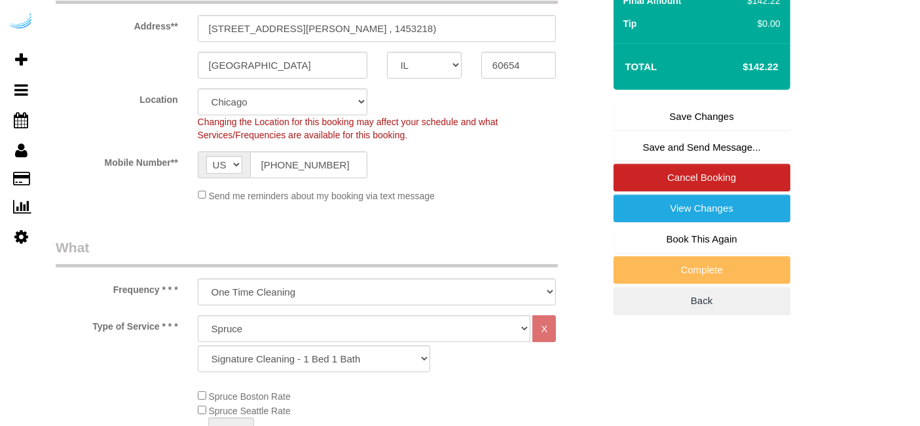
scroll to position [243, 0]
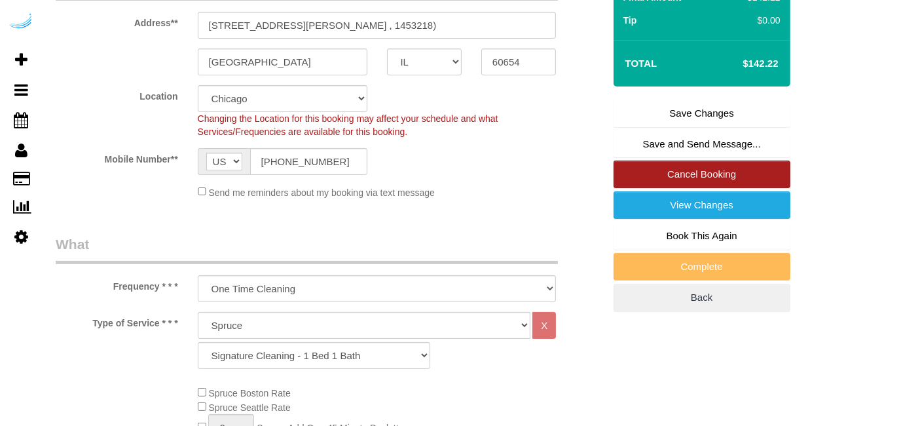
click at [703, 183] on link "Cancel Booking" at bounding box center [702, 174] width 177 height 28
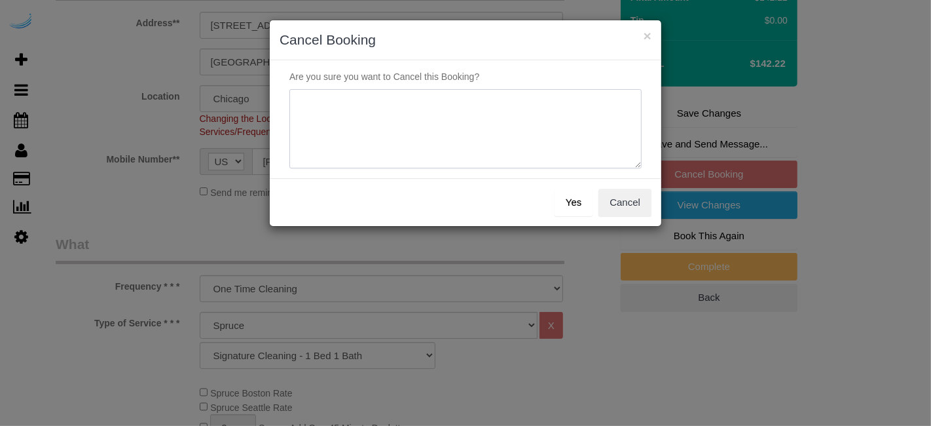
click at [523, 145] on textarea at bounding box center [465, 129] width 352 height 80
type textarea "Not on spruce."
click at [581, 212] on button "Yes" at bounding box center [574, 203] width 38 height 28
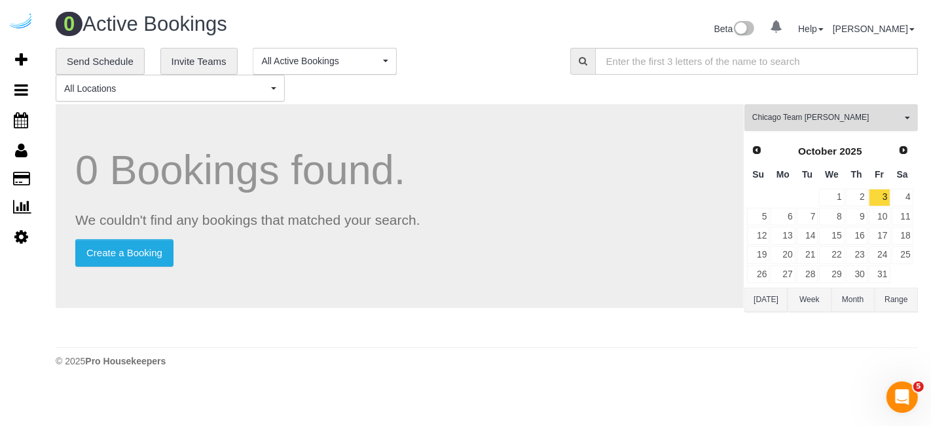
click at [798, 120] on span "Chicago Team [PERSON_NAME]" at bounding box center [826, 117] width 149 height 11
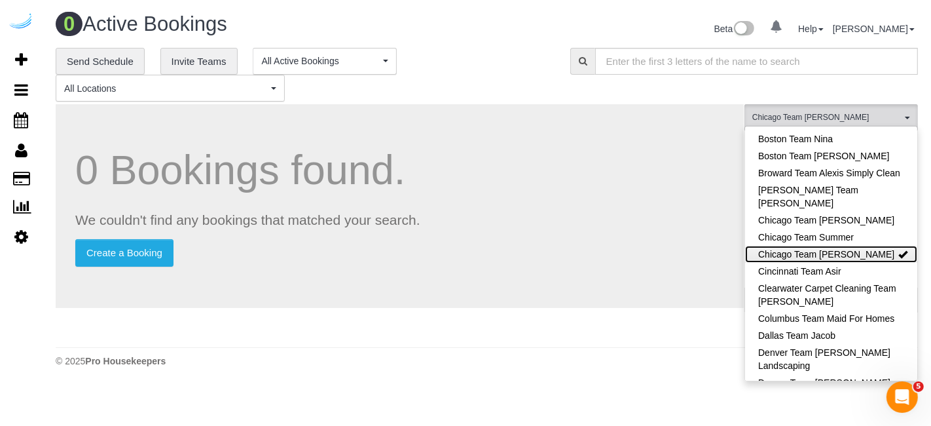
click at [860, 253] on link "Chicago Team [PERSON_NAME]" at bounding box center [831, 254] width 172 height 17
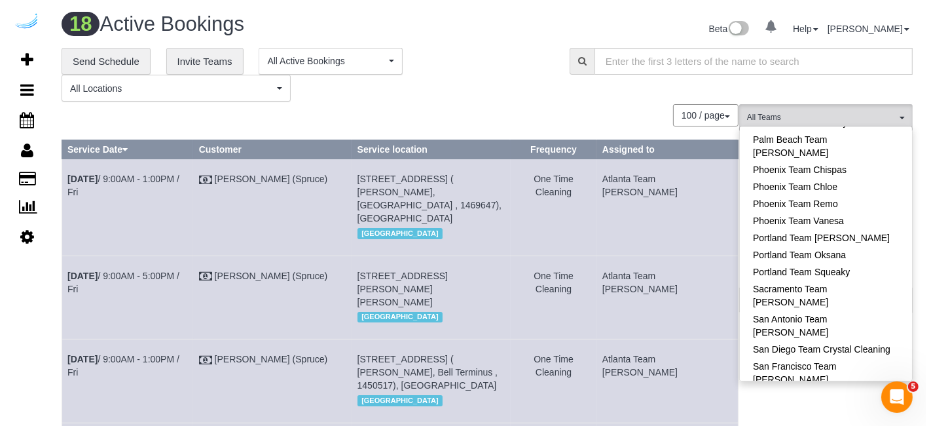
scroll to position [1130, 0]
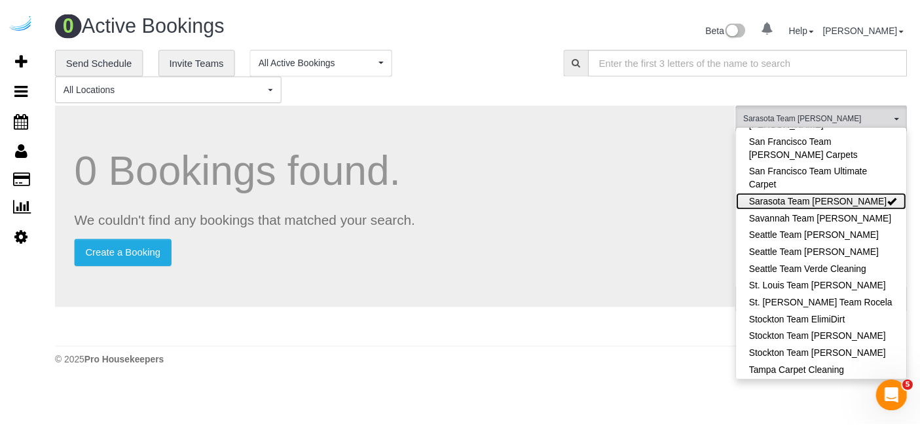
scroll to position [1414, 0]
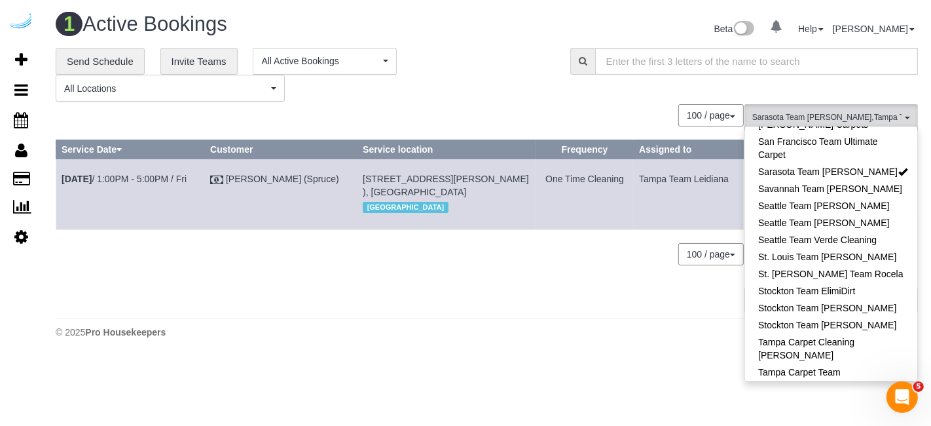
click at [639, 201] on td "Tampa Team Leidiana" at bounding box center [689, 194] width 110 height 70
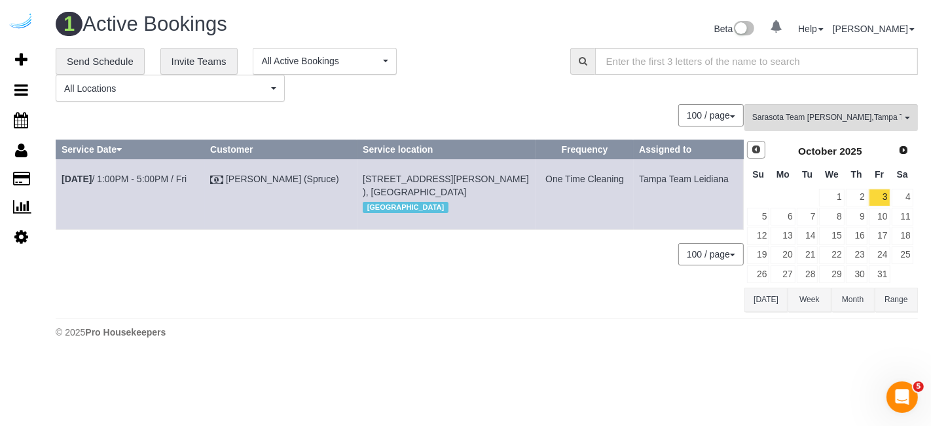
click at [758, 151] on span "Prev" at bounding box center [756, 149] width 10 height 10
click at [806, 277] on link "30" at bounding box center [808, 274] width 22 height 18
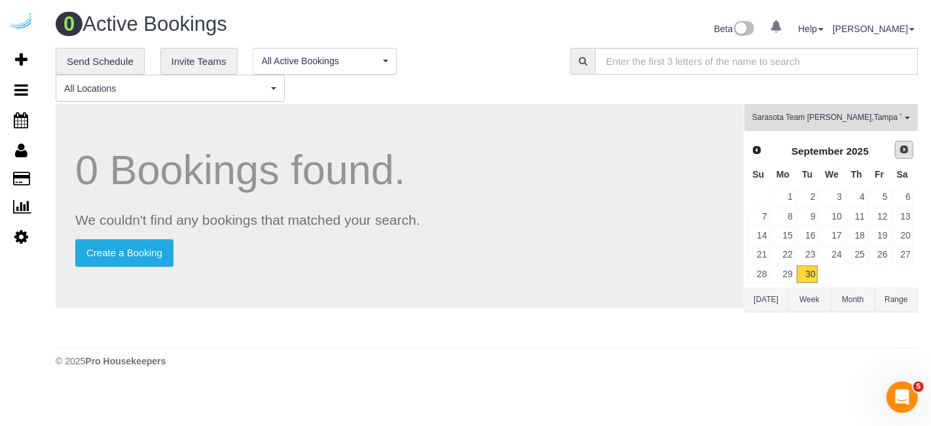
click at [897, 146] on link "Next" at bounding box center [904, 150] width 18 height 18
click at [838, 200] on link "1" at bounding box center [831, 198] width 25 height 18
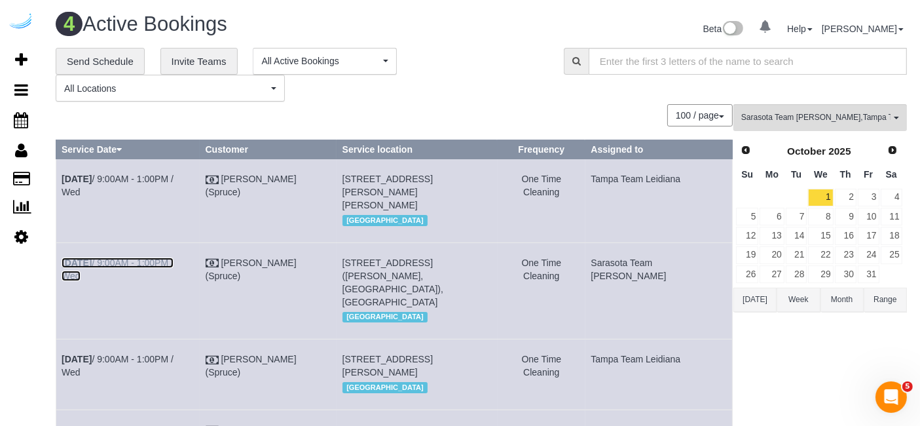
click at [143, 261] on link "Oct 1st / 9:00AM - 1:00PM / Wed" at bounding box center [118, 269] width 112 height 24
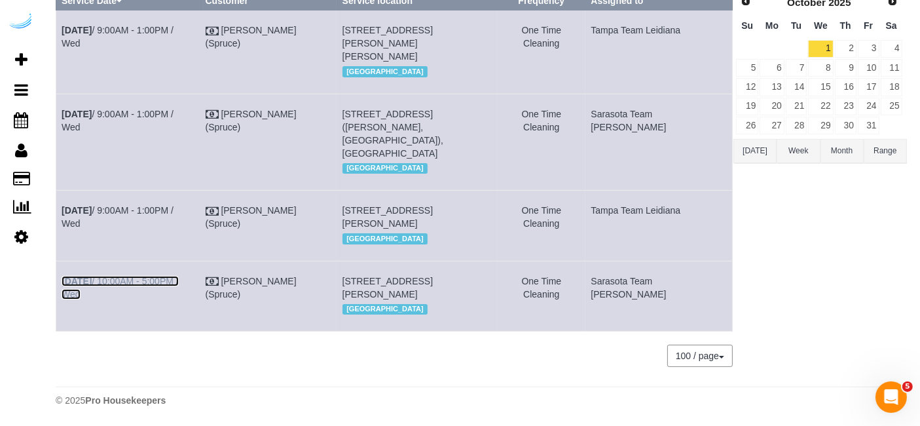
click at [174, 276] on link "Oct 1st / 10:00AM - 5:00PM / Wed" at bounding box center [120, 288] width 117 height 24
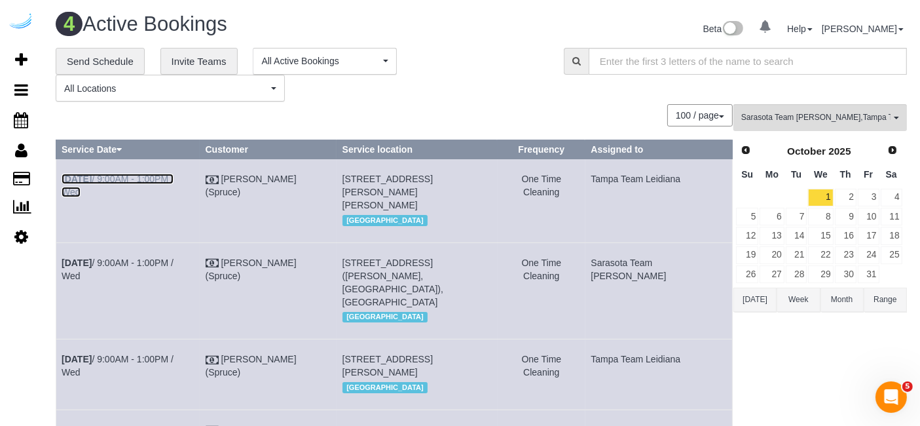
click at [162, 180] on link "Oct 1st / 9:00AM - 1:00PM / Wed" at bounding box center [118, 186] width 112 height 24
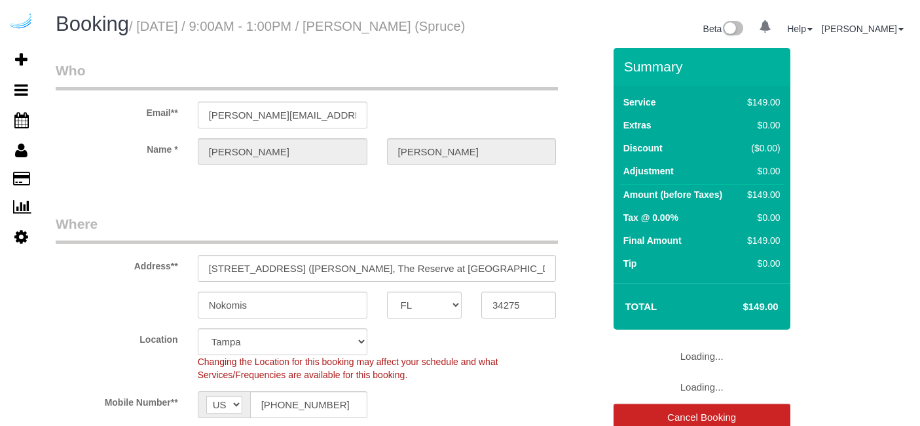
select select "FL"
select select "282"
select select "number:9"
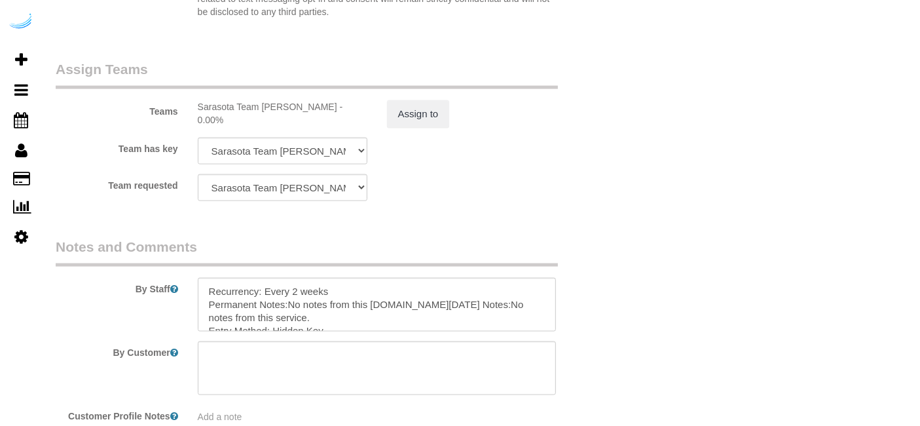
scroll to position [2067, 0]
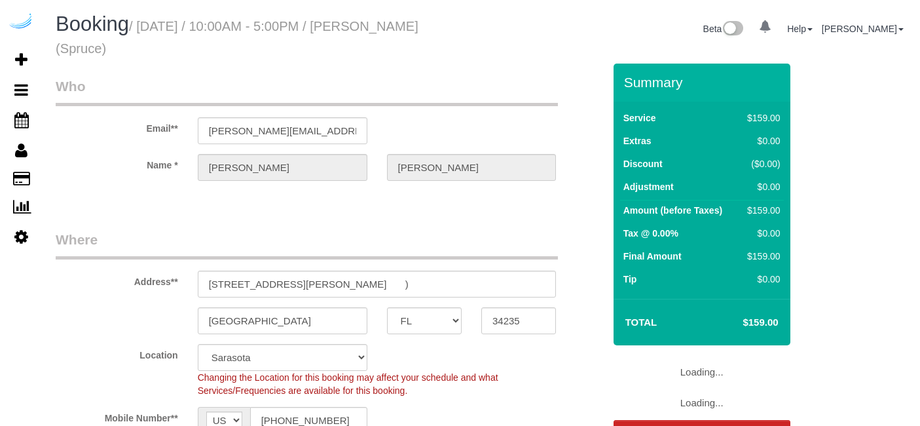
select select "FL"
select select "282"
select select "number:9"
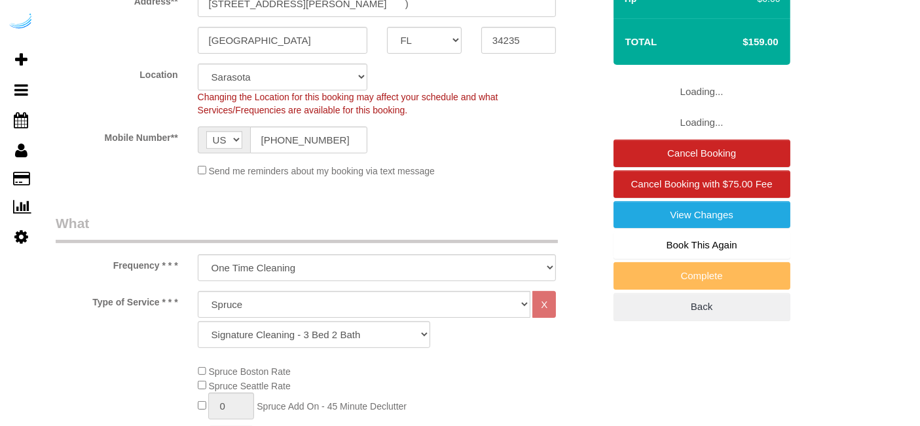
select select "object:774"
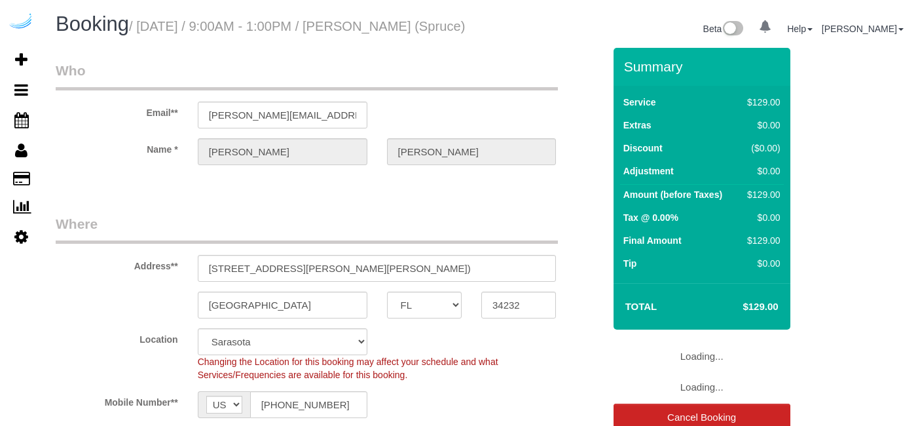
select select "FL"
select select "282"
select select "number:9"
select select "object:774"
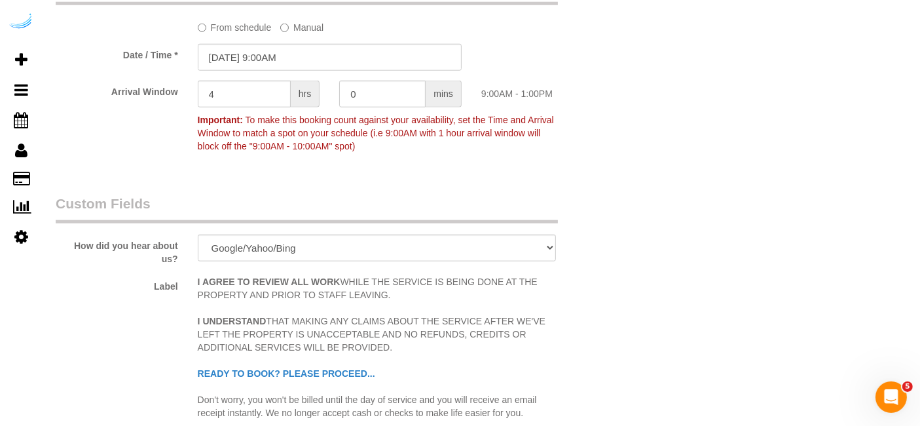
scroll to position [1397, 0]
click at [263, 106] on input "4" at bounding box center [244, 92] width 93 height 27
type input "8"
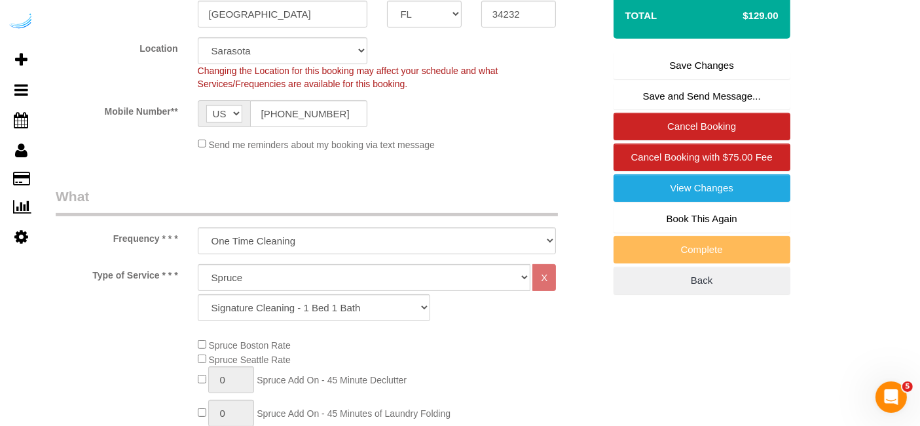
scroll to position [0, 0]
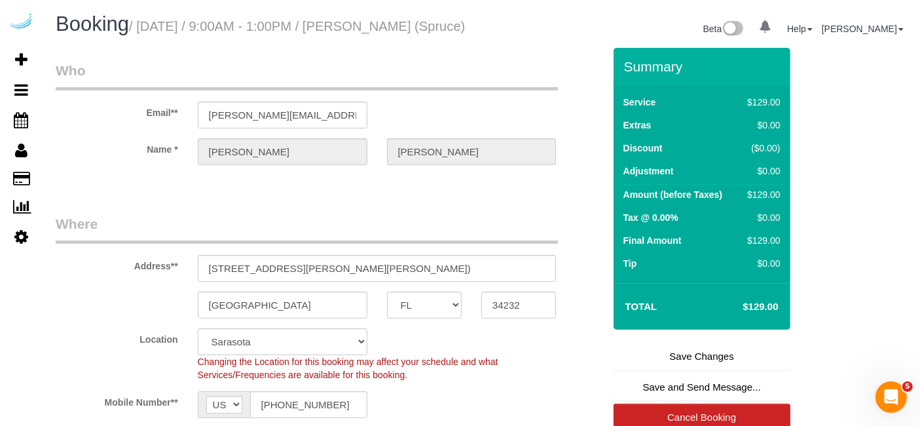
click at [668, 360] on link "Save Changes" at bounding box center [702, 356] width 177 height 28
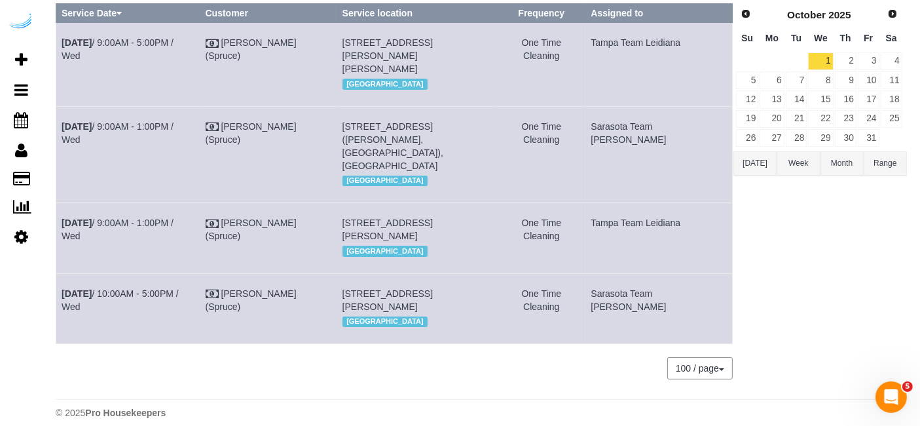
scroll to position [136, 0]
click at [174, 217] on link "Oct 1st / 9:00AM - 1:00PM / Wed" at bounding box center [118, 229] width 112 height 24
click at [576, 238] on td "One Time Cleaning" at bounding box center [542, 238] width 88 height 70
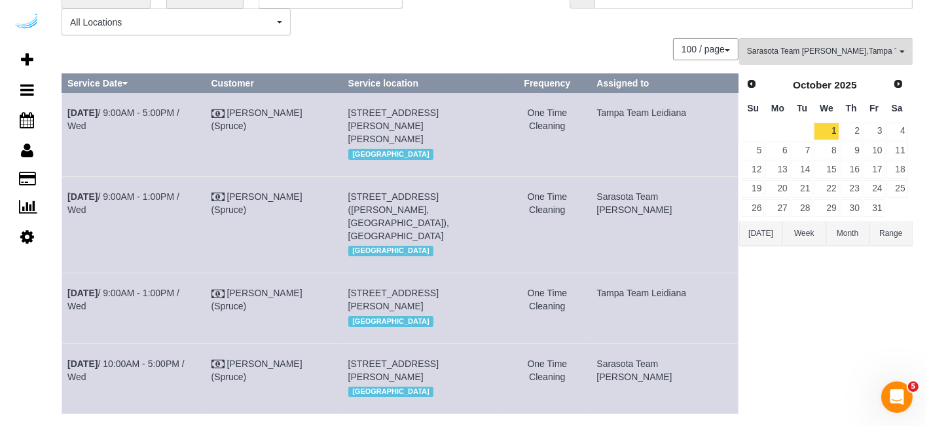
scroll to position [0, 0]
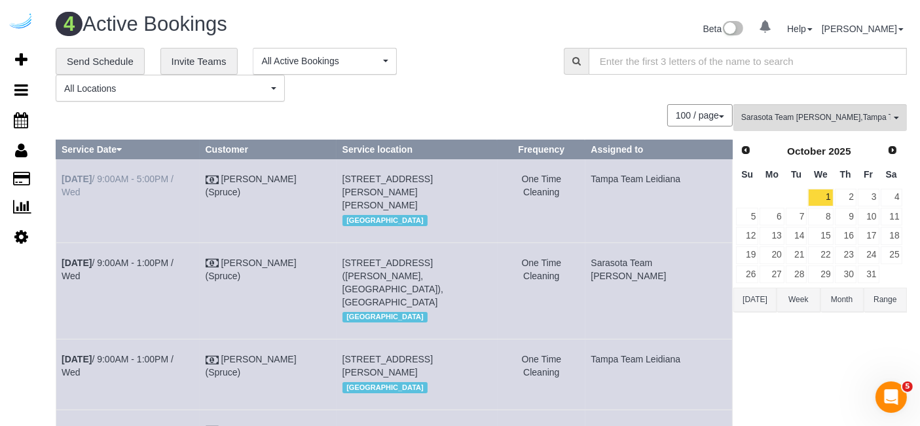
copy tbody "Oct 1st / 9:00AM - 5:00PM / Wed Brandie Louck (Spruce) 310 N Cattlemen Rd, Buil…"
drag, startPoint x: 722, startPoint y: 280, endPoint x: 62, endPoint y: 175, distance: 668.4
click at [62, 175] on tbody "Oct 1st / 9:00AM - 5:00PM / Wed Brandie Louck (Spruce) 310 N Cattlemen Rd, Buil…" at bounding box center [394, 319] width 676 height 321
click at [839, 189] on link "2" at bounding box center [846, 198] width 22 height 18
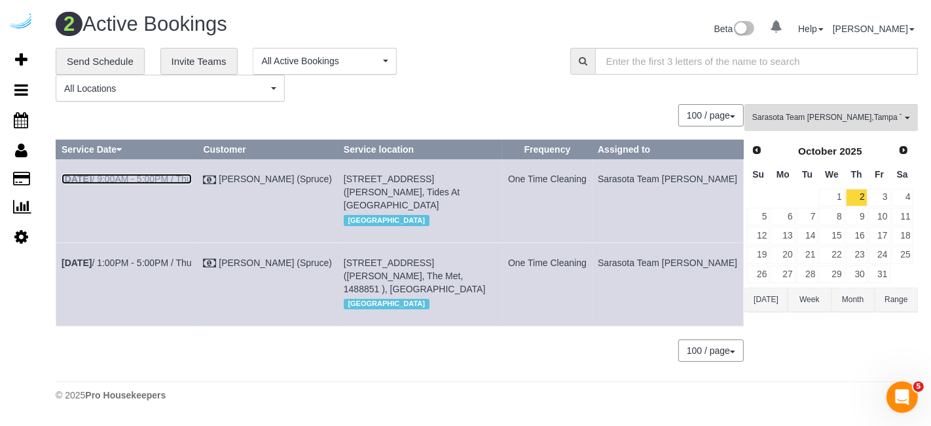
click at [145, 178] on link "Oct 2nd / 9:00AM - 5:00PM / Thu" at bounding box center [127, 179] width 130 height 10
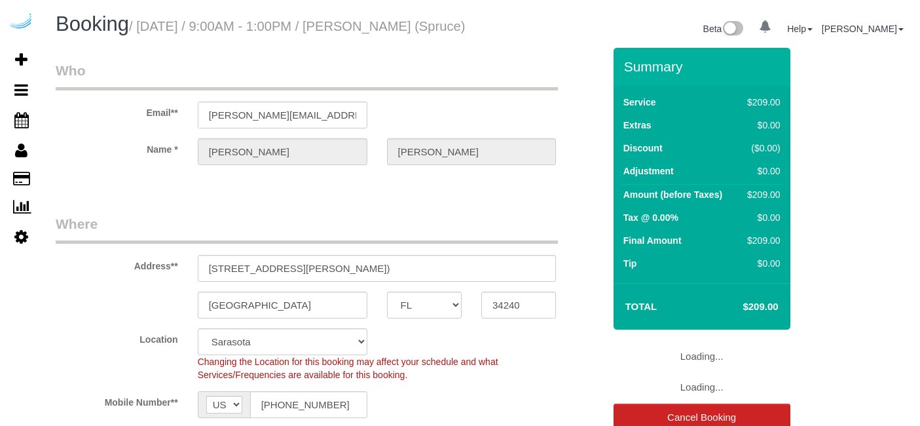
select select "FL"
select select "number:9"
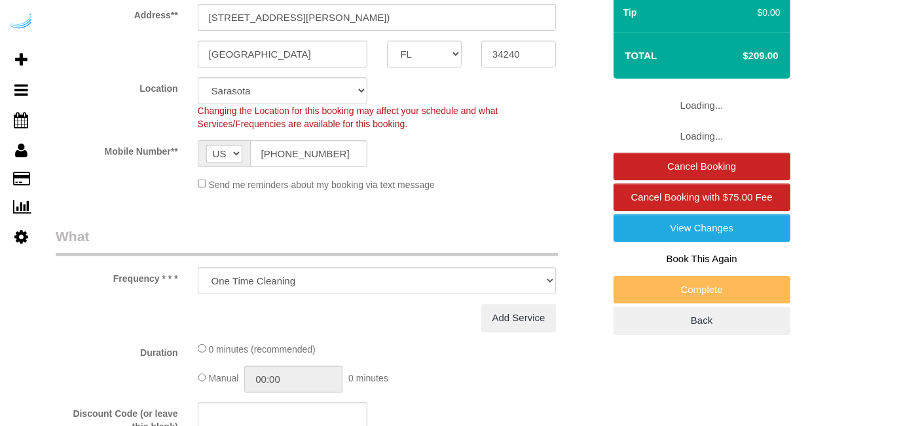
select select "282"
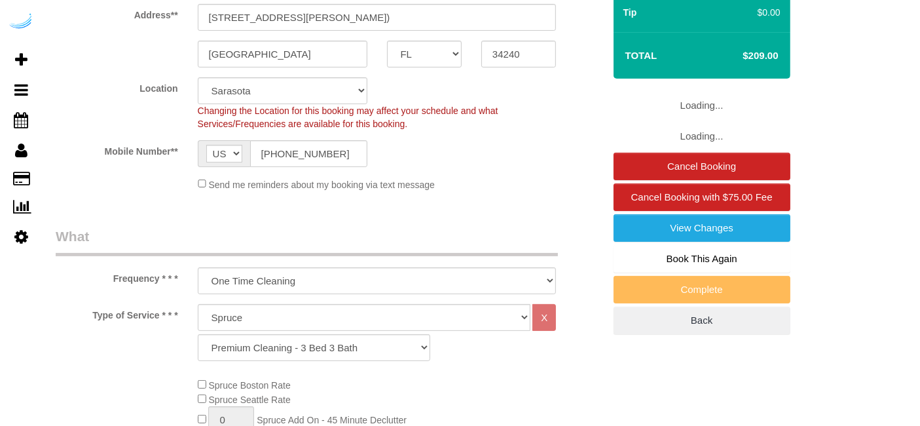
select select "object:774"
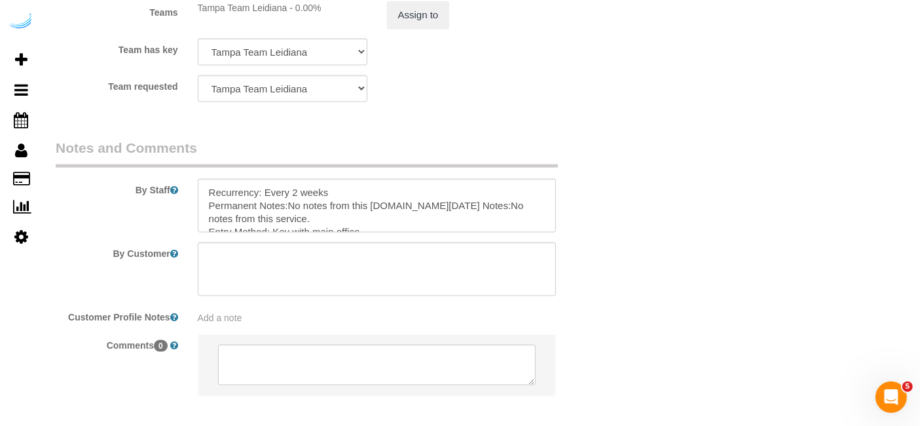
scroll to position [0, 0]
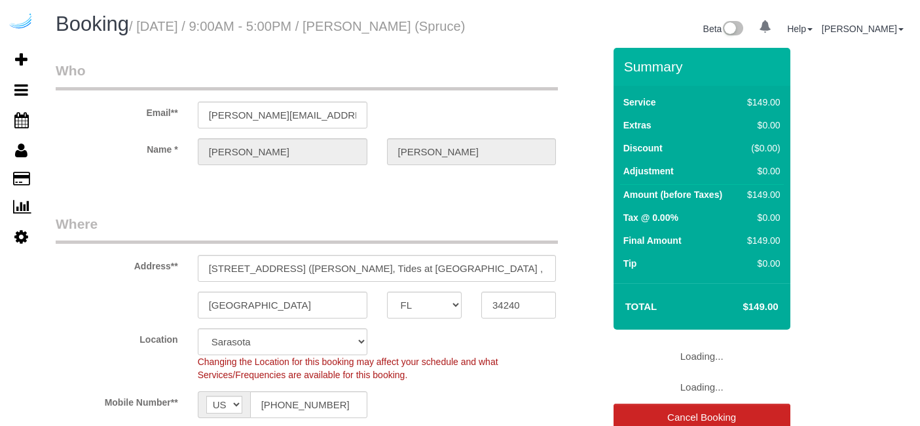
select select "FL"
select select "number:9"
select select "282"
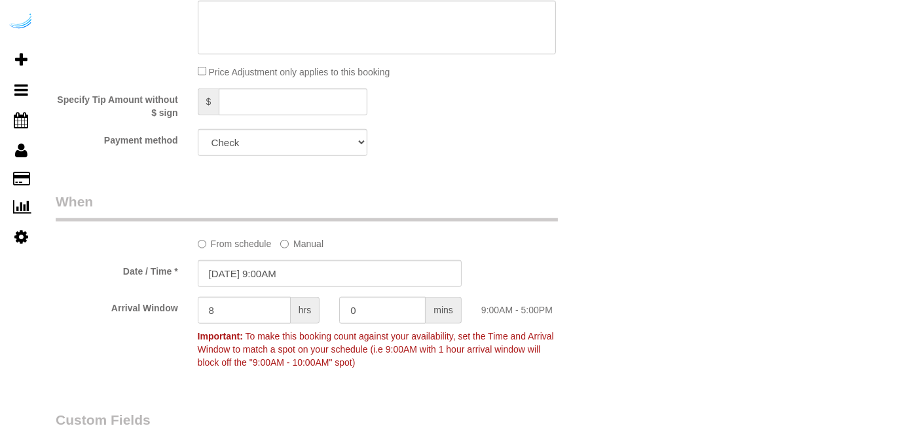
select select "object:774"
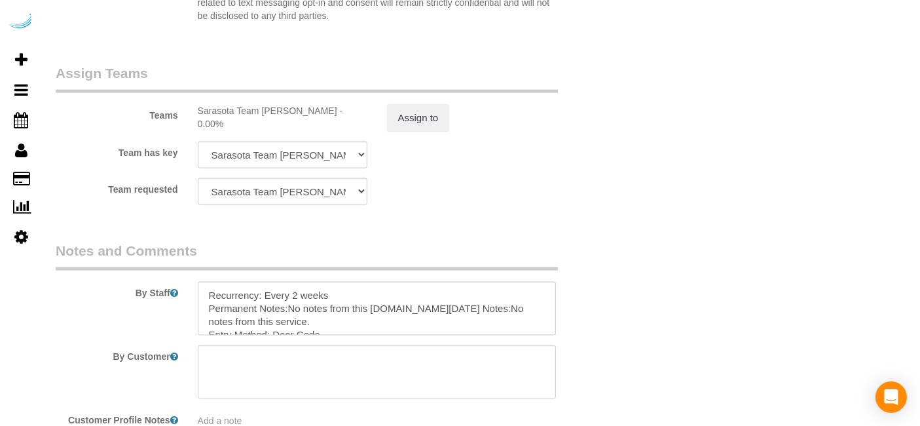
scroll to position [1886, 0]
click at [418, 133] on button "Assign to" at bounding box center [418, 119] width 63 height 28
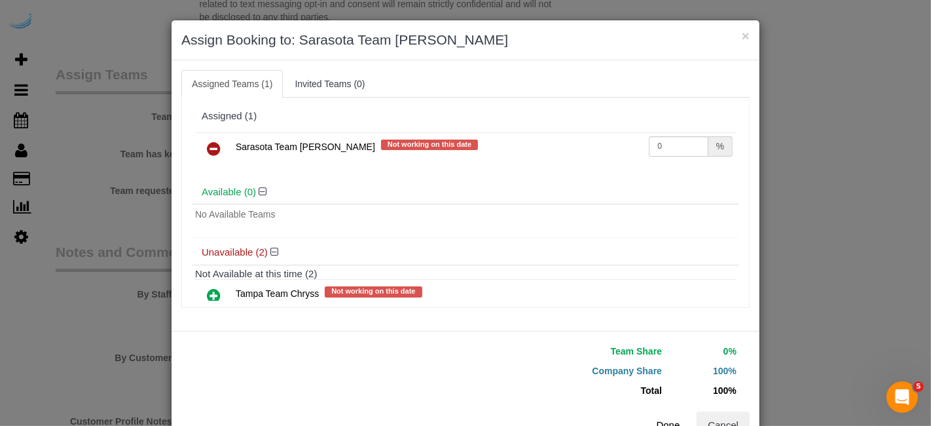
scroll to position [0, 0]
click at [207, 147] on icon at bounding box center [214, 149] width 14 height 16
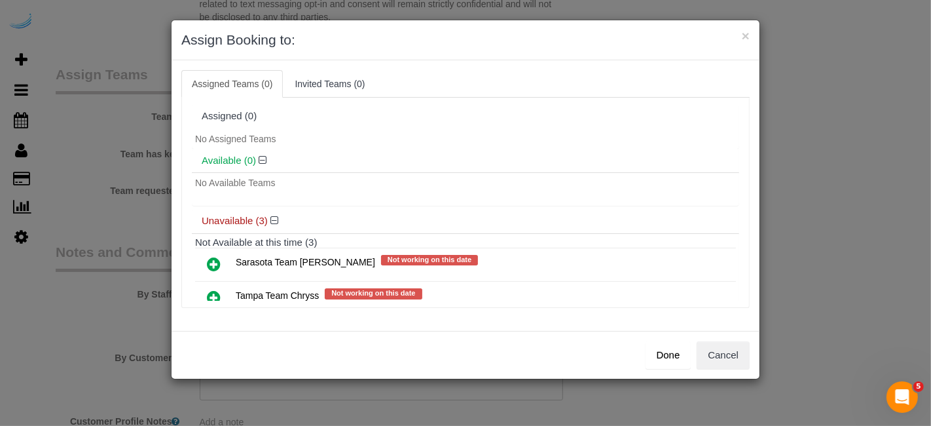
scroll to position [69, 0]
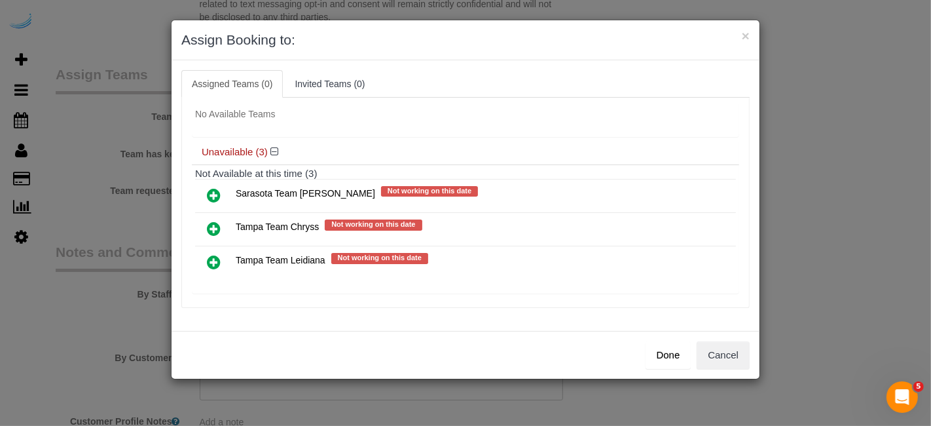
click at [212, 257] on icon at bounding box center [214, 262] width 14 height 16
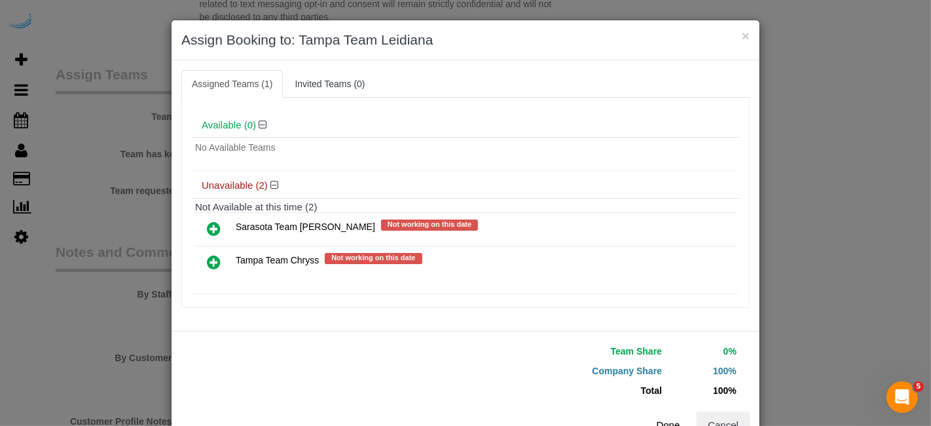
scroll to position [41, 0]
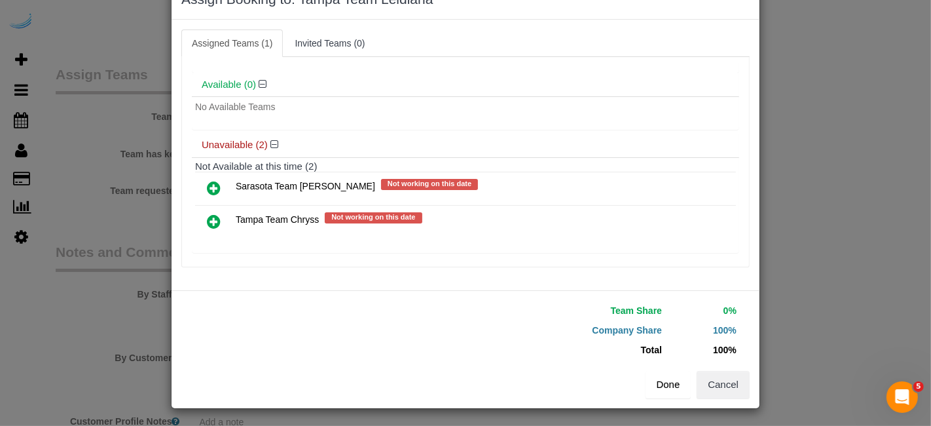
click at [670, 385] on button "Done" at bounding box center [669, 385] width 46 height 28
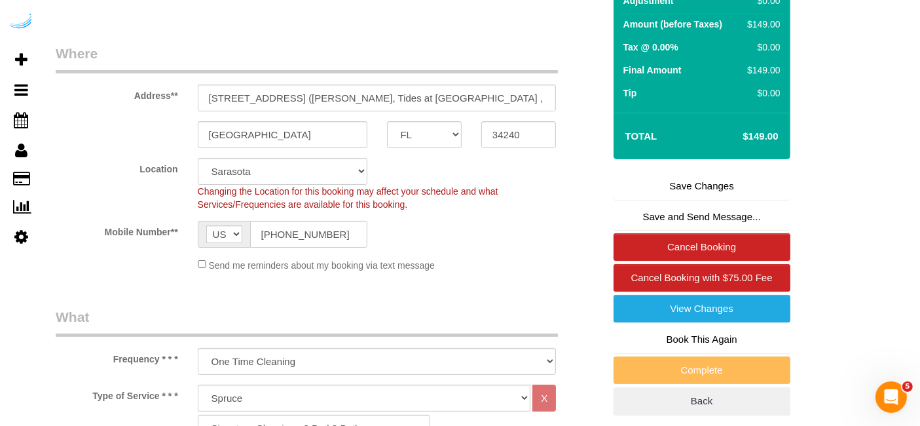
scroll to position [0, 0]
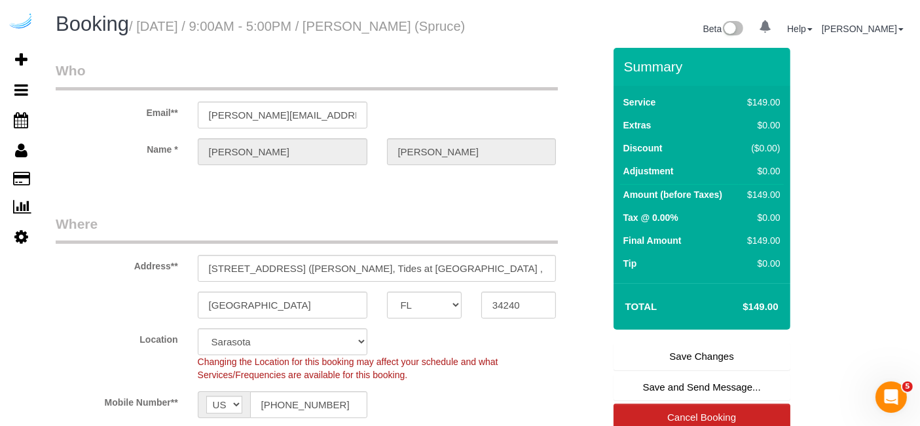
click at [692, 370] on link "Save Changes" at bounding box center [702, 356] width 177 height 28
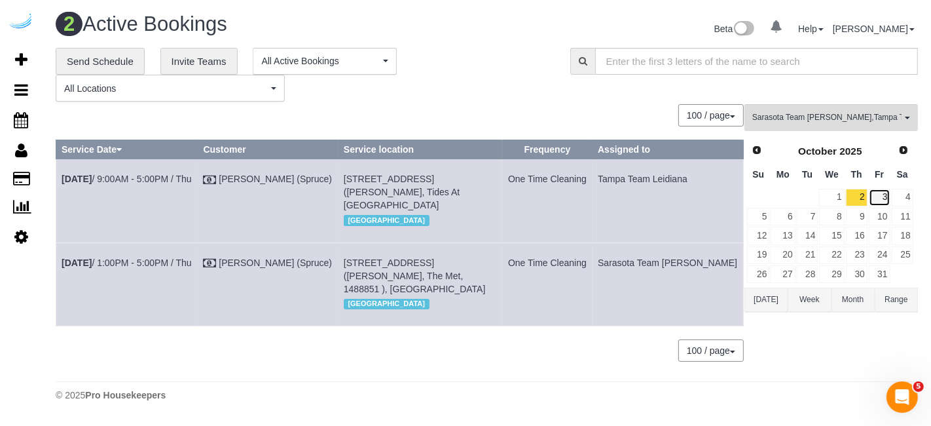
click at [877, 197] on link "3" at bounding box center [880, 198] width 22 height 18
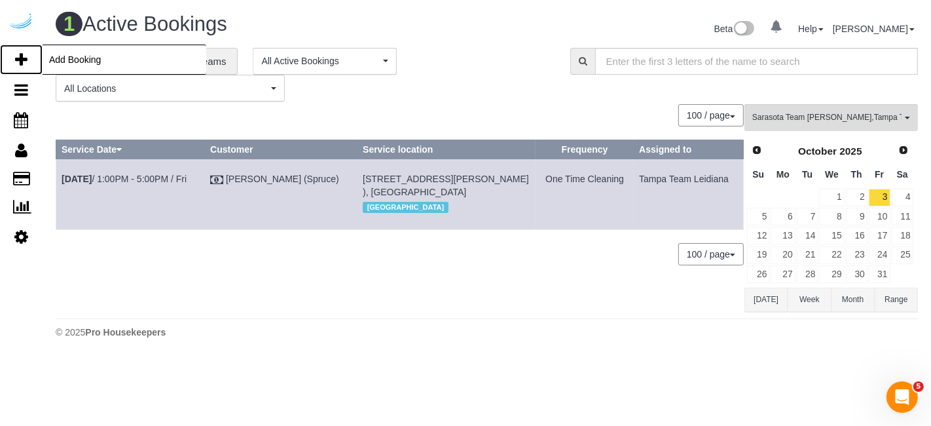
click at [23, 53] on icon at bounding box center [21, 60] width 12 height 16
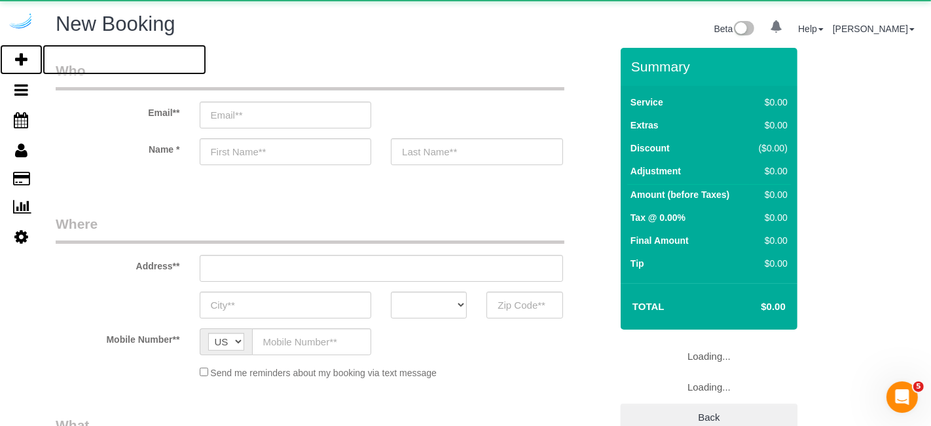
select select "number:9"
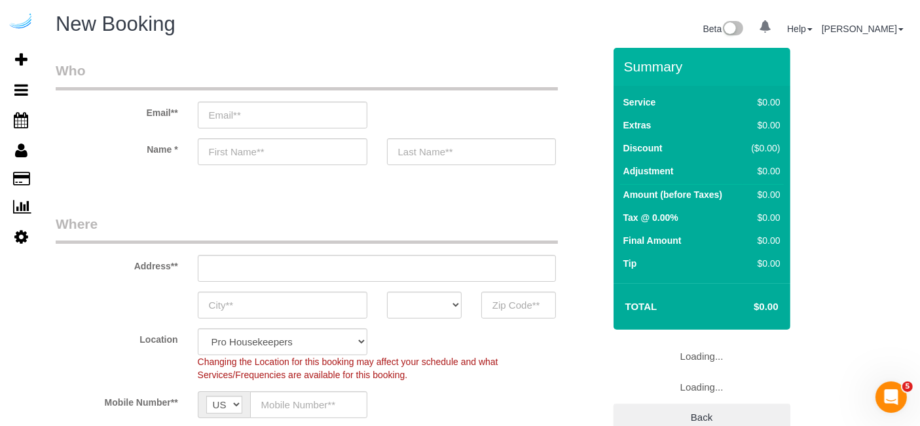
select select "object:2008"
select select "4"
select select "object:2144"
click at [281, 114] on input "email" at bounding box center [283, 114] width 170 height 27
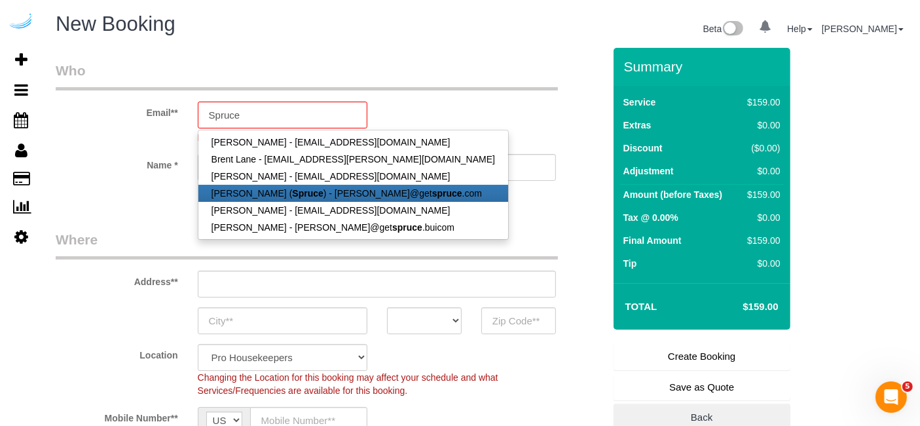
click at [293, 193] on strong "Spruce" at bounding box center [307, 193] width 31 height 10
type input "[PERSON_NAME][EMAIL_ADDRESS][DOMAIN_NAME]"
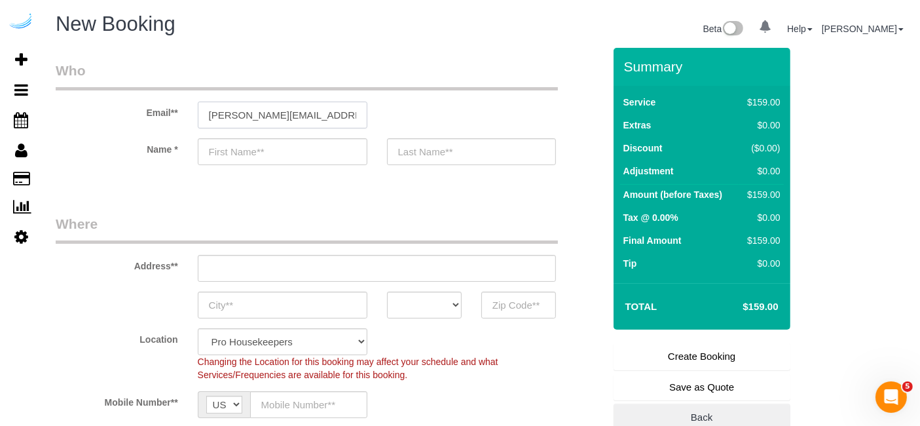
type input "[PERSON_NAME]"
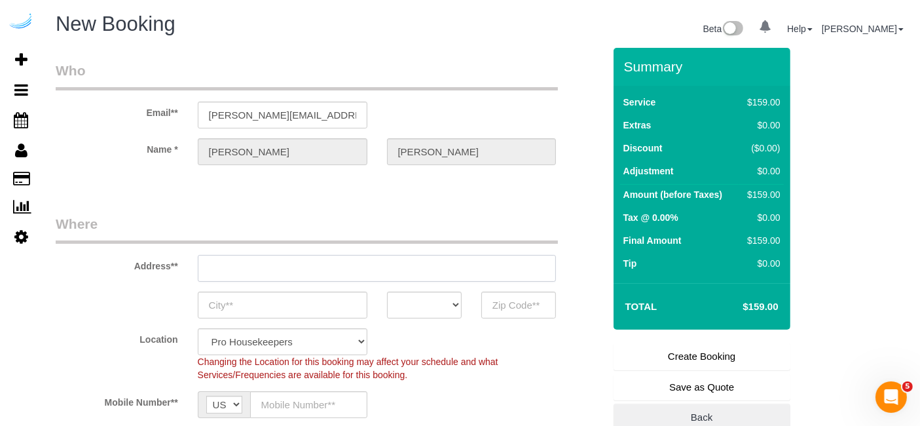
type input "[STREET_ADDRESS][PERSON_NAME]"
type input "Austin"
select select "[GEOGRAPHIC_DATA]"
type input "78704"
click at [404, 276] on input "[STREET_ADDRESS][PERSON_NAME]" at bounding box center [377, 268] width 359 height 27
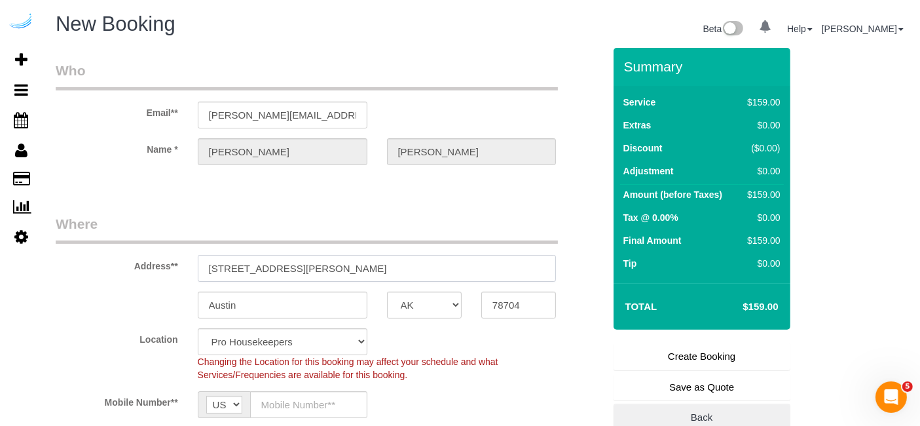
select select "9"
paste input "[STREET_ADDRESS]"
type input "[STREET_ADDRESS]"
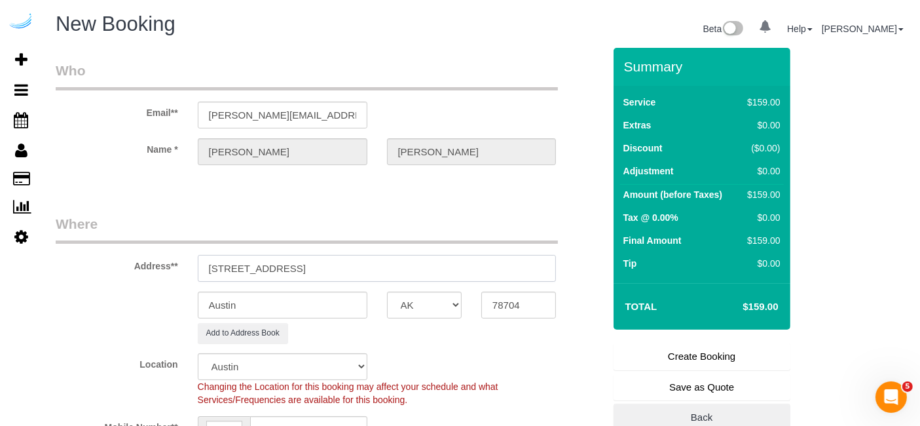
select select "object:2188"
drag, startPoint x: 340, startPoint y: 263, endPoint x: 420, endPoint y: 259, distance: 80.0
click at [420, 259] on input "[STREET_ADDRESS]" at bounding box center [377, 268] width 359 height 27
type input "[STREET_ADDRESS]"
click at [501, 299] on input "78704" at bounding box center [518, 304] width 75 height 27
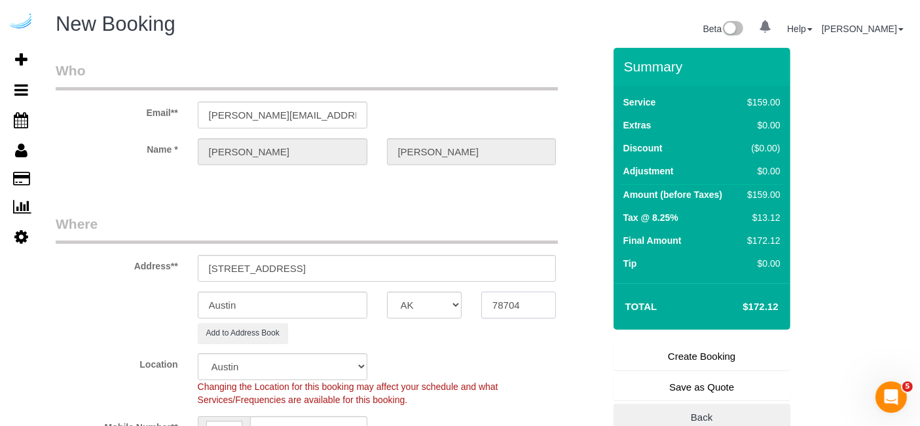
paste input "34236"
type input "34236"
click at [441, 302] on select "AK AL AR AZ CA CO CT DC DE [GEOGRAPHIC_DATA] [GEOGRAPHIC_DATA] HI IA ID IL IN K…" at bounding box center [424, 304] width 75 height 27
select select "22"
select select "object:2230"
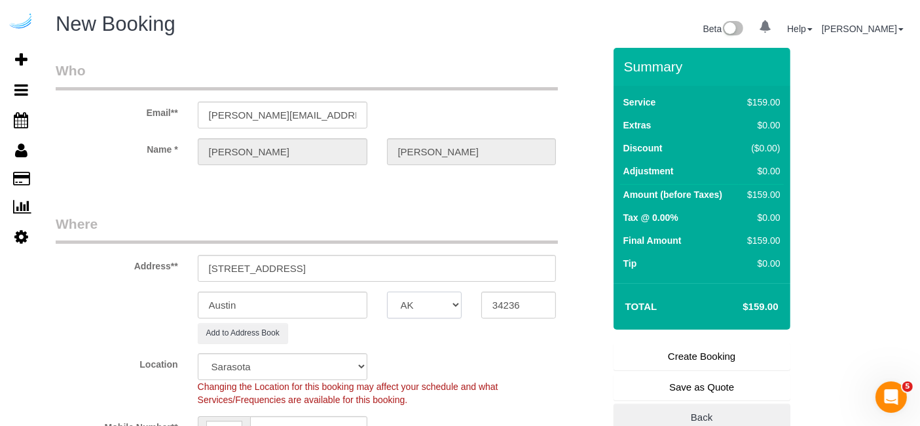
select select "FL"
click at [439, 301] on select "AK AL AR AZ CA CO CT DC DE [GEOGRAPHIC_DATA] [GEOGRAPHIC_DATA] HI IA ID IL IN K…" at bounding box center [424, 304] width 75 height 27
click at [315, 297] on input "Austin" at bounding box center [283, 304] width 170 height 27
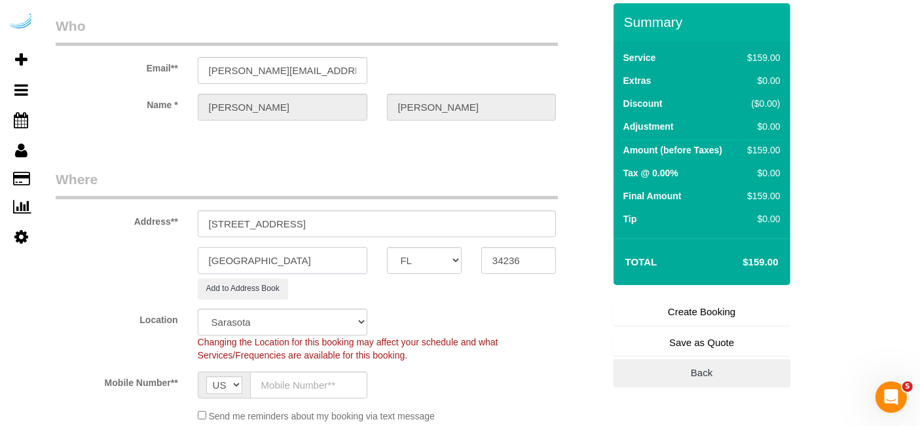
scroll to position [54, 0]
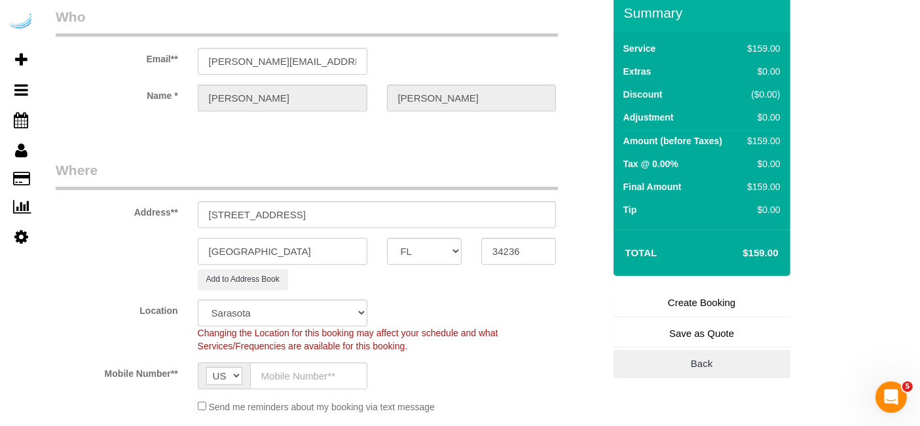
type input "[GEOGRAPHIC_DATA]"
drag, startPoint x: 282, startPoint y: 212, endPoint x: 604, endPoint y: 220, distance: 321.6
paste input "[PERSON_NAME]"
paste input "1491769"
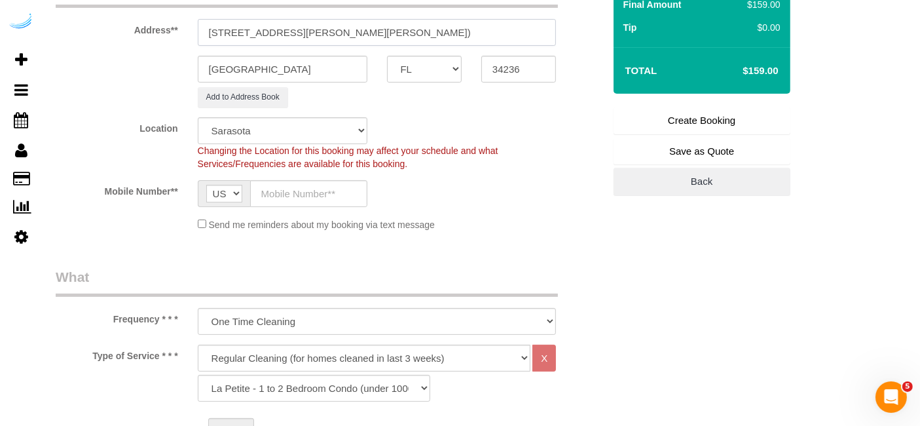
scroll to position [254, 0]
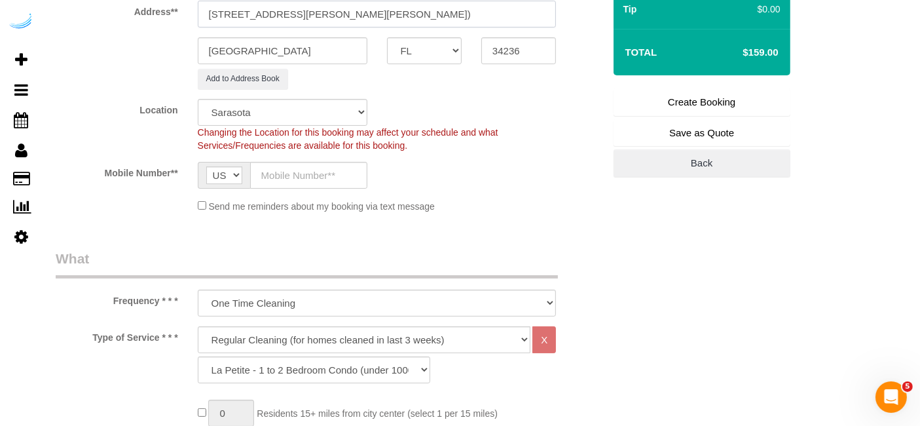
type input "[STREET_ADDRESS][PERSON_NAME][PERSON_NAME])"
click at [333, 164] on input "text" at bounding box center [308, 175] width 117 height 27
type input "[PHONE_NUMBER]"
type input "[PERSON_NAME]"
type input "[PHONE_NUMBER]"
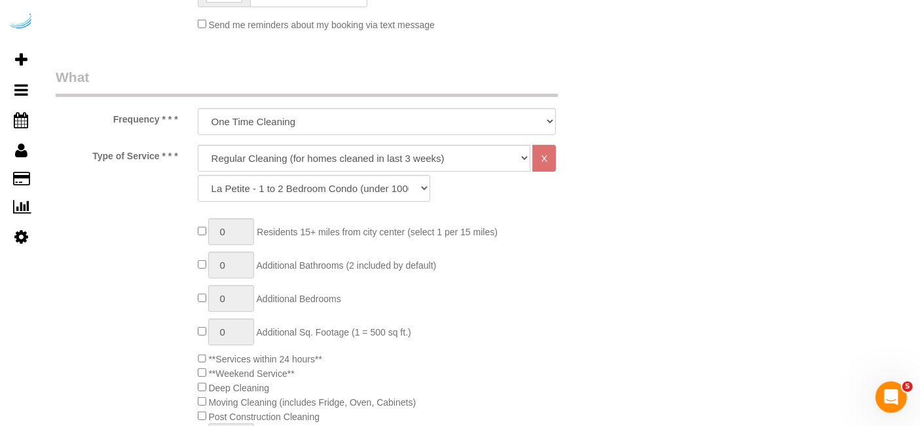
scroll to position [436, 0]
drag, startPoint x: 400, startPoint y: 161, endPoint x: 372, endPoint y: 208, distance: 54.9
select select "282"
click at [198, 144] on select "Deep Cleaning (for homes that have not been cleaned in 3+ weeks) Spruce Regular…" at bounding box center [364, 157] width 333 height 27
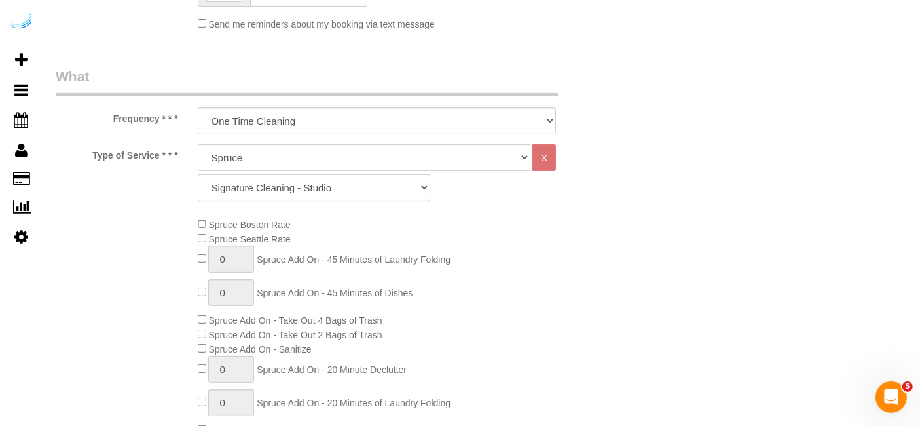
click at [298, 188] on select "Signature Cleaning - Studio Signature Cleaning - 1 Bed 1 Bath Signature Cleanin…" at bounding box center [314, 187] width 232 height 27
select select "320"
click at [198, 174] on select "Signature Cleaning - Studio Signature Cleaning - 1 Bed 1 Bath Signature Cleanin…" at bounding box center [314, 187] width 232 height 27
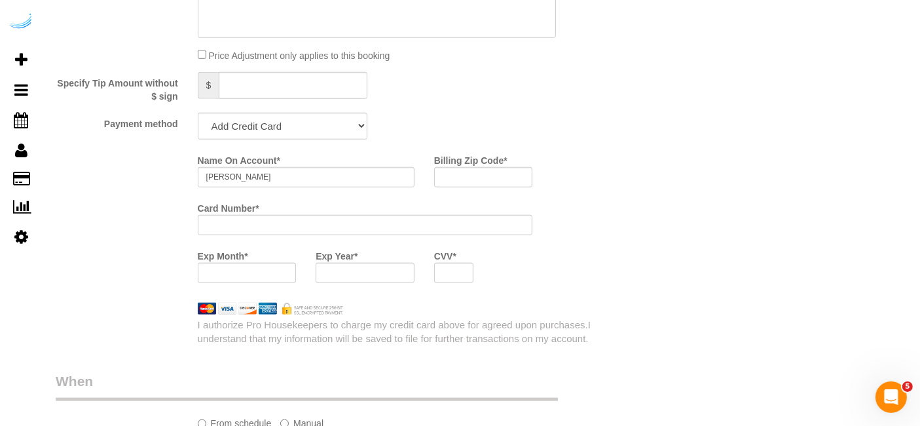
scroll to position [1223, 0]
click at [312, 130] on select "Add Credit Card Cash Check Paypal" at bounding box center [283, 124] width 170 height 27
select select "string:check"
click at [198, 111] on select "Add Credit Card Cash Check Paypal" at bounding box center [283, 124] width 170 height 27
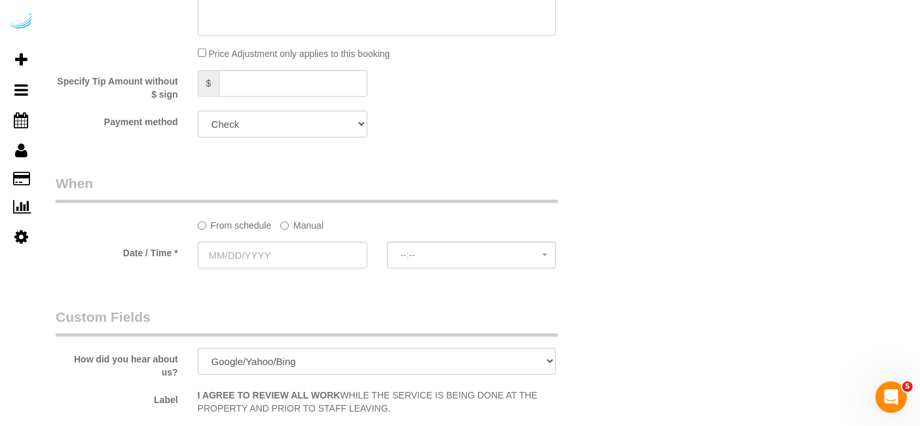
click at [304, 225] on label "Manual" at bounding box center [301, 223] width 43 height 18
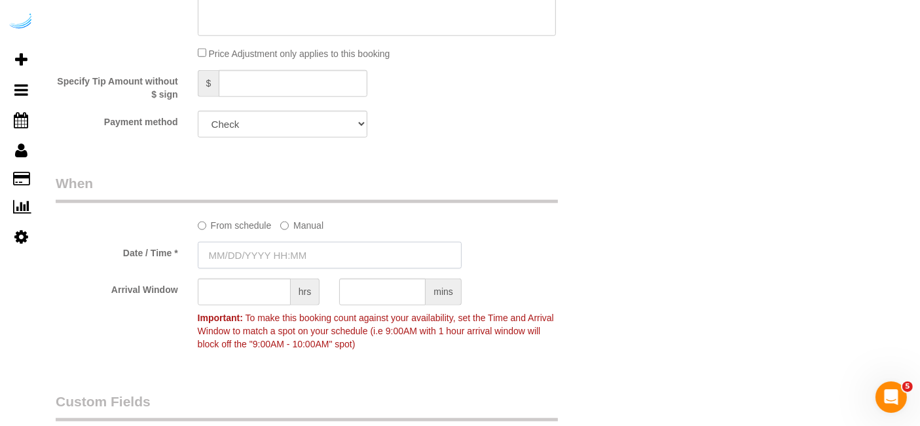
click at [286, 246] on input "text" at bounding box center [330, 255] width 264 height 27
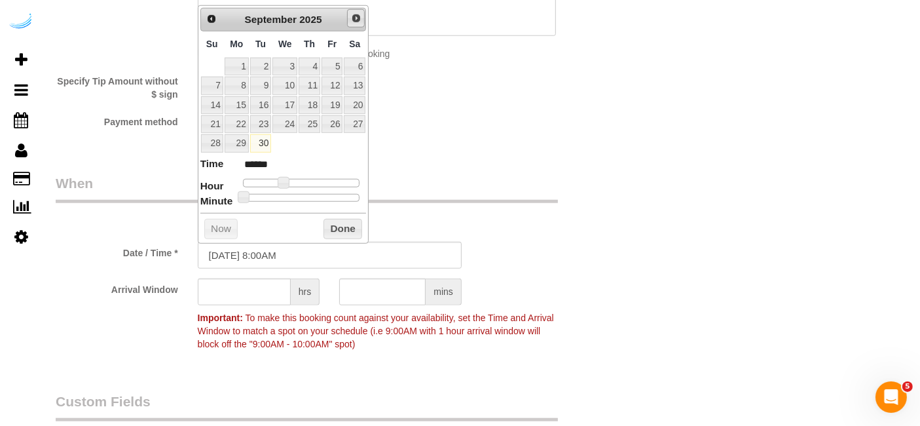
click at [356, 16] on span "Next" at bounding box center [356, 18] width 10 height 10
click at [334, 64] on link "3" at bounding box center [332, 67] width 21 height 18
click at [331, 65] on link "3" at bounding box center [332, 67] width 21 height 18
type input "[DATE] 9:00AM"
type input "******"
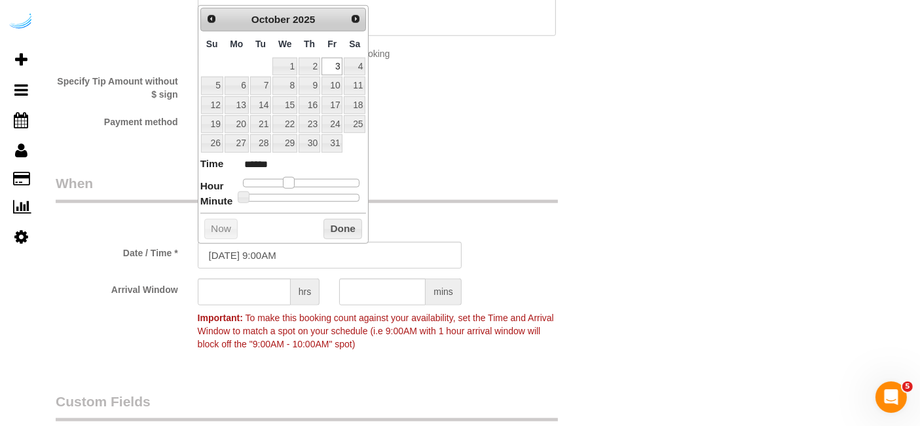
click at [286, 181] on span at bounding box center [289, 183] width 12 height 12
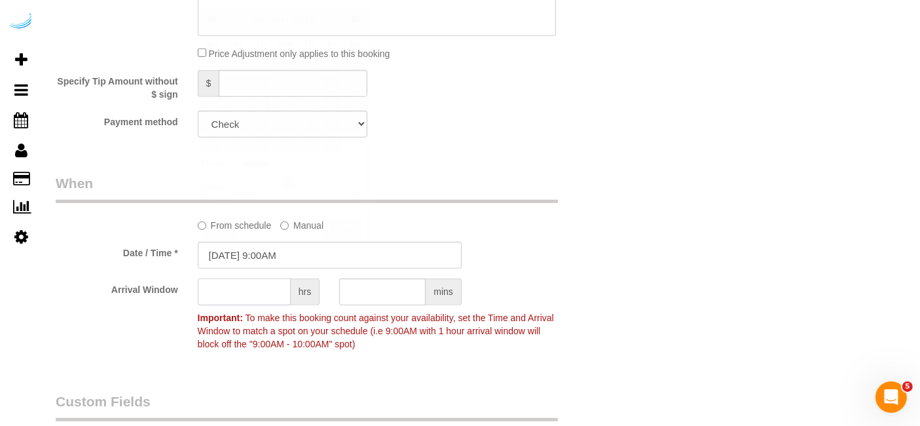
click at [248, 284] on input "text" at bounding box center [244, 291] width 93 height 27
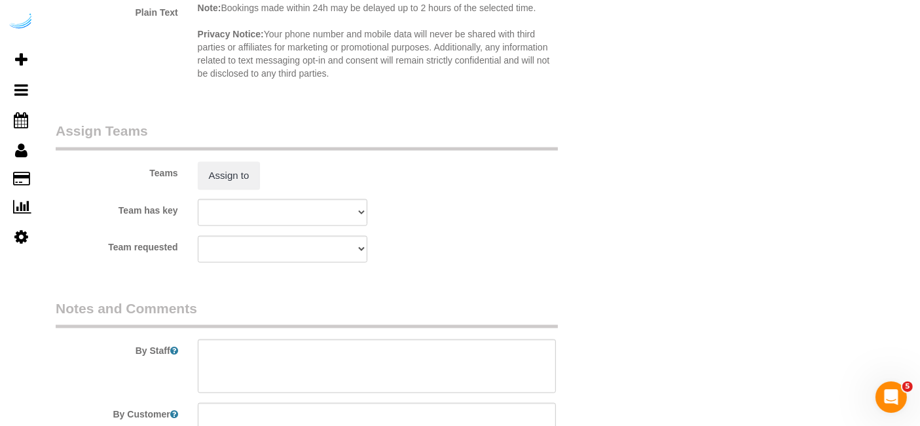
scroll to position [1856, 0]
type input "4"
click at [224, 154] on div "Teams Assign to" at bounding box center [330, 154] width 568 height 68
click at [222, 165] on button "Assign to" at bounding box center [229, 174] width 63 height 28
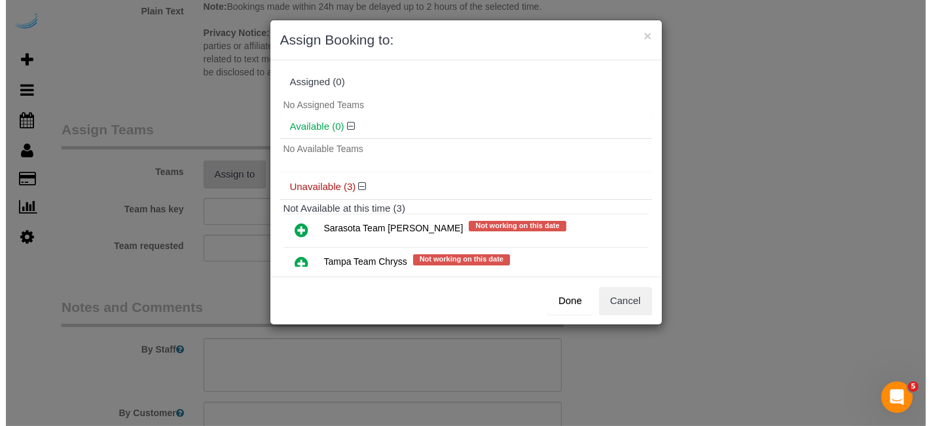
scroll to position [1854, 0]
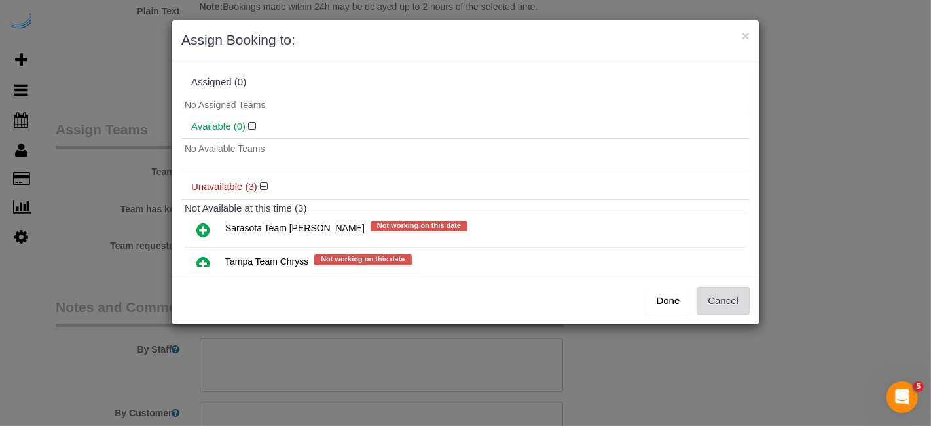
click at [718, 289] on button "Cancel" at bounding box center [723, 301] width 53 height 28
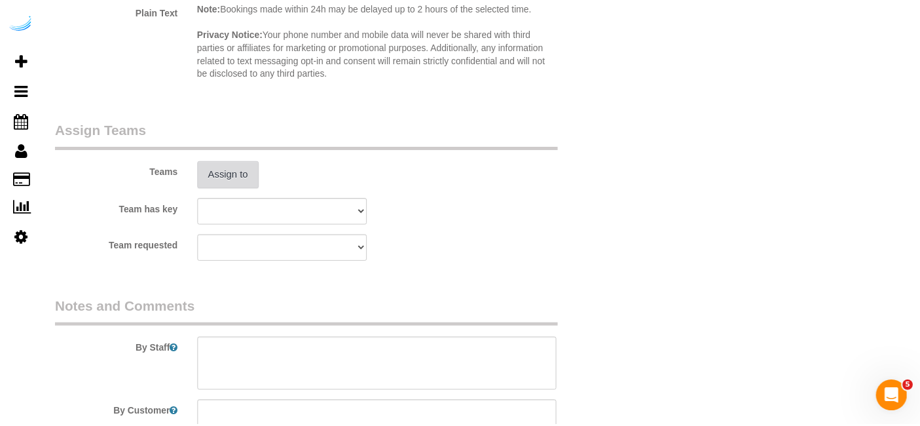
scroll to position [1856, 0]
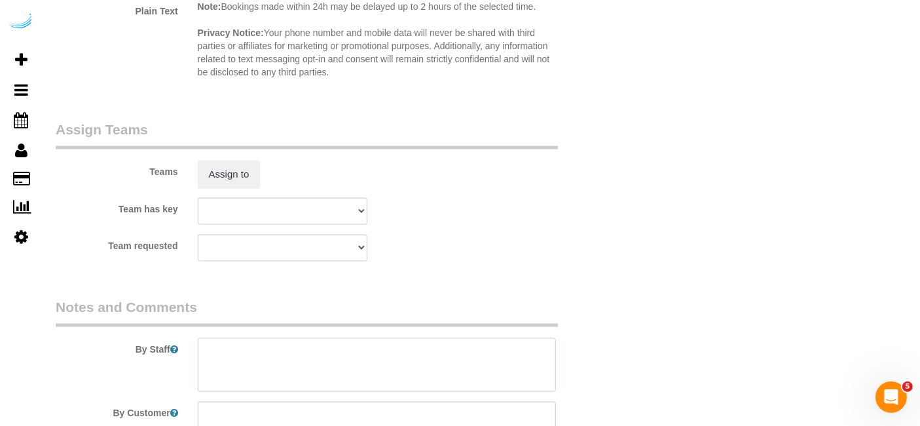
click at [312, 388] on textarea at bounding box center [377, 365] width 359 height 54
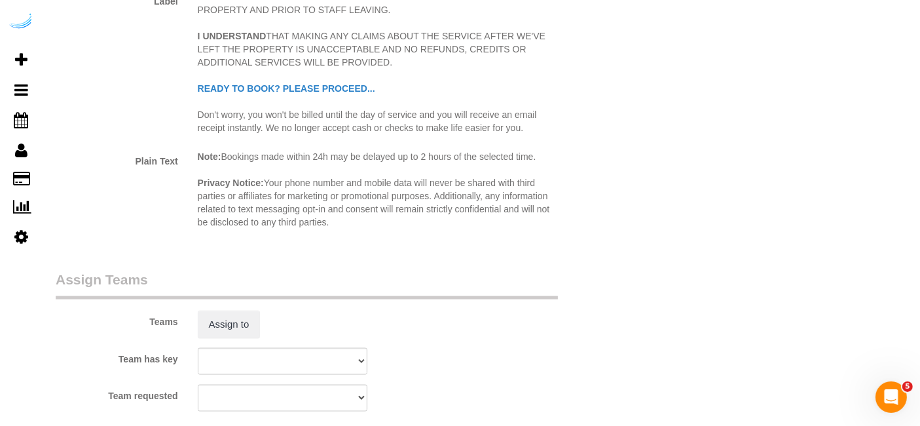
scroll to position [1992, 0]
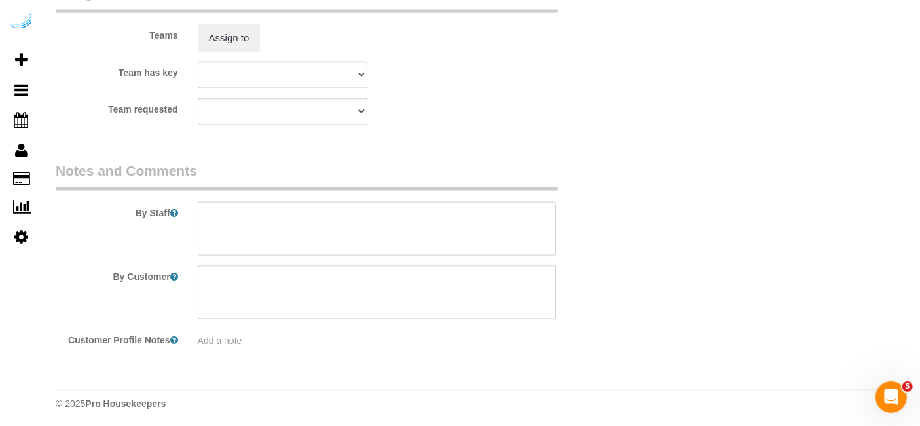
click at [387, 222] on textarea at bounding box center [377, 229] width 359 height 54
paste textarea "Permanent Notes:No notes from this [DOMAIN_NAME][DATE] Notes:No notes from this…"
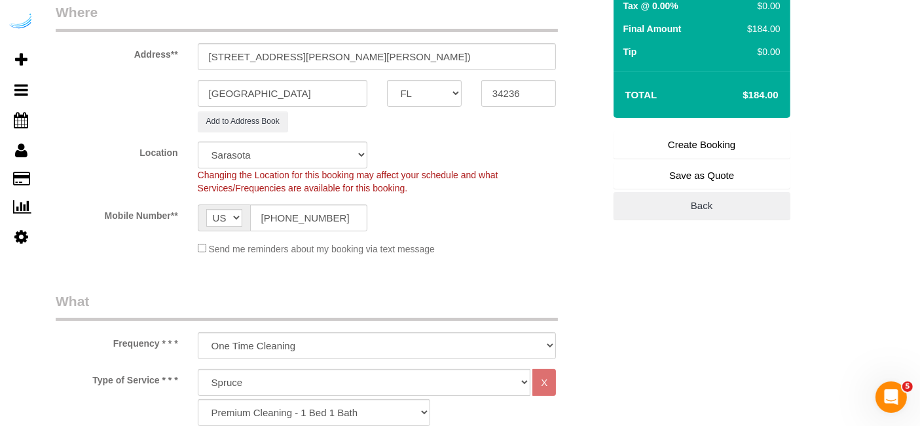
scroll to position [211, 0]
type textarea "Recurrency: One time service Permanent Notes:No notes from this [DOMAIN_NAME][D…"
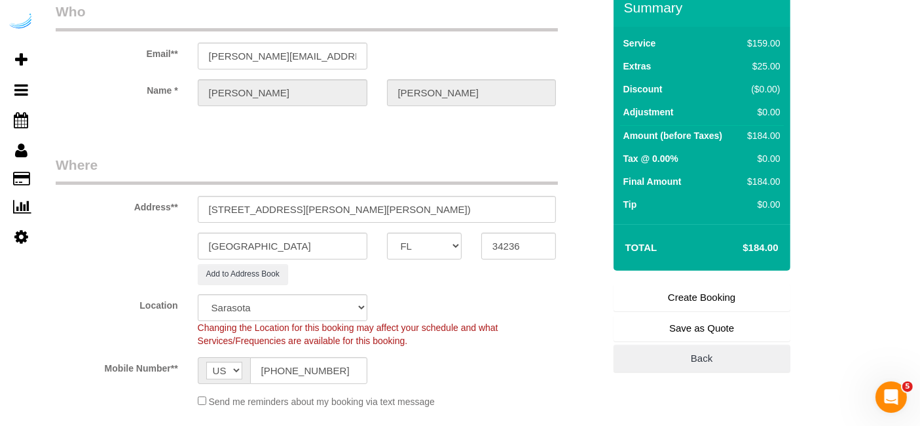
scroll to position [56, 0]
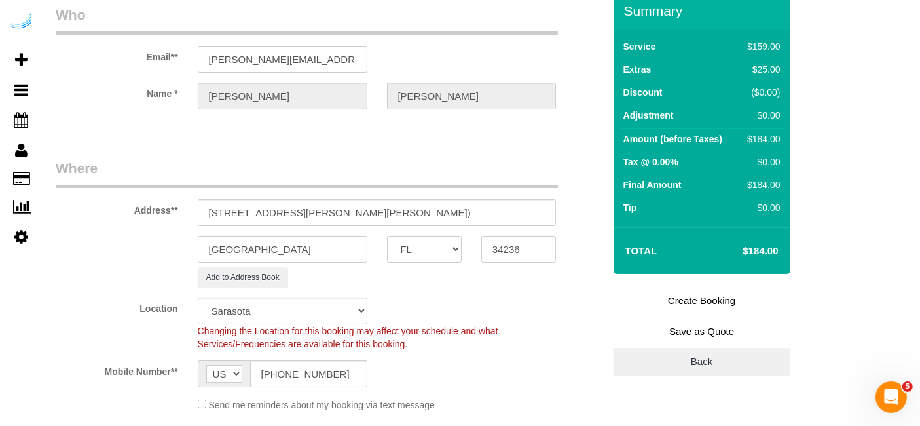
click at [686, 308] on link "Create Booking" at bounding box center [702, 301] width 177 height 28
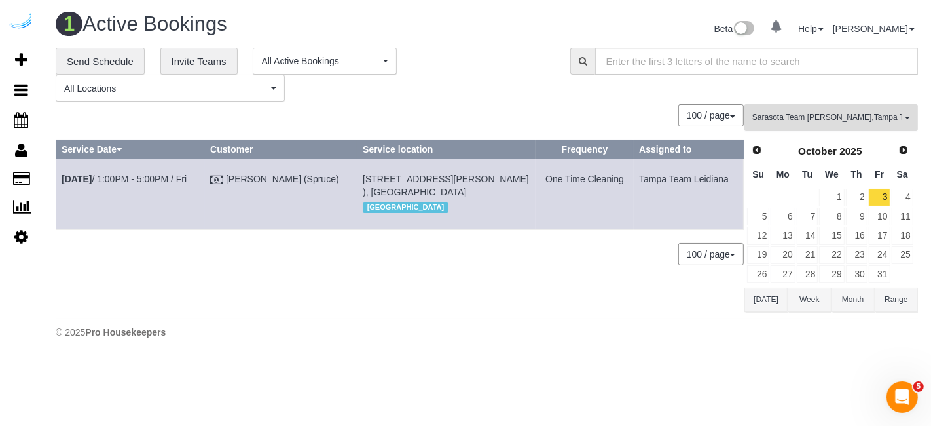
click at [772, 113] on span "Sarasota Team [PERSON_NAME] , Tampa Team Leidiana" at bounding box center [826, 117] width 149 height 11
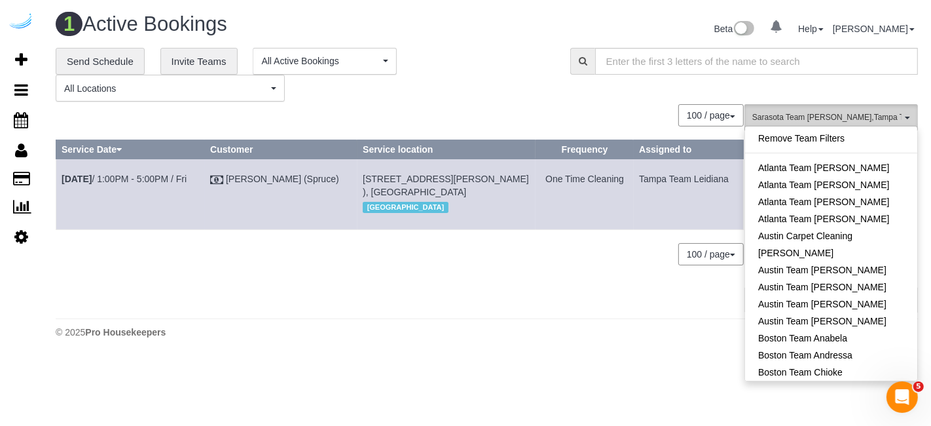
scroll to position [1240, 0]
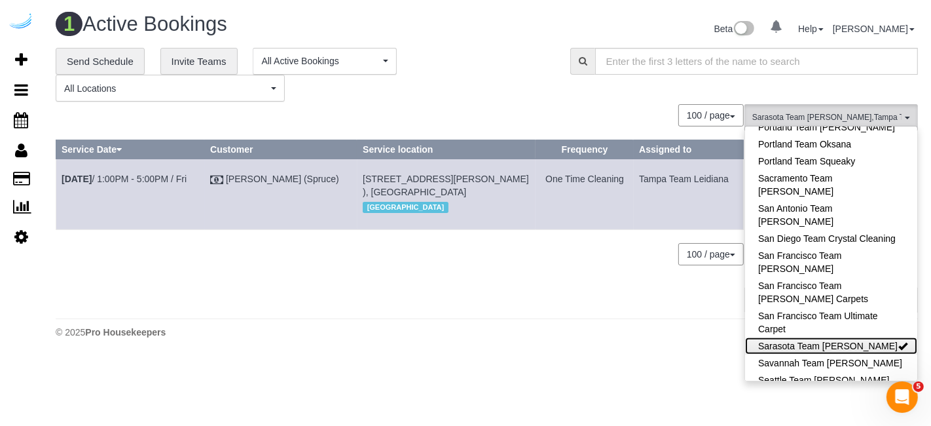
click at [830, 337] on link "Sarasota Team [PERSON_NAME]" at bounding box center [831, 345] width 172 height 17
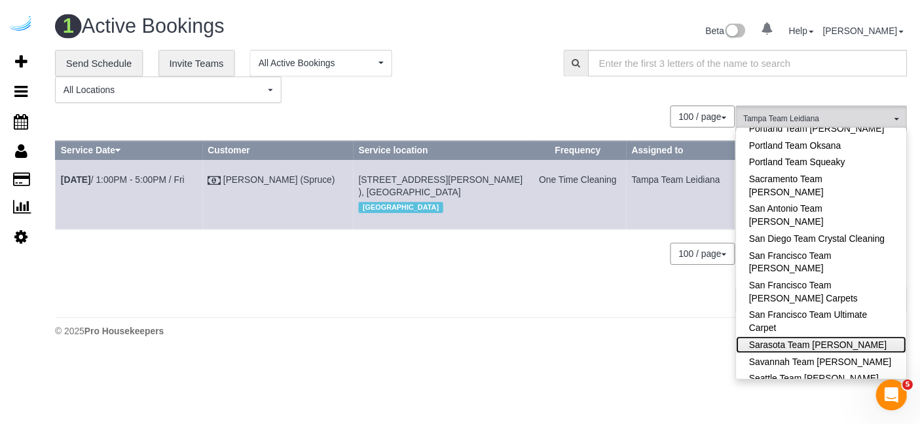
scroll to position [1414, 0]
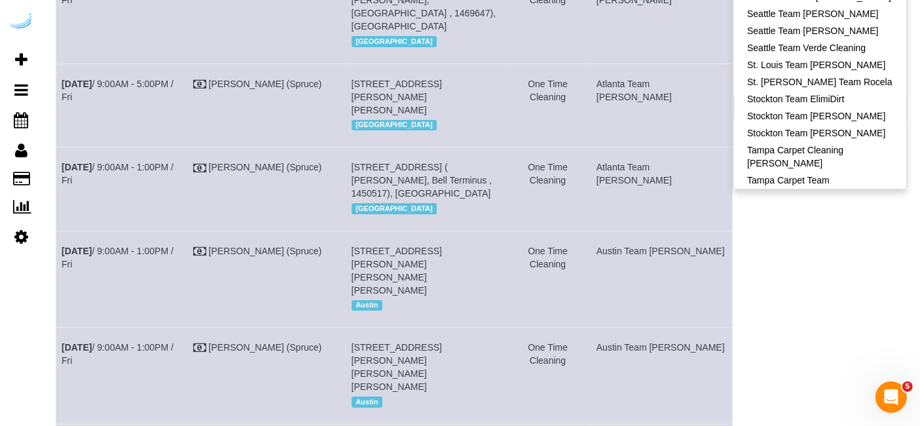
scroll to position [0, 0]
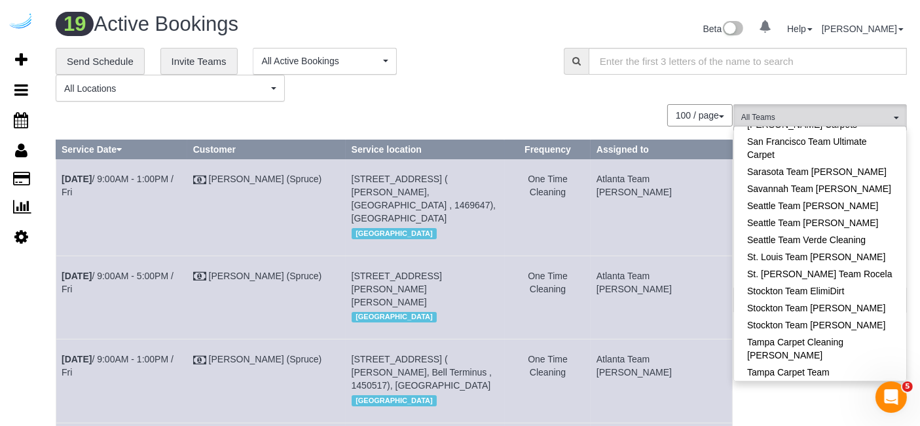
click at [761, 91] on div "**********" at bounding box center [481, 75] width 871 height 54
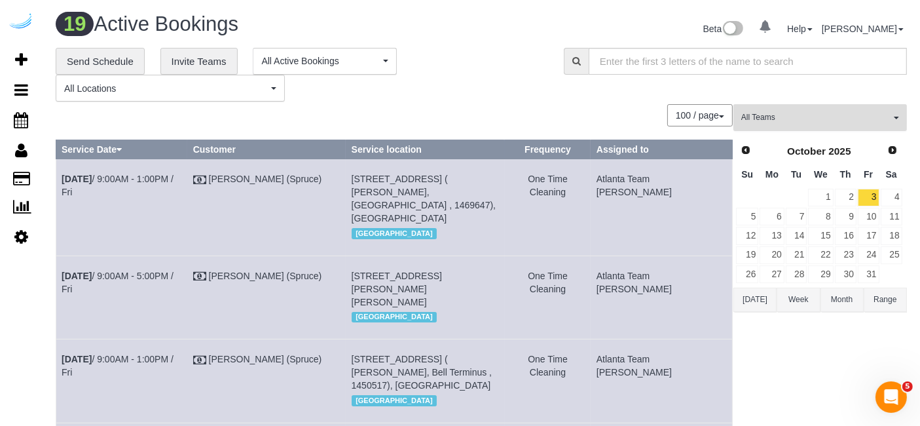
click at [839, 124] on button "All Teams" at bounding box center [820, 117] width 174 height 27
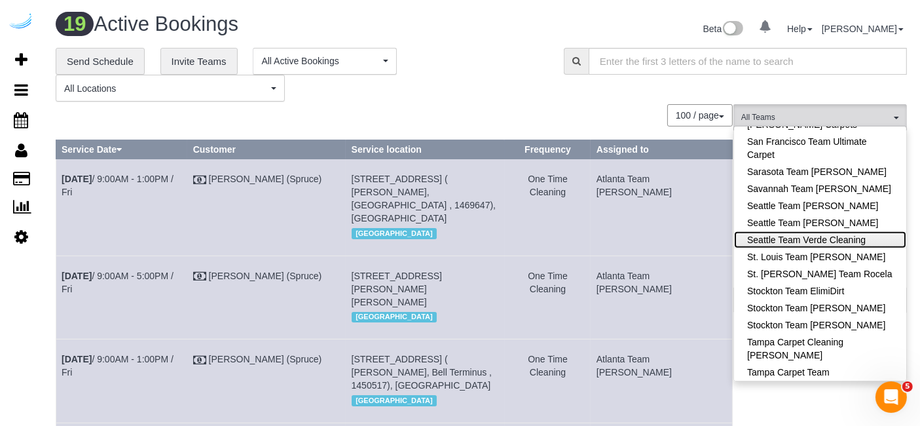
click at [860, 231] on link "Seattle Team Verde Cleaning" at bounding box center [820, 239] width 172 height 17
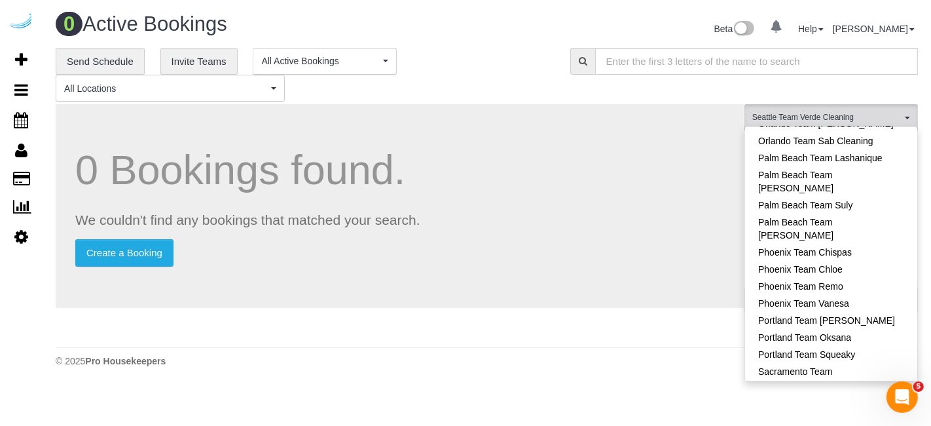
scroll to position [1046, 0]
click at [851, 347] on link "Portland Team Squeaky" at bounding box center [831, 355] width 172 height 17
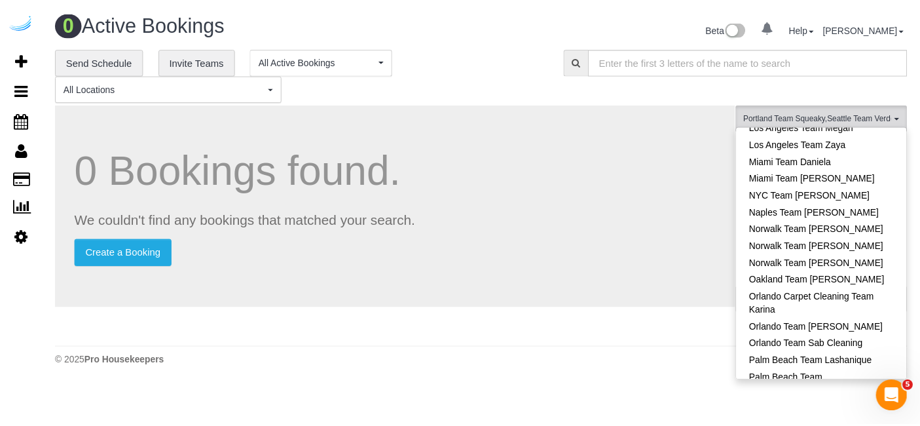
scroll to position [839, 0]
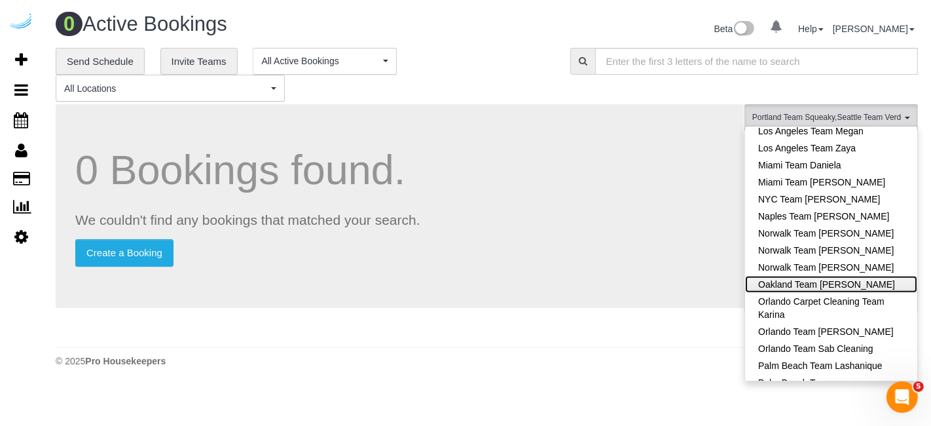
click at [851, 276] on link "Oakland Team [PERSON_NAME]" at bounding box center [831, 284] width 172 height 17
click at [612, 111] on div "0 Bookings found. We couldn't find any bookings that matched your search. Creat…" at bounding box center [400, 206] width 688 height 204
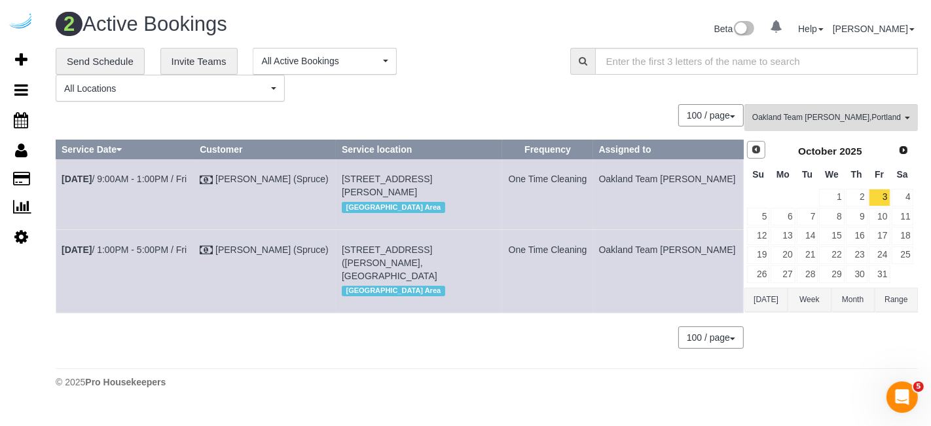
click at [752, 151] on span "Prev" at bounding box center [756, 149] width 10 height 10
click at [801, 270] on link "30" at bounding box center [808, 274] width 22 height 18
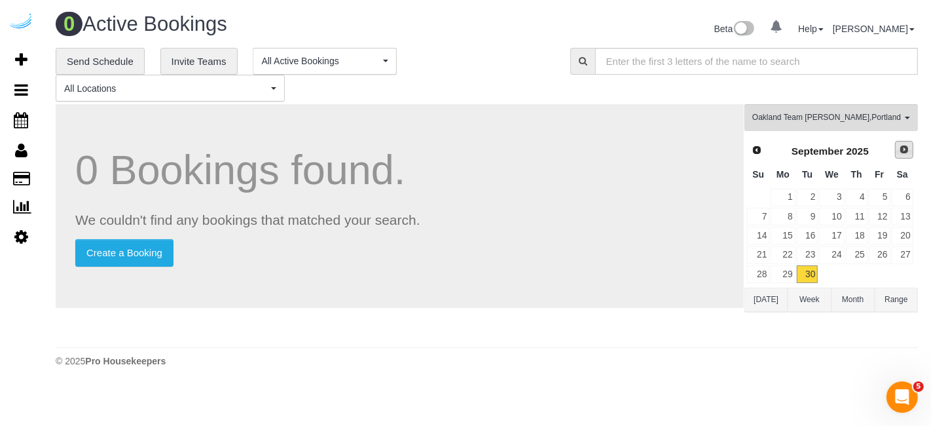
click at [895, 152] on link "Next" at bounding box center [904, 150] width 18 height 18
click at [837, 199] on link "1" at bounding box center [831, 198] width 25 height 18
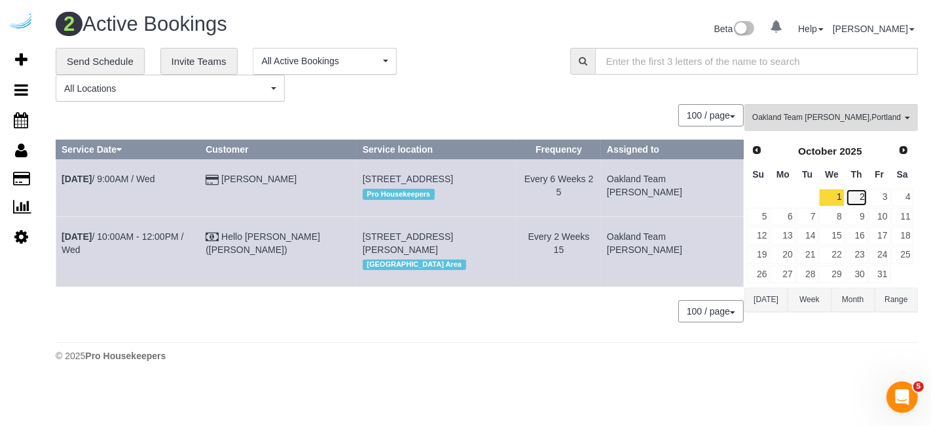
click at [862, 194] on link "2" at bounding box center [857, 198] width 22 height 18
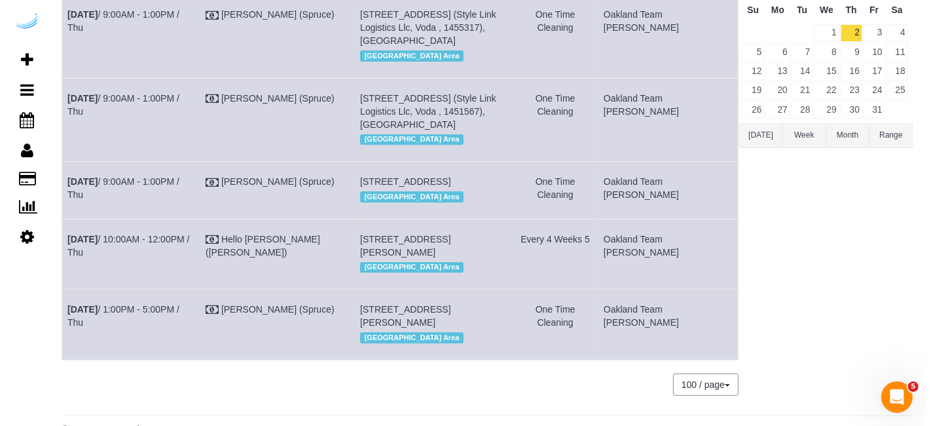
scroll to position [0, 0]
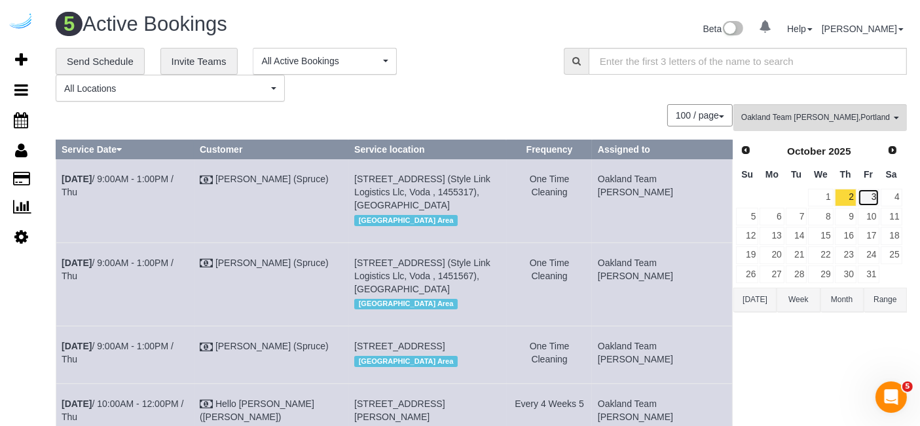
click at [872, 194] on link "3" at bounding box center [869, 198] width 22 height 18
